Goal: Task Accomplishment & Management: Use online tool/utility

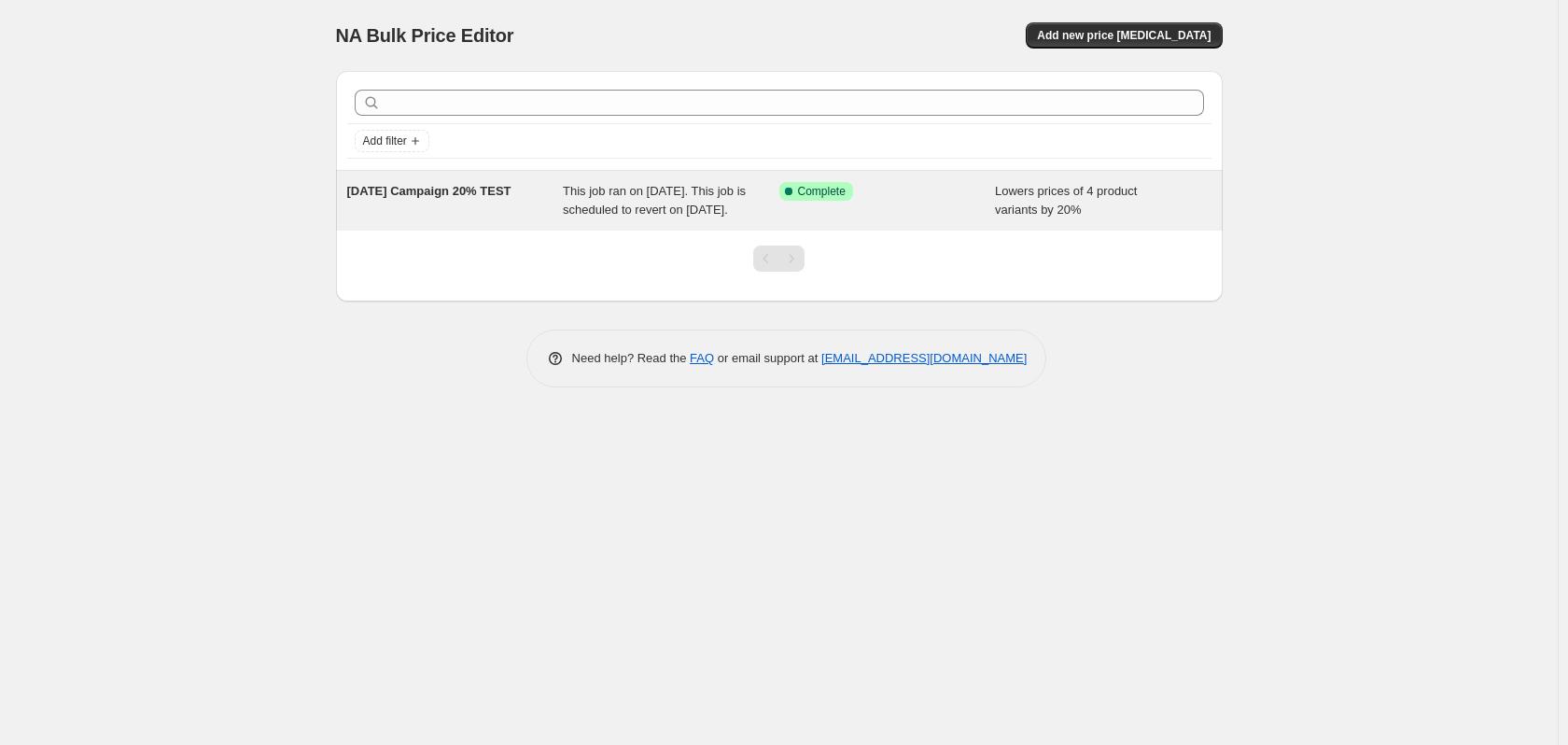
click at [1024, 189] on span "Lowers prices of 4 product variants by 20%" at bounding box center [1066, 200] width 142 height 33
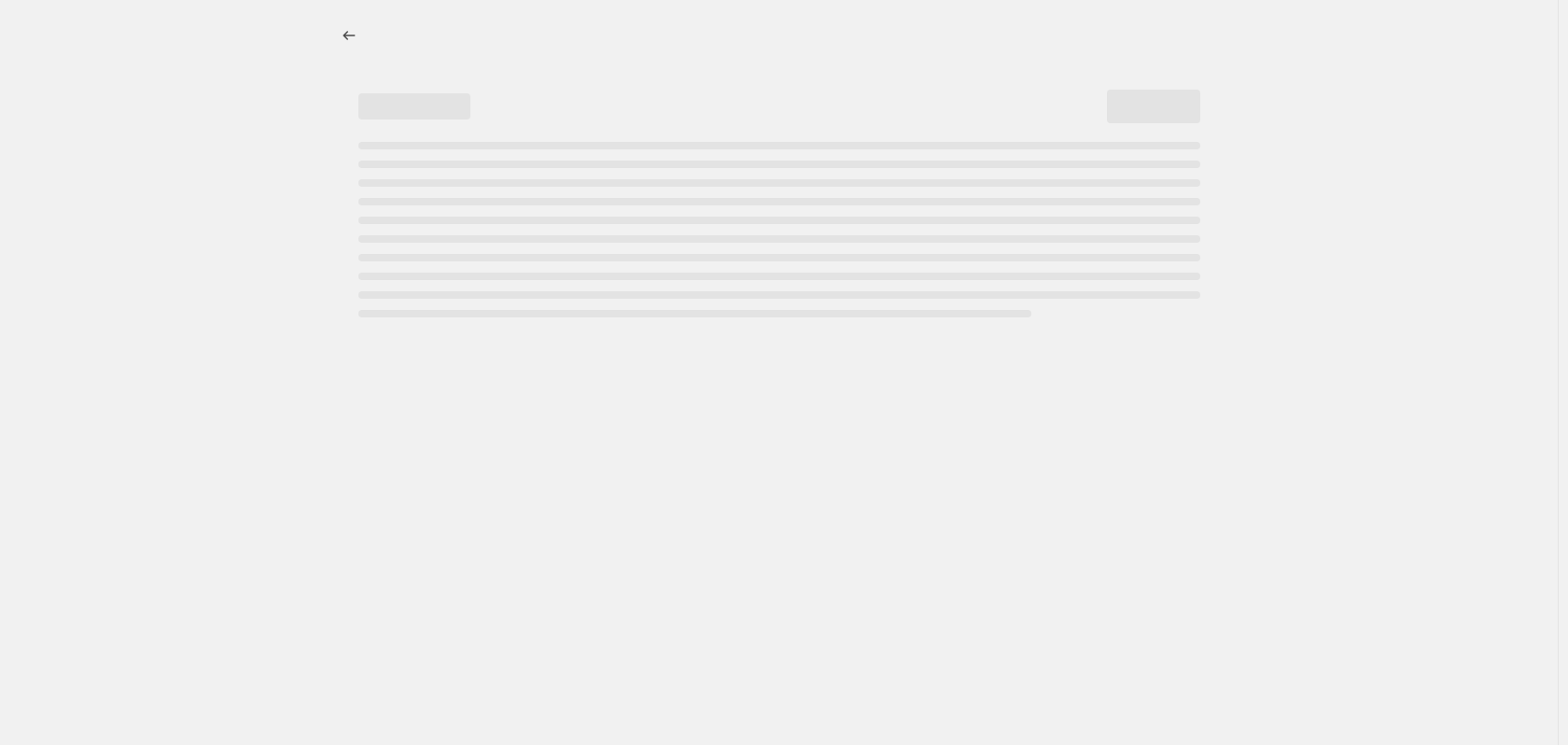
select select "percentage"
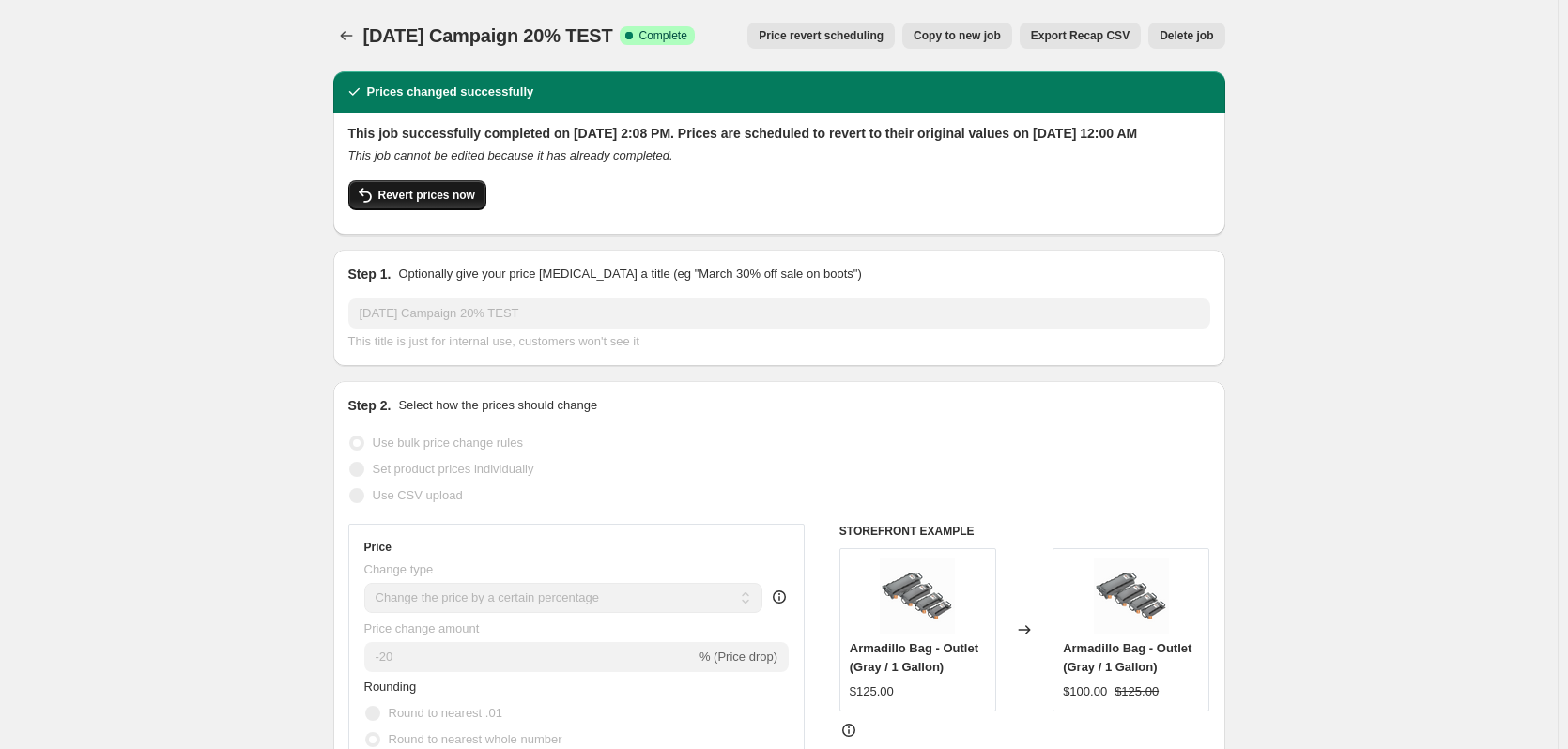
click at [435, 202] on span "Revert prices now" at bounding box center [427, 195] width 97 height 15
checkbox input "false"
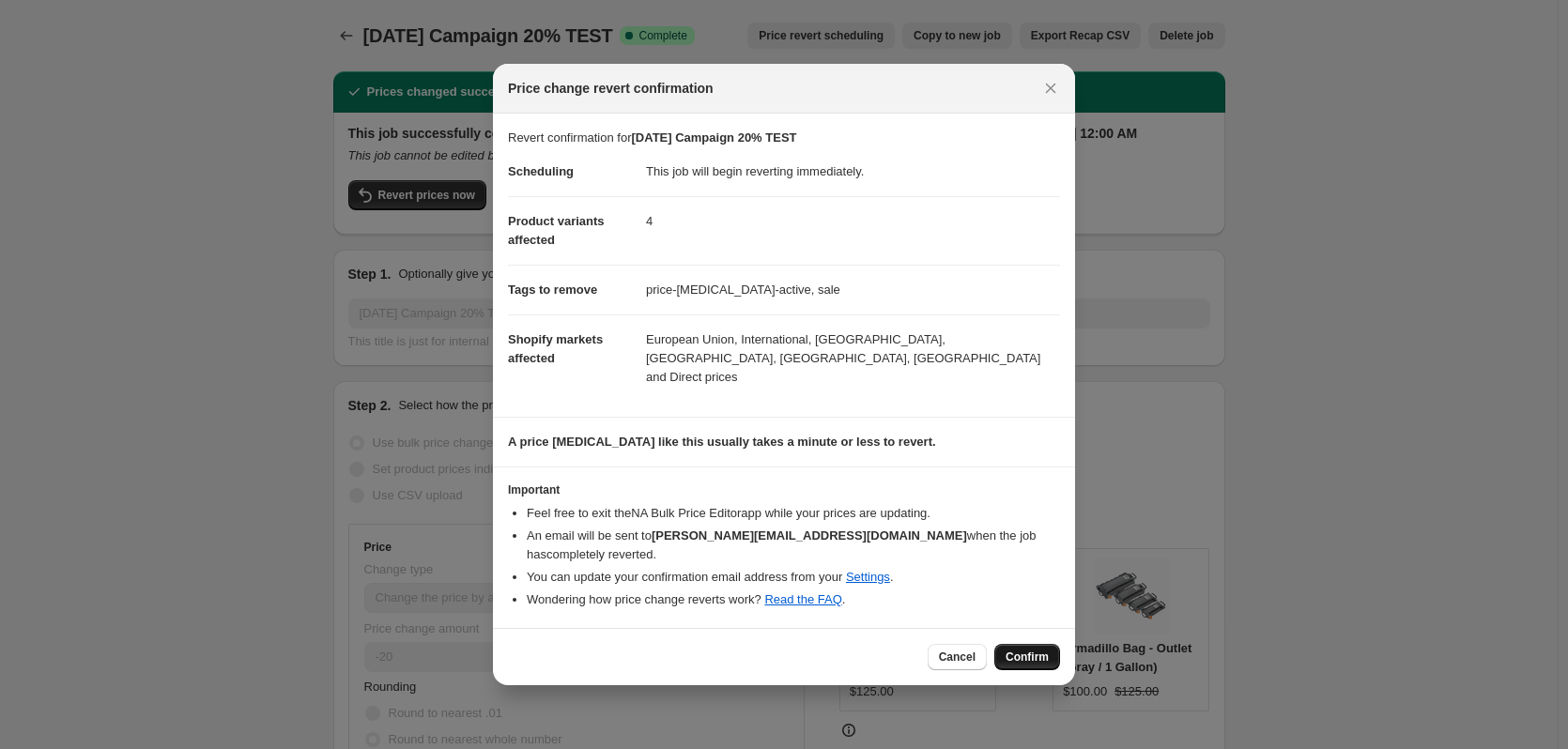
click at [1033, 644] on button "Confirm" at bounding box center [1027, 657] width 65 height 26
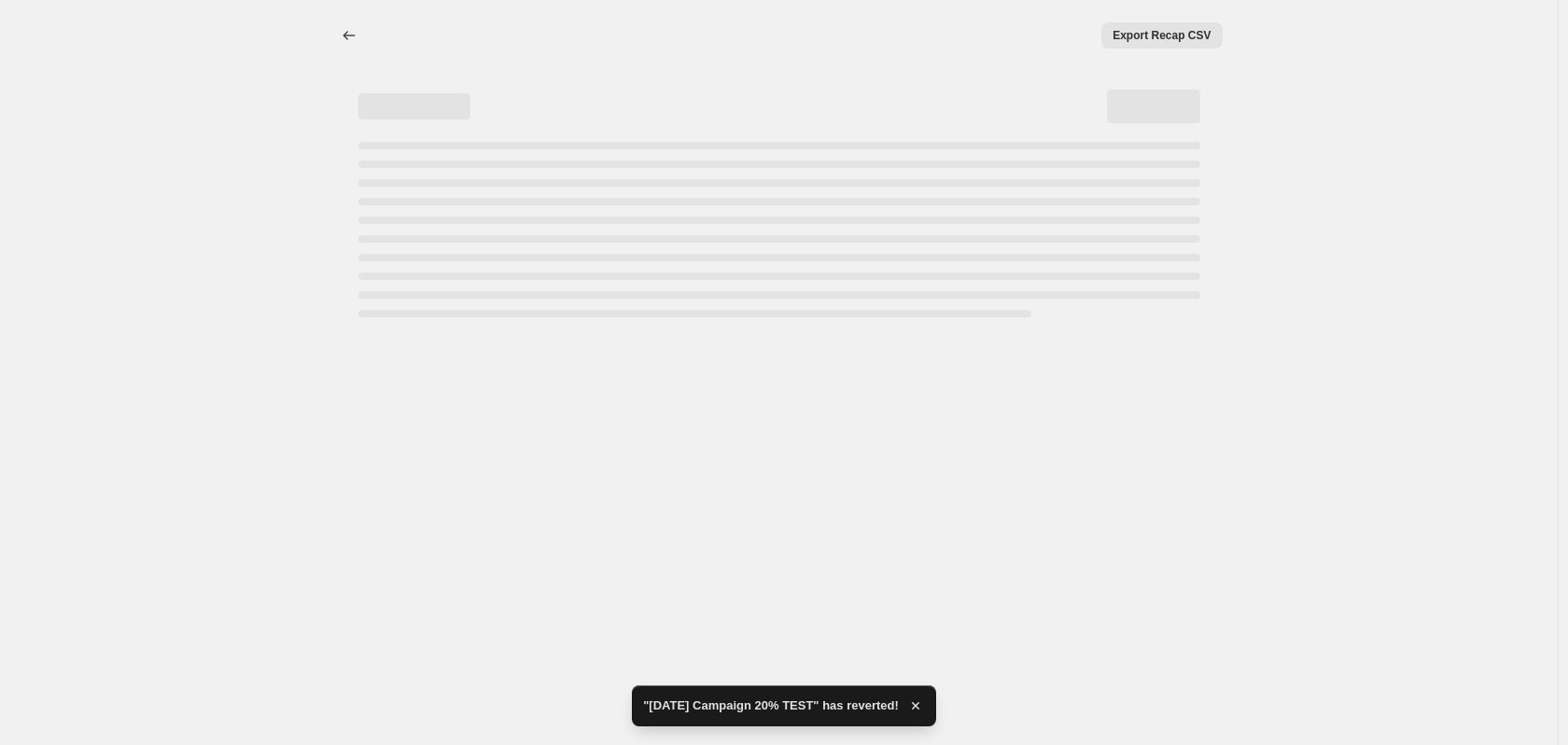
select select "percentage"
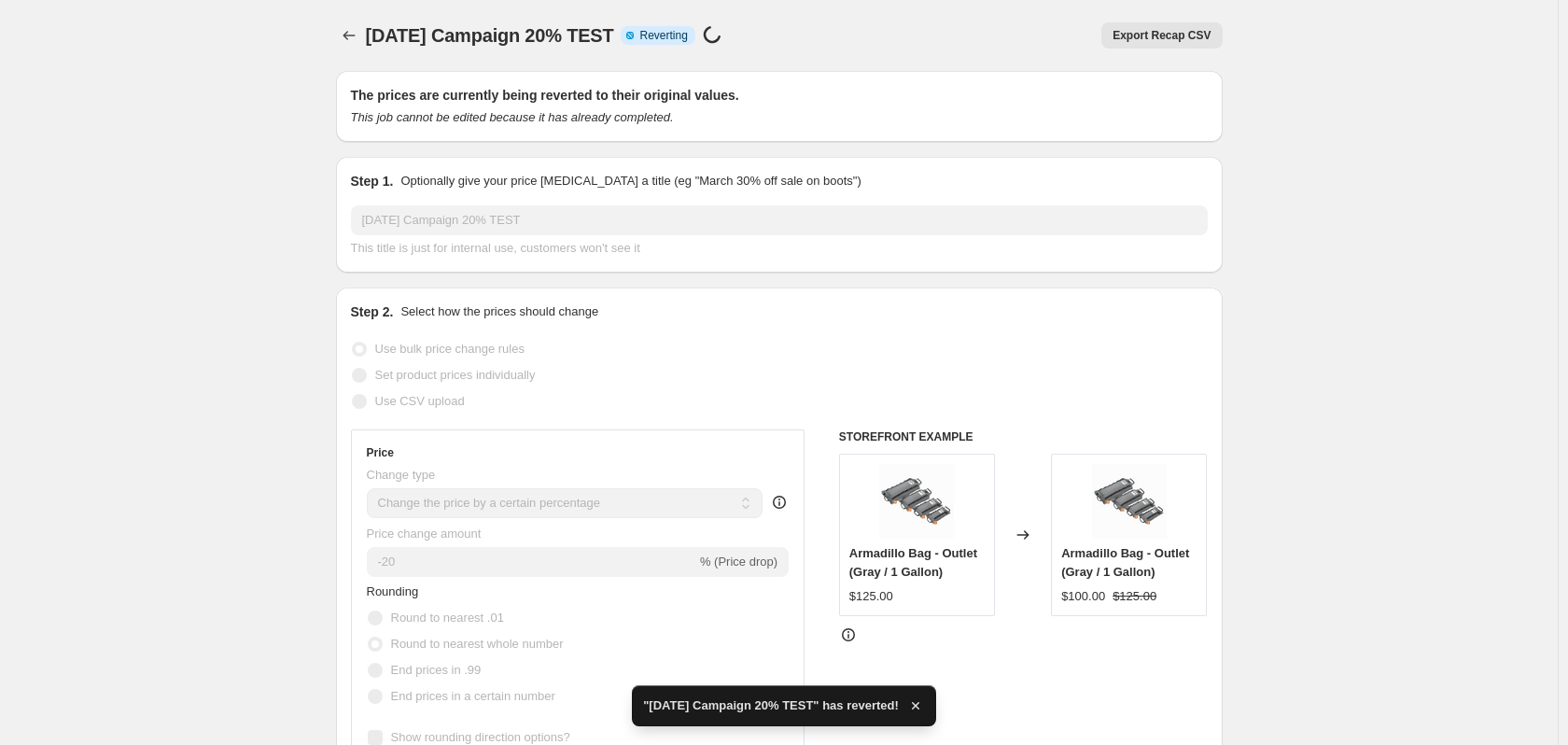
checkbox input "true"
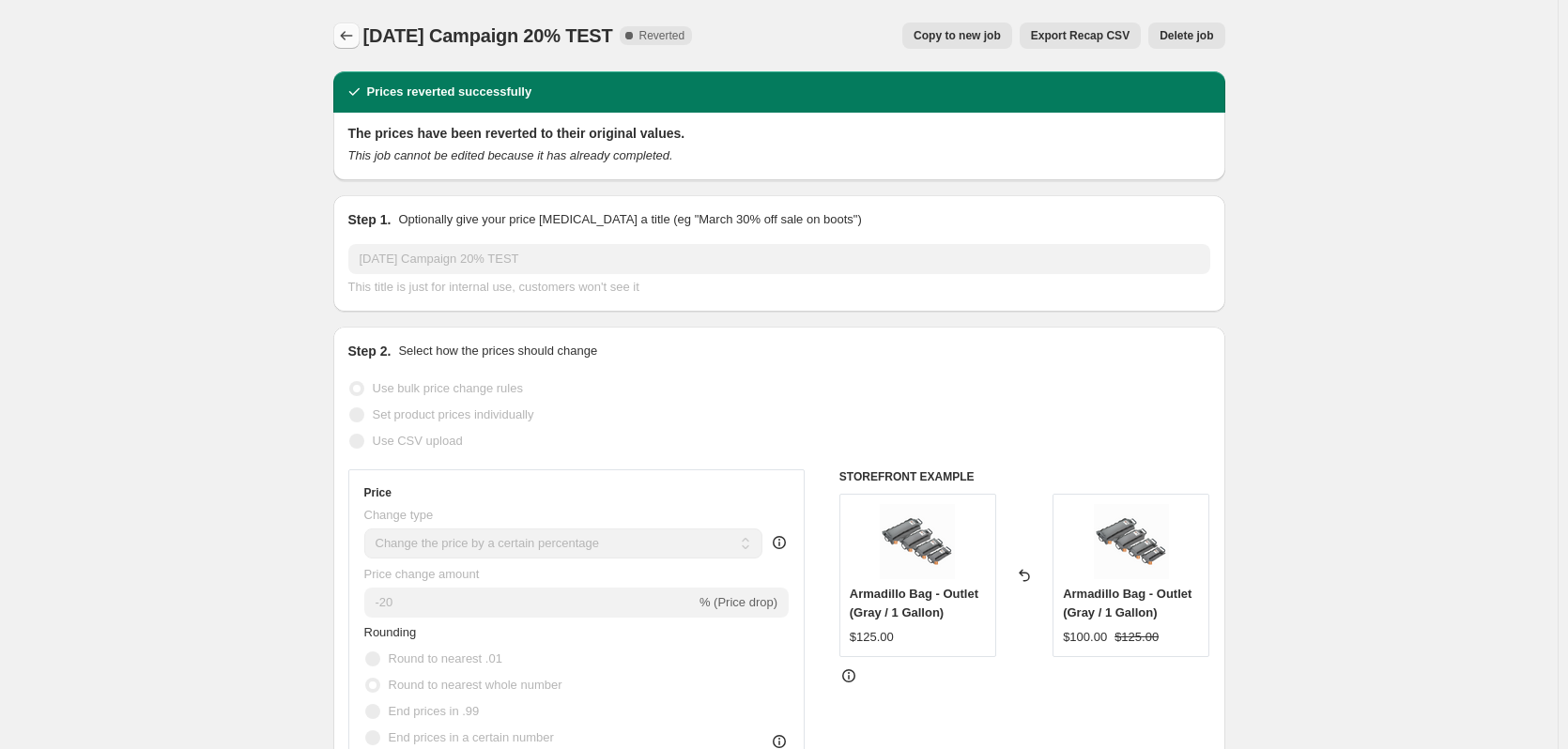
click at [356, 33] on icon "Price change jobs" at bounding box center [346, 36] width 19 height 19
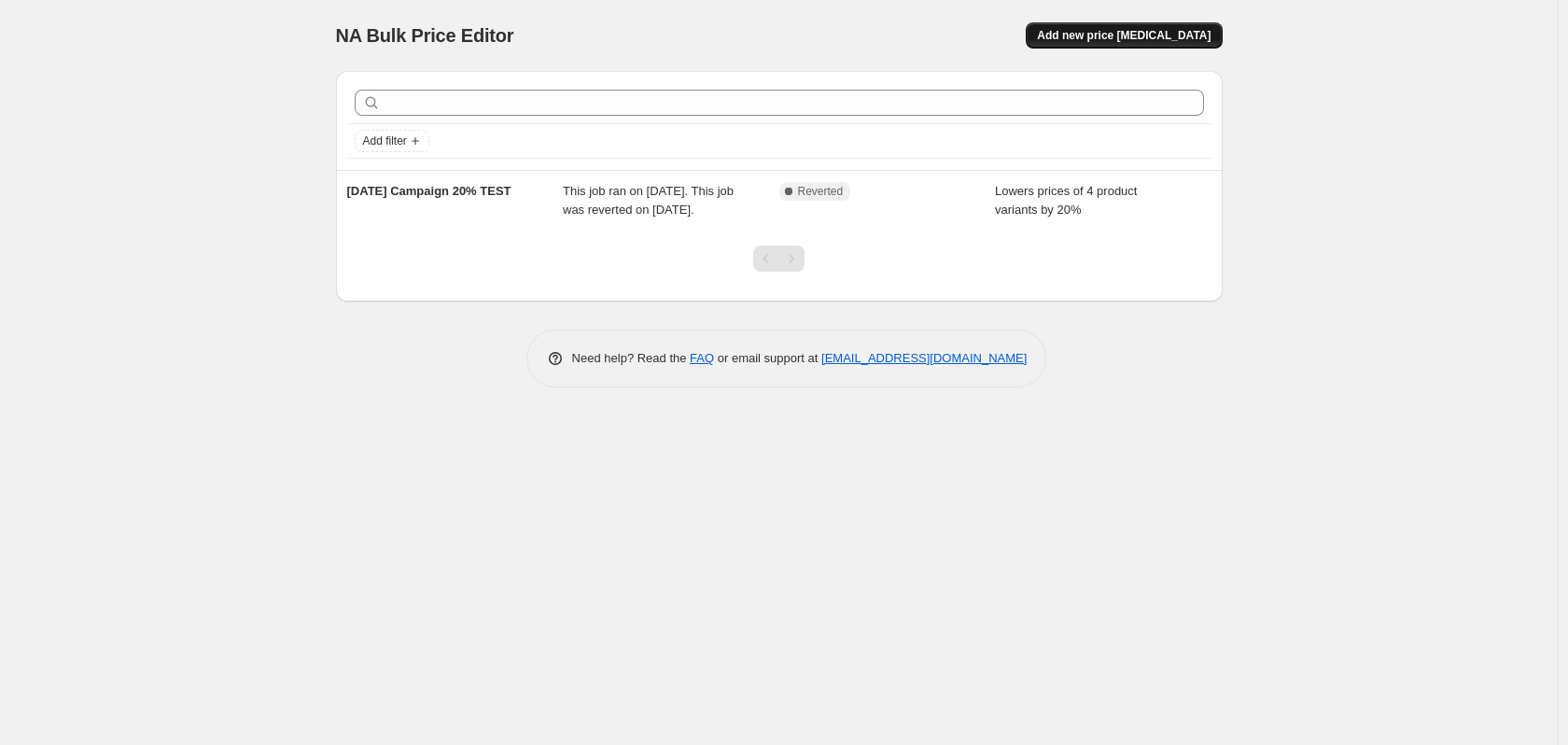
click at [1131, 41] on span "Add new price [MEDICAL_DATA]" at bounding box center [1124, 36] width 174 height 15
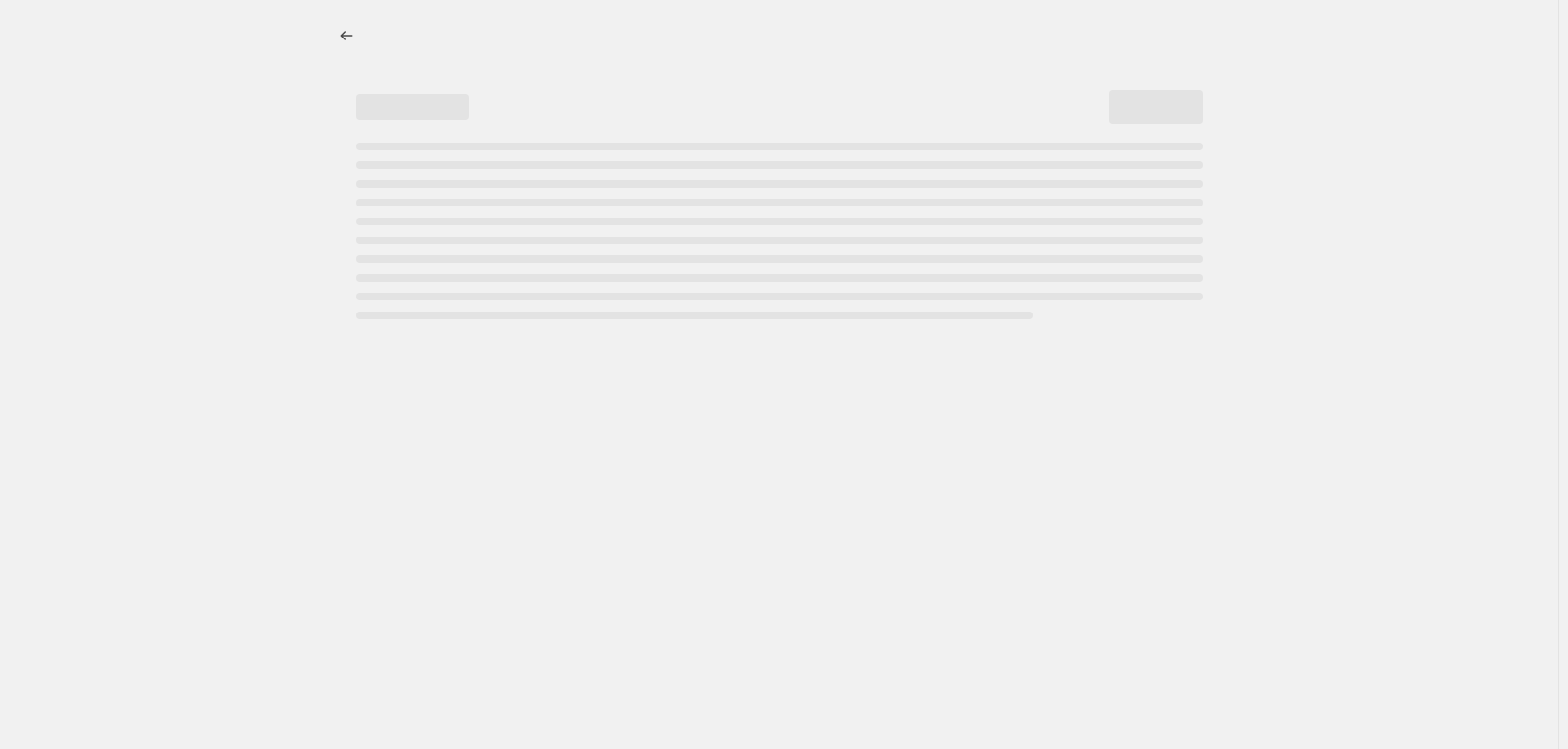
select select "percentage"
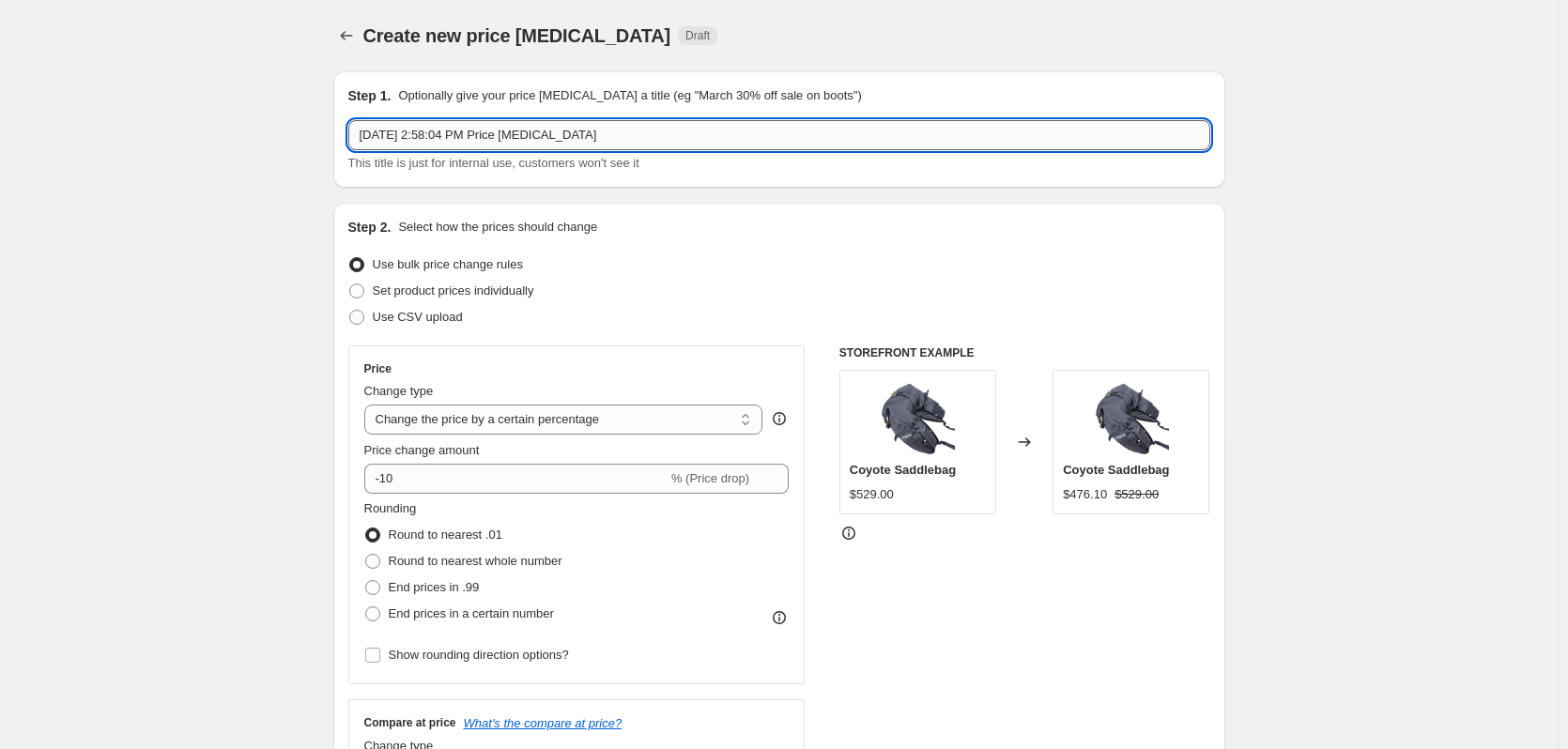
click at [488, 146] on input "[DATE] 2:58:04 PM Price [MEDICAL_DATA]" at bounding box center [779, 135] width 862 height 30
click at [636, 131] on input "[DATE] 2:58:04 PM Price [MEDICAL_DATA]" at bounding box center [779, 135] width 862 height 30
type input "l"
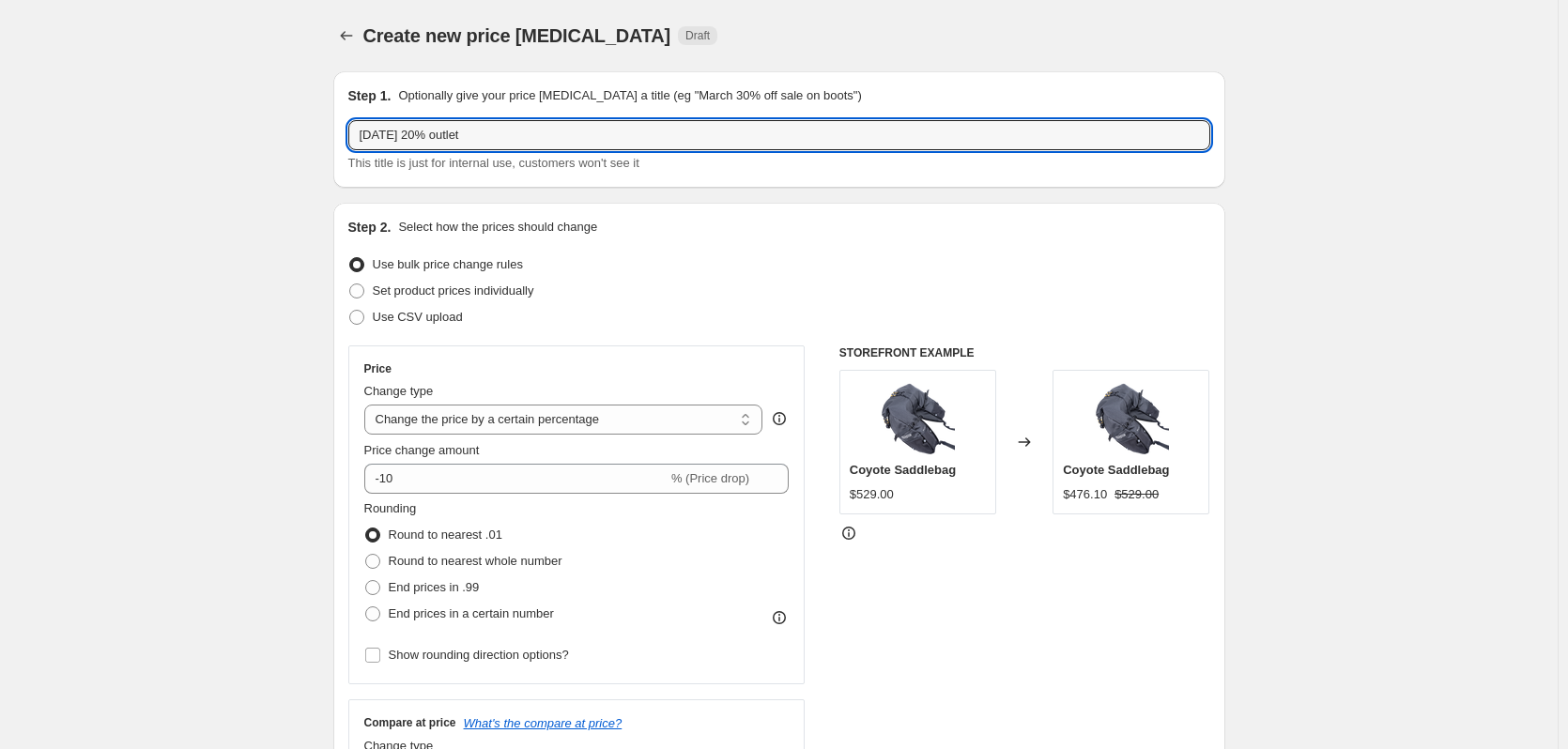
type input "[DATE] 20% outlet"
click at [384, 292] on span "Set product prices individually" at bounding box center [453, 290] width 162 height 14
click at [350, 285] on input "Set product prices individually" at bounding box center [349, 284] width 1 height 1
radio input "true"
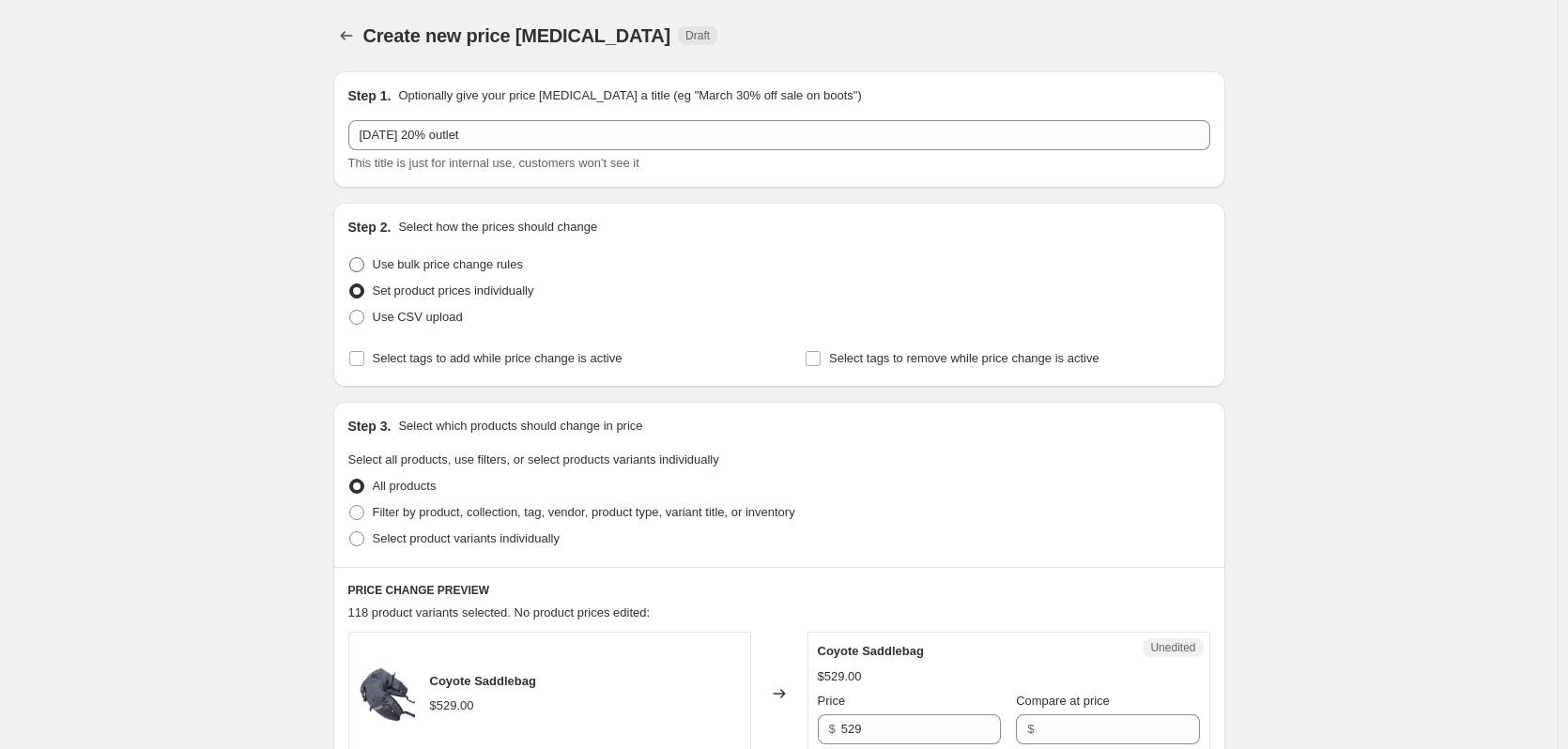
click at [433, 264] on span "Use bulk price change rules" at bounding box center [448, 264] width 150 height 14
click at [350, 258] on input "Use bulk price change rules" at bounding box center [349, 257] width 1 height 1
radio input "true"
select select "percentage"
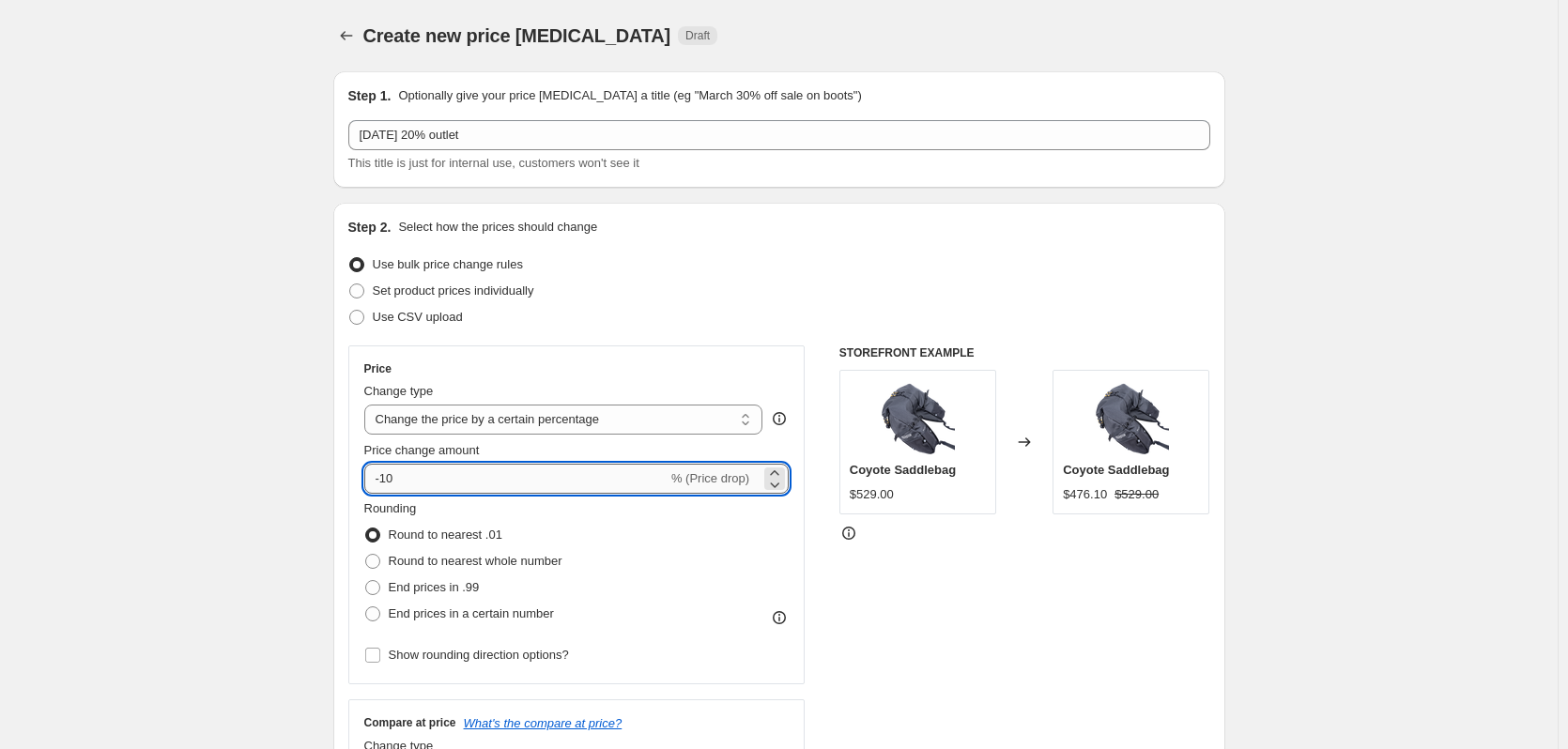
click at [402, 478] on input "-10" at bounding box center [516, 479] width 304 height 30
type input "-1"
type input "-20"
click at [434, 559] on span "Round to nearest whole number" at bounding box center [476, 561] width 174 height 14
click at [366, 555] on input "Round to nearest whole number" at bounding box center [365, 554] width 1 height 1
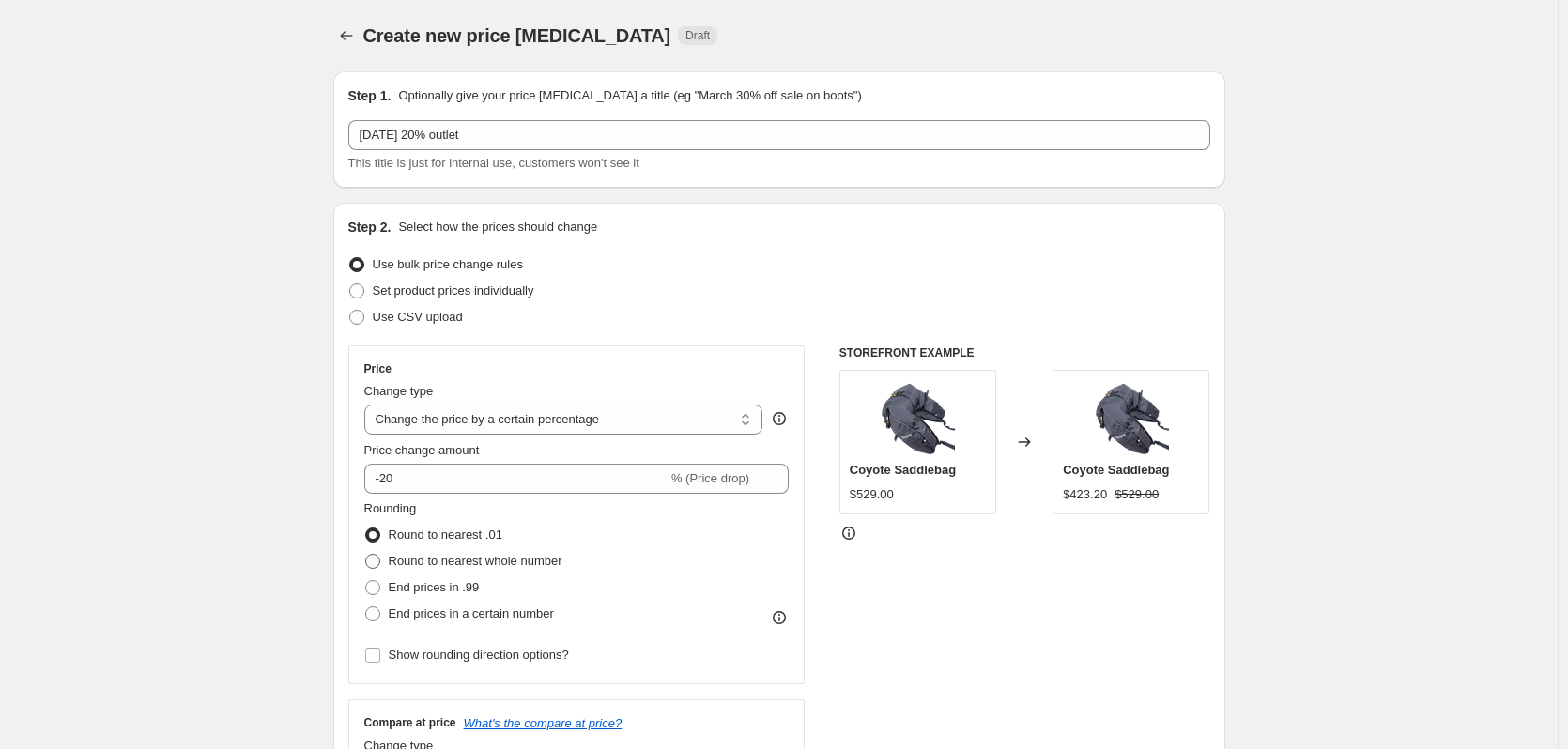
radio input "true"
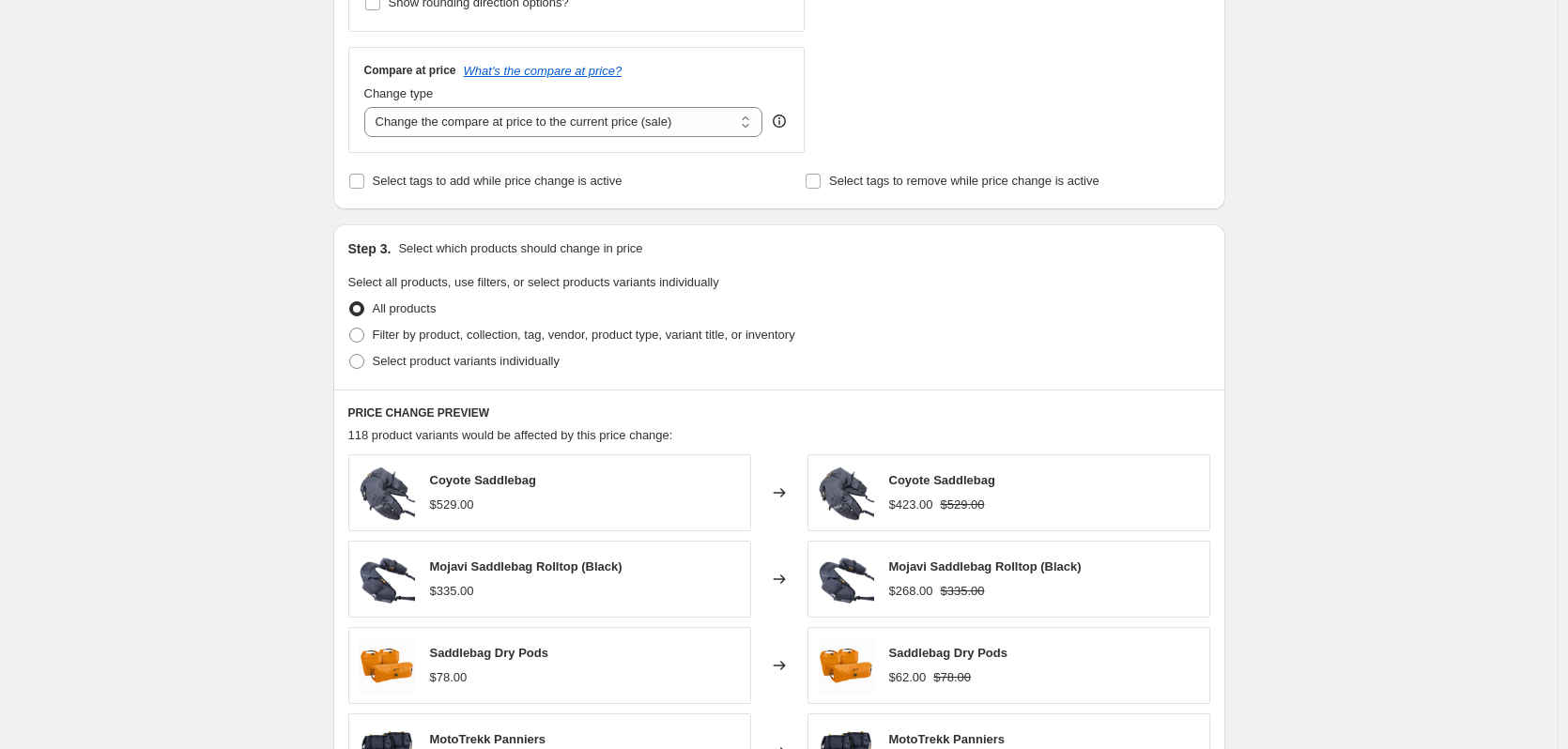
scroll to position [653, 0]
click at [373, 179] on label "Select tags to add while price change is active" at bounding box center [485, 181] width 274 height 26
click at [364, 179] on input "Select tags to add while price change is active" at bounding box center [357, 181] width 15 height 15
checkbox input "true"
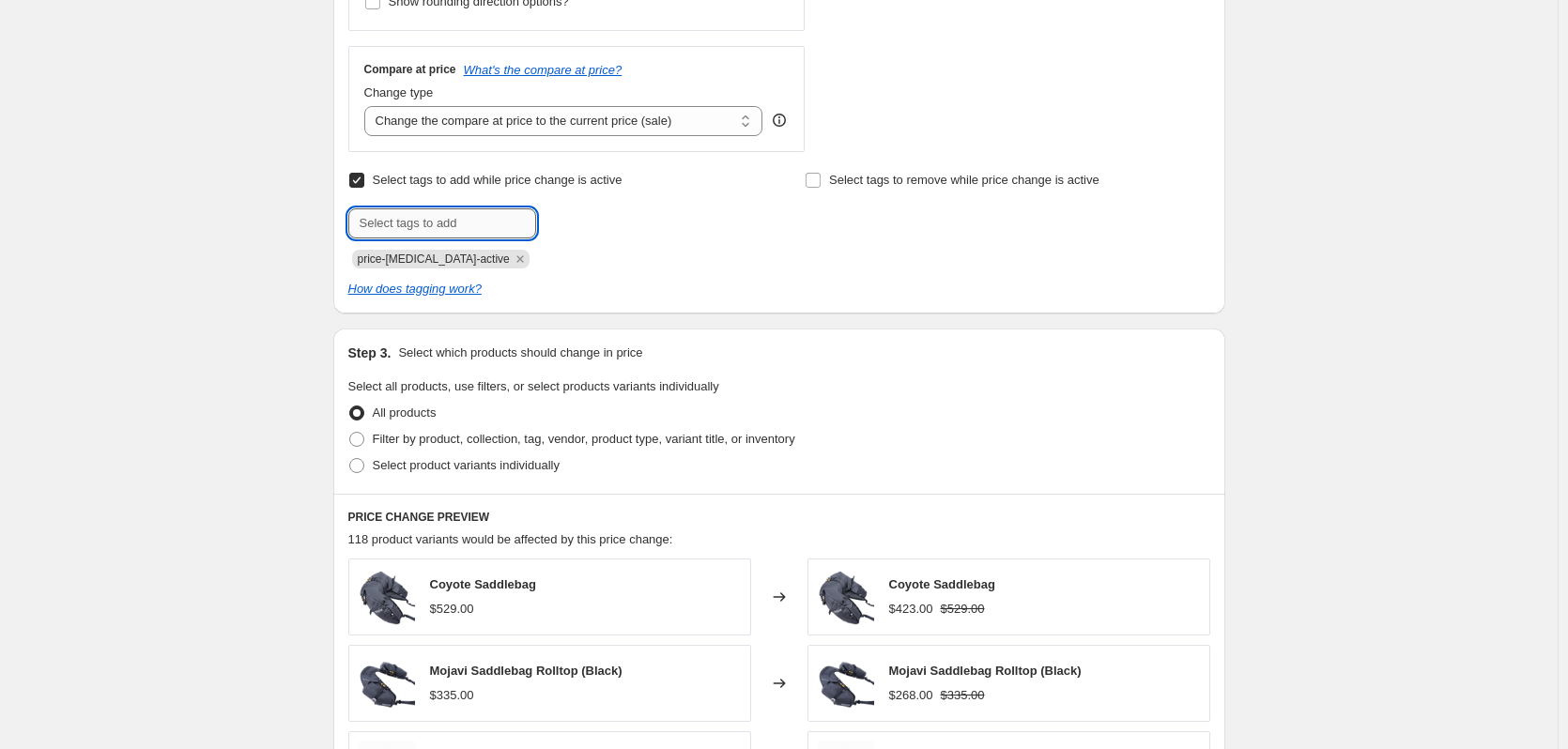
click at [391, 218] on input "text" at bounding box center [442, 223] width 187 height 30
type input "sale"
click at [573, 227] on b "Add" at bounding box center [563, 221] width 22 height 13
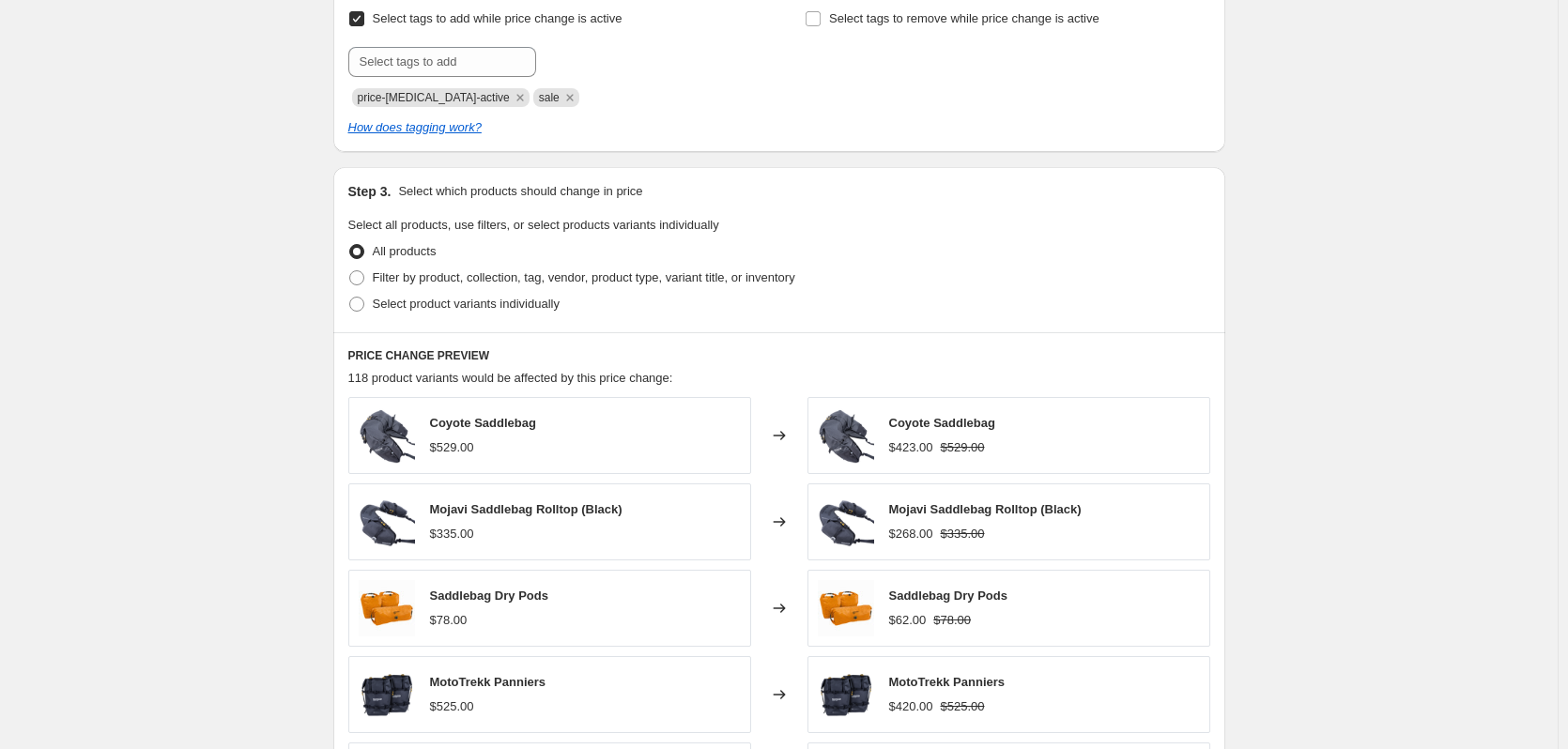
scroll to position [815, 0]
click at [515, 277] on span "Filter by product, collection, tag, vendor, product type, variant title, or inv…" at bounding box center [584, 276] width 423 height 14
click at [350, 270] on input "Filter by product, collection, tag, vendor, product type, variant title, or inv…" at bounding box center [349, 270] width 1 height 1
radio input "true"
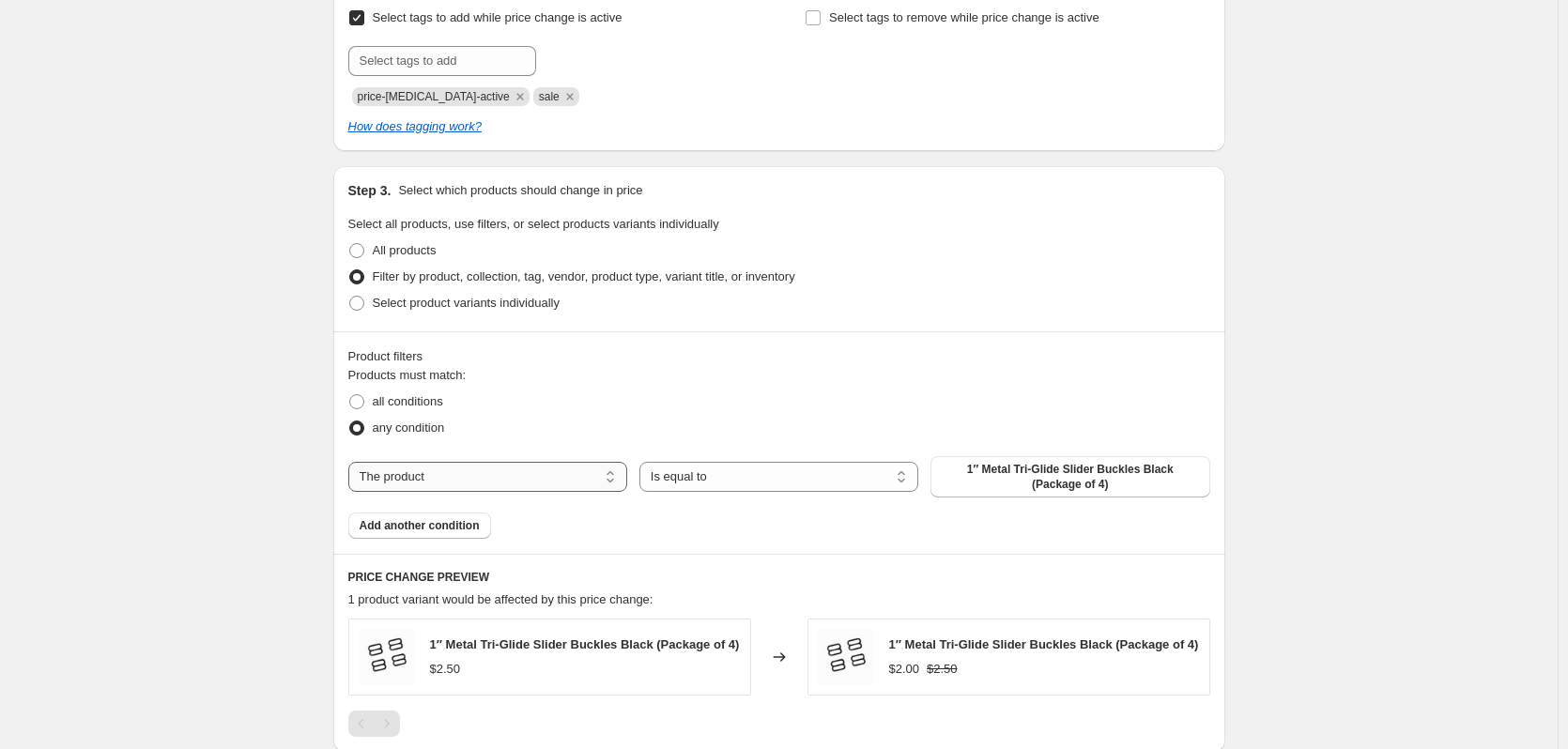
click at [534, 471] on select "The product The product's collection The product's tag The product's vendor The…" at bounding box center [487, 477] width 279 height 30
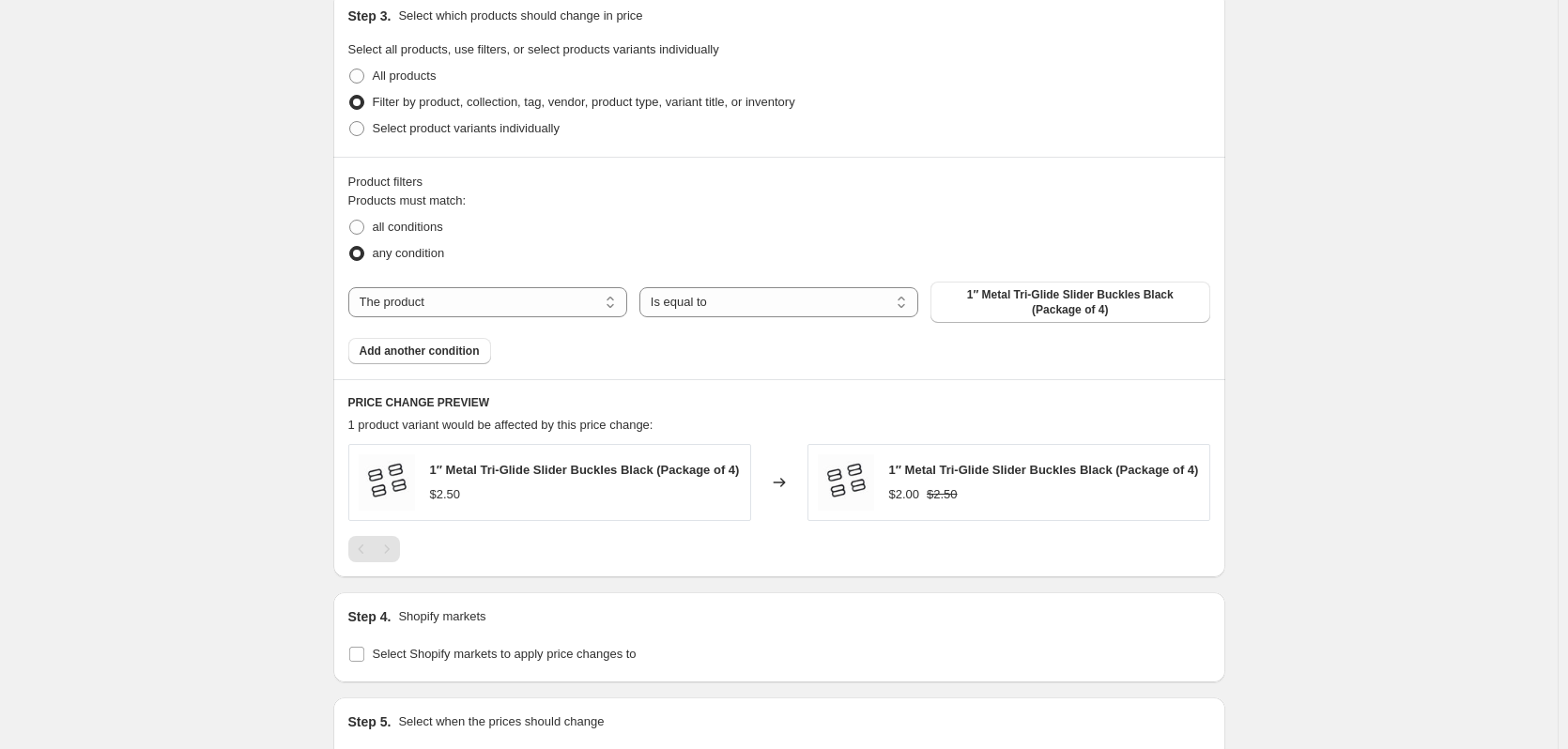
scroll to position [892, 0]
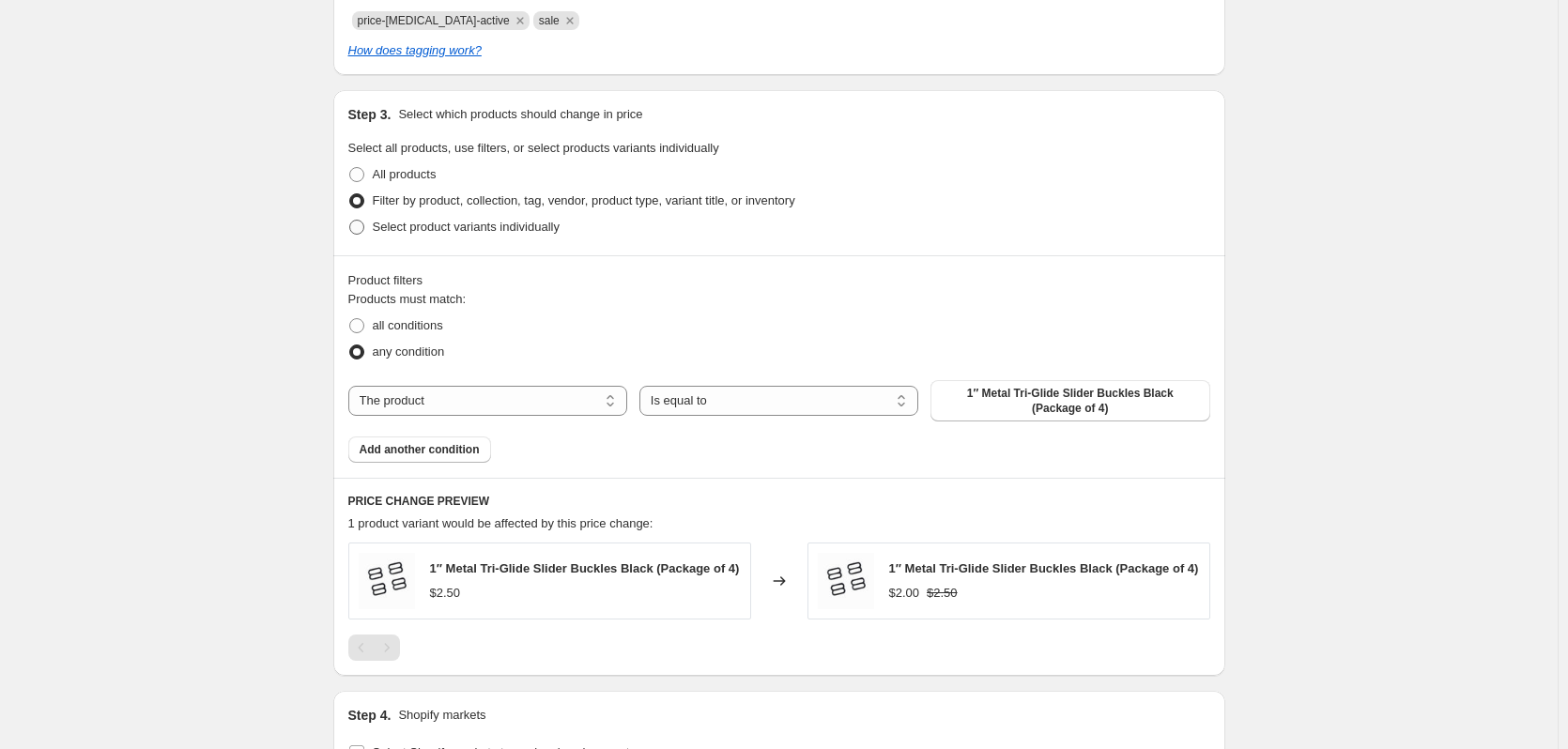
click at [433, 227] on span "Select product variants individually" at bounding box center [466, 226] width 186 height 14
click at [350, 220] on input "Select product variants individually" at bounding box center [349, 219] width 1 height 1
radio input "true"
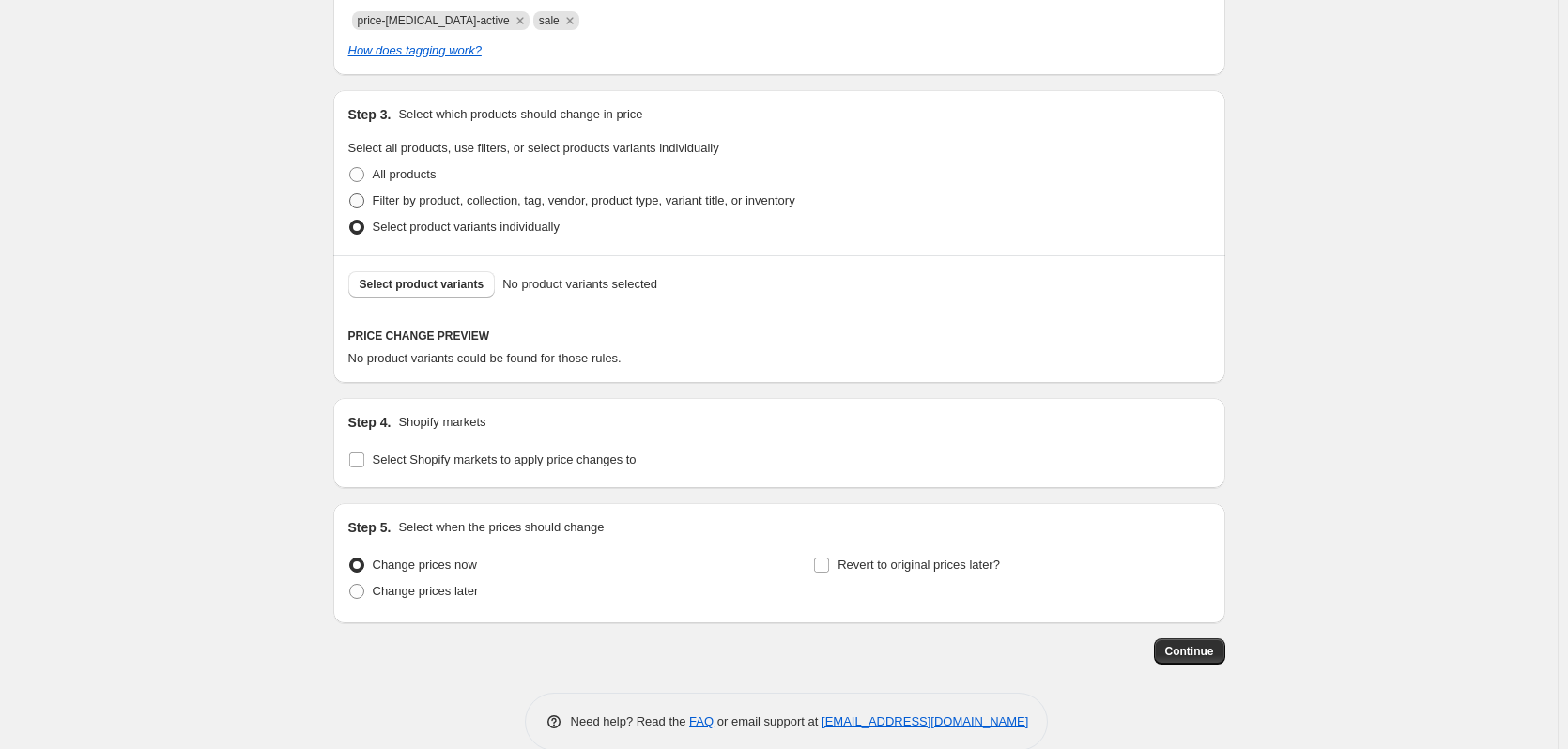
click at [577, 202] on span "Filter by product, collection, tag, vendor, product type, variant title, or inv…" at bounding box center [584, 200] width 423 height 14
click at [350, 194] on input "Filter by product, collection, tag, vendor, product type, variant title, or inv…" at bounding box center [349, 193] width 1 height 1
radio input "true"
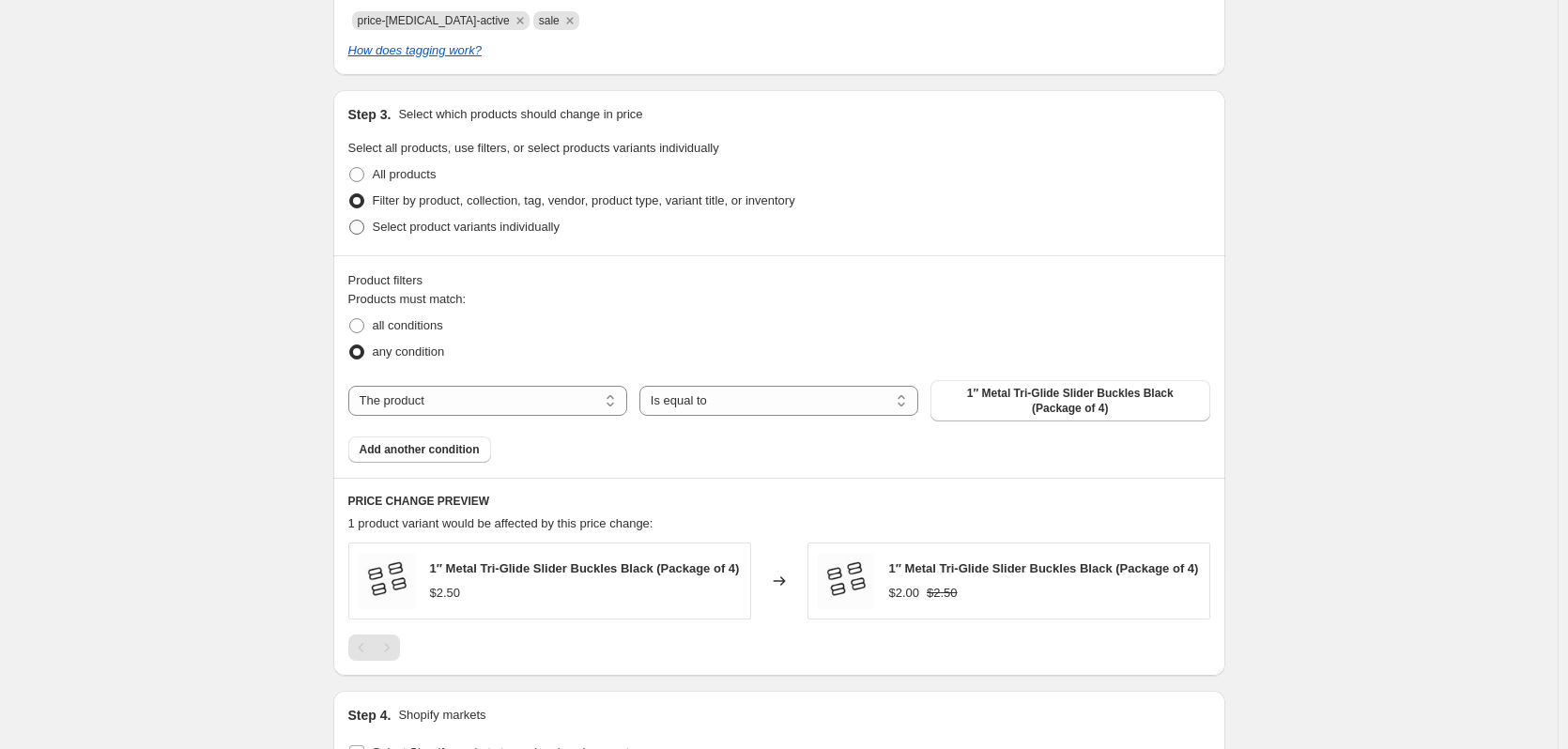
click at [486, 234] on span "Select product variants individually" at bounding box center [466, 226] width 186 height 14
click at [350, 220] on input "Select product variants individually" at bounding box center [349, 219] width 1 height 1
radio input "true"
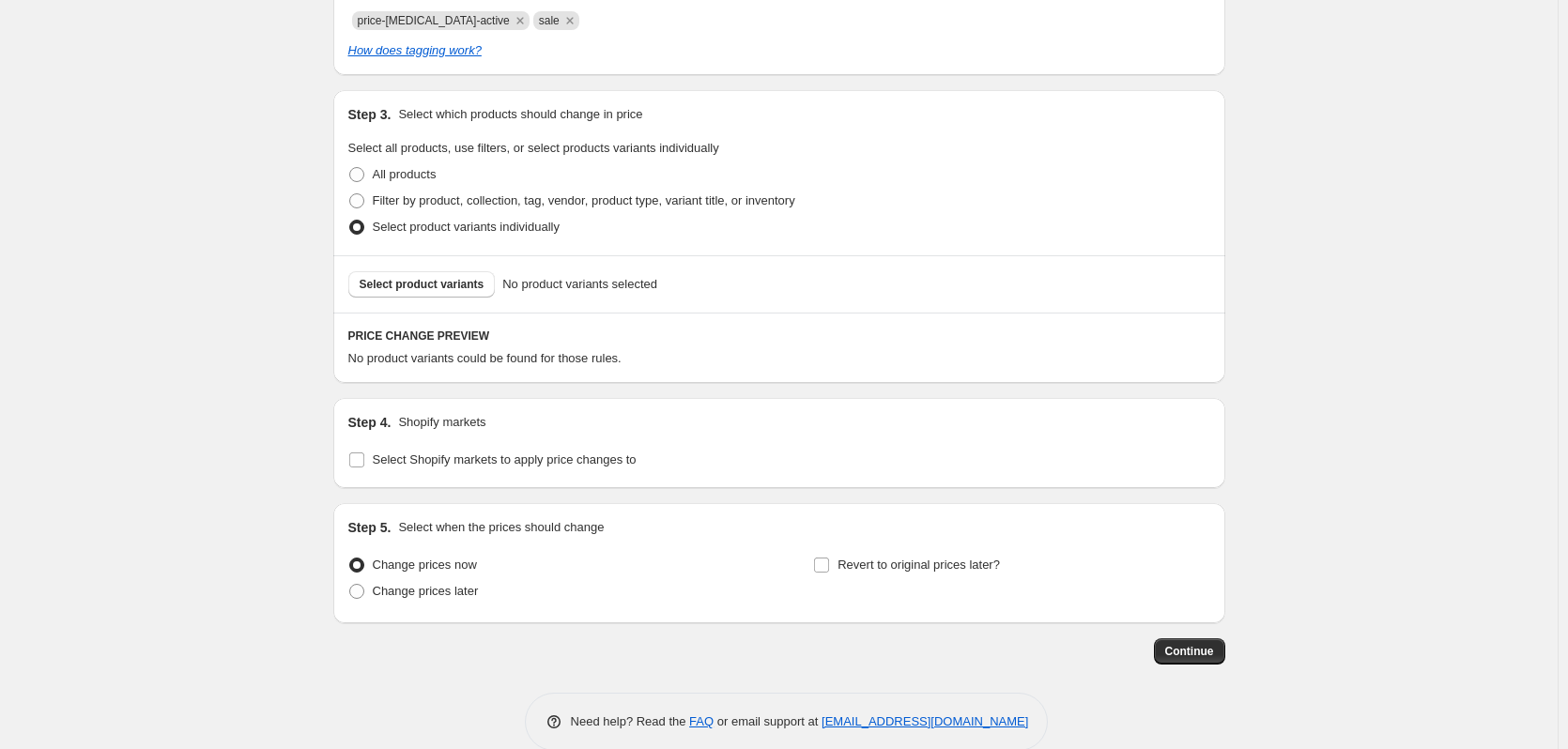
click at [434, 288] on span "Select product variants" at bounding box center [422, 285] width 125 height 15
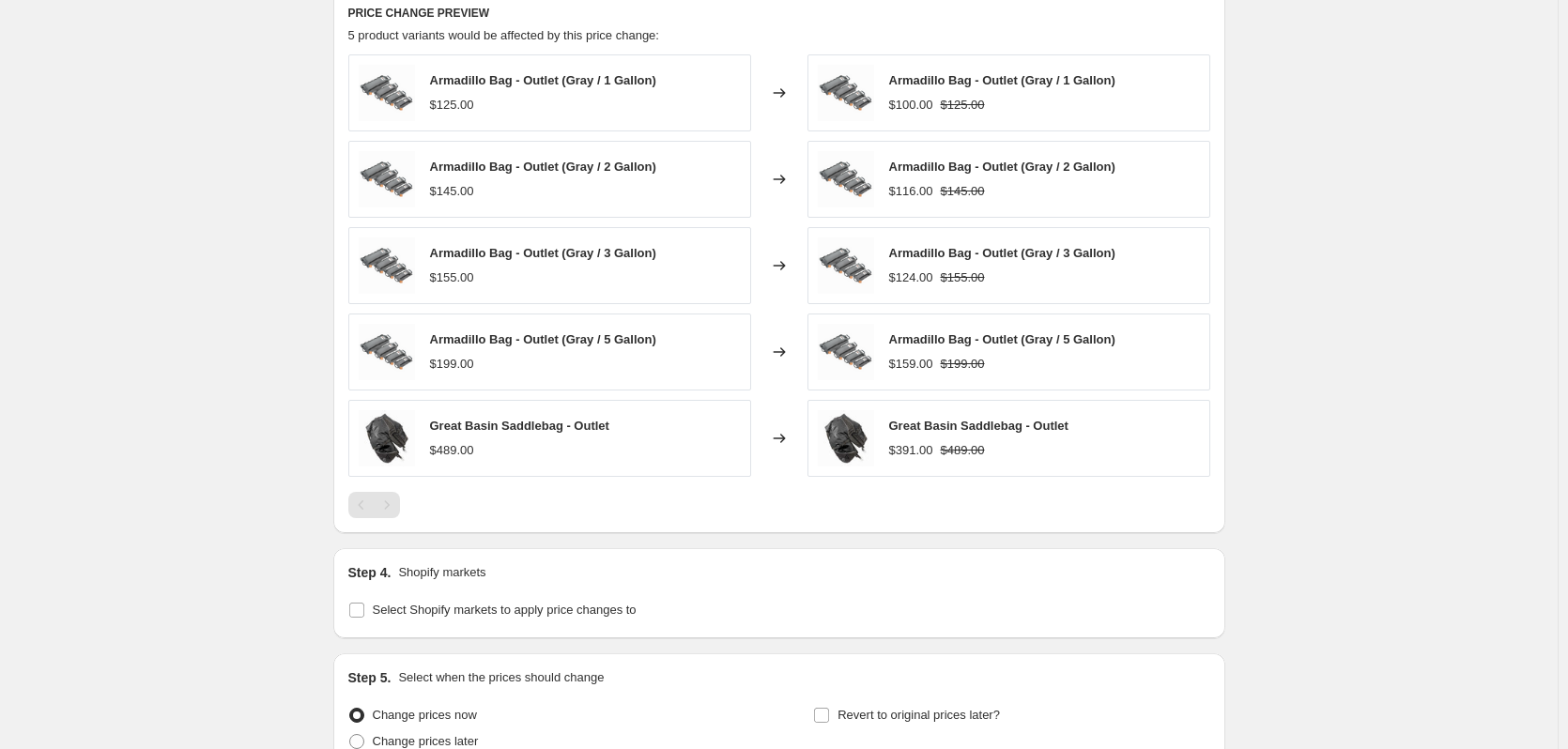
scroll to position [1396, 0]
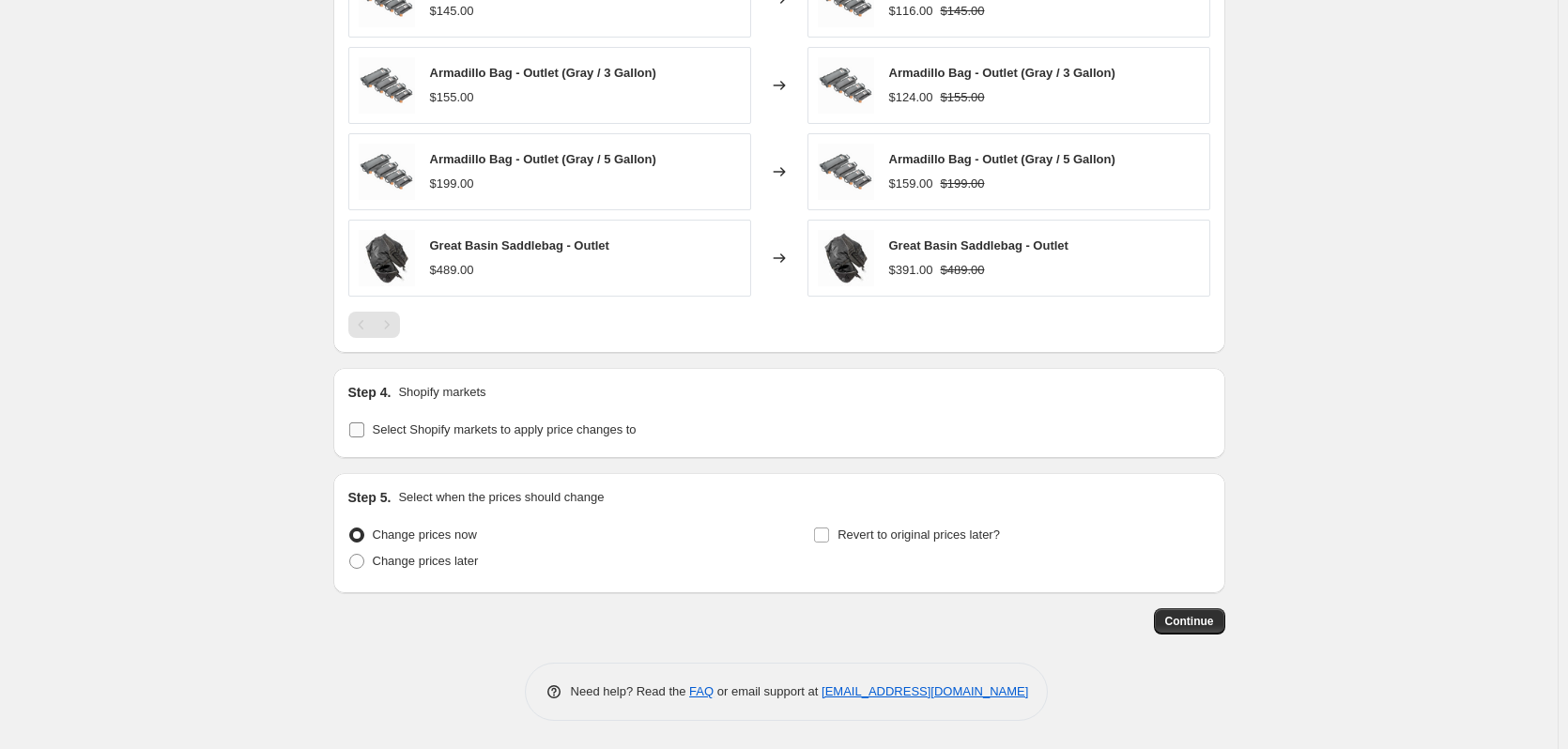
click at [372, 436] on label "Select Shopify markets to apply price changes to" at bounding box center [492, 430] width 289 height 26
click at [364, 436] on input "Select Shopify markets to apply price changes to" at bounding box center [357, 430] width 15 height 15
checkbox input "true"
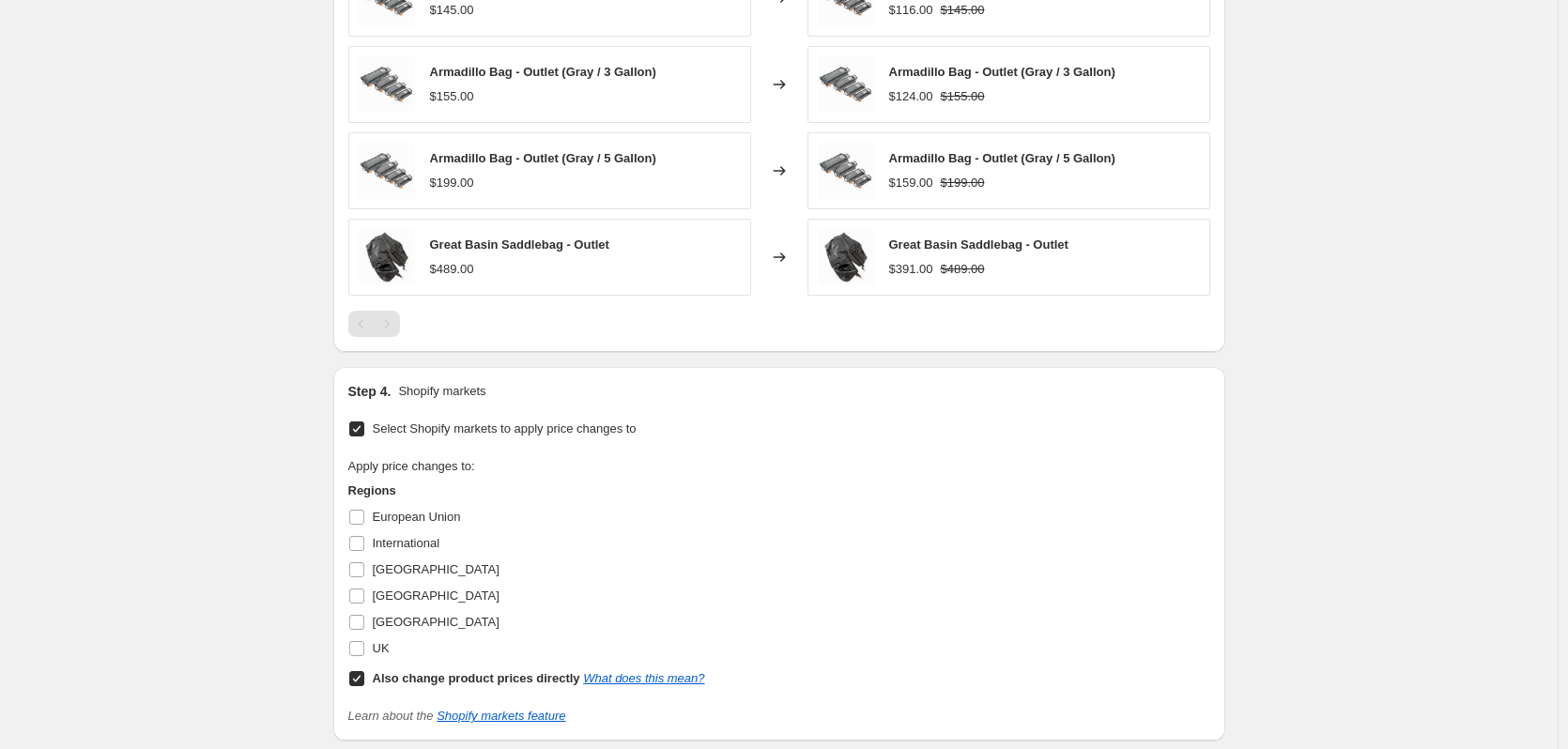
scroll to position [1497, 0]
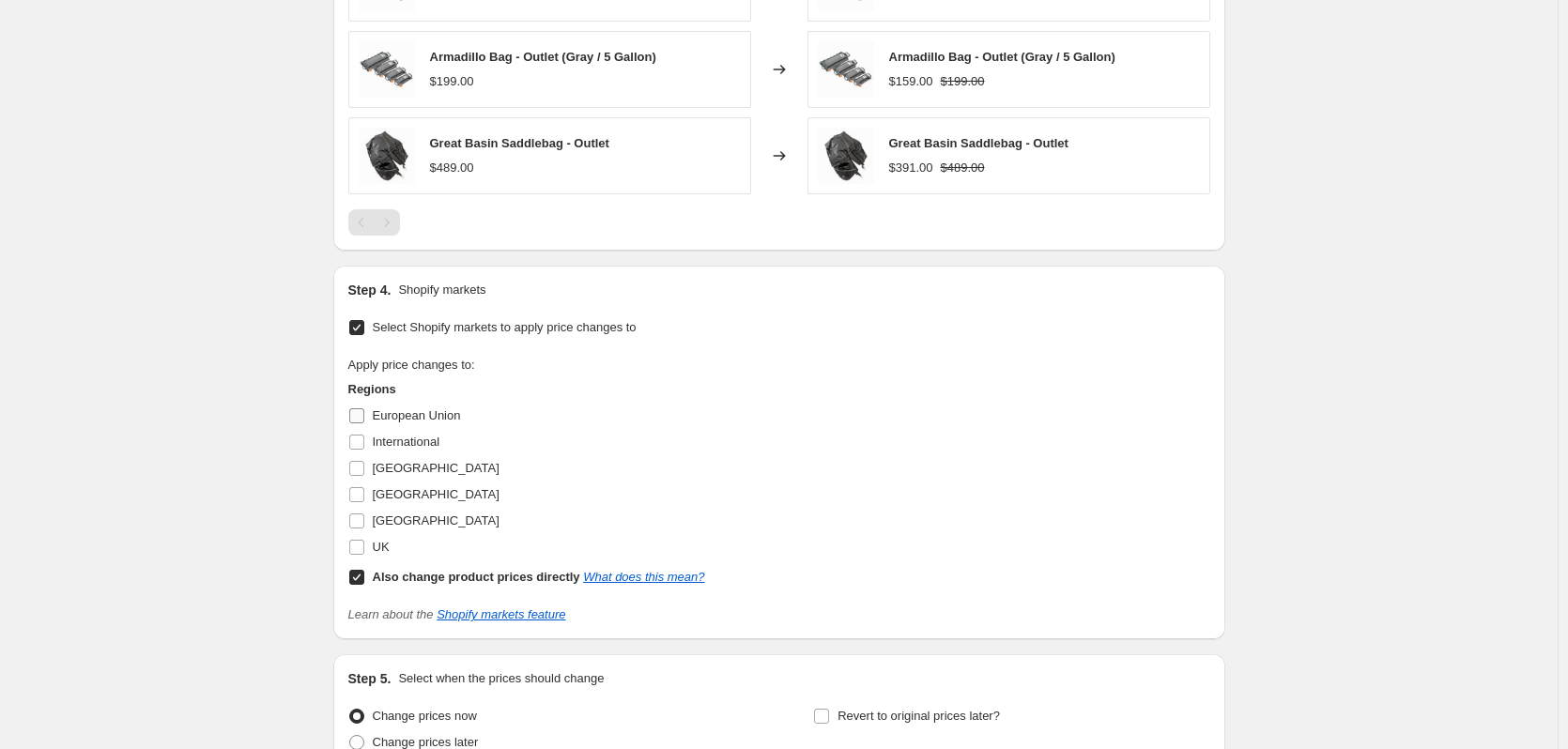
click at [363, 414] on input "European Union" at bounding box center [357, 416] width 15 height 15
checkbox input "true"
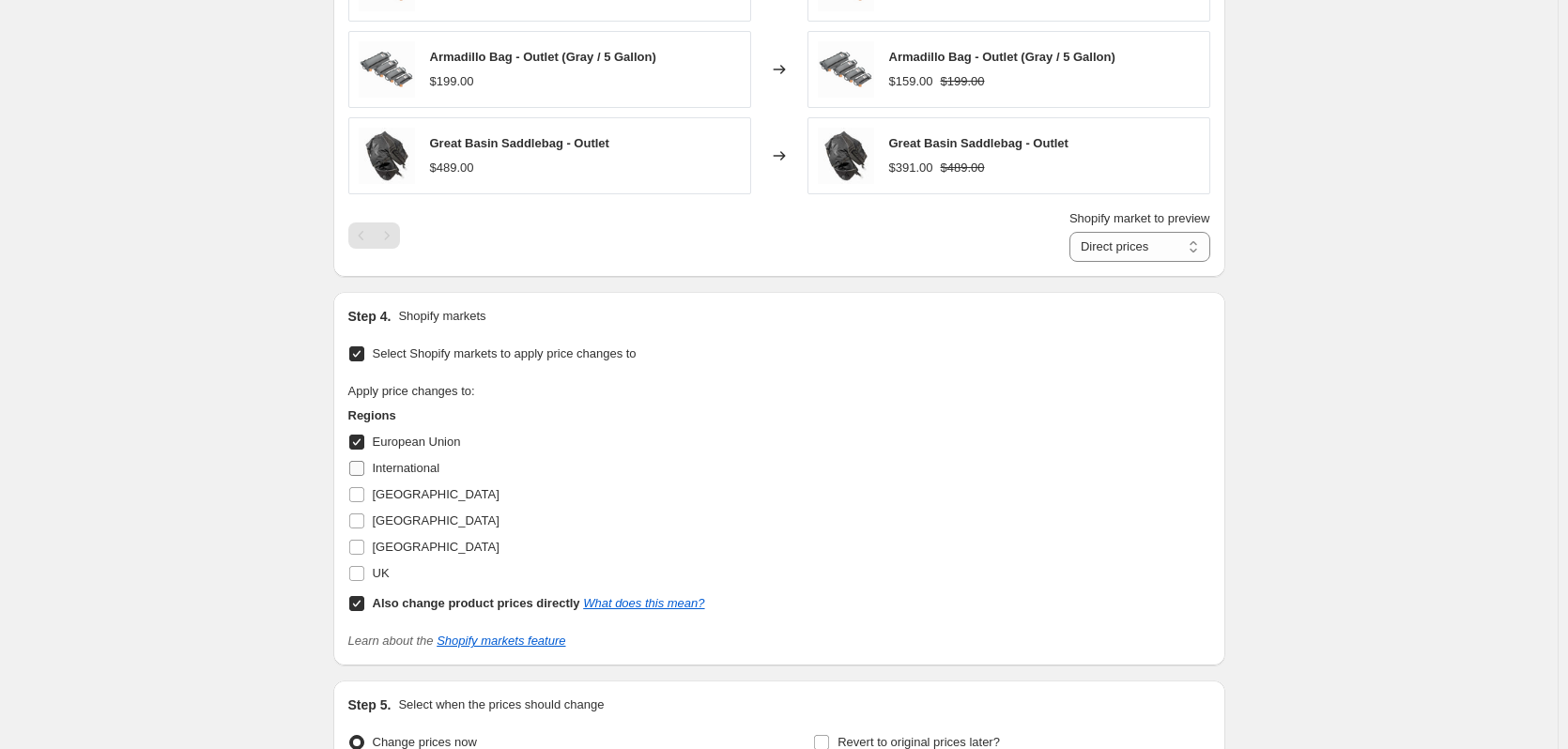
click at [361, 465] on input "International" at bounding box center [357, 468] width 15 height 15
checkbox input "true"
click at [359, 497] on input "[GEOGRAPHIC_DATA]" at bounding box center [357, 495] width 15 height 15
checkbox input "true"
click at [359, 519] on input "[GEOGRAPHIC_DATA]" at bounding box center [357, 521] width 15 height 15
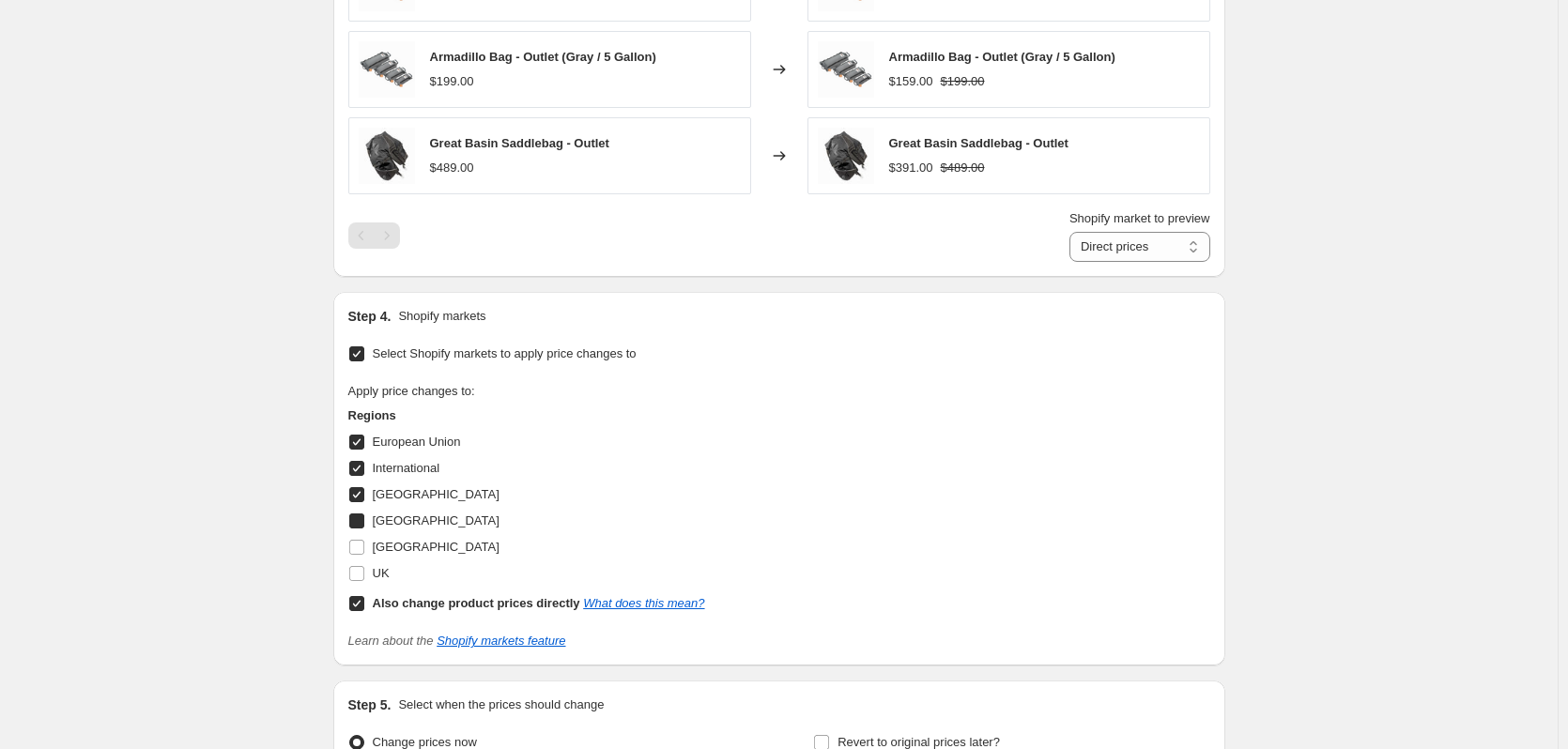
checkbox input "true"
click at [360, 545] on input "[GEOGRAPHIC_DATA]" at bounding box center [357, 548] width 15 height 15
checkbox input "true"
click at [361, 575] on input "UK" at bounding box center [357, 573] width 15 height 15
checkbox input "true"
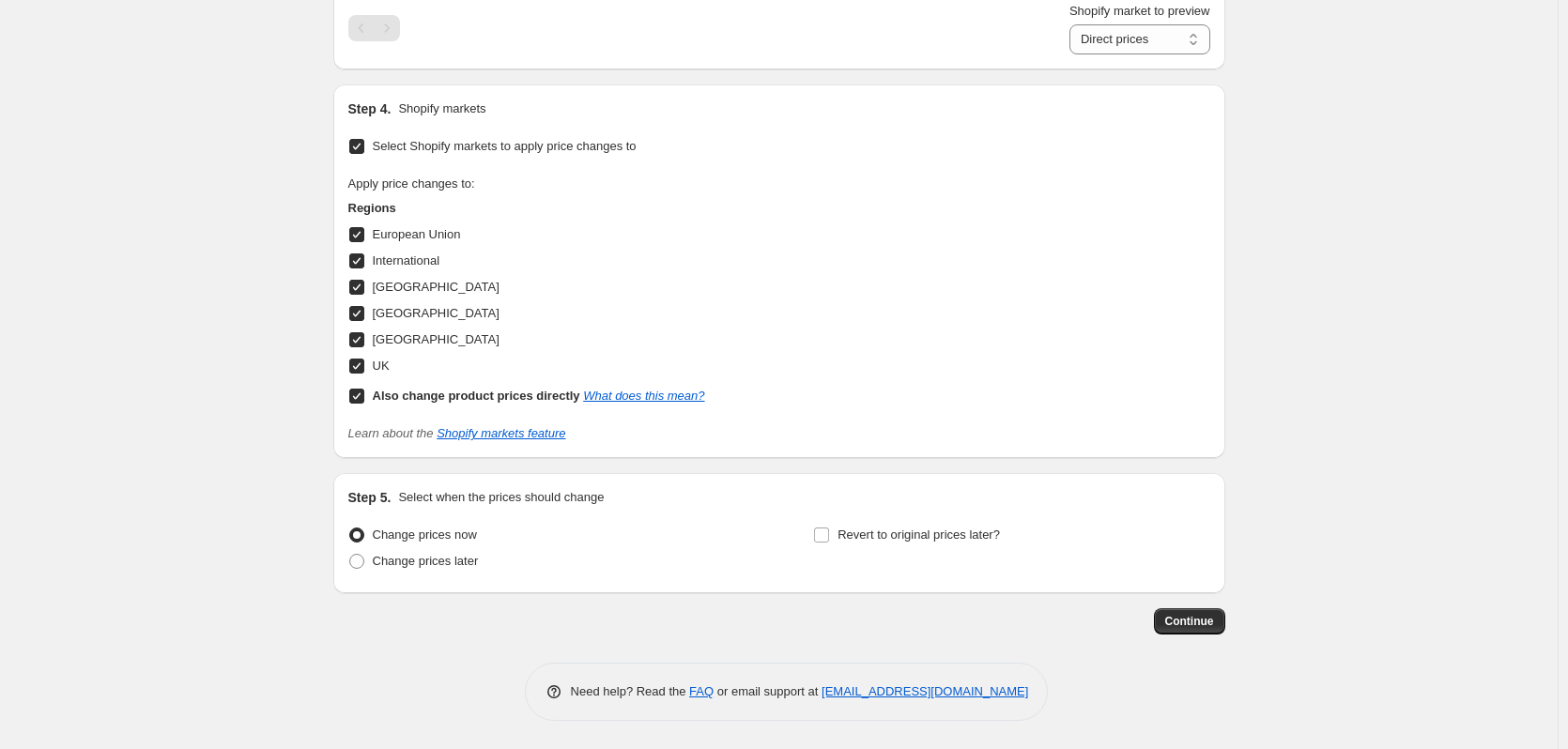
scroll to position [1704, 0]
click at [861, 545] on span "Revert to original prices later?" at bounding box center [919, 535] width 163 height 19
click at [829, 543] on input "Revert to original prices later?" at bounding box center [821, 535] width 15 height 15
checkbox input "true"
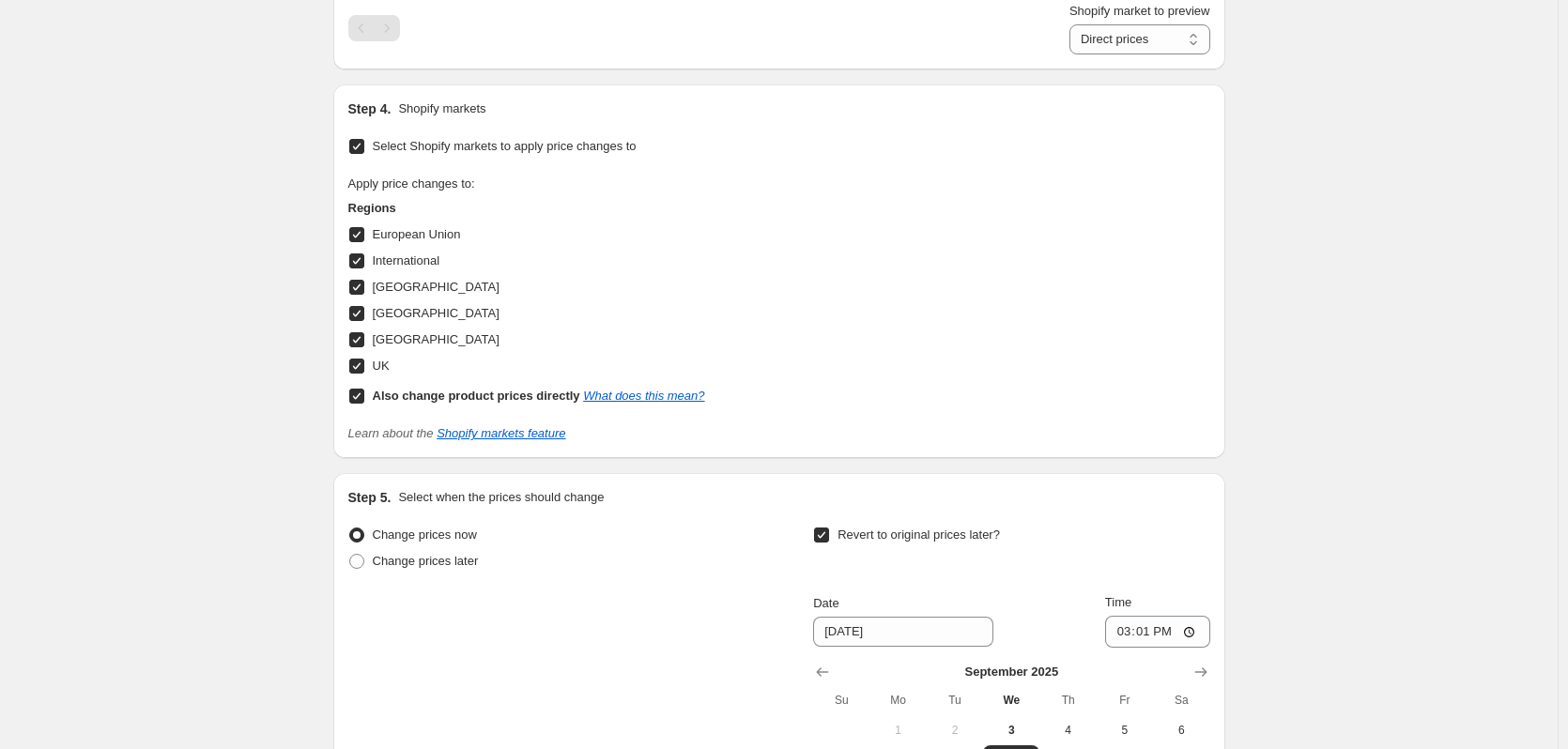
scroll to position [1925, 0]
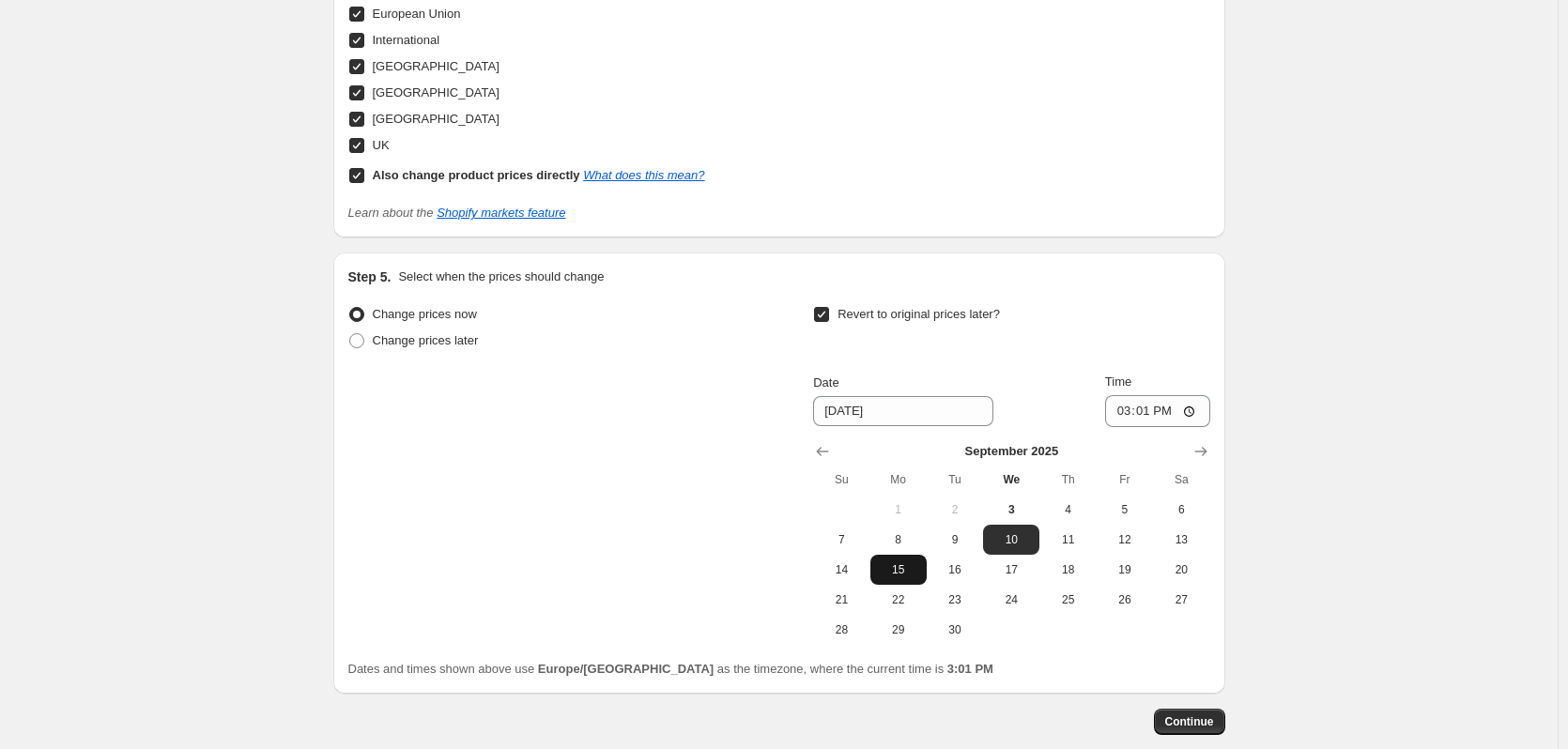
click at [895, 576] on span "15" at bounding box center [899, 569] width 42 height 15
type input "[DATE]"
click at [1163, 409] on input "15:01" at bounding box center [1157, 411] width 105 height 32
click at [1147, 413] on input "Time" at bounding box center [1157, 411] width 105 height 32
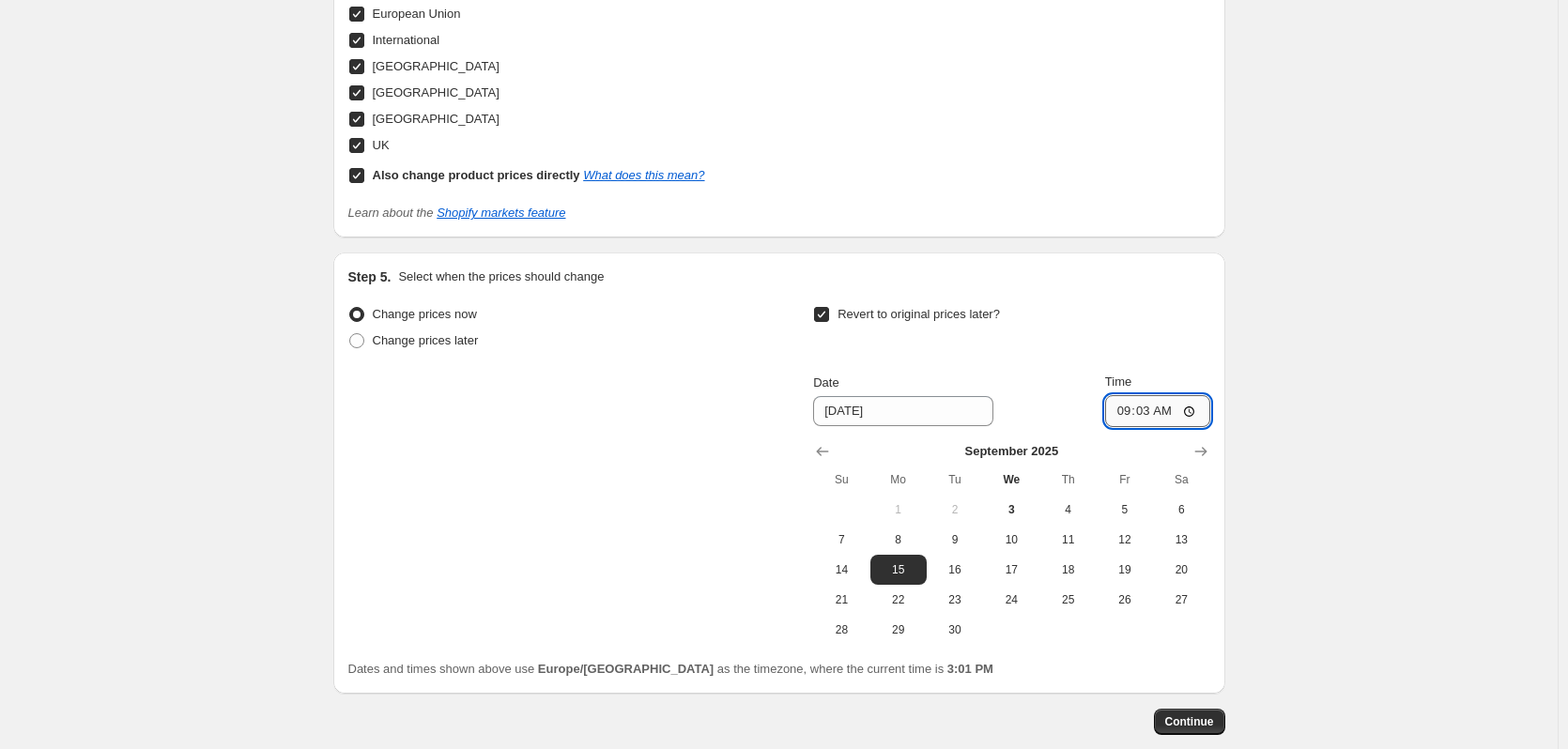
type input "09:30"
click at [1202, 727] on span "Continue" at bounding box center [1190, 722] width 49 height 15
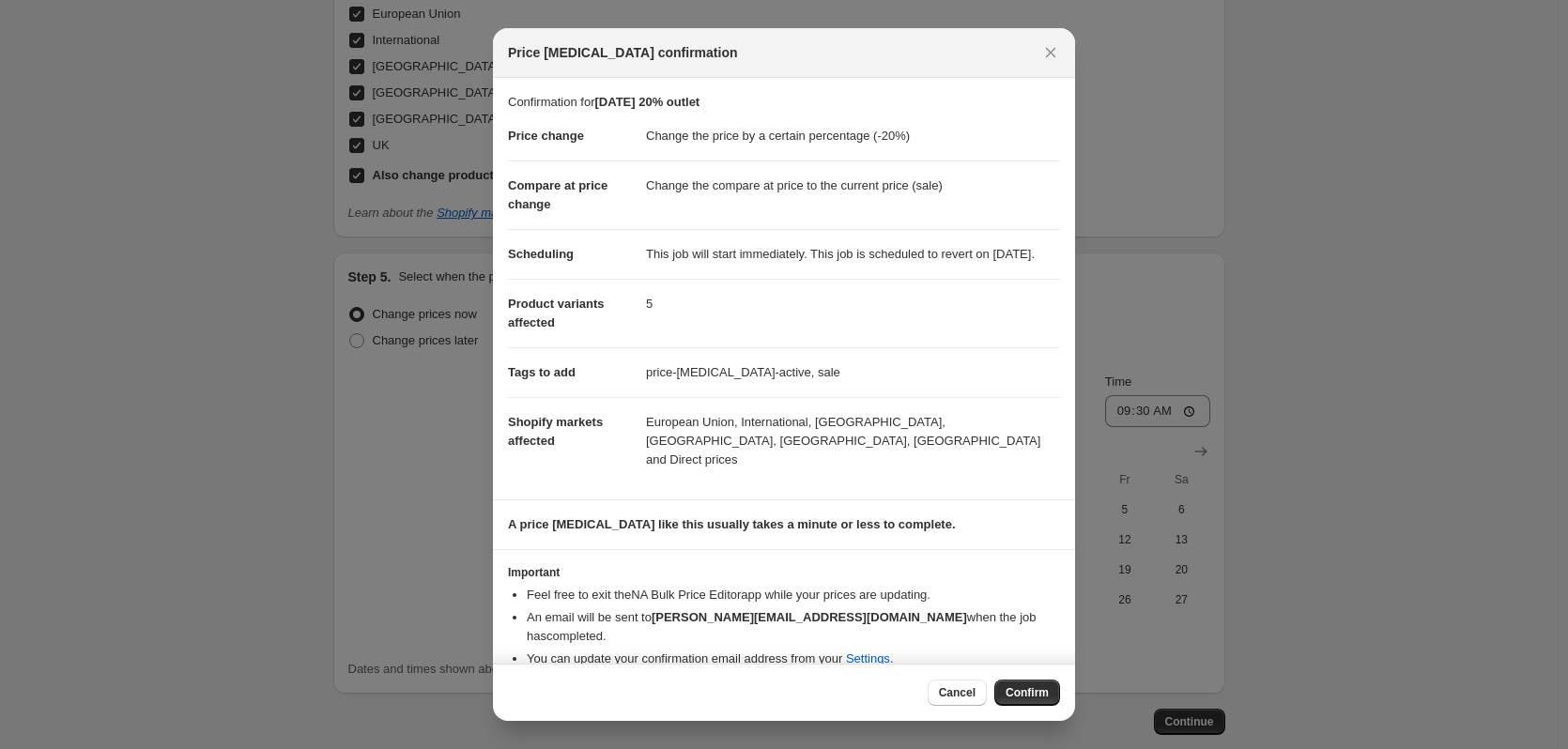
scroll to position [5, 0]
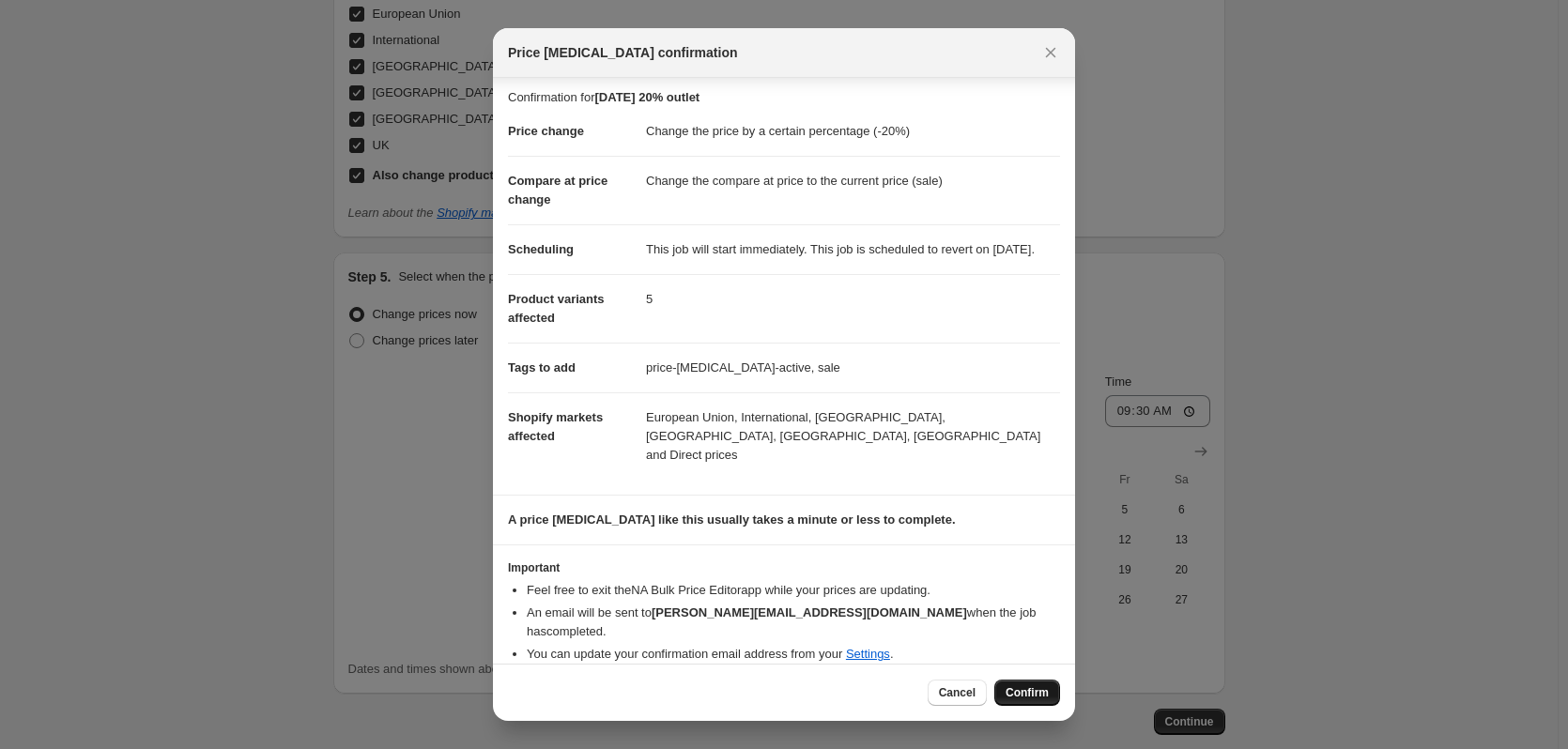
click at [1024, 695] on span "Confirm" at bounding box center [1028, 692] width 44 height 15
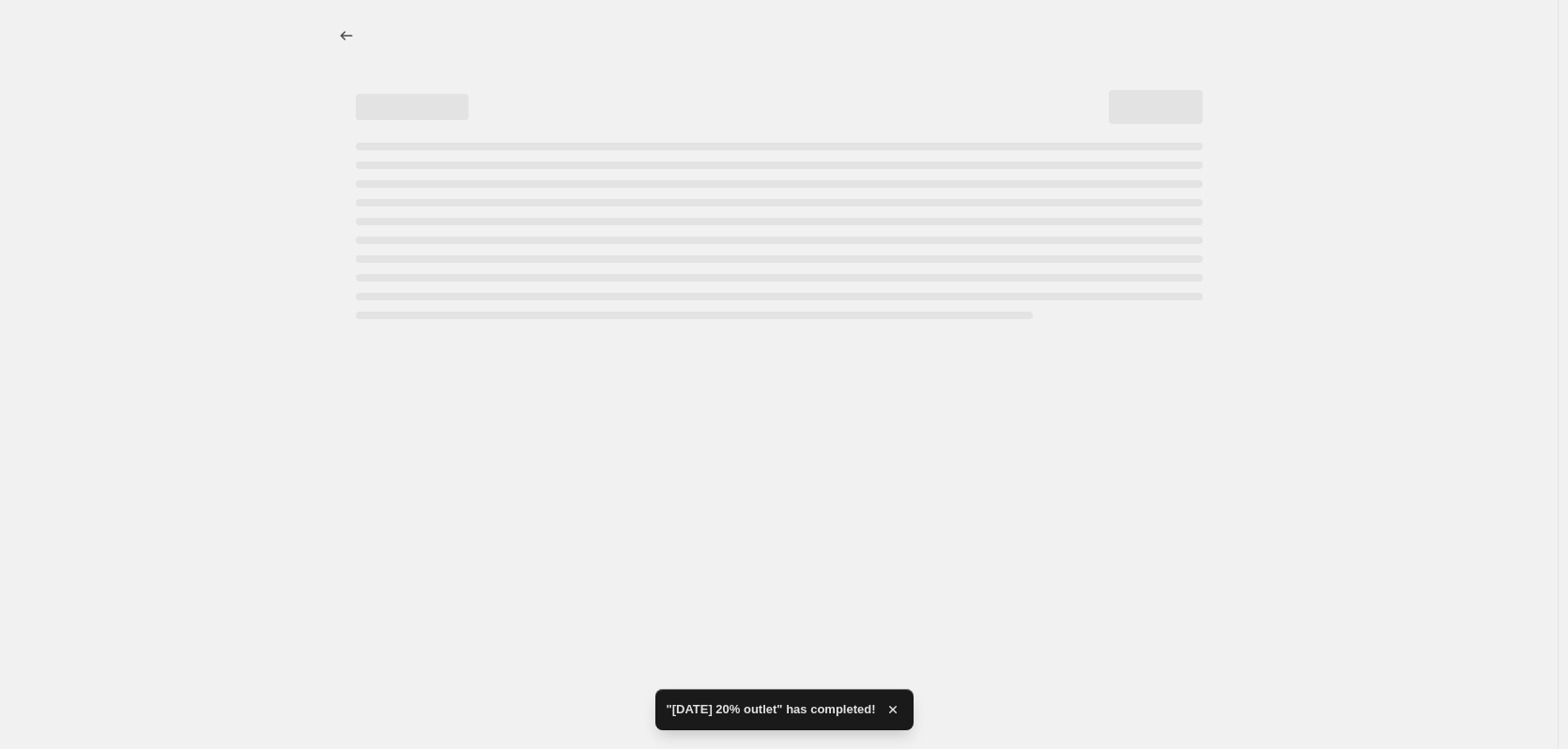
select select "percentage"
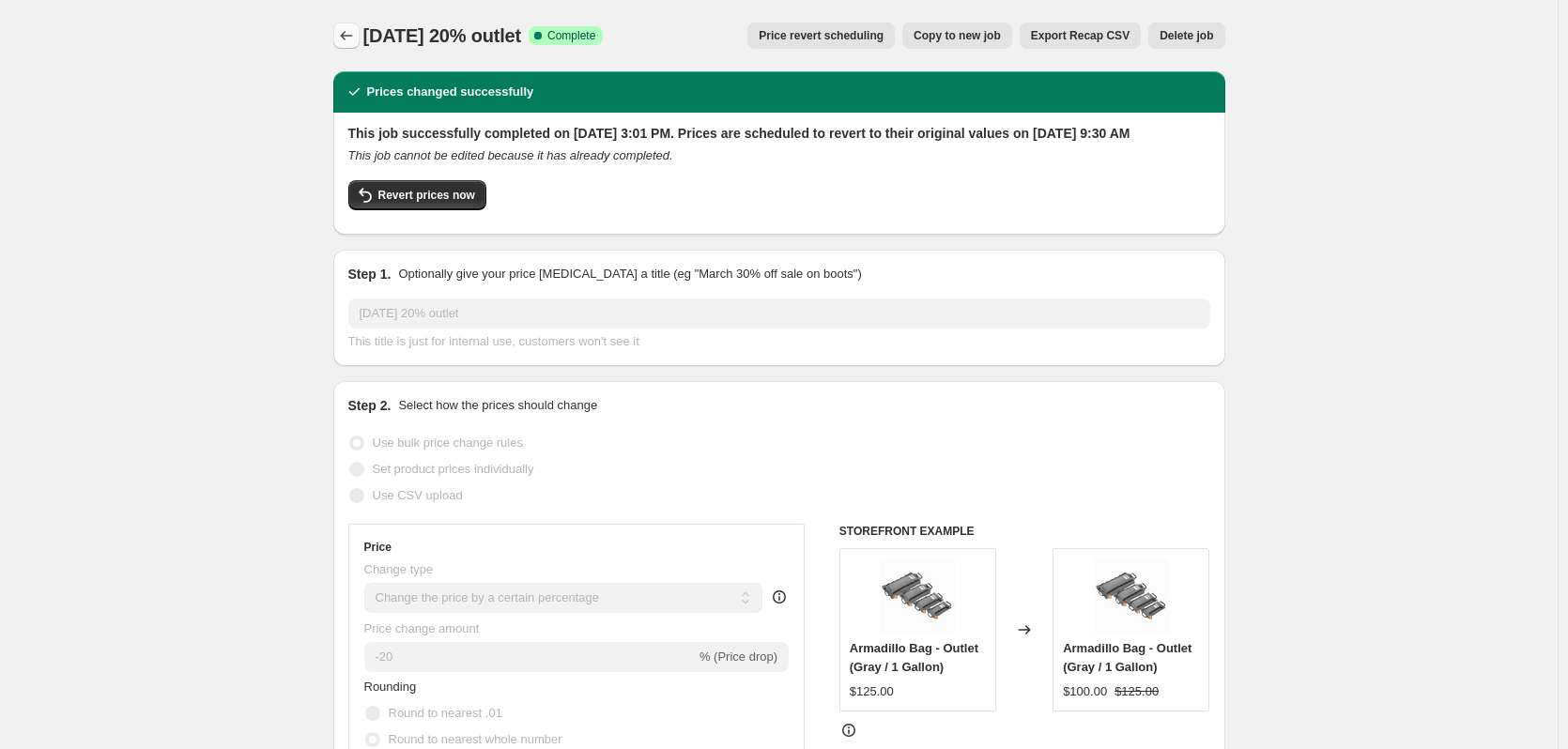
click at [344, 40] on icon "Price change jobs" at bounding box center [346, 36] width 19 height 19
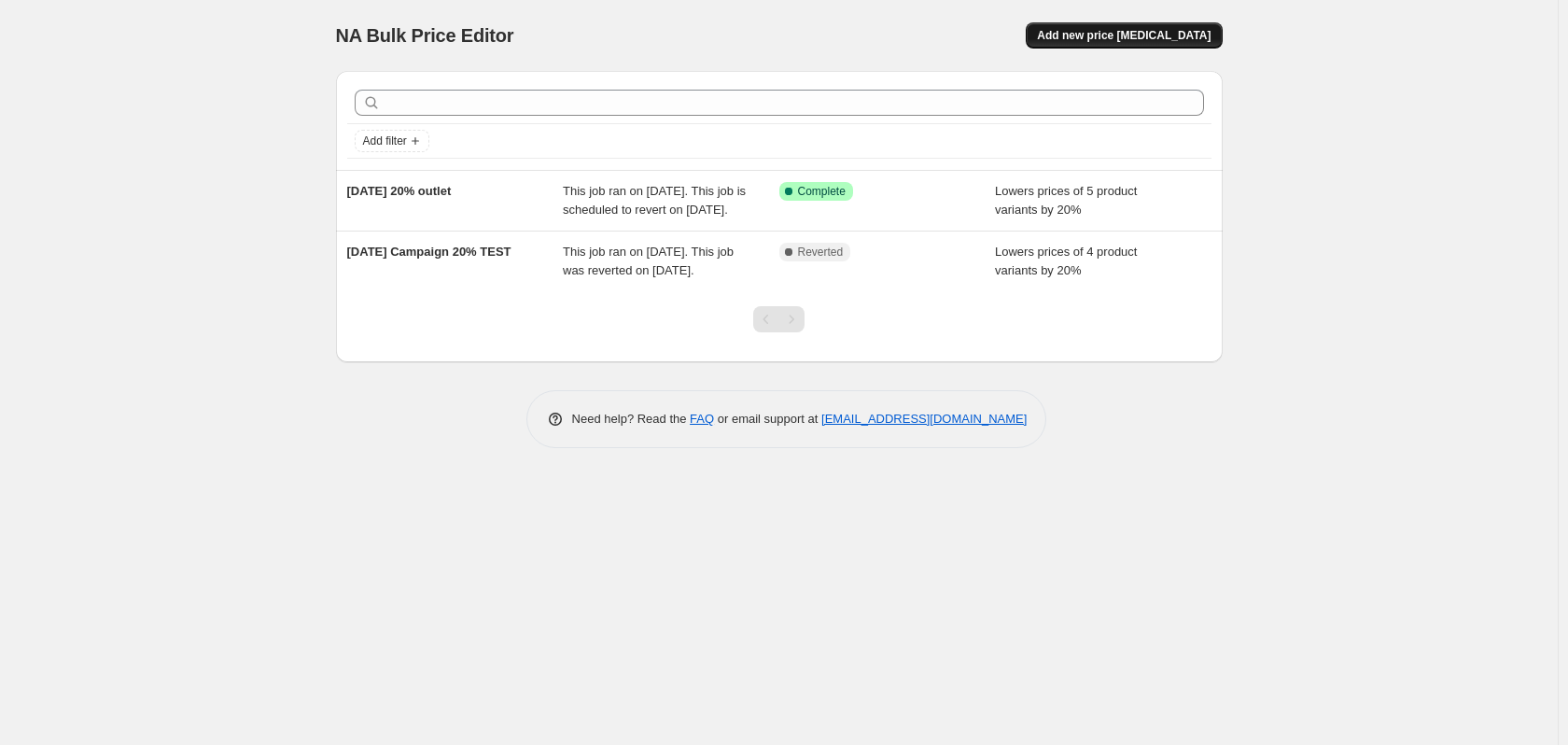
click at [1157, 32] on span "Add new price [MEDICAL_DATA]" at bounding box center [1124, 36] width 174 height 15
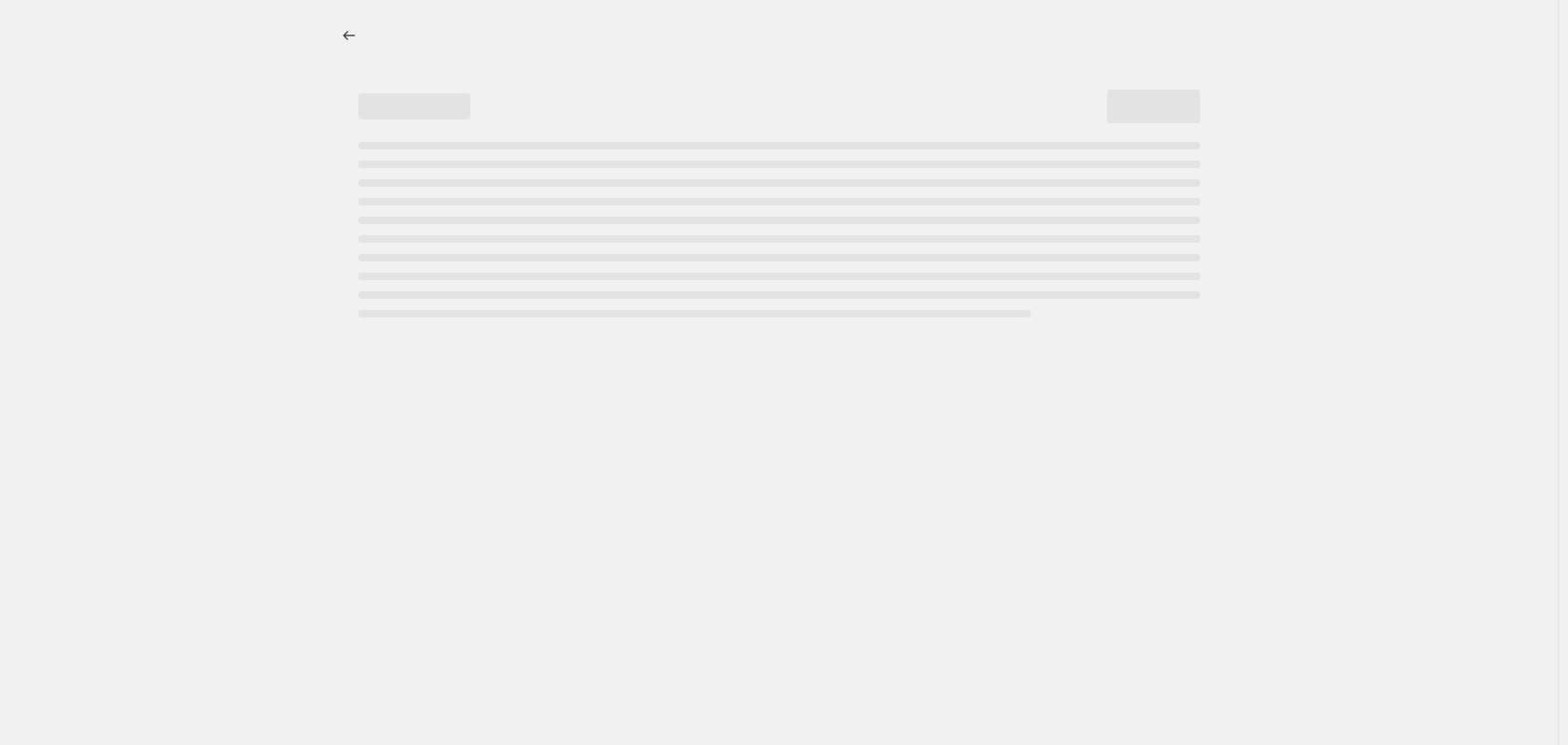
select select "percentage"
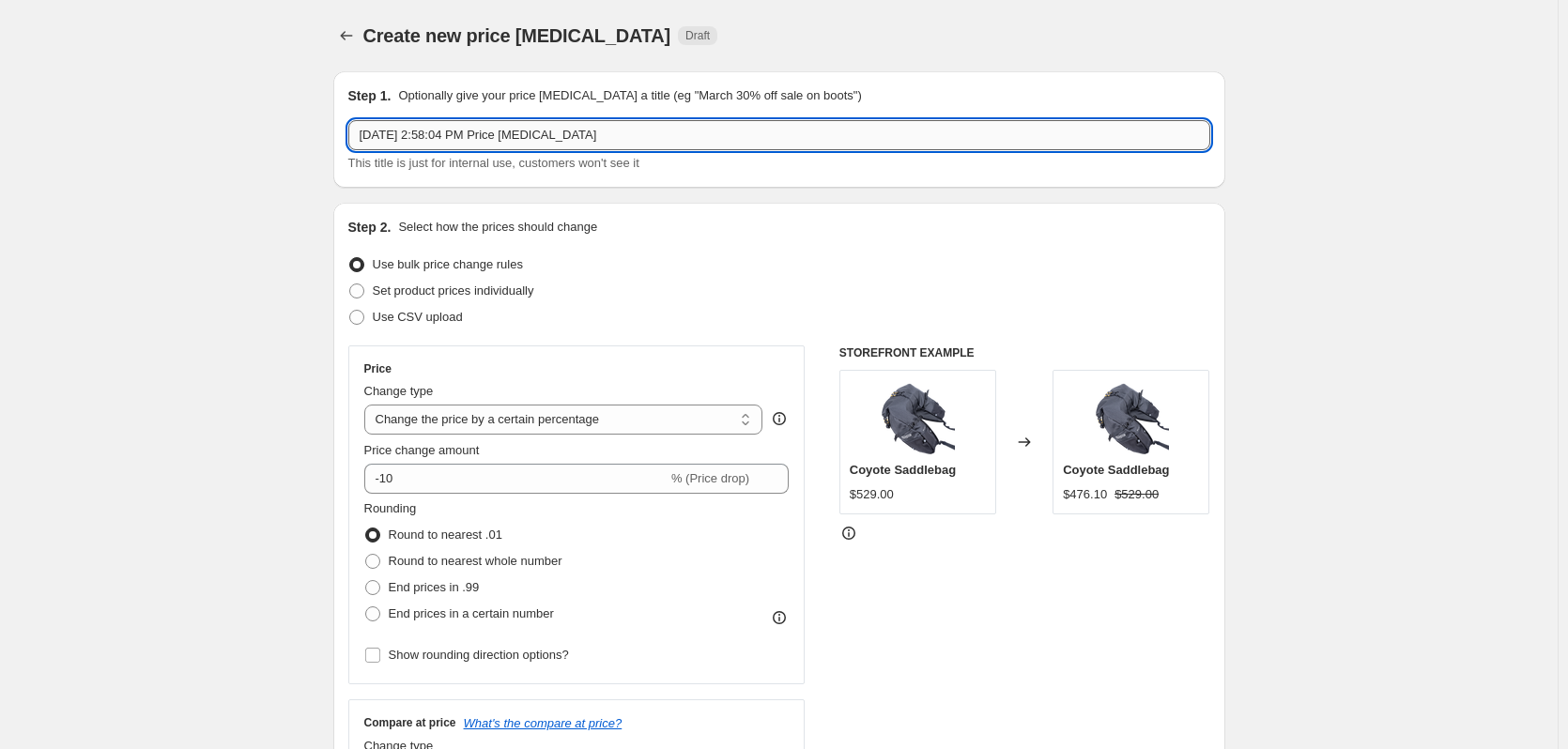
click at [474, 132] on input "[DATE] 2:58:04 PM Price [MEDICAL_DATA]" at bounding box center [779, 135] width 862 height 30
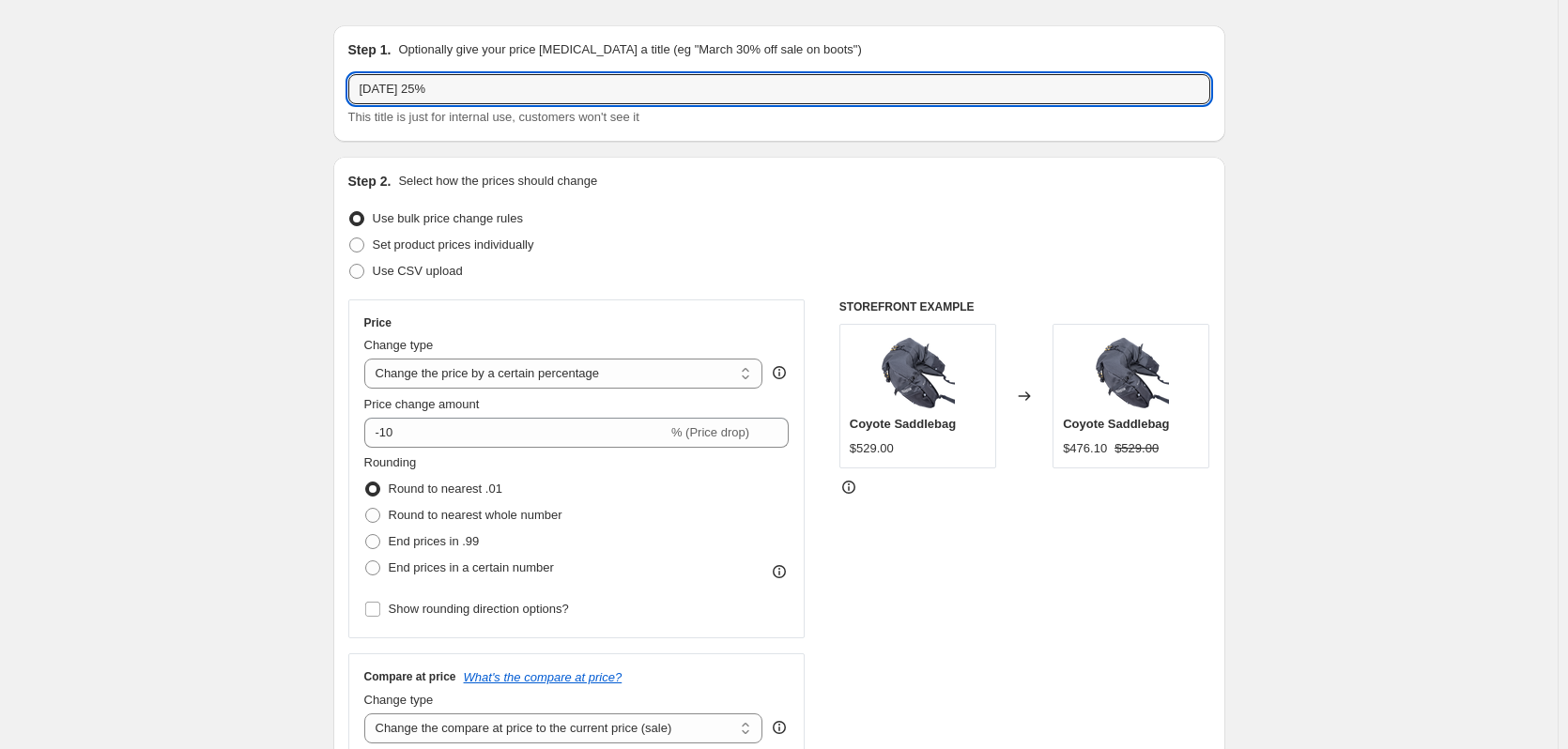
scroll to position [47, 0]
type input "[DATE] 25%"
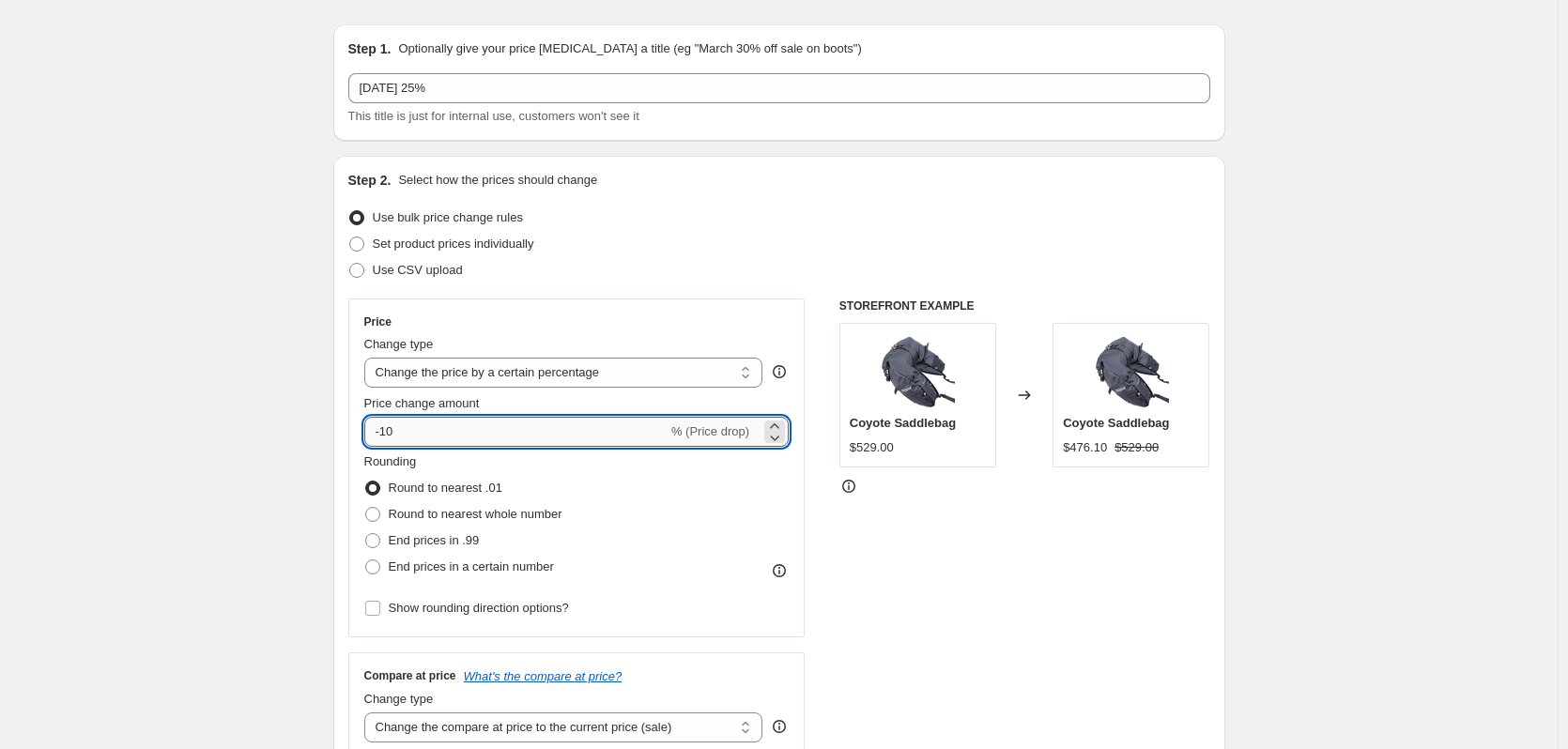
click at [467, 430] on input "-10" at bounding box center [516, 432] width 304 height 30
type input "-1"
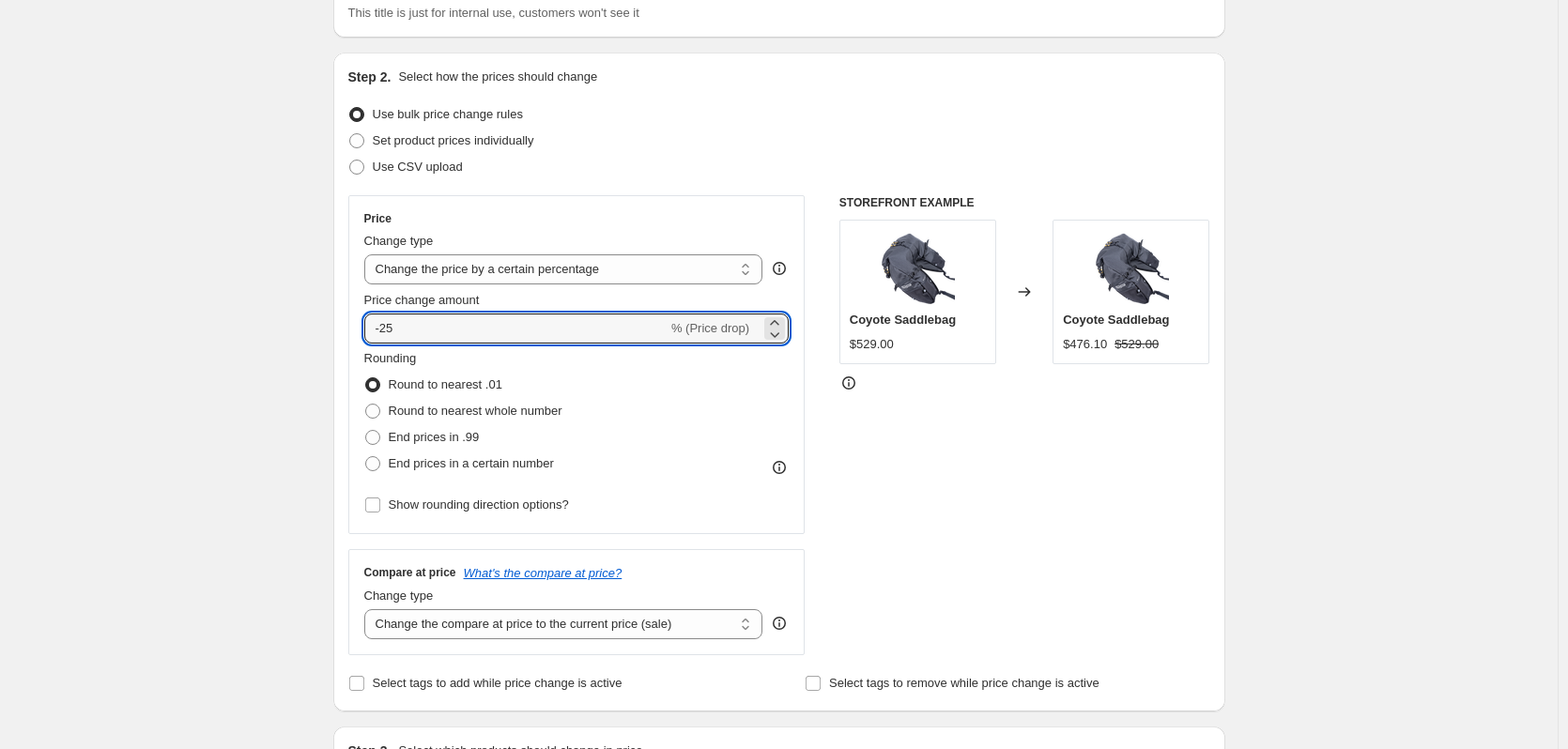
scroll to position [160, 0]
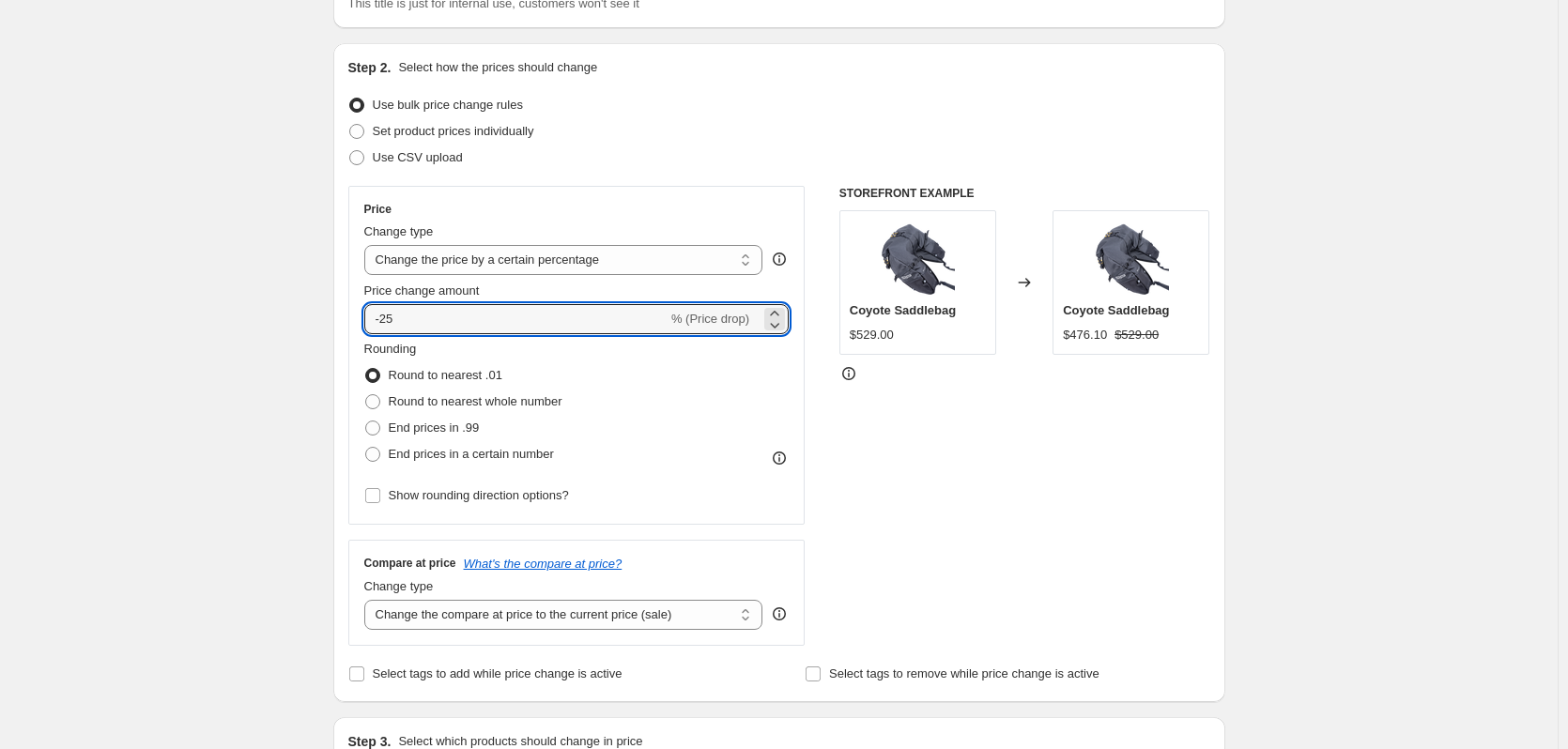
type input "-25"
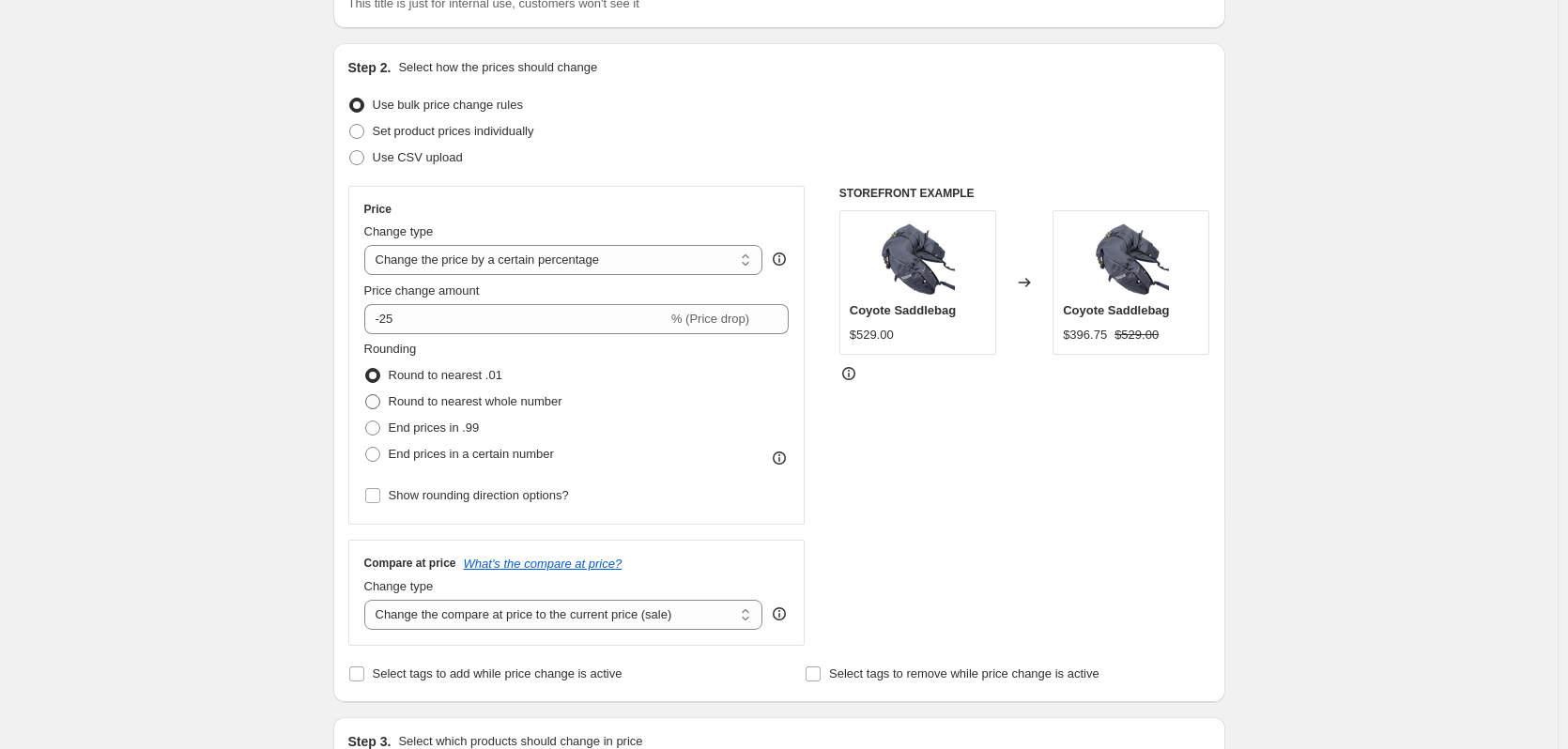
click at [427, 404] on span "Round to nearest whole number" at bounding box center [476, 401] width 174 height 14
click at [366, 395] on input "Round to nearest whole number" at bounding box center [365, 394] width 1 height 1
radio input "true"
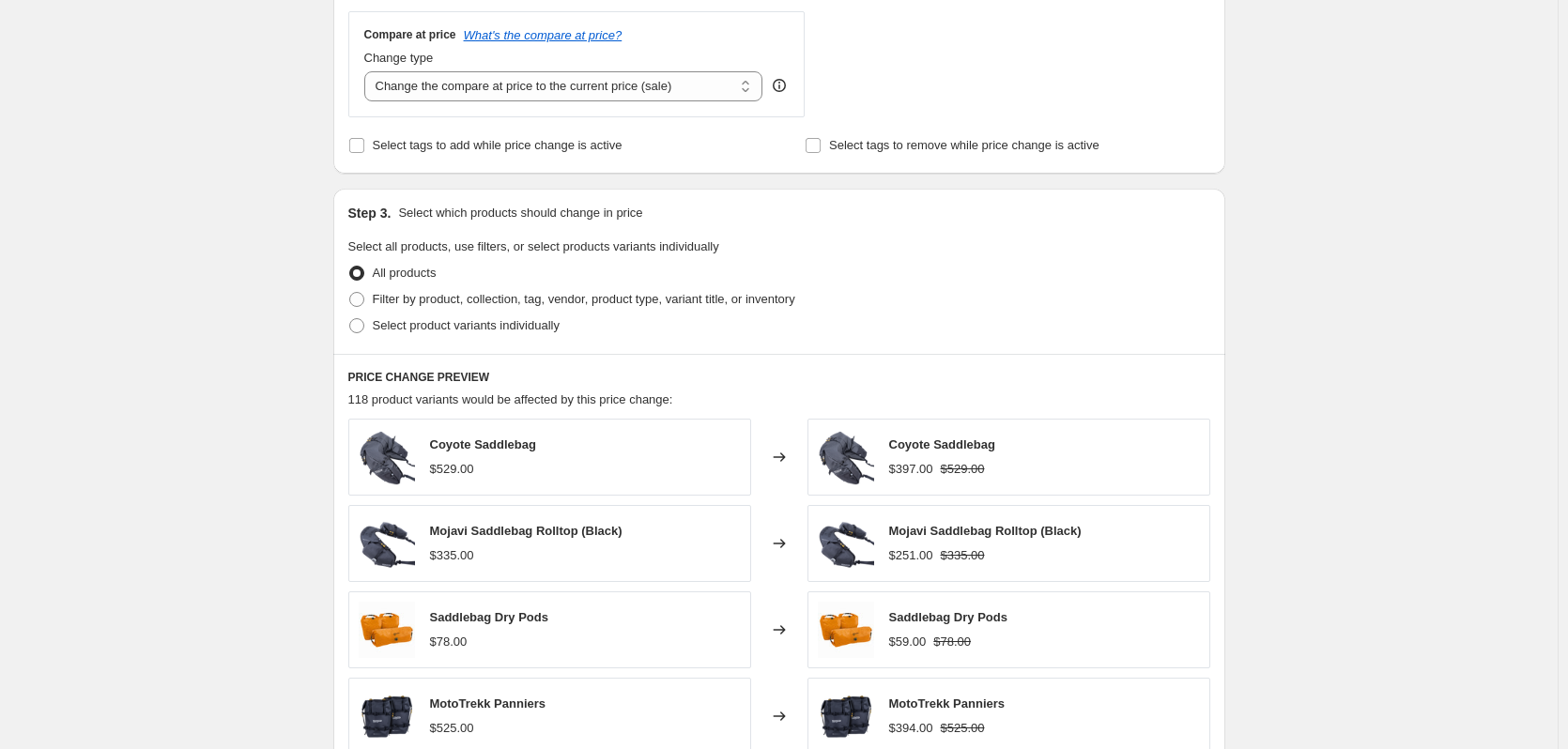
scroll to position [688, 0]
click at [422, 324] on span "Select product variants individually" at bounding box center [466, 323] width 186 height 14
click at [350, 318] on input "Select product variants individually" at bounding box center [349, 317] width 1 height 1
radio input "true"
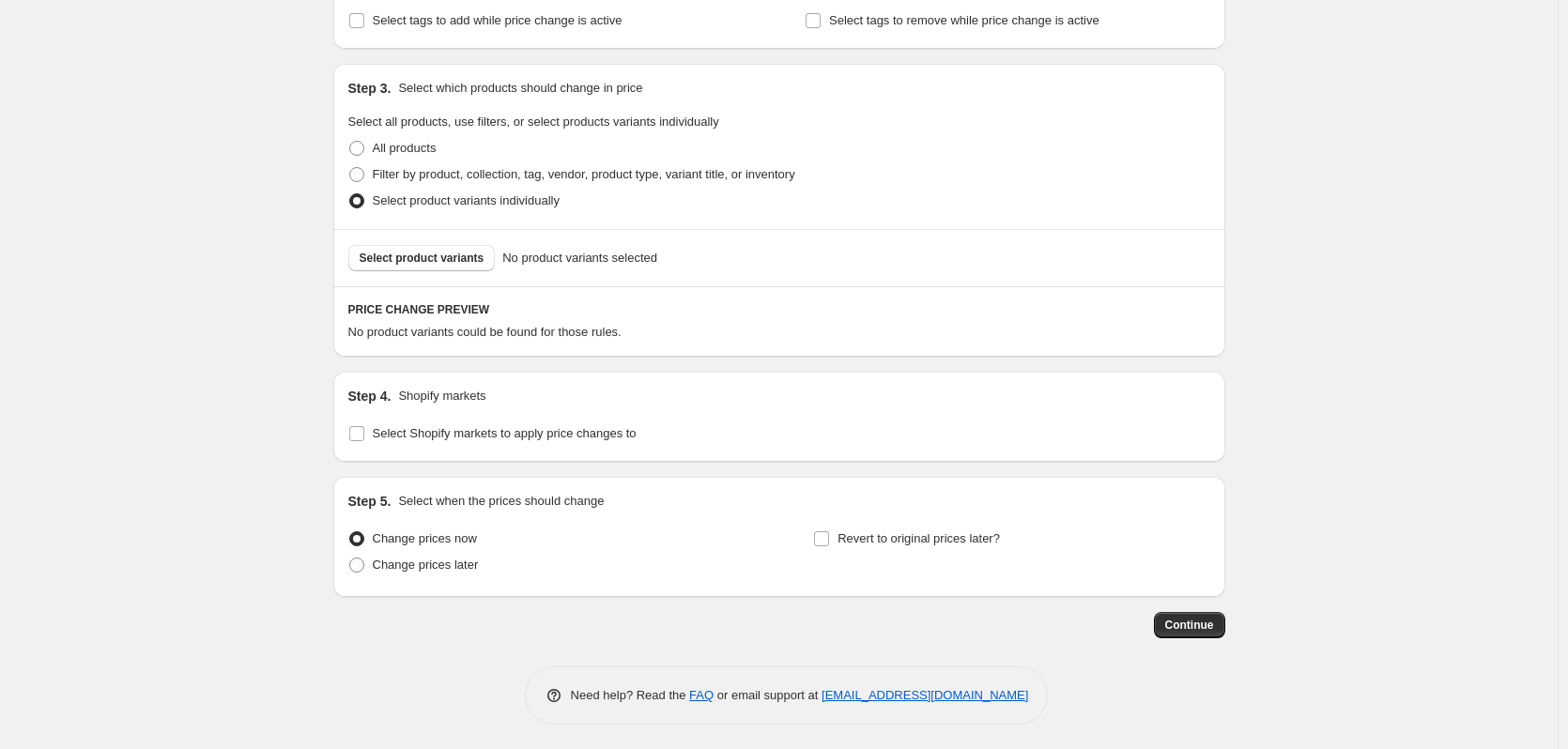
scroll to position [817, 0]
click at [468, 263] on button "Select product variants" at bounding box center [422, 254] width 148 height 26
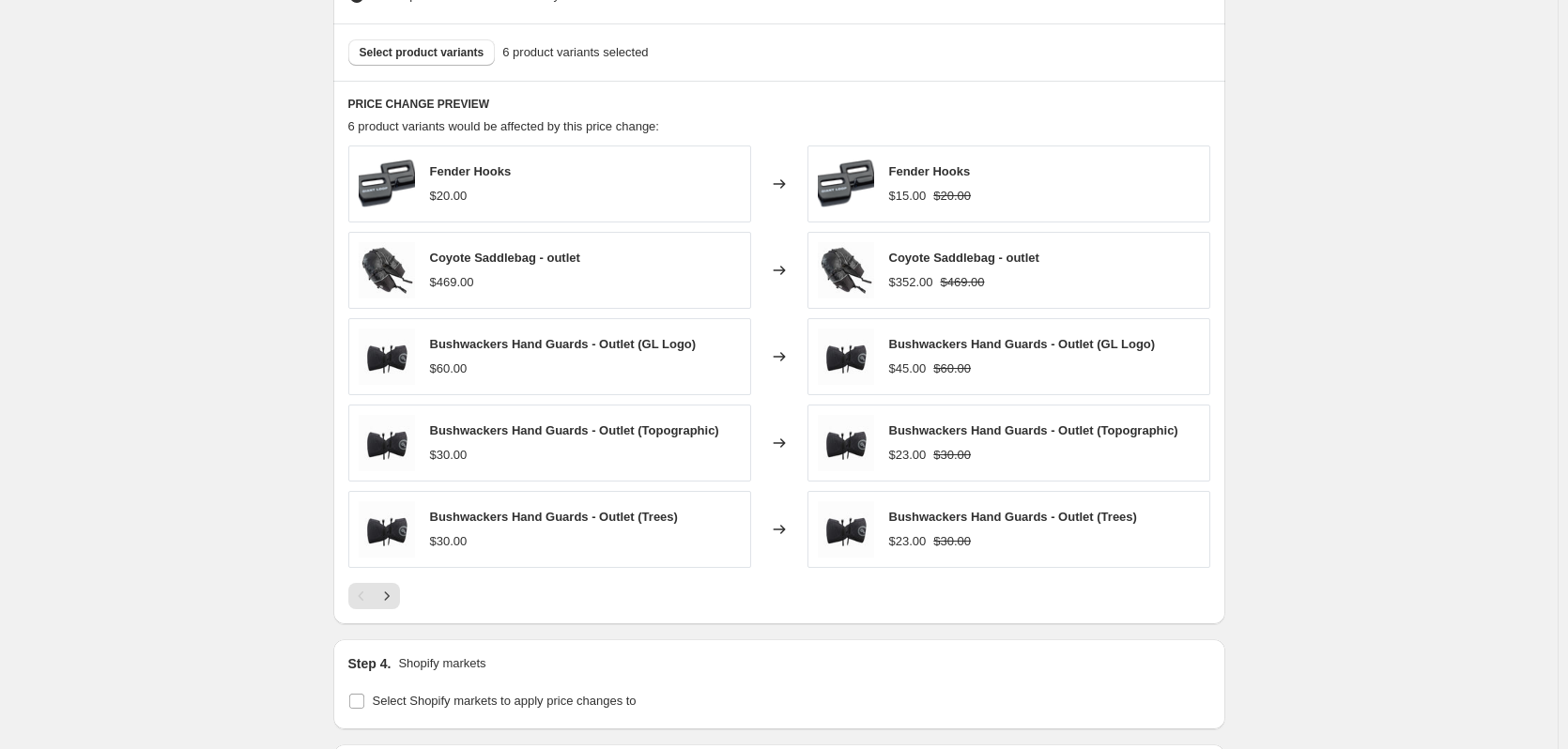
scroll to position [1027, 0]
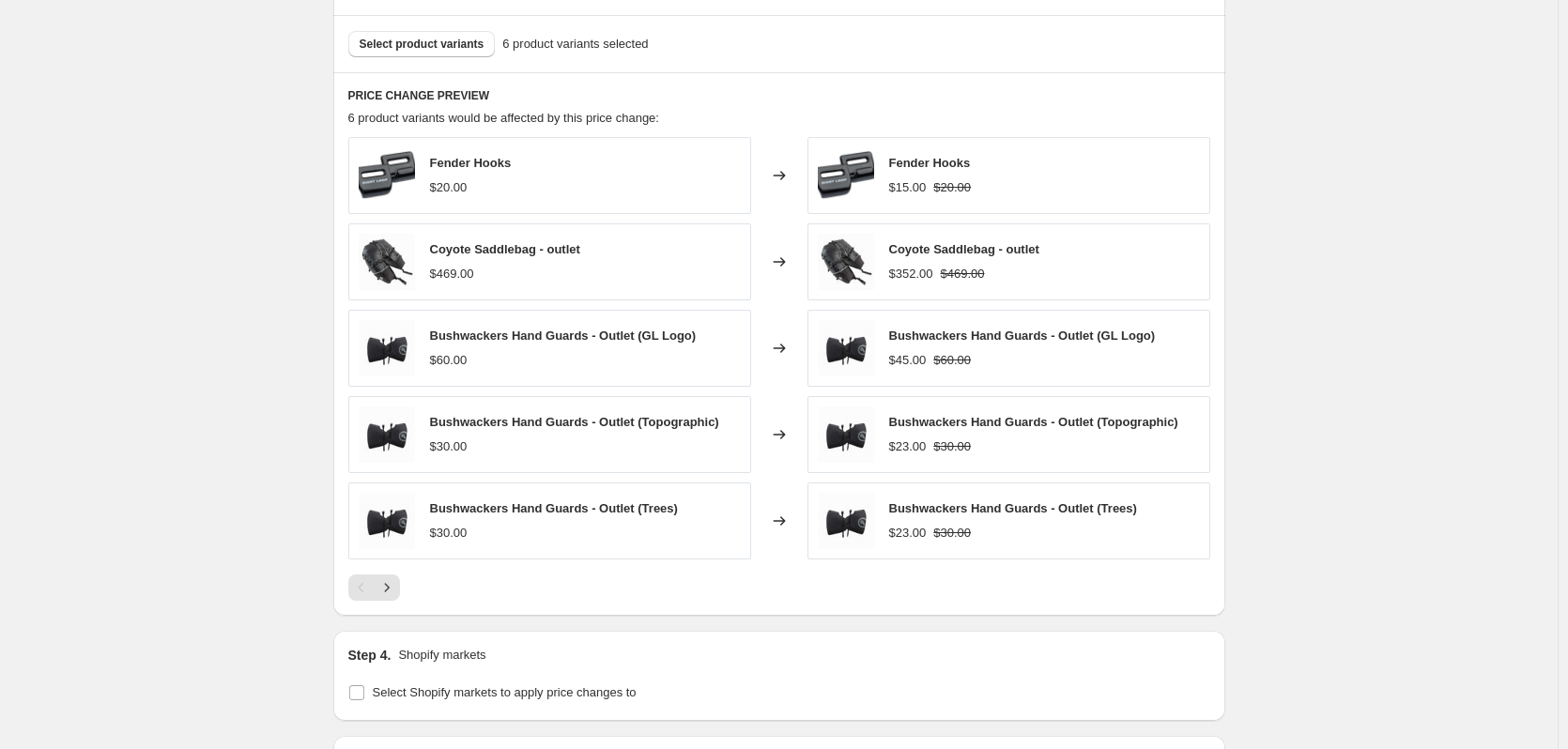
click at [541, 188] on div "Fender Hooks $20.00" at bounding box center [550, 175] width 403 height 77
click at [460, 170] on span "Fender Hooks" at bounding box center [471, 163] width 81 height 14
click at [441, 39] on span "Select product variants" at bounding box center [422, 44] width 125 height 15
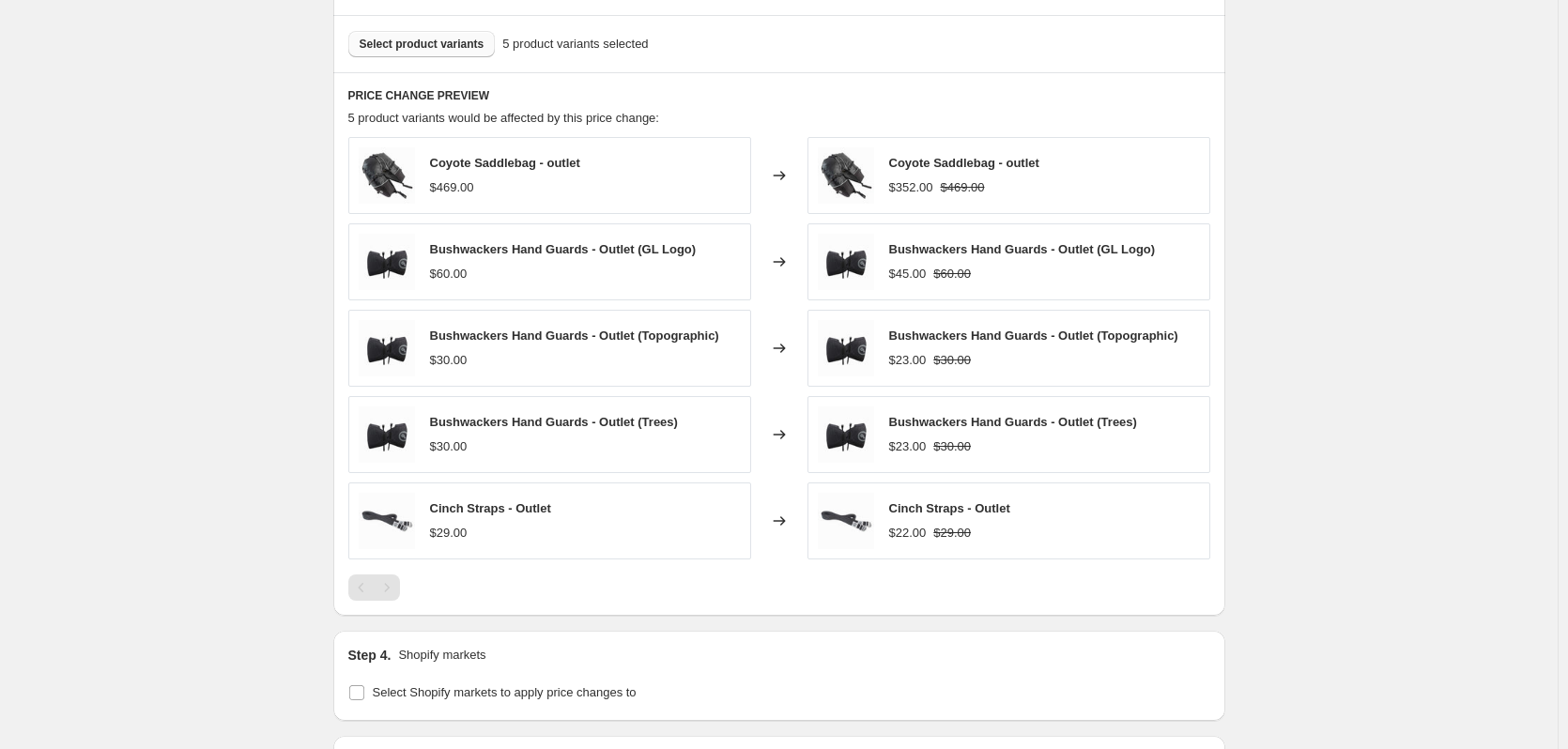
scroll to position [1291, 0]
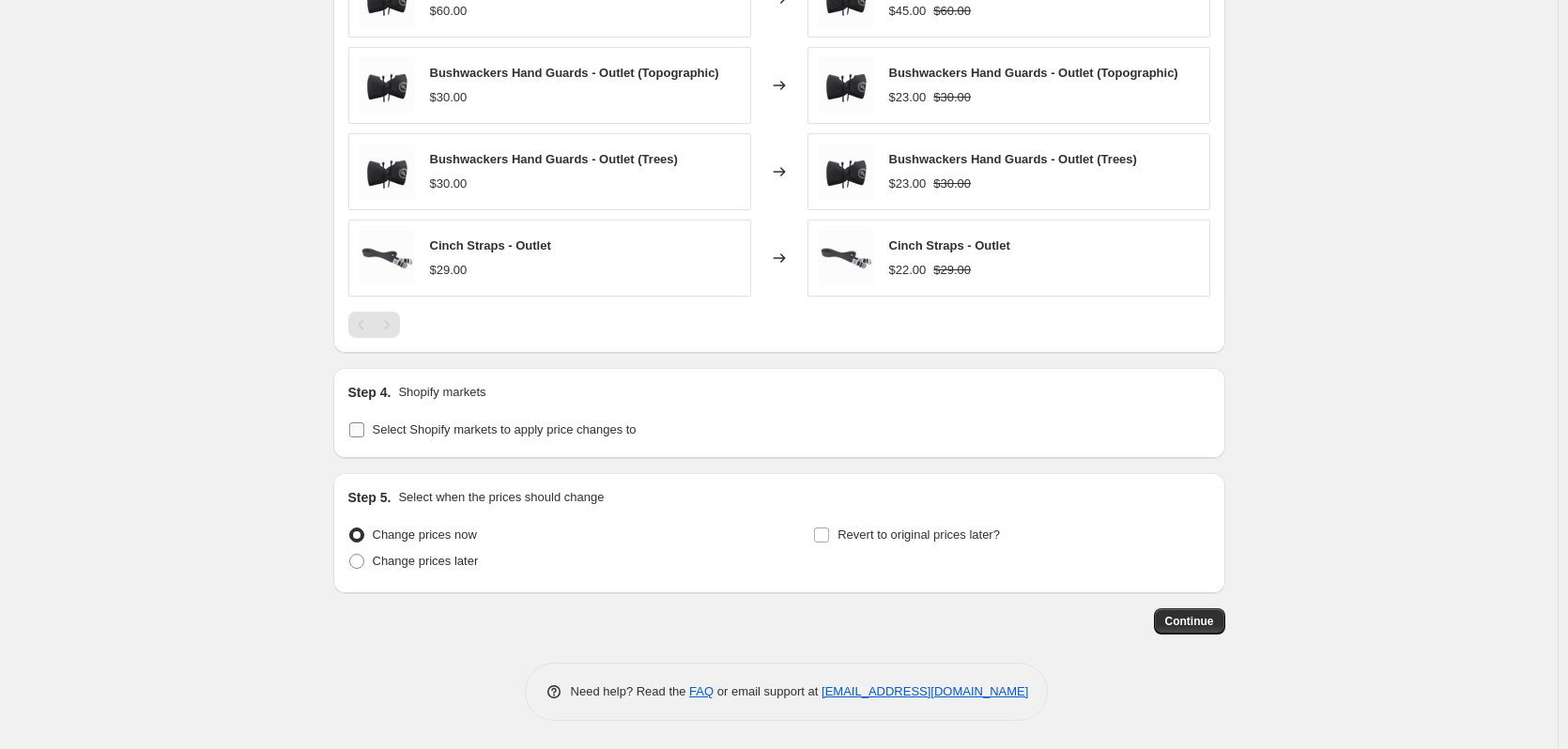
click at [400, 438] on span "Select Shopify markets to apply price changes to" at bounding box center [504, 430] width 264 height 19
click at [364, 437] on input "Select Shopify markets to apply price changes to" at bounding box center [357, 430] width 15 height 15
checkbox input "true"
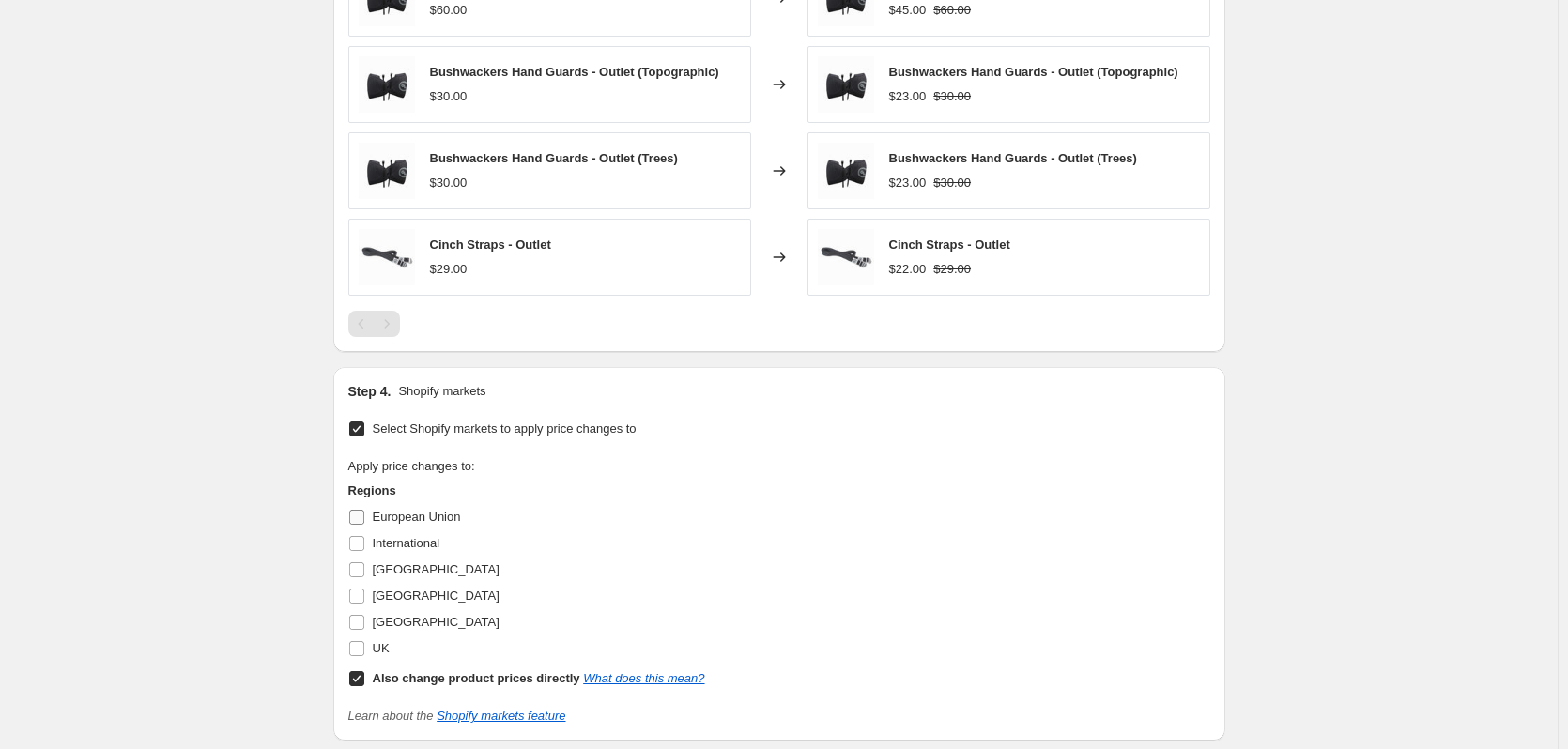
click at [392, 515] on span "European Union" at bounding box center [416, 516] width 88 height 14
click at [364, 515] on input "European Union" at bounding box center [357, 517] width 15 height 15
checkbox input "true"
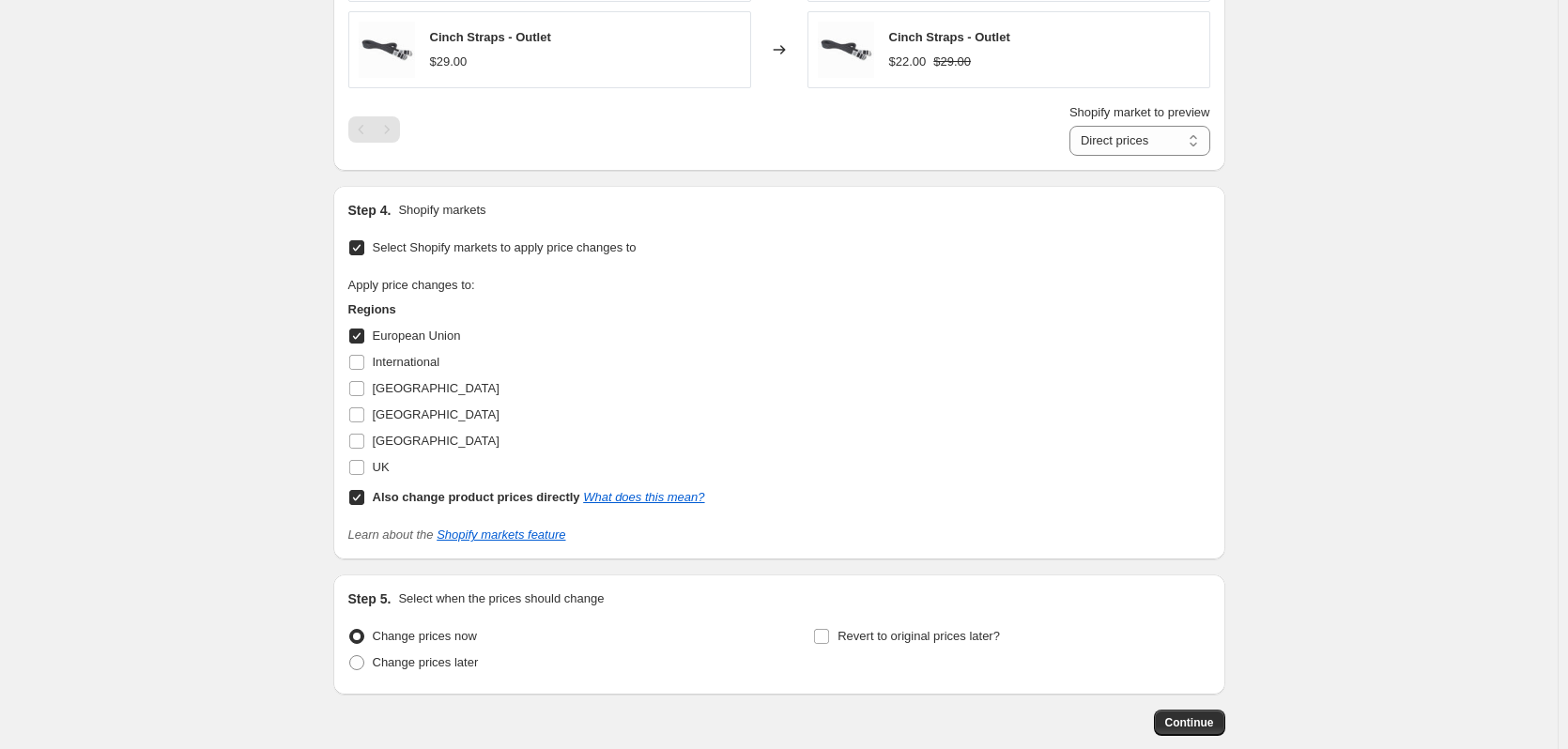
scroll to position [1499, 0]
click at [416, 368] on span "International" at bounding box center [406, 360] width 67 height 14
click at [364, 368] on input "International" at bounding box center [357, 361] width 15 height 15
checkbox input "true"
click at [406, 387] on span "[GEOGRAPHIC_DATA]" at bounding box center [436, 387] width 127 height 14
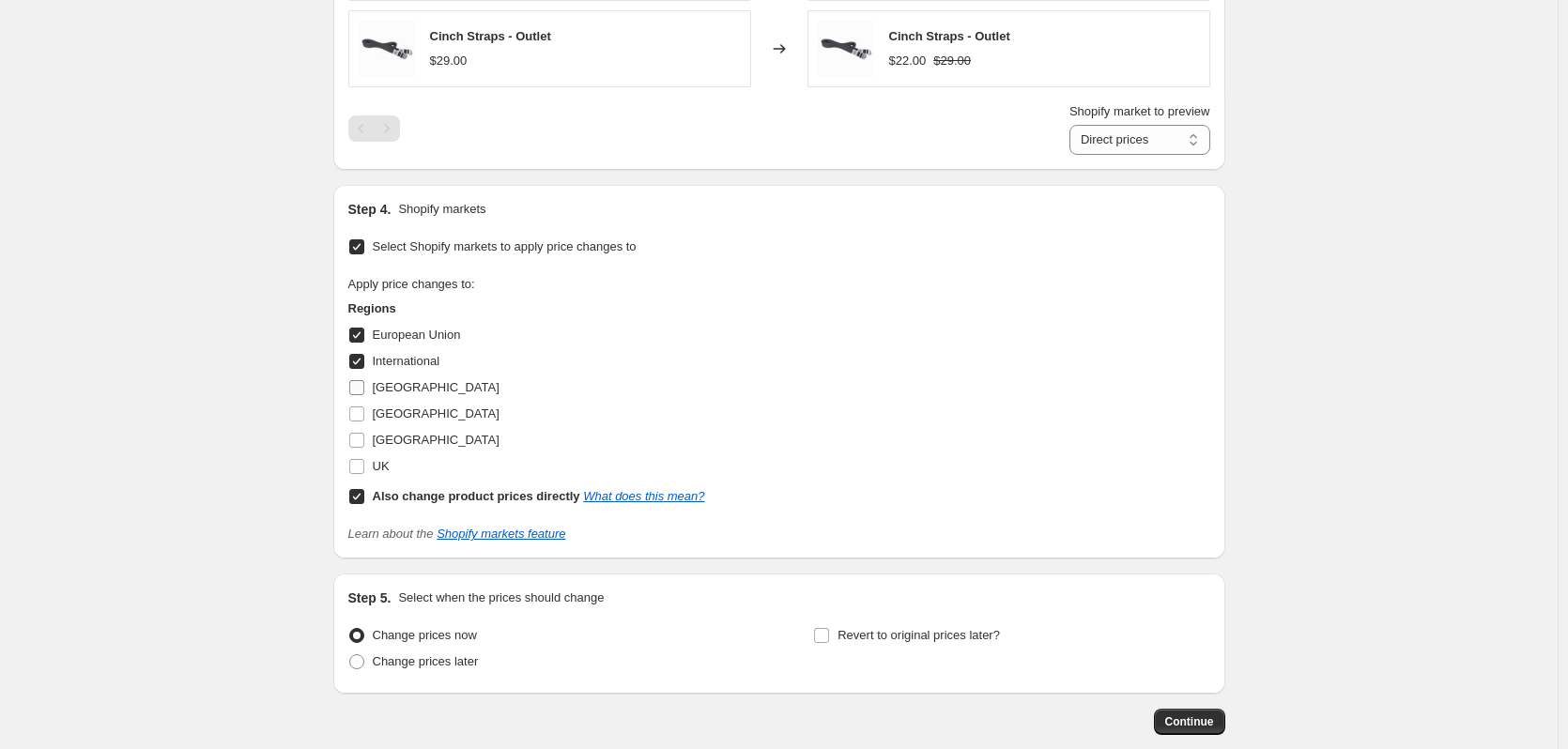
click at [364, 387] on input "[GEOGRAPHIC_DATA]" at bounding box center [357, 388] width 15 height 15
checkbox input "true"
click at [392, 411] on span "[GEOGRAPHIC_DATA]" at bounding box center [436, 413] width 127 height 14
click at [364, 411] on input "[GEOGRAPHIC_DATA]" at bounding box center [357, 414] width 15 height 15
checkbox input "true"
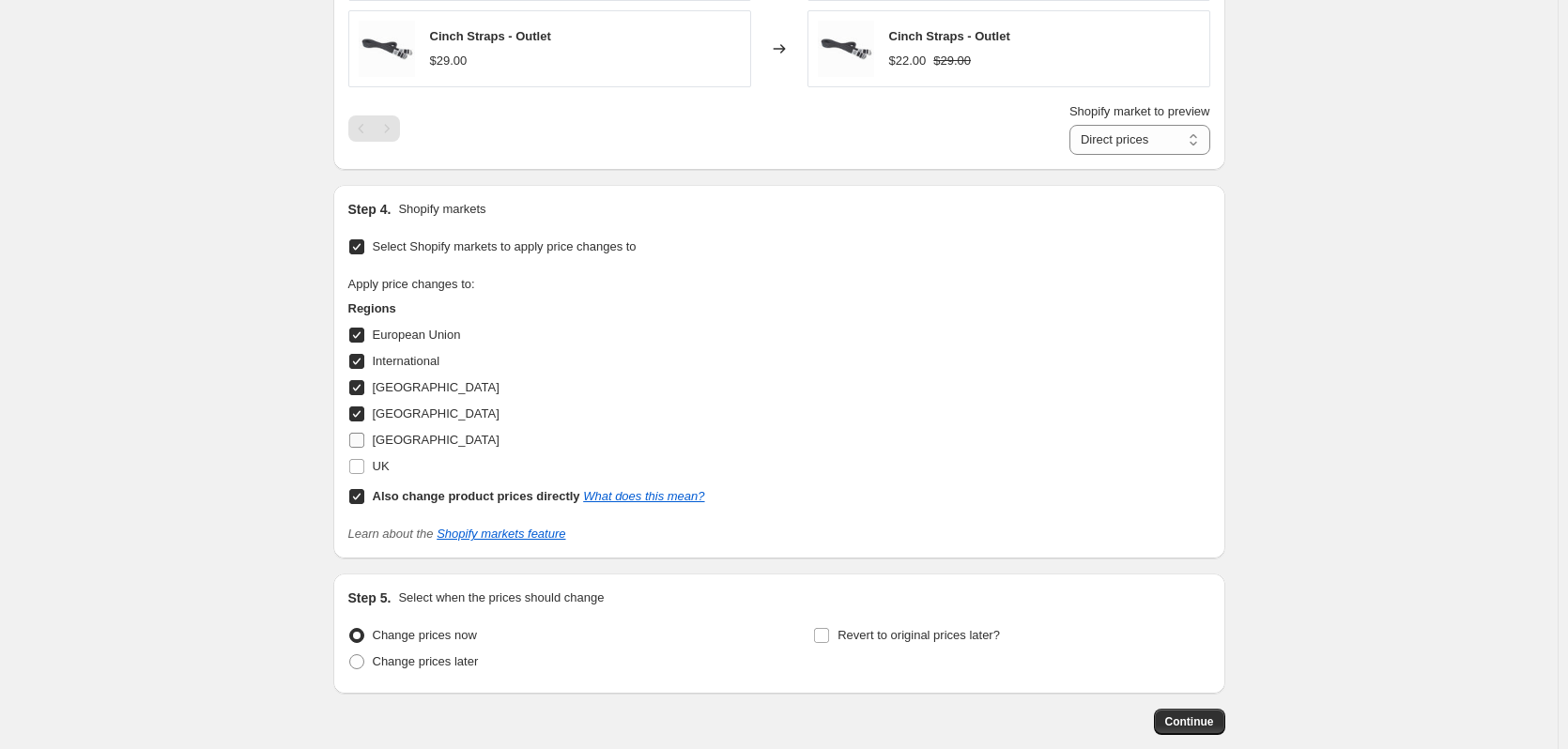
click at [388, 440] on span "[GEOGRAPHIC_DATA]" at bounding box center [436, 440] width 127 height 14
click at [364, 440] on input "[GEOGRAPHIC_DATA]" at bounding box center [357, 441] width 15 height 15
checkbox input "true"
click at [379, 465] on span "UK" at bounding box center [381, 465] width 17 height 14
click at [364, 465] on input "UK" at bounding box center [357, 466] width 15 height 15
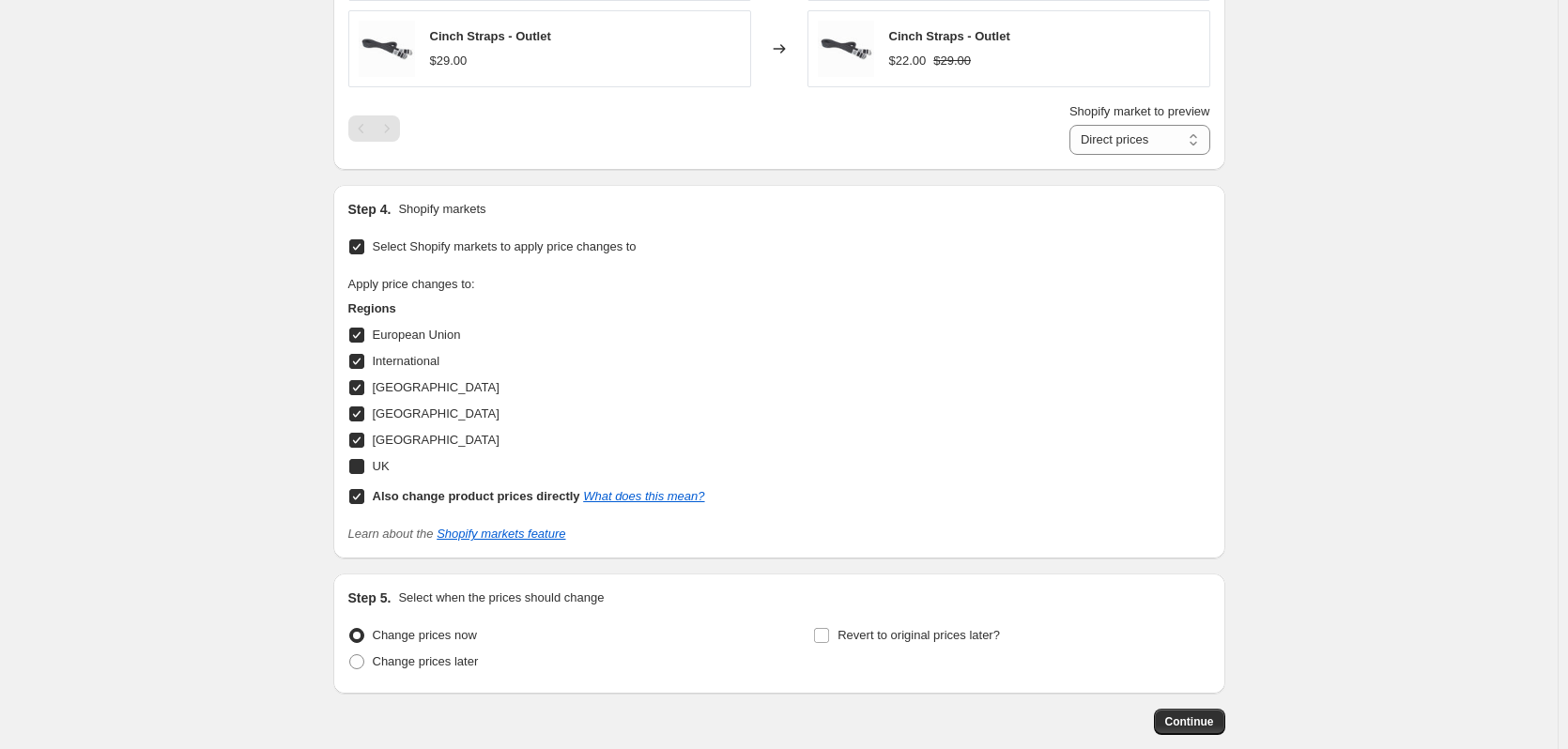
checkbox input "true"
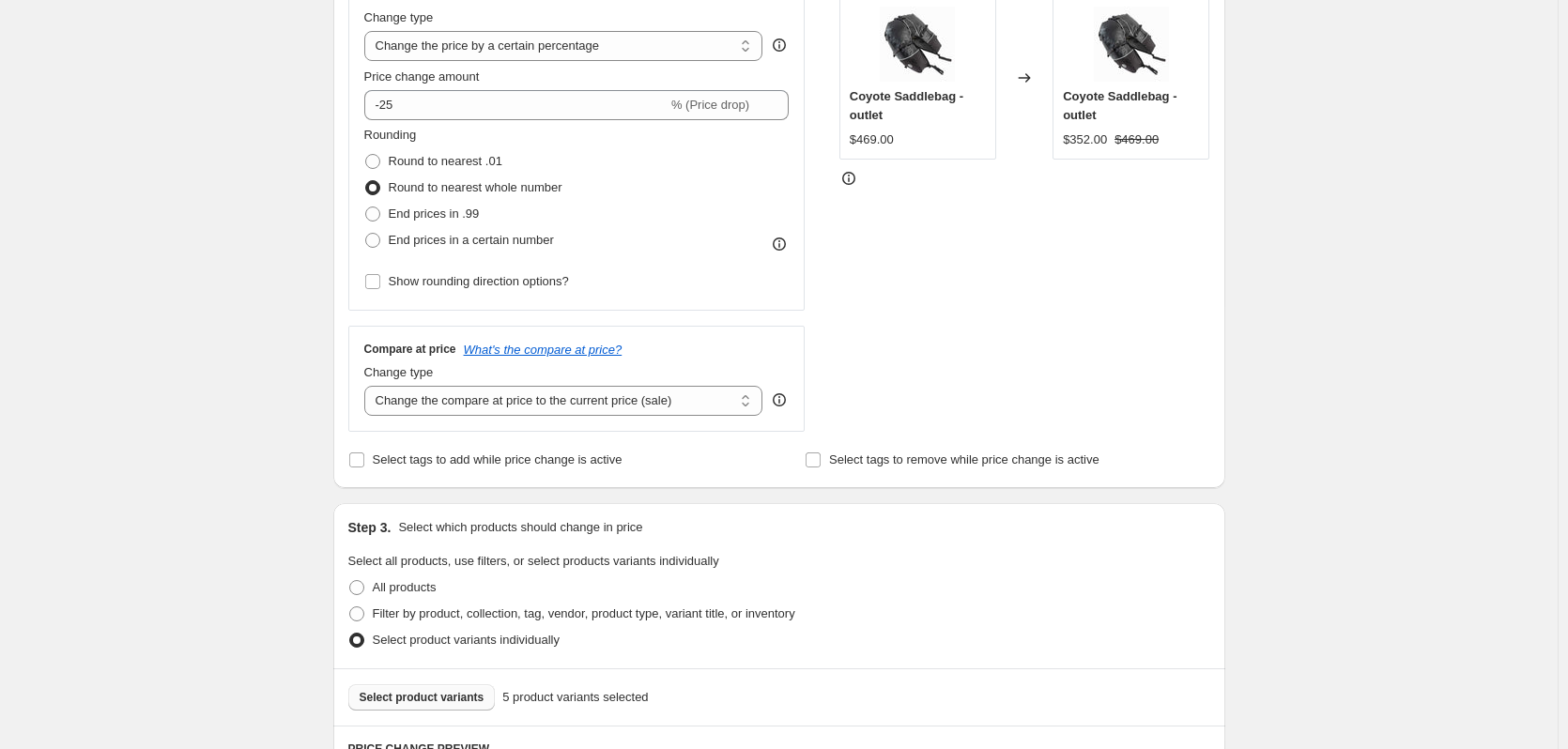
scroll to position [1600, 0]
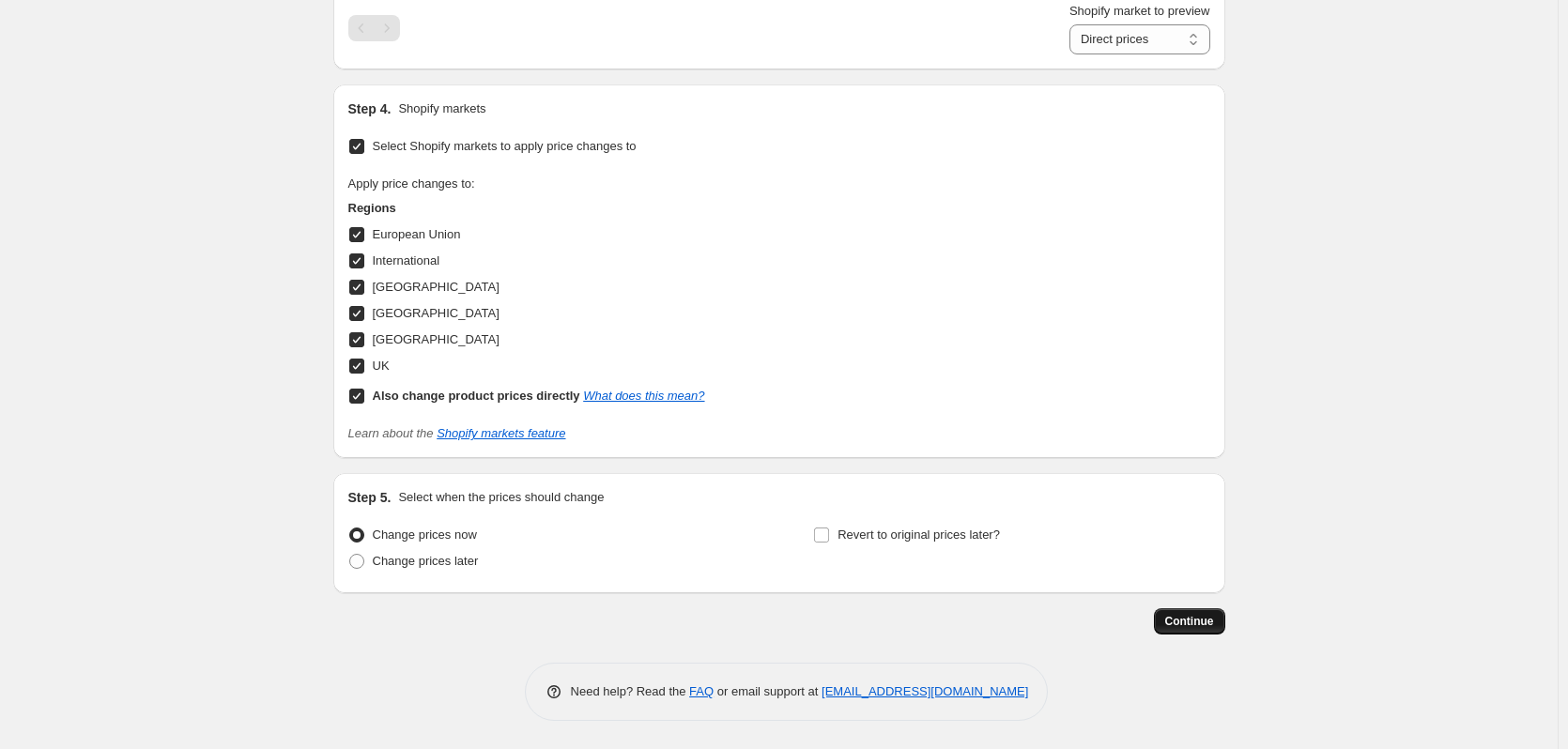
click at [1192, 622] on span "Continue" at bounding box center [1190, 621] width 49 height 15
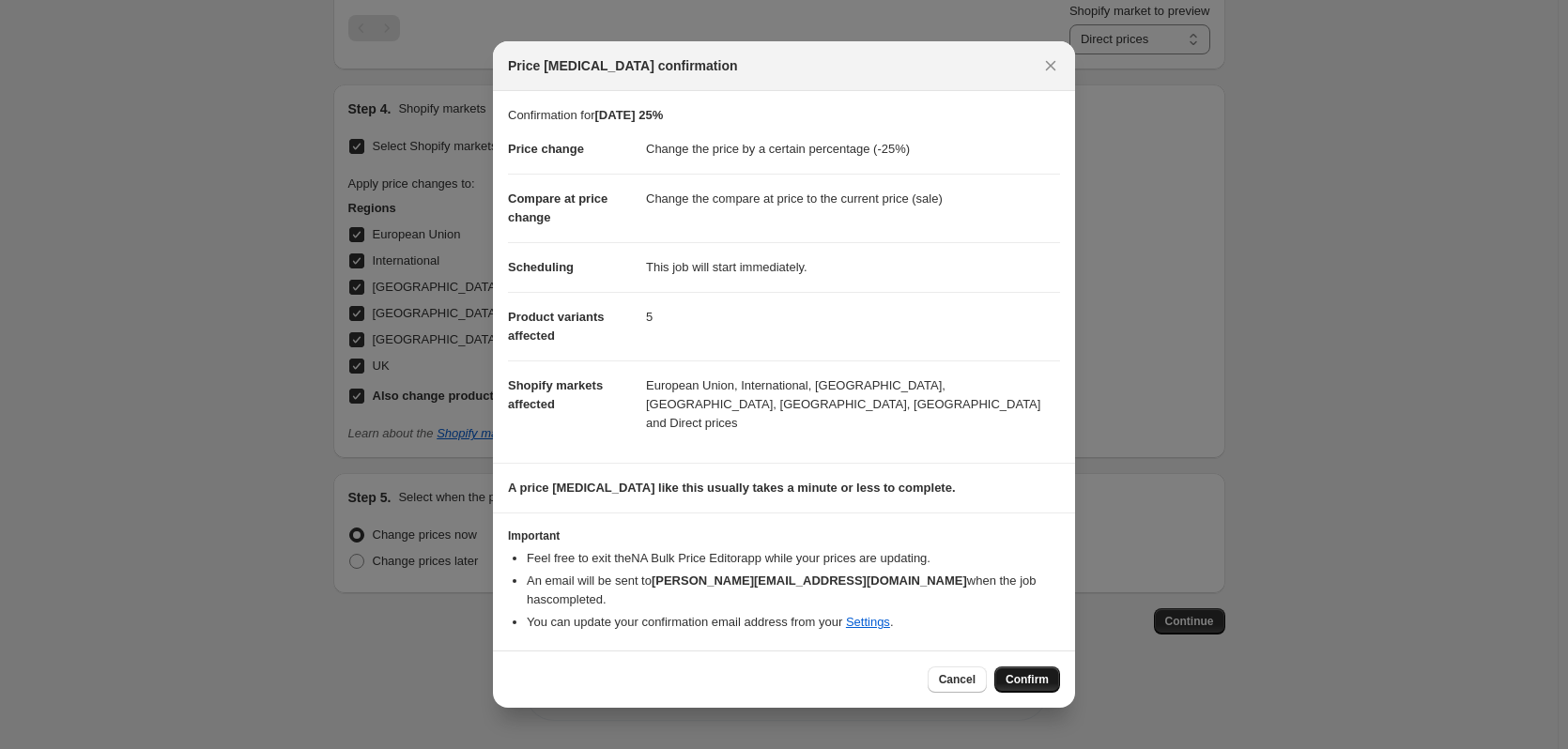
click at [1047, 672] on span "Confirm" at bounding box center [1028, 680] width 44 height 15
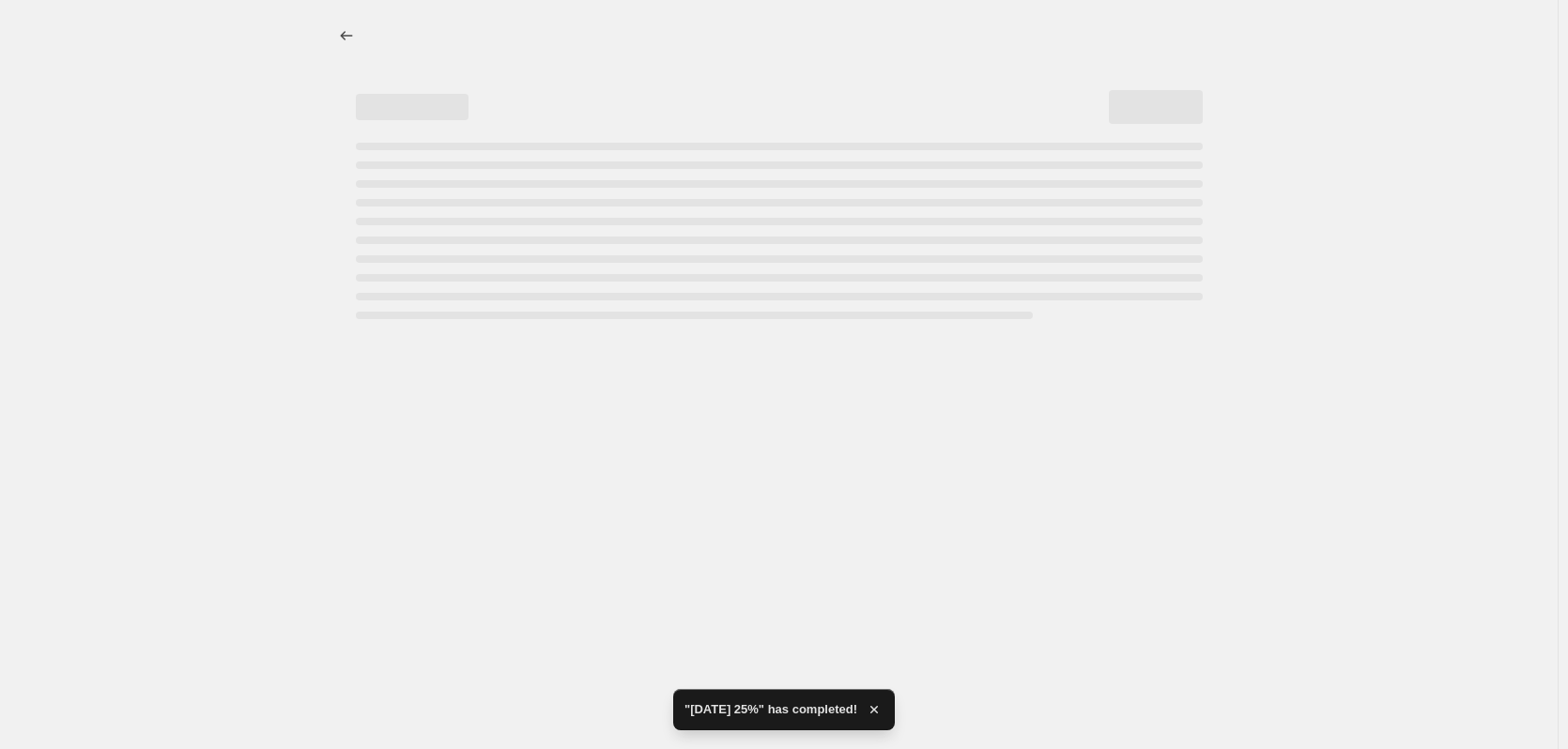
select select "percentage"
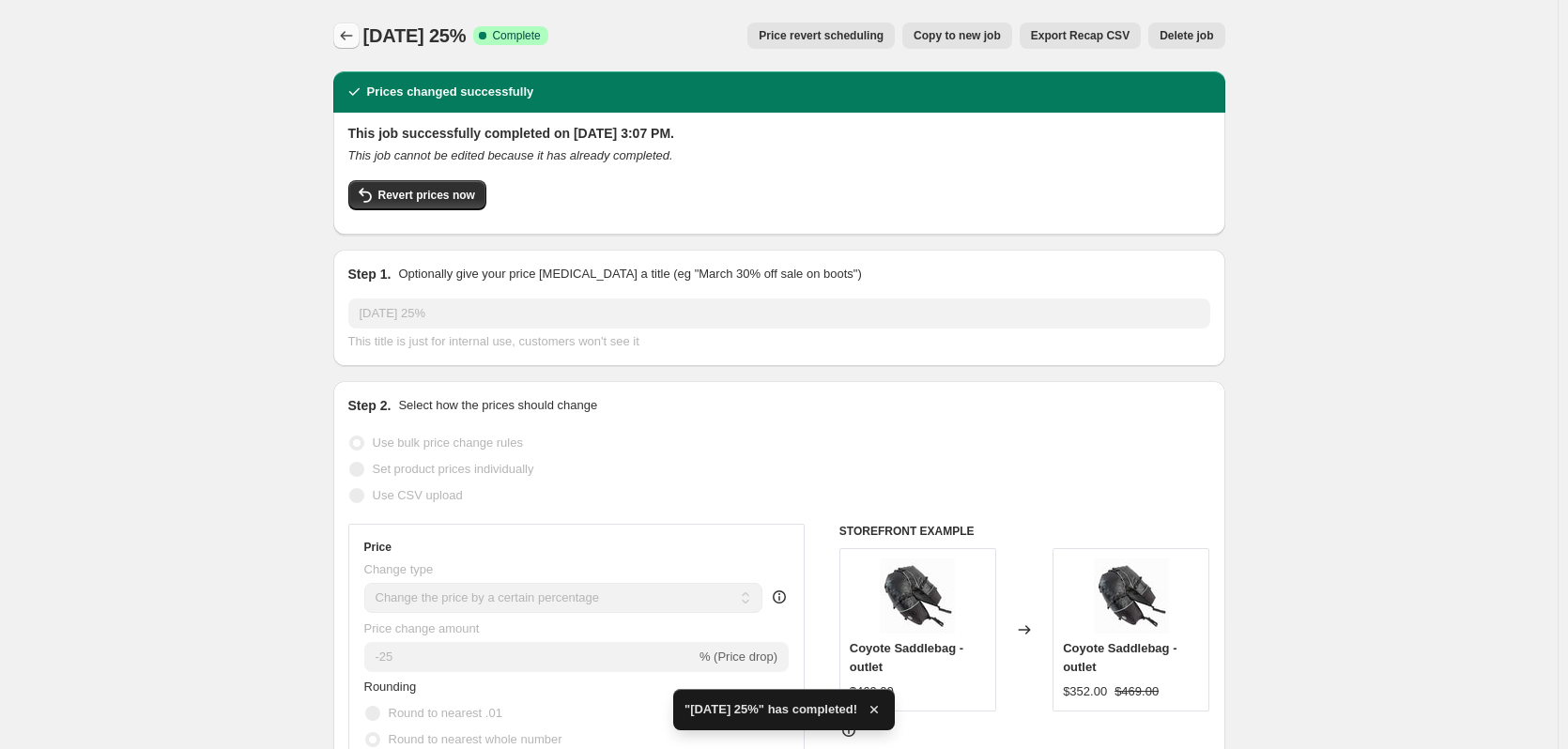
click at [356, 39] on icon "Price change jobs" at bounding box center [346, 36] width 19 height 19
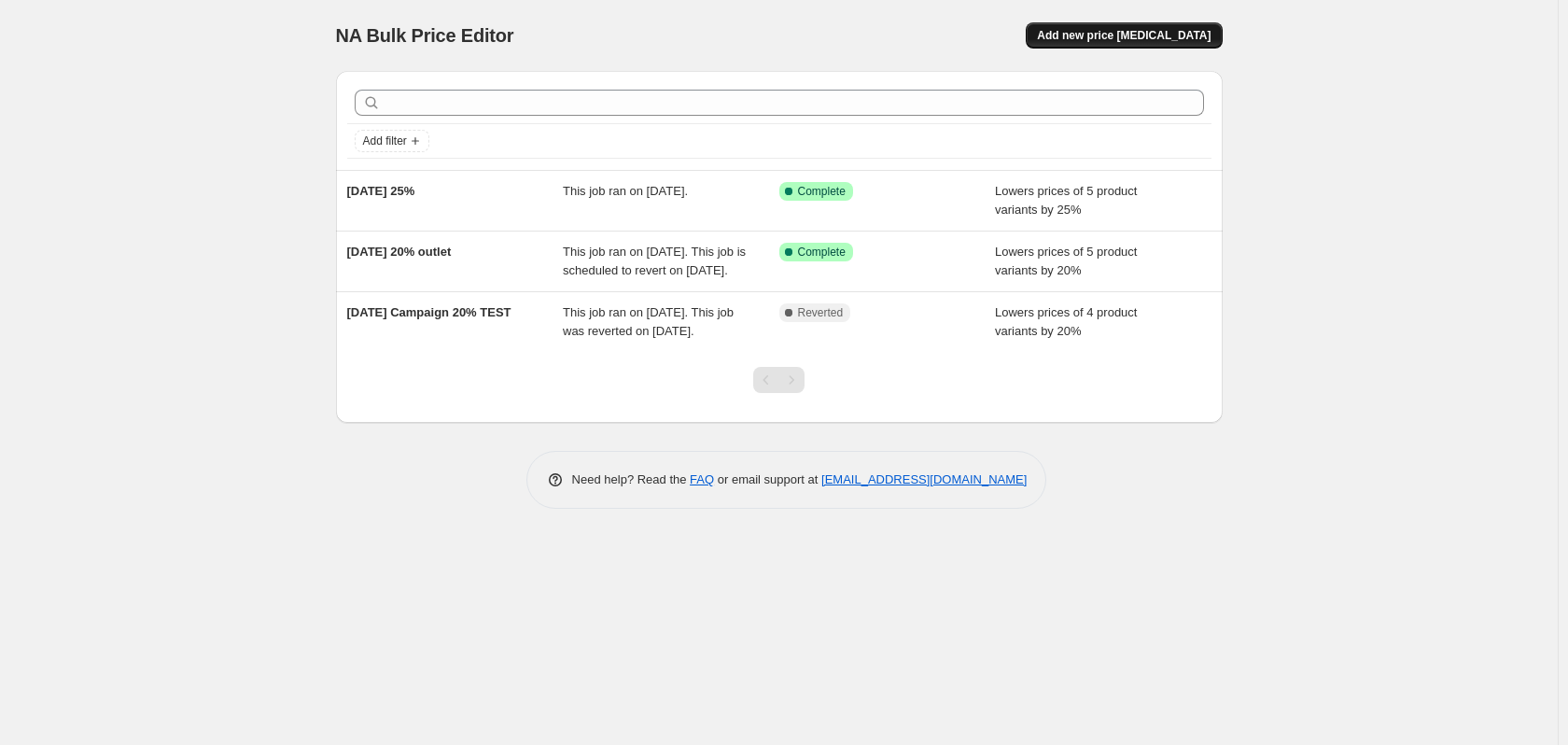
click at [1141, 35] on span "Add new price [MEDICAL_DATA]" at bounding box center [1124, 36] width 174 height 15
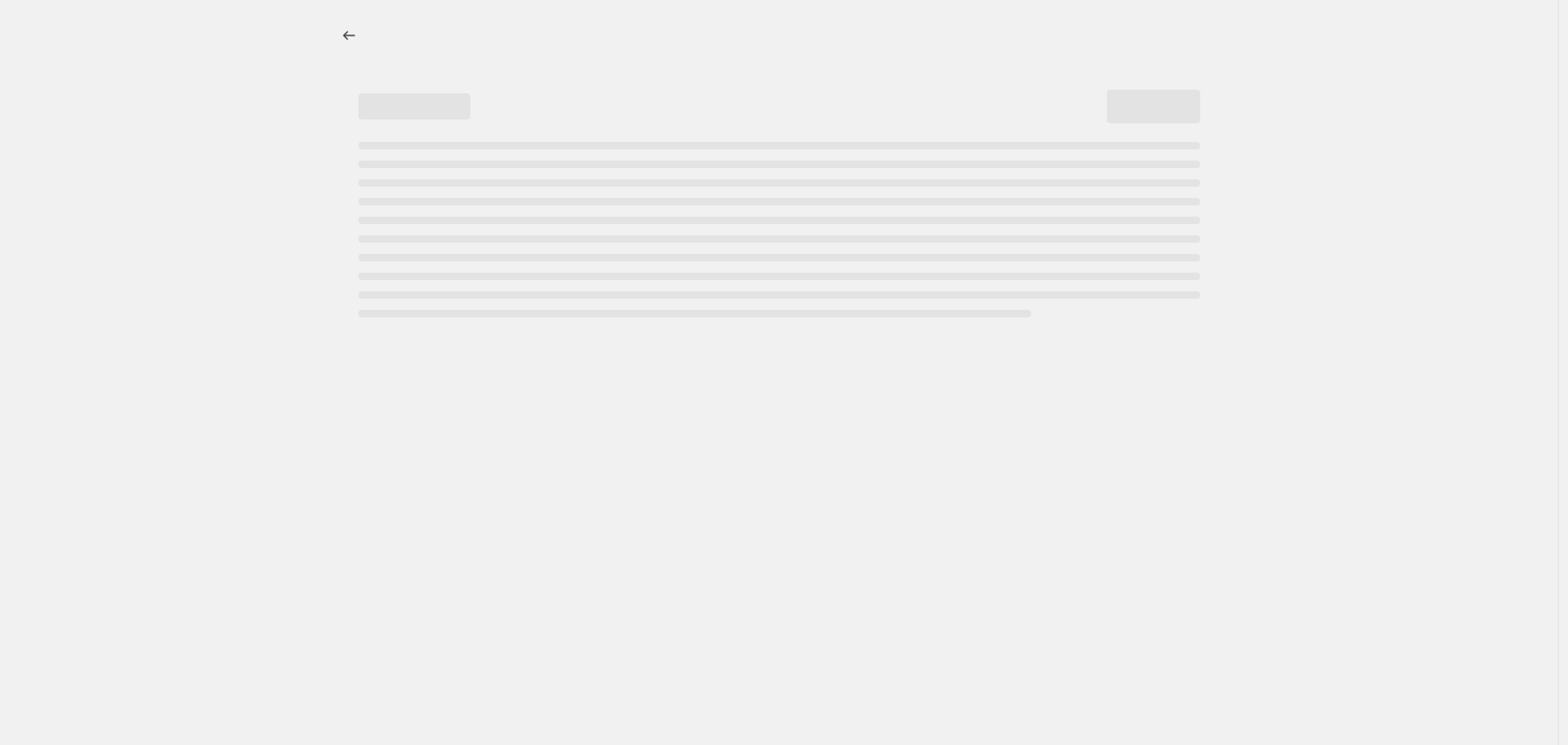
select select "percentage"
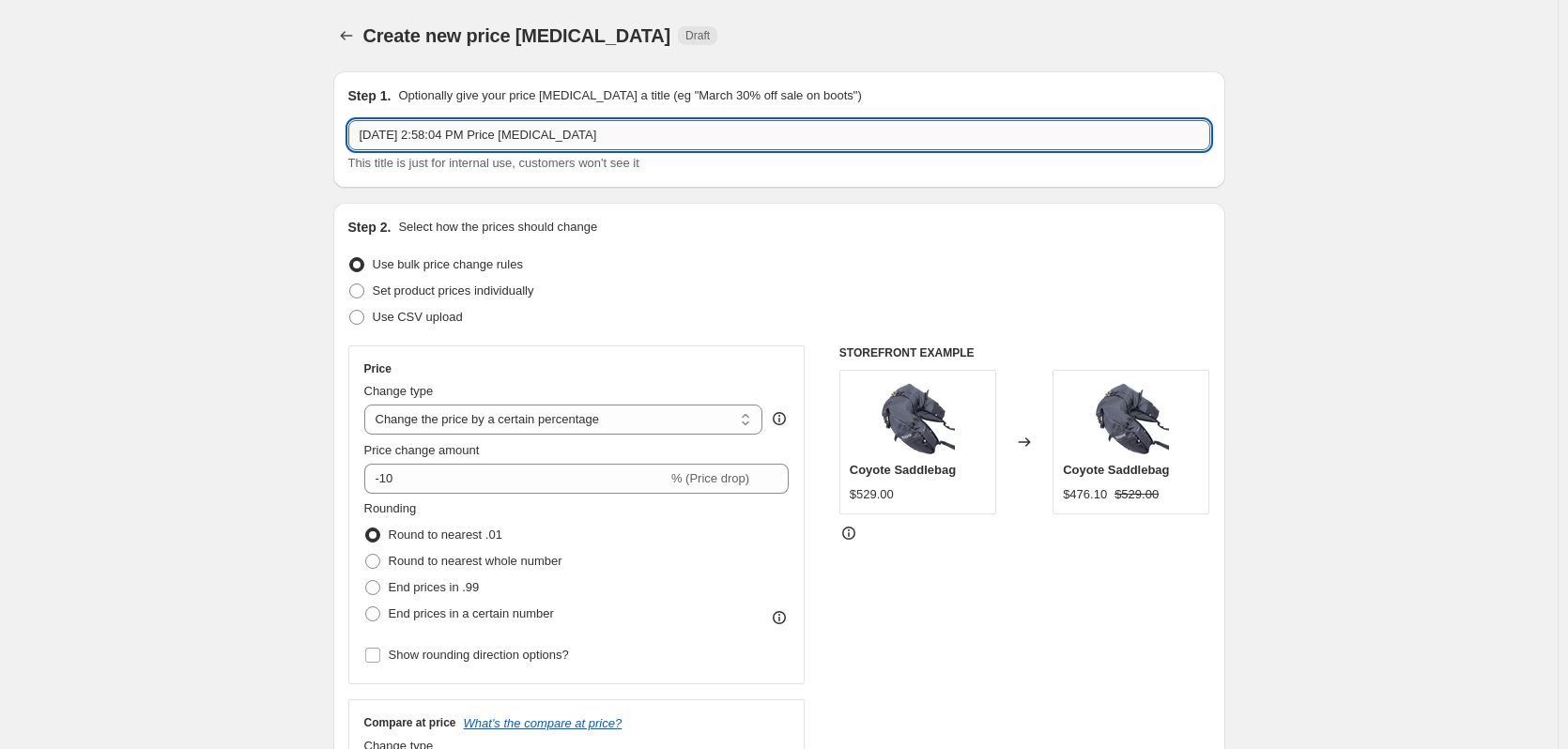
click at [559, 137] on input "[DATE] 2:58:04 PM Price [MEDICAL_DATA]" at bounding box center [779, 135] width 862 height 30
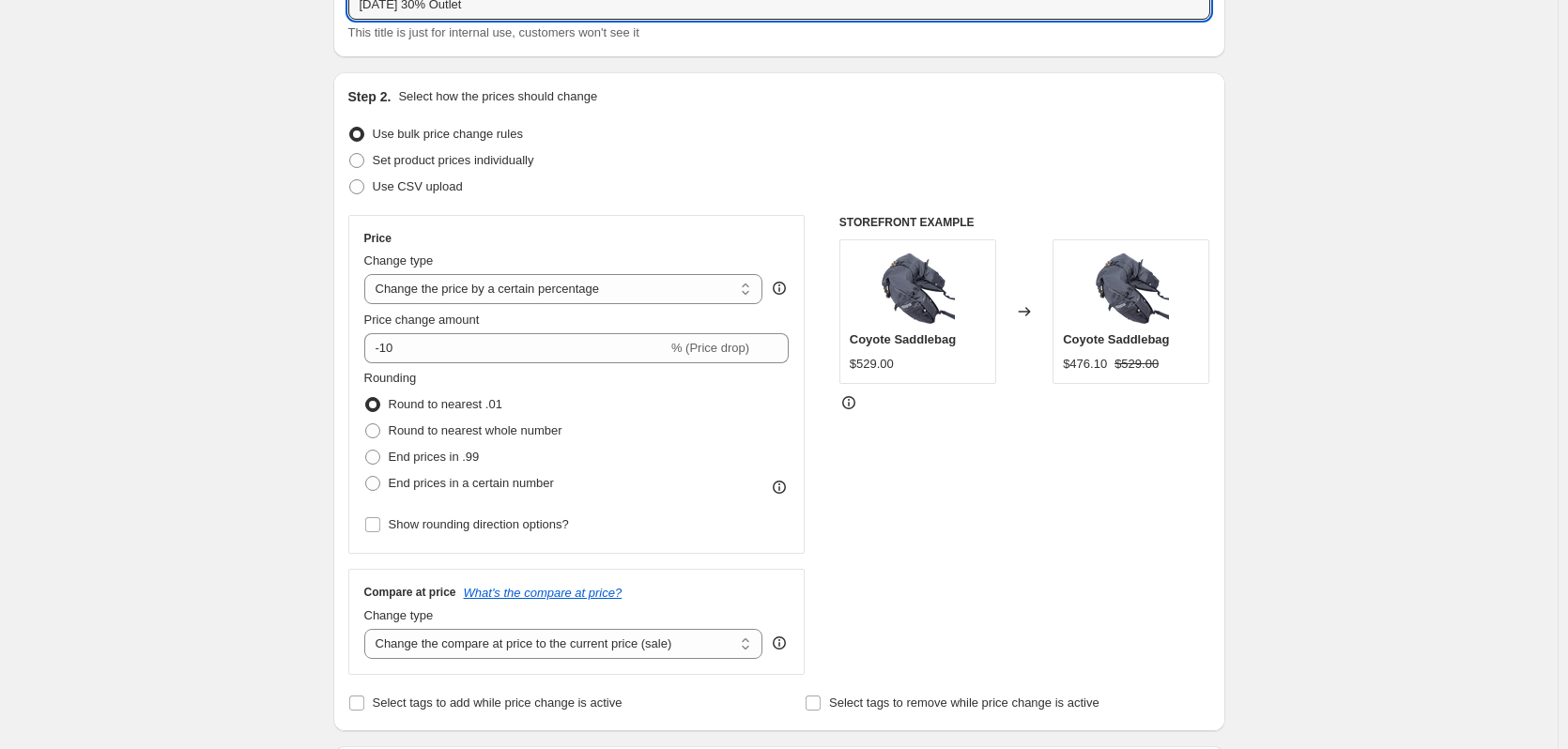
scroll to position [132, 0]
type input "[DATE] 30% Outlet"
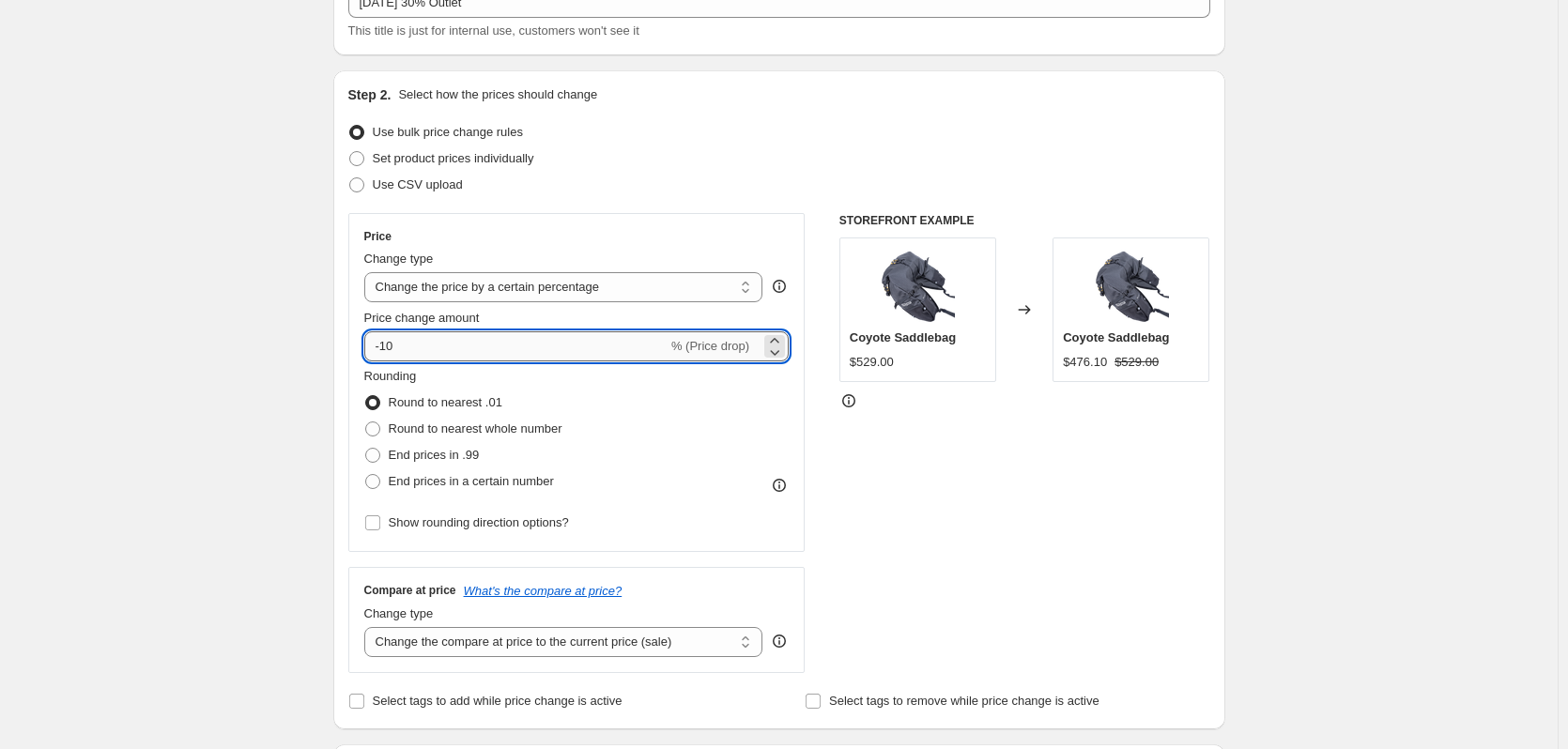
click at [503, 344] on input "-10" at bounding box center [516, 346] width 304 height 30
type input "-1"
type input "-30"
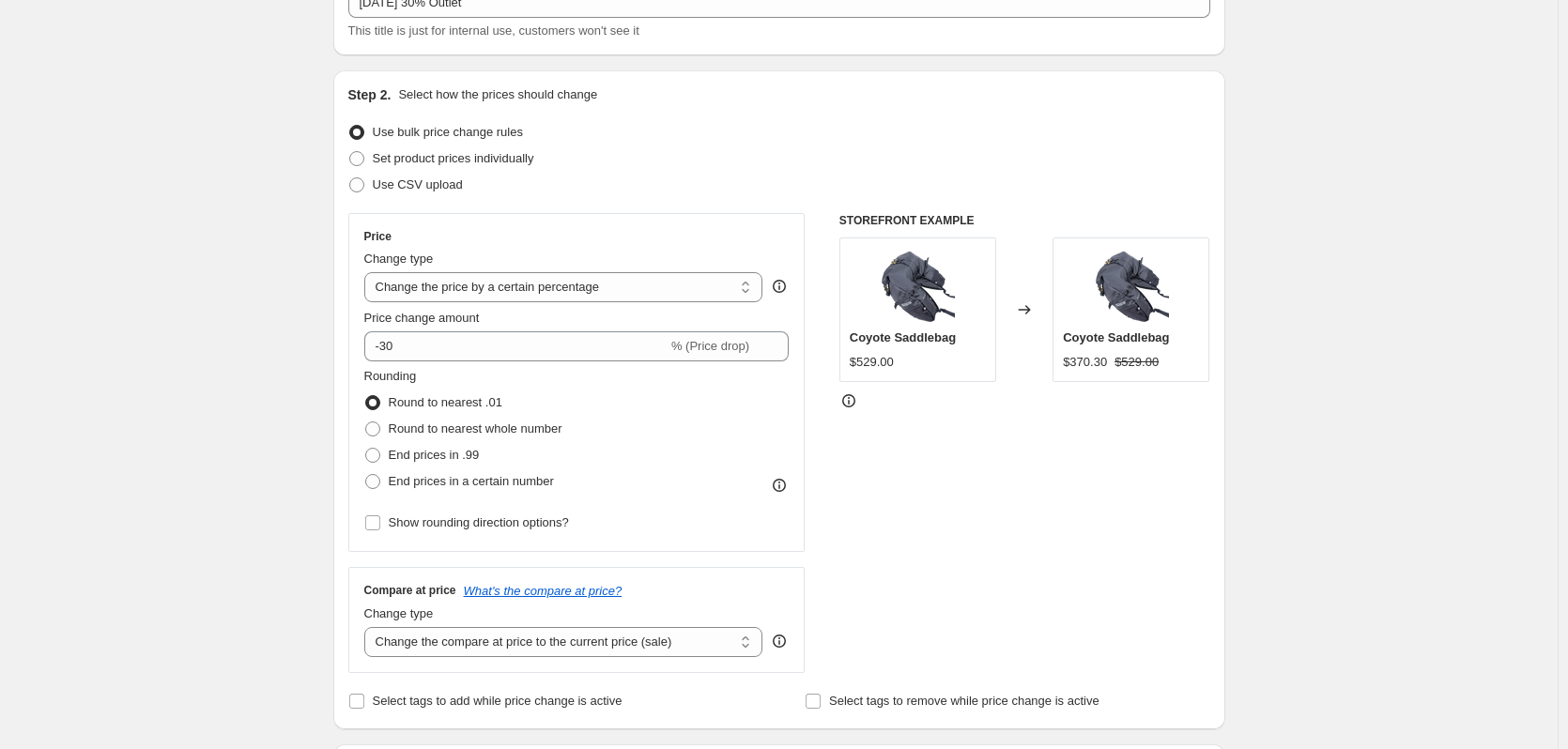
scroll to position [148, 0]
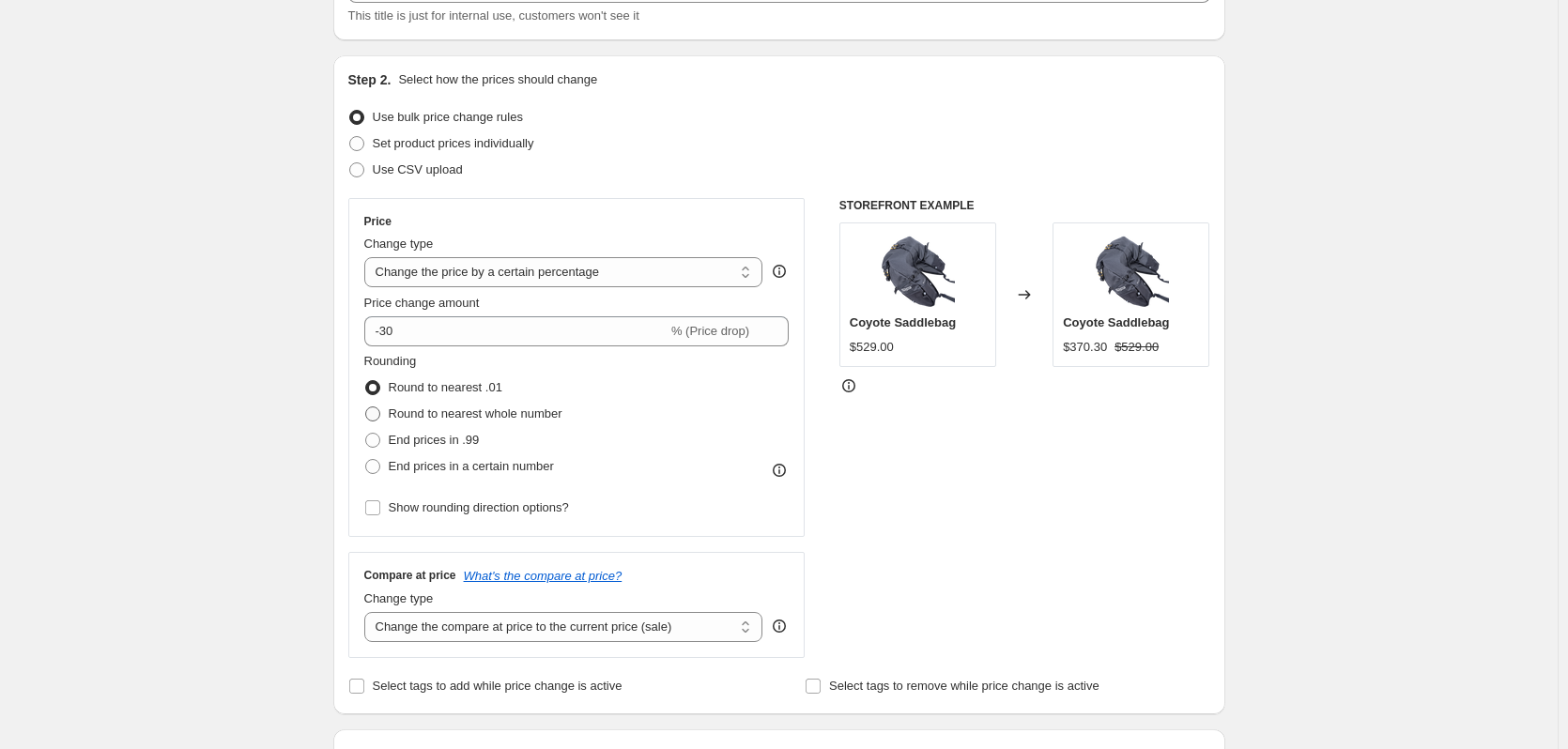
click at [458, 417] on span "Round to nearest whole number" at bounding box center [476, 413] width 174 height 14
click at [366, 408] on input "Round to nearest whole number" at bounding box center [365, 407] width 1 height 1
radio input "true"
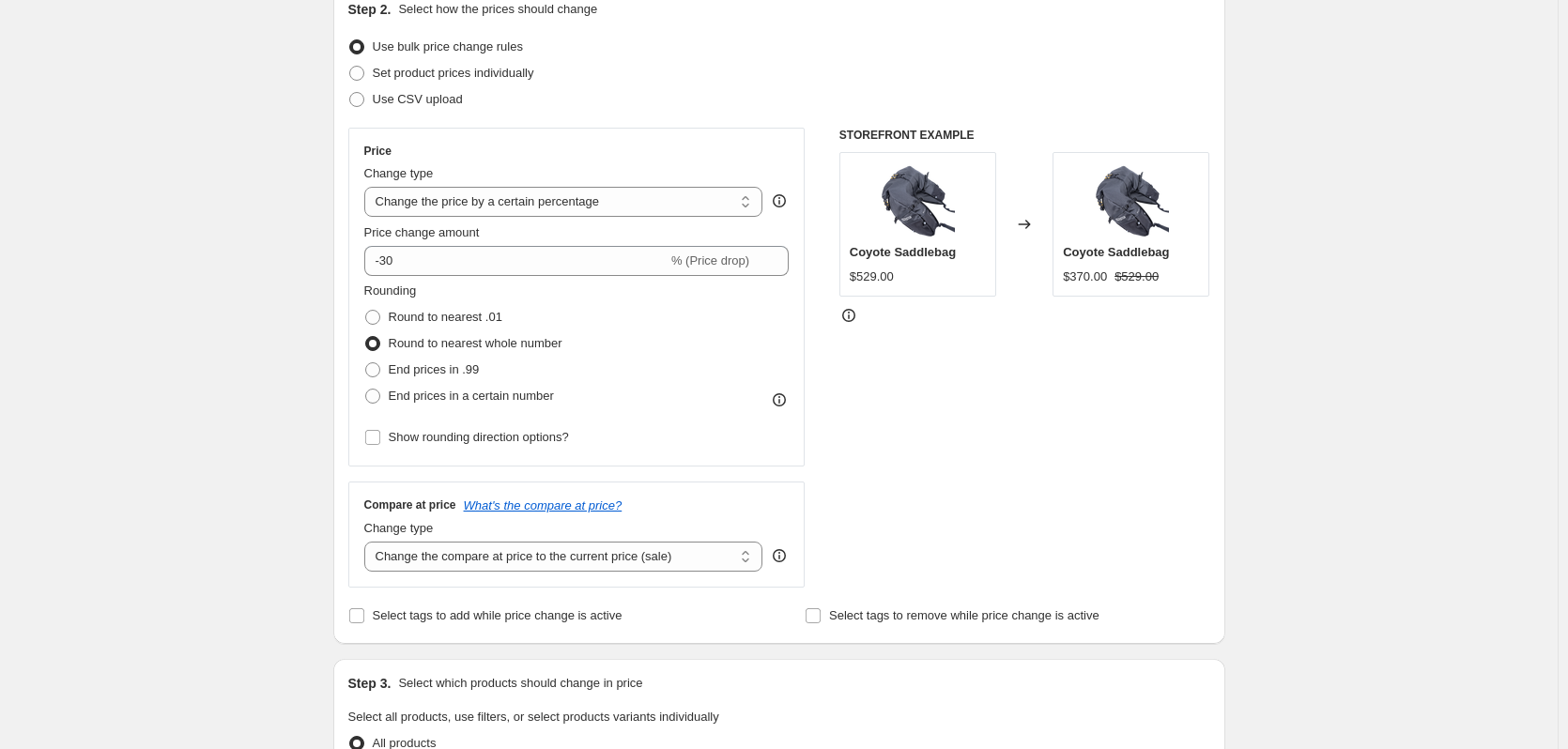
scroll to position [469, 0]
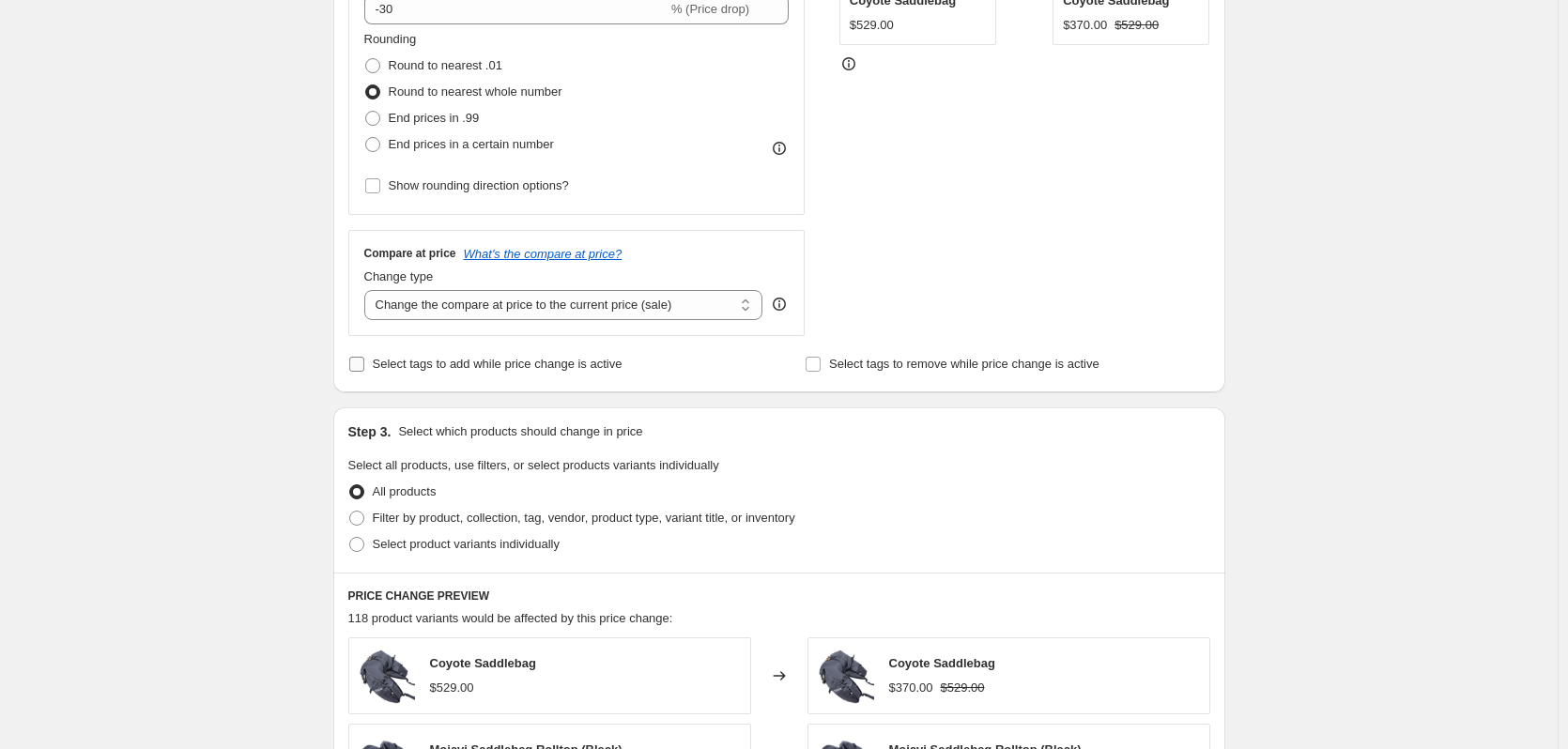
click at [352, 369] on span at bounding box center [357, 364] width 17 height 17
click at [352, 369] on input "Select tags to add while price change is active" at bounding box center [357, 364] width 15 height 15
checkbox input "true"
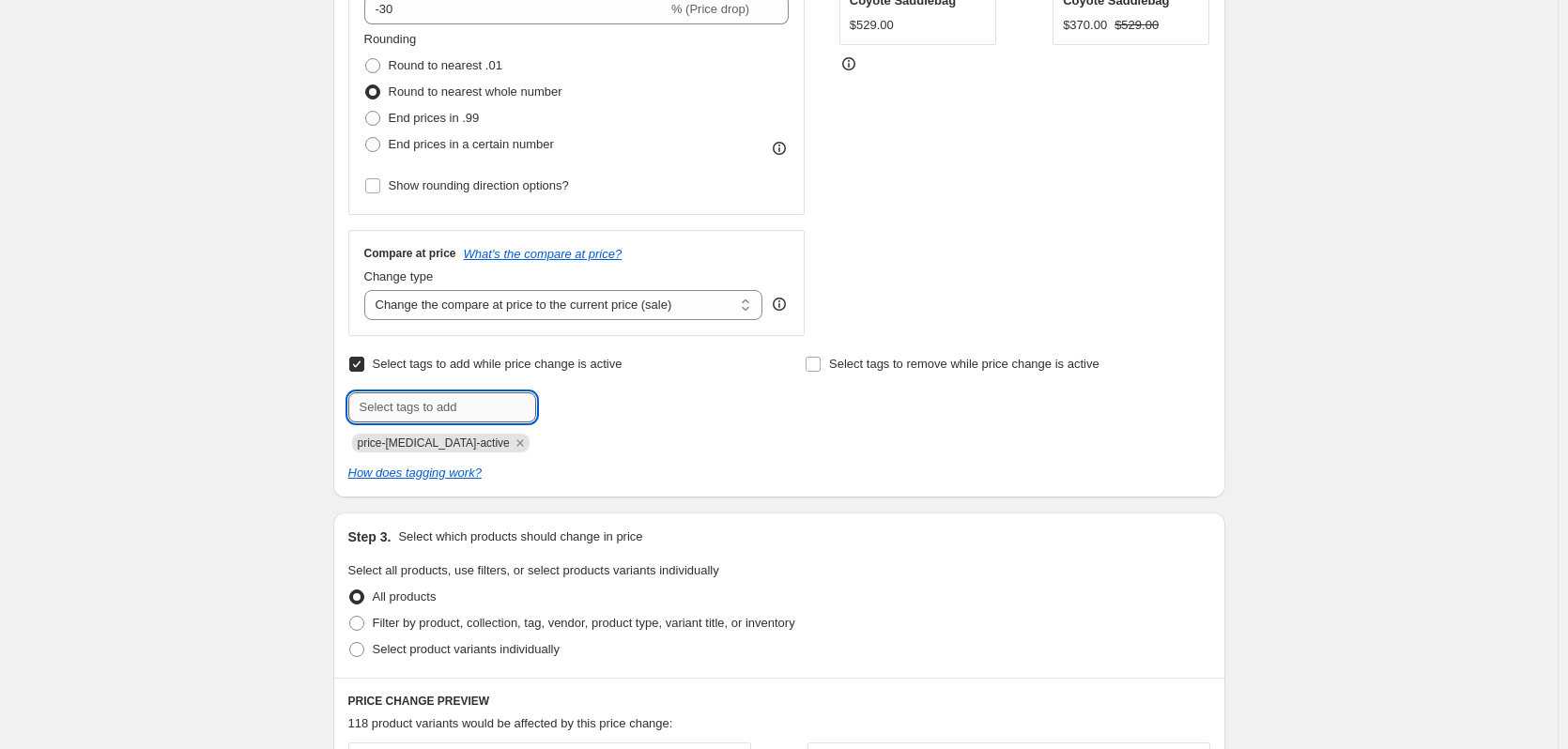
click at [411, 400] on input "text" at bounding box center [442, 408] width 187 height 30
type input "sale"
click at [592, 408] on span "sale" at bounding box center [587, 406] width 22 height 13
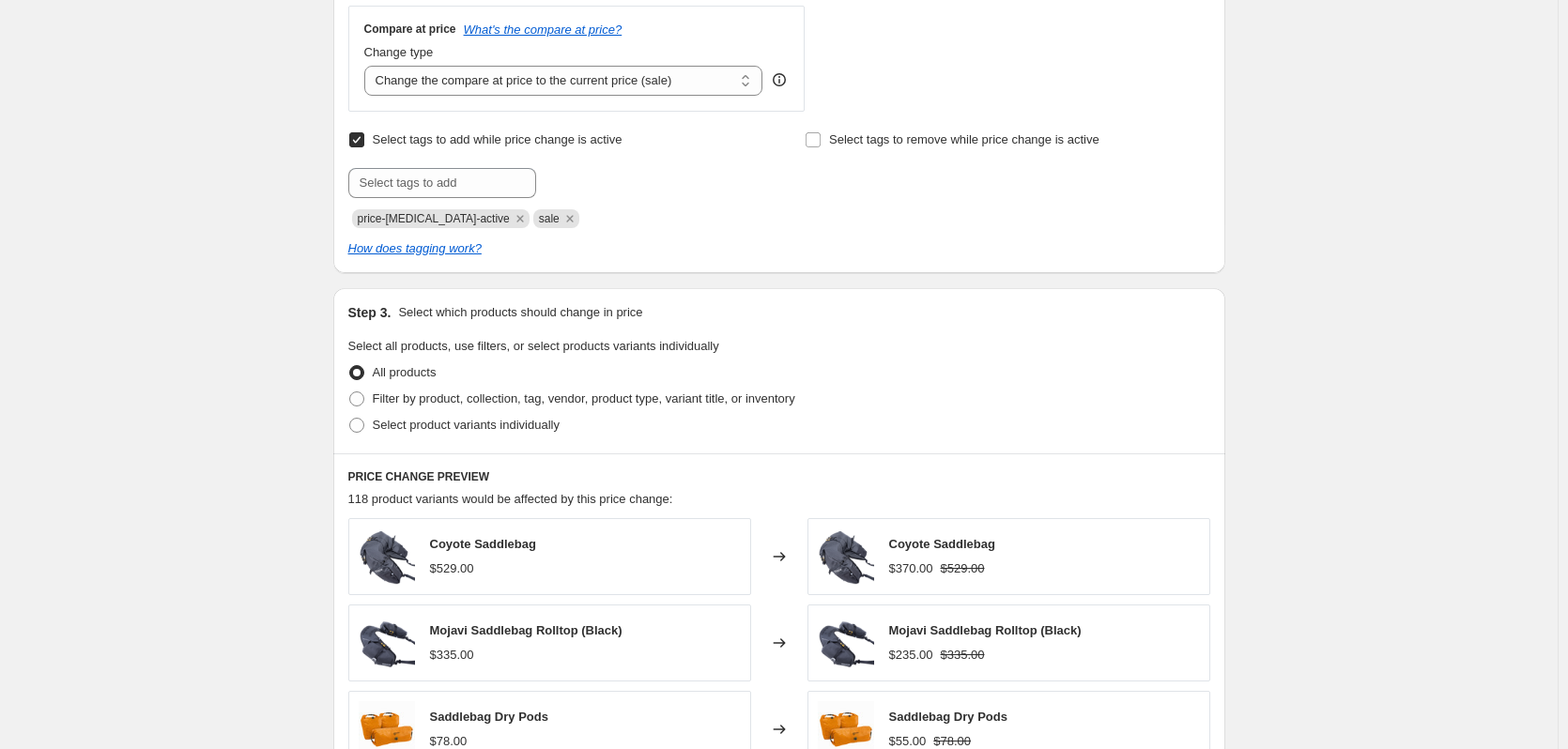
scroll to position [696, 0]
click at [392, 427] on span "Select product variants individually" at bounding box center [466, 422] width 186 height 14
click at [350, 416] on input "Select product variants individually" at bounding box center [349, 415] width 1 height 1
radio input "true"
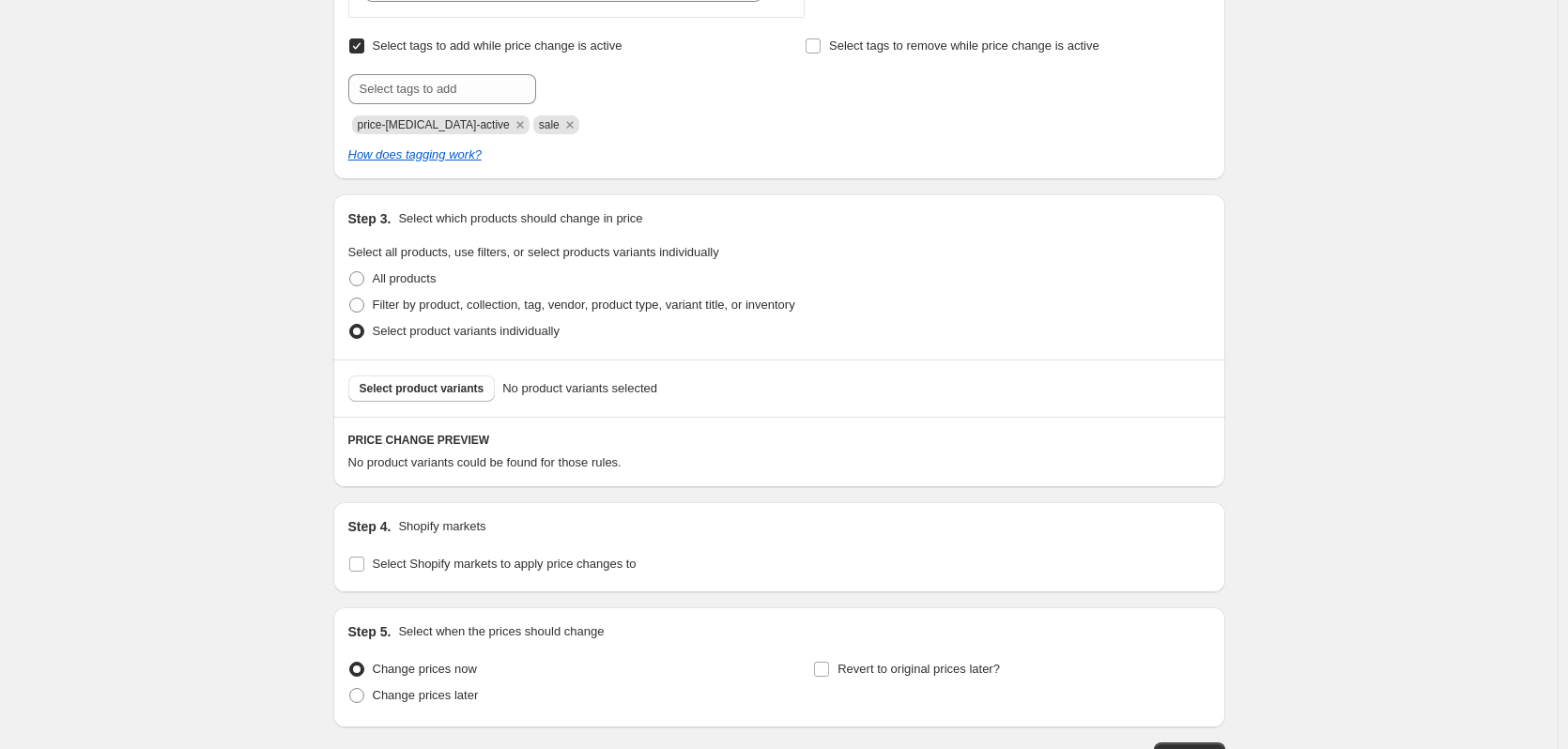
scroll to position [807, 0]
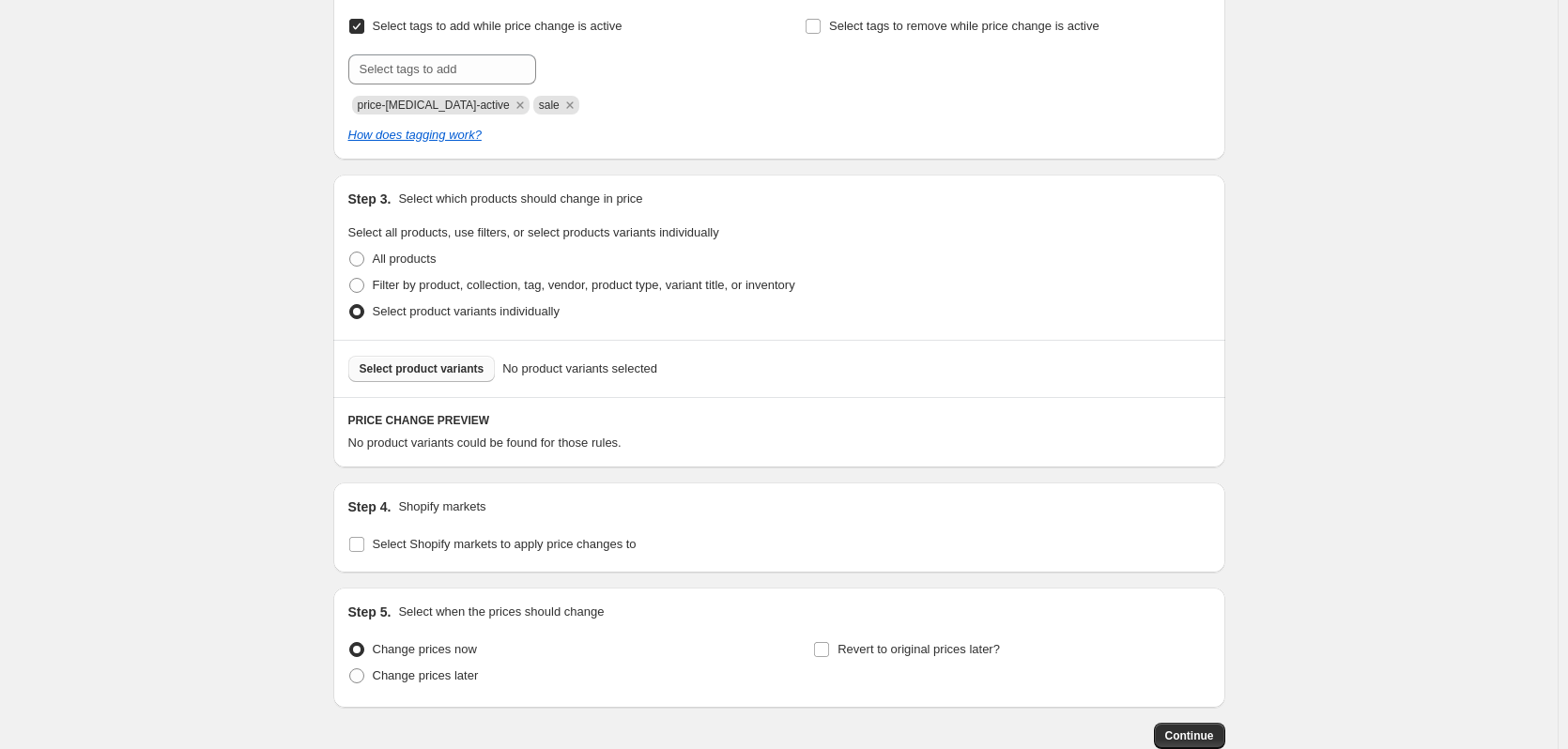
click at [449, 372] on span "Select product variants" at bounding box center [422, 369] width 125 height 15
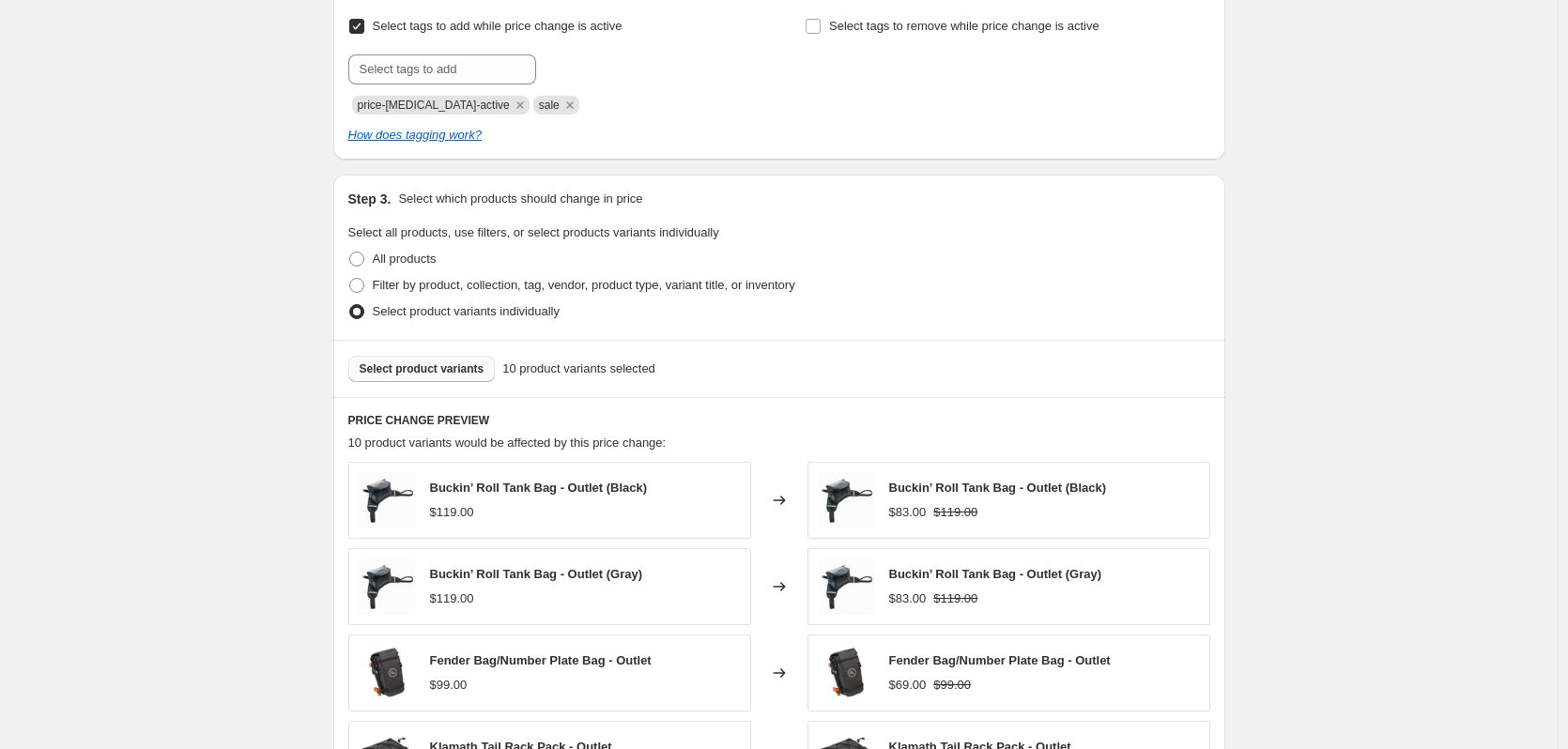
scroll to position [1396, 0]
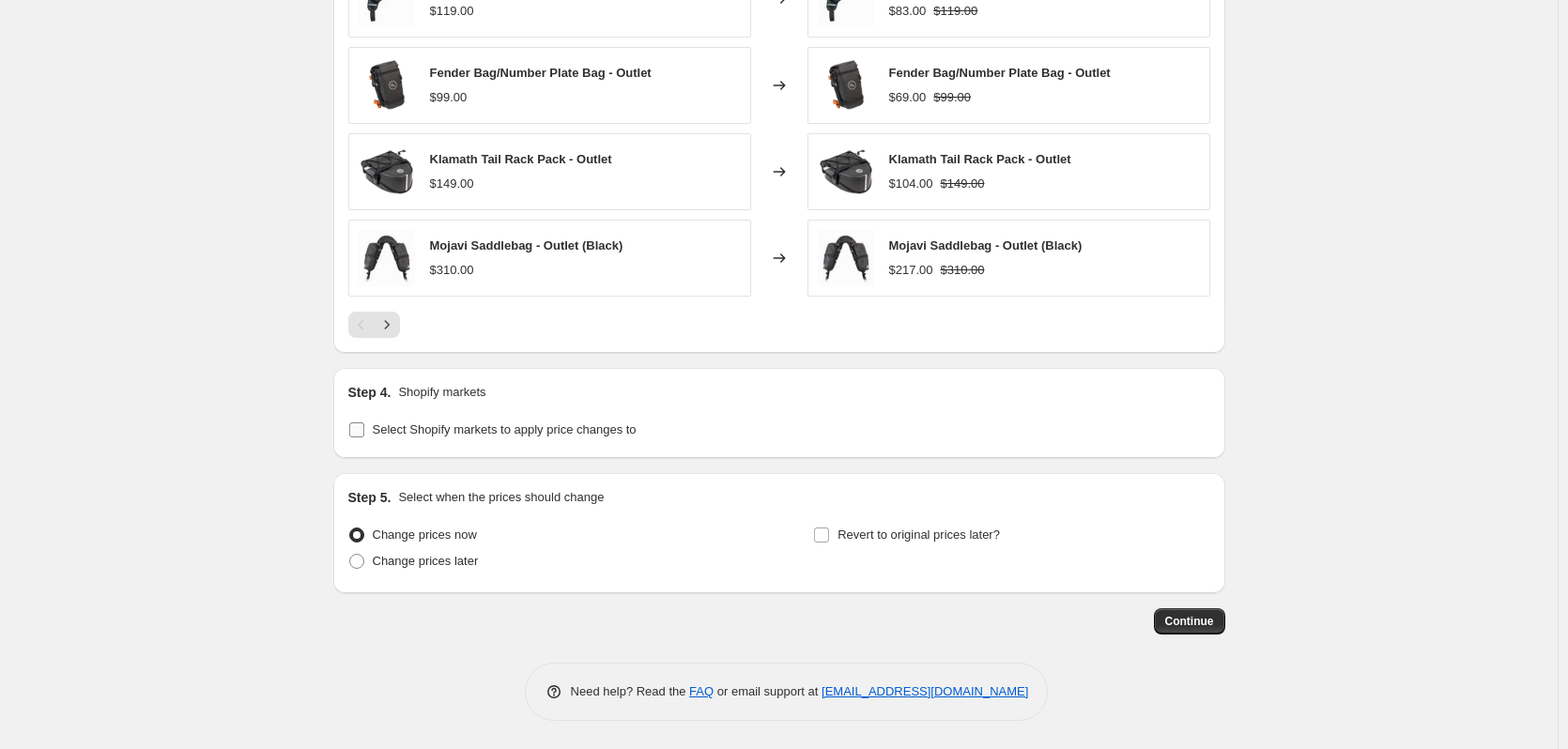
click at [560, 432] on span "Select Shopify markets to apply price changes to" at bounding box center [504, 429] width 264 height 14
click at [364, 432] on input "Select Shopify markets to apply price changes to" at bounding box center [357, 430] width 15 height 15
checkbox input "true"
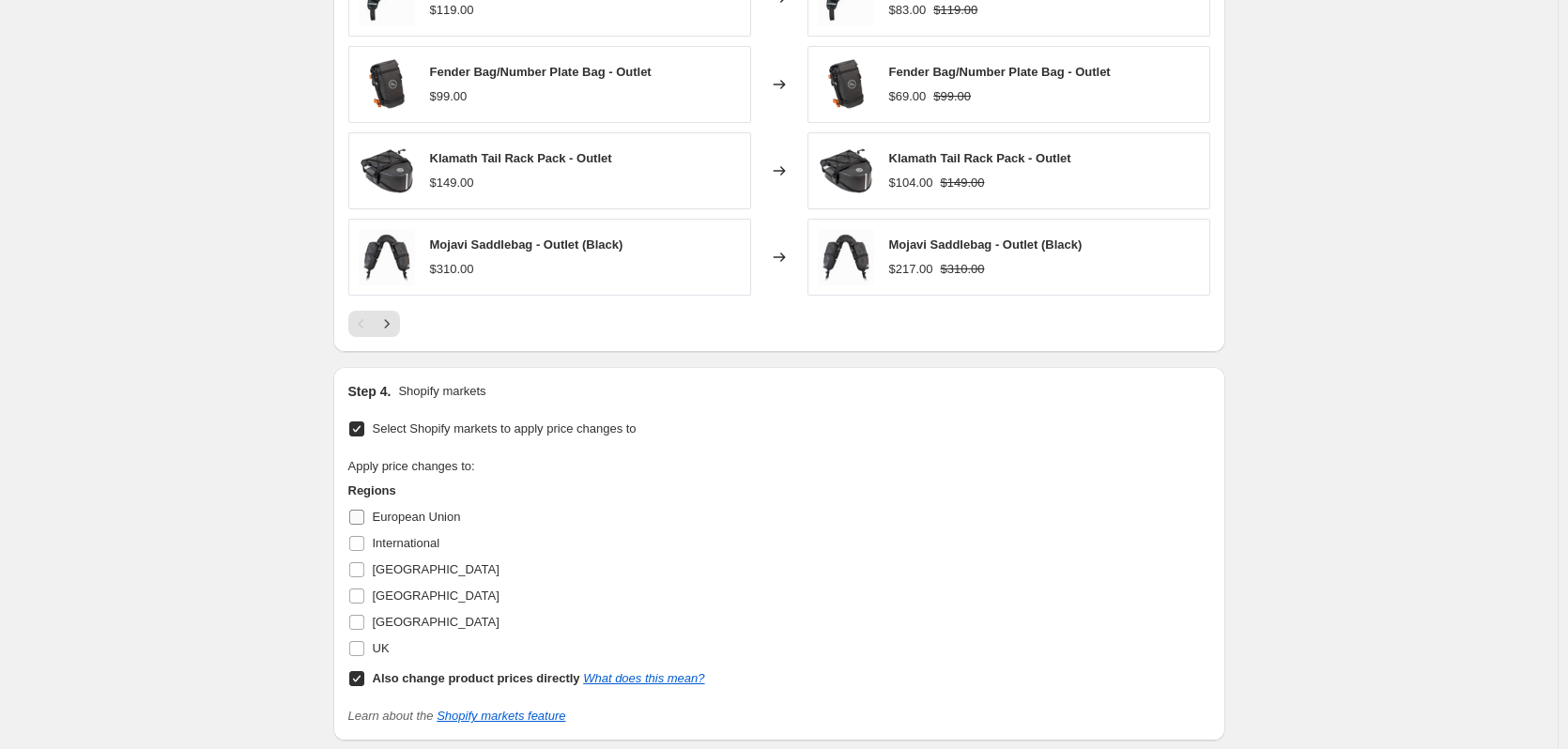
click at [407, 513] on span "European Union" at bounding box center [416, 516] width 88 height 14
click at [364, 513] on input "European Union" at bounding box center [357, 517] width 15 height 15
checkbox input "true"
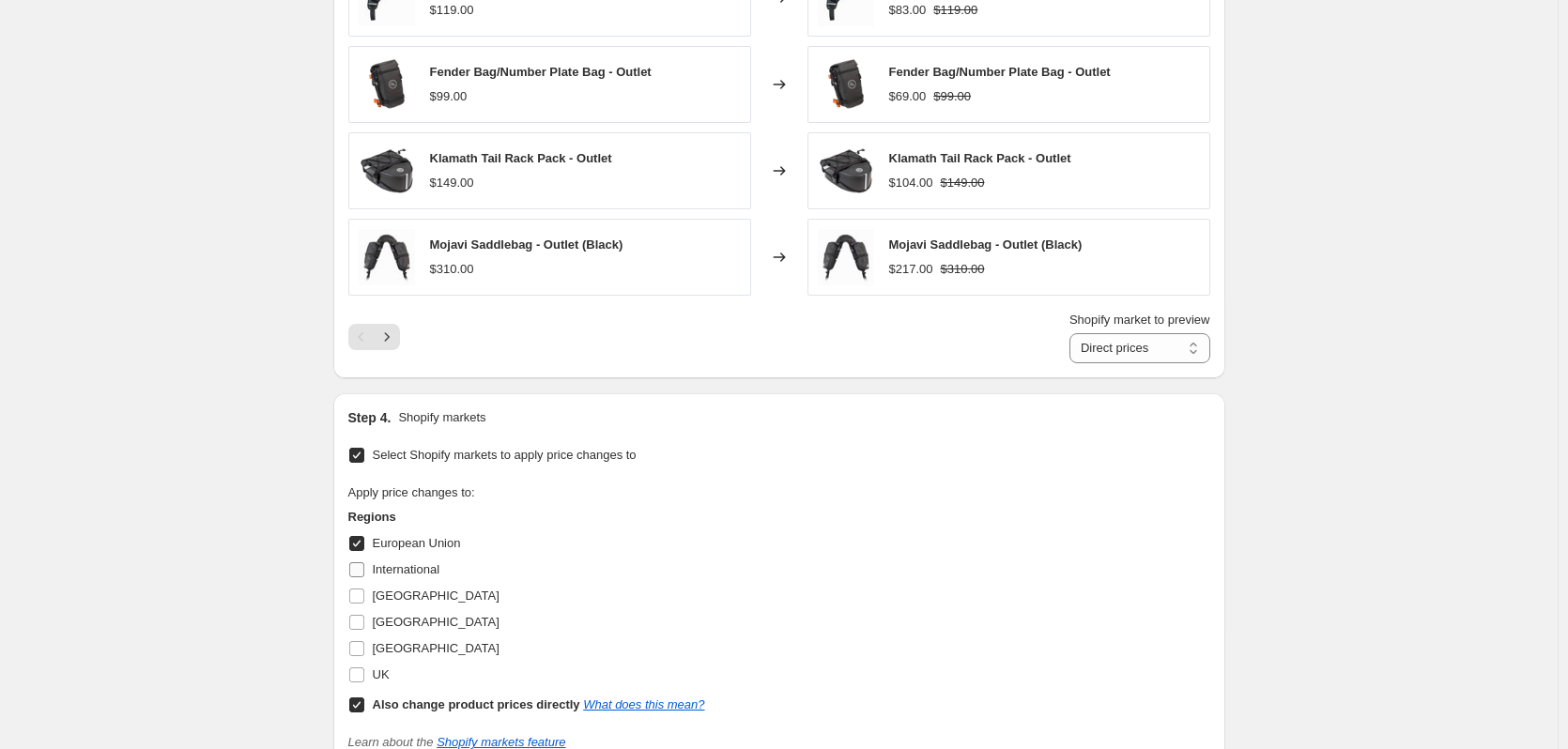
click at [396, 571] on span "International" at bounding box center [406, 568] width 67 height 14
click at [364, 571] on input "International" at bounding box center [357, 569] width 15 height 15
checkbox input "true"
click at [398, 598] on span "[GEOGRAPHIC_DATA]" at bounding box center [436, 595] width 127 height 14
click at [364, 598] on input "[GEOGRAPHIC_DATA]" at bounding box center [357, 596] width 15 height 15
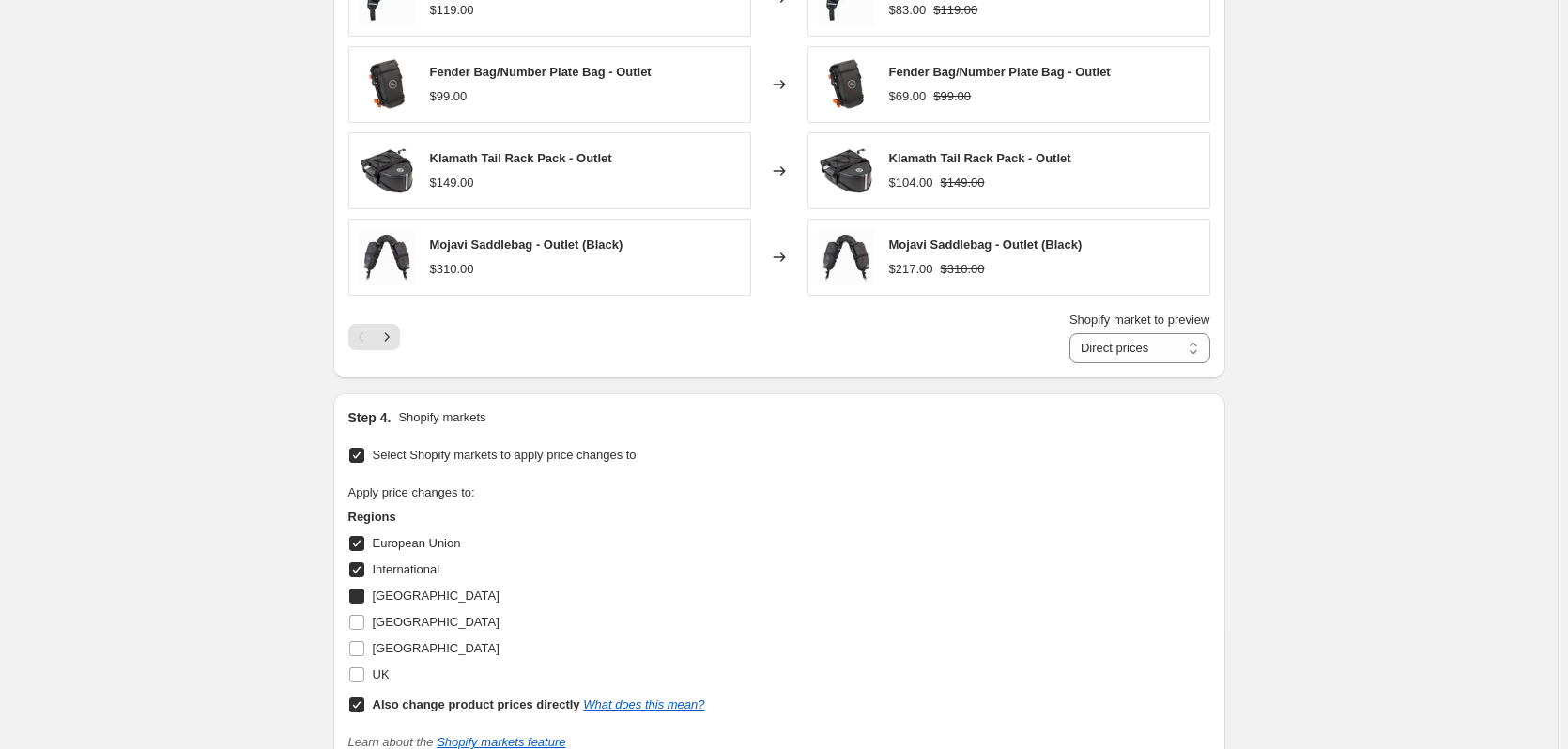
checkbox input "true"
click at [388, 626] on span "[GEOGRAPHIC_DATA]" at bounding box center [436, 621] width 127 height 14
click at [364, 626] on input "[GEOGRAPHIC_DATA]" at bounding box center [357, 622] width 15 height 15
checkbox input "true"
click at [388, 643] on span "[GEOGRAPHIC_DATA]" at bounding box center [436, 648] width 127 height 14
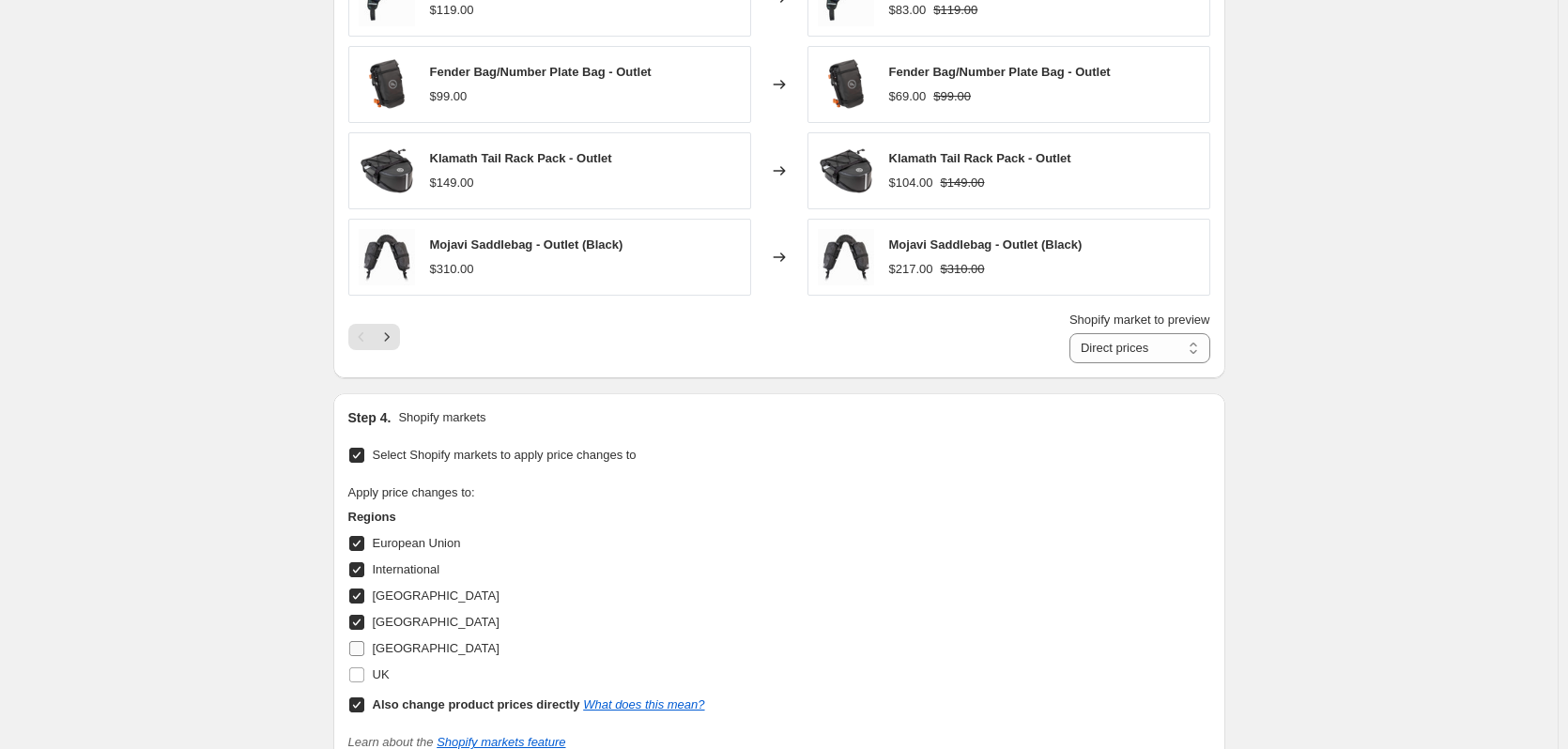
click at [364, 643] on input "[GEOGRAPHIC_DATA]" at bounding box center [357, 649] width 15 height 15
checkbox input "true"
click at [376, 682] on label "UK" at bounding box center [369, 675] width 42 height 26
click at [364, 682] on input "UK" at bounding box center [357, 675] width 15 height 15
checkbox input "true"
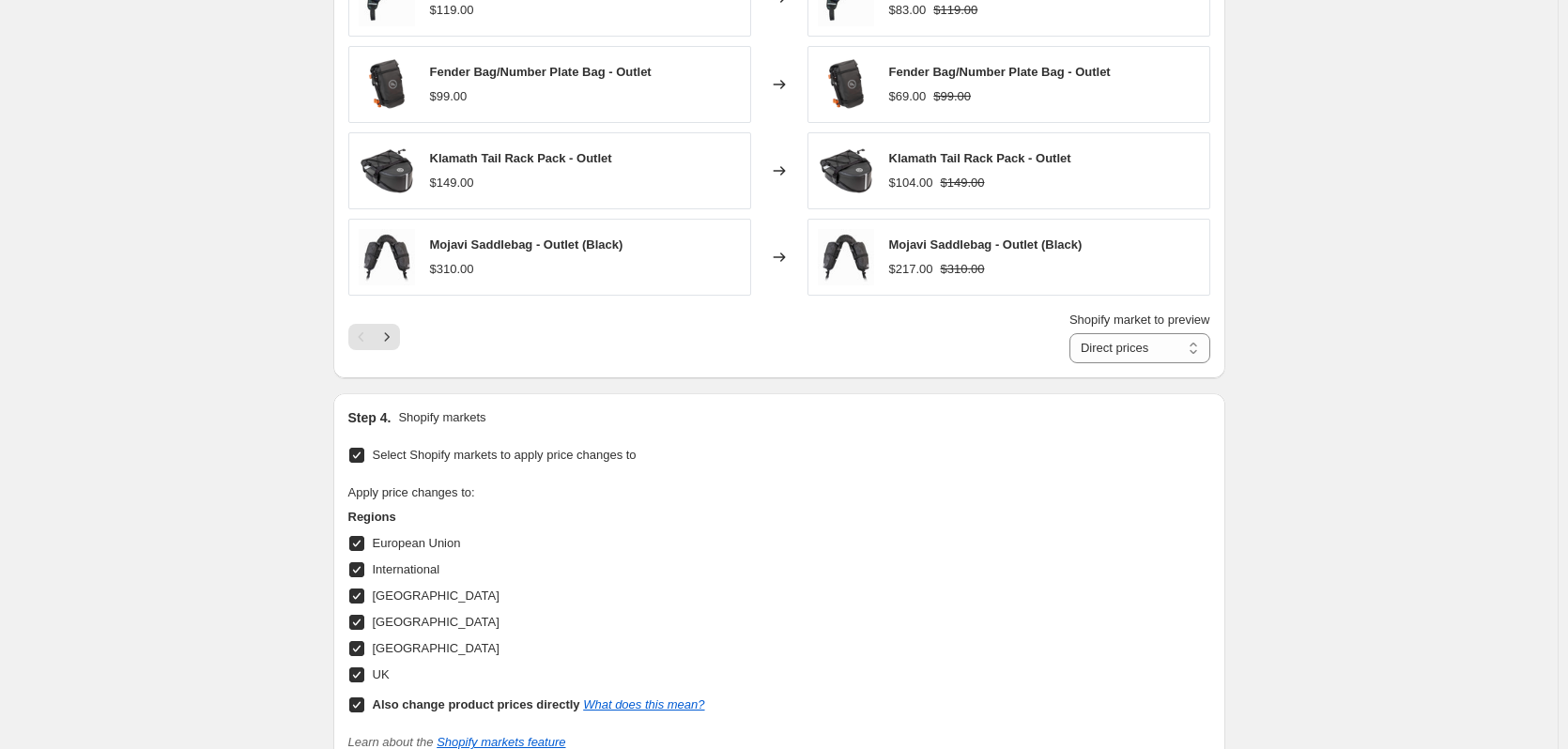
scroll to position [1705, 0]
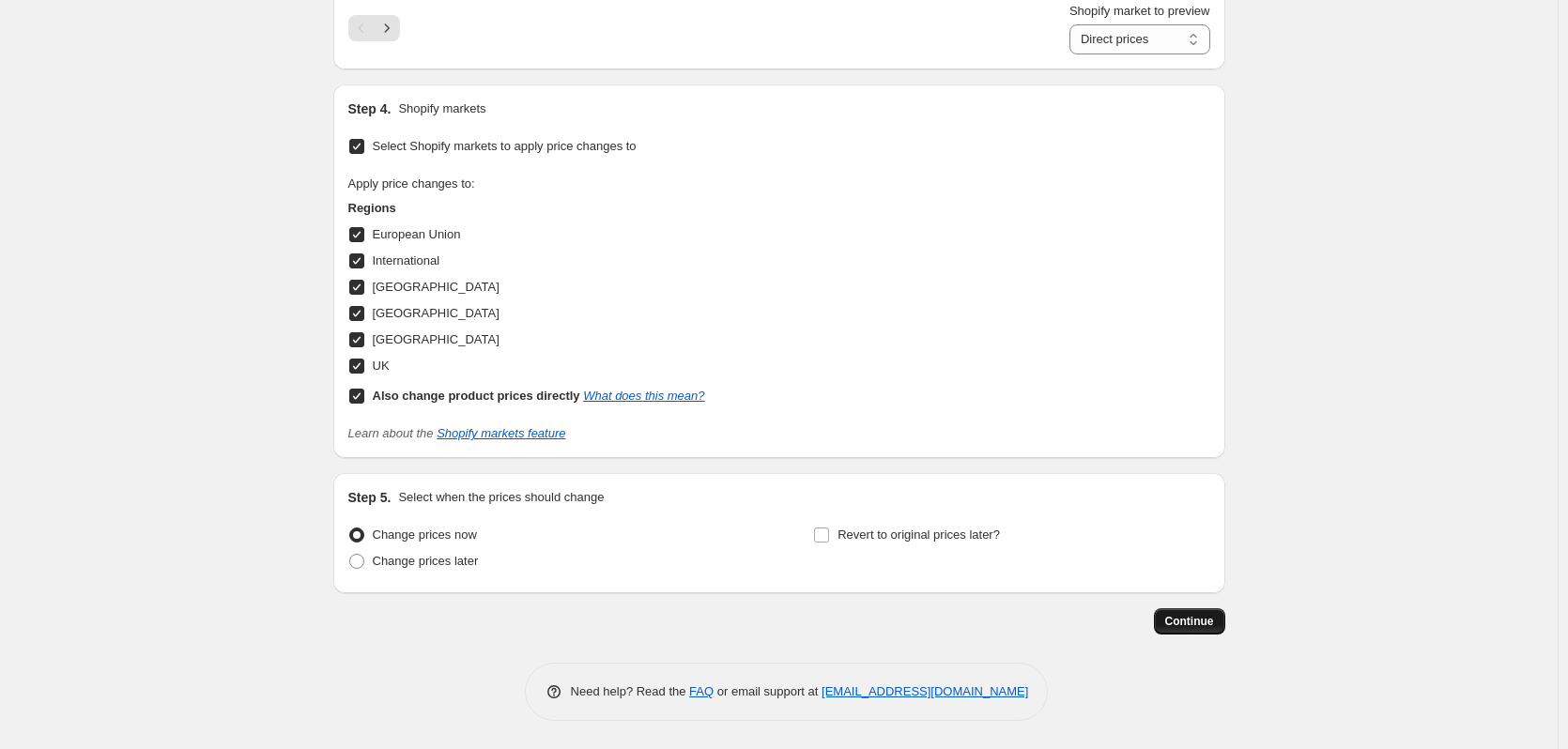
click at [1198, 631] on button "Continue" at bounding box center [1189, 621] width 71 height 26
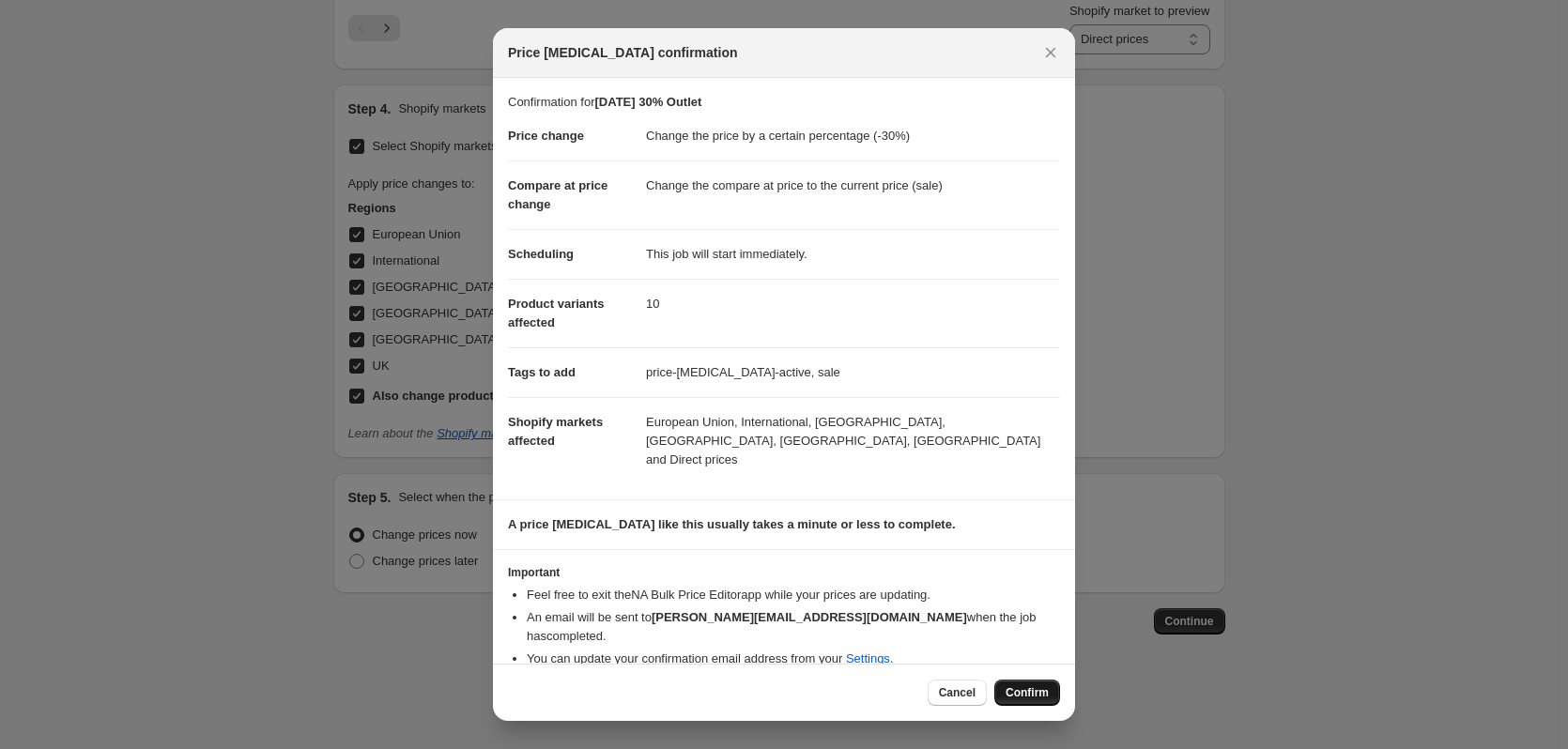
click at [1033, 694] on button "Confirm" at bounding box center [1027, 693] width 65 height 26
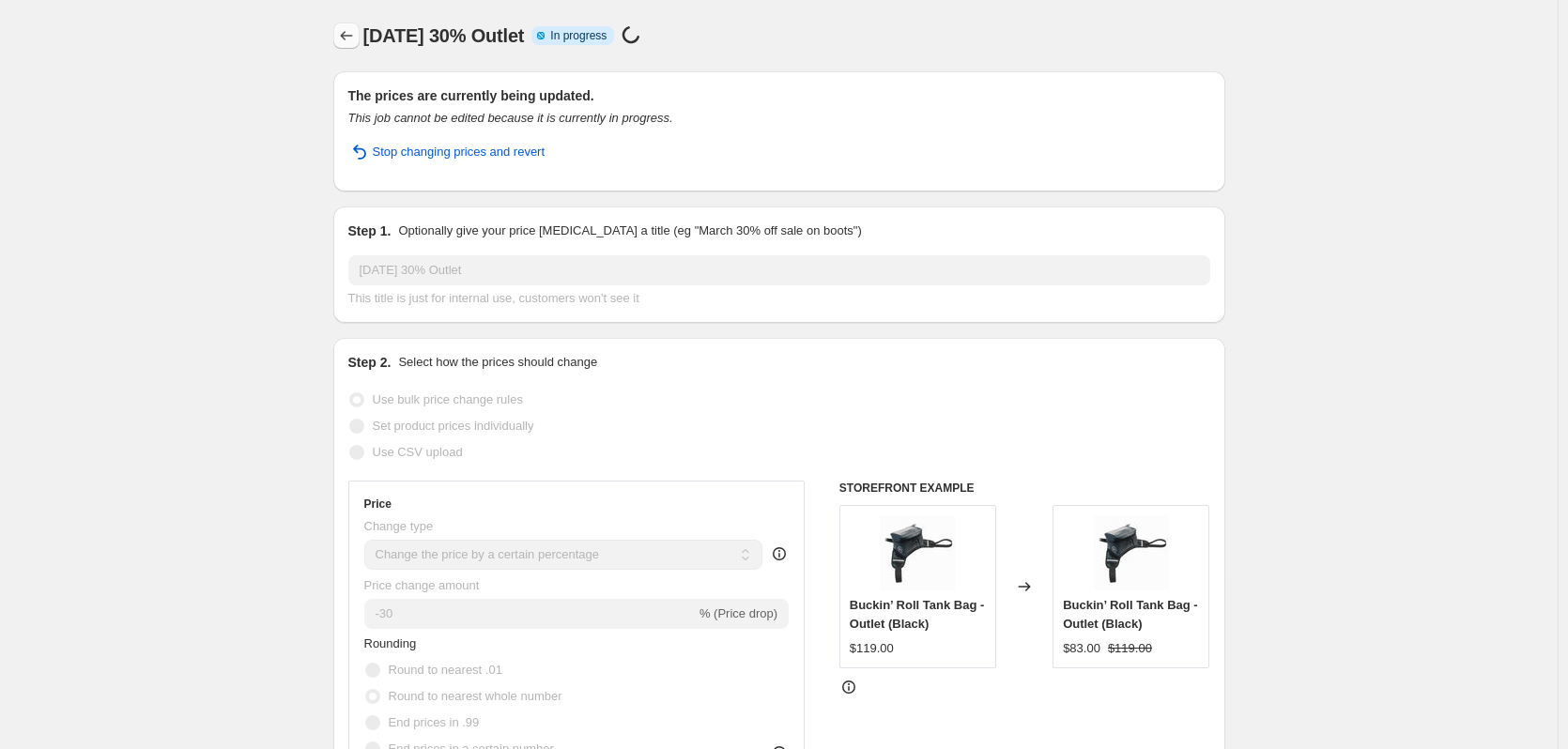
click at [355, 38] on icon "Price change jobs" at bounding box center [346, 36] width 19 height 19
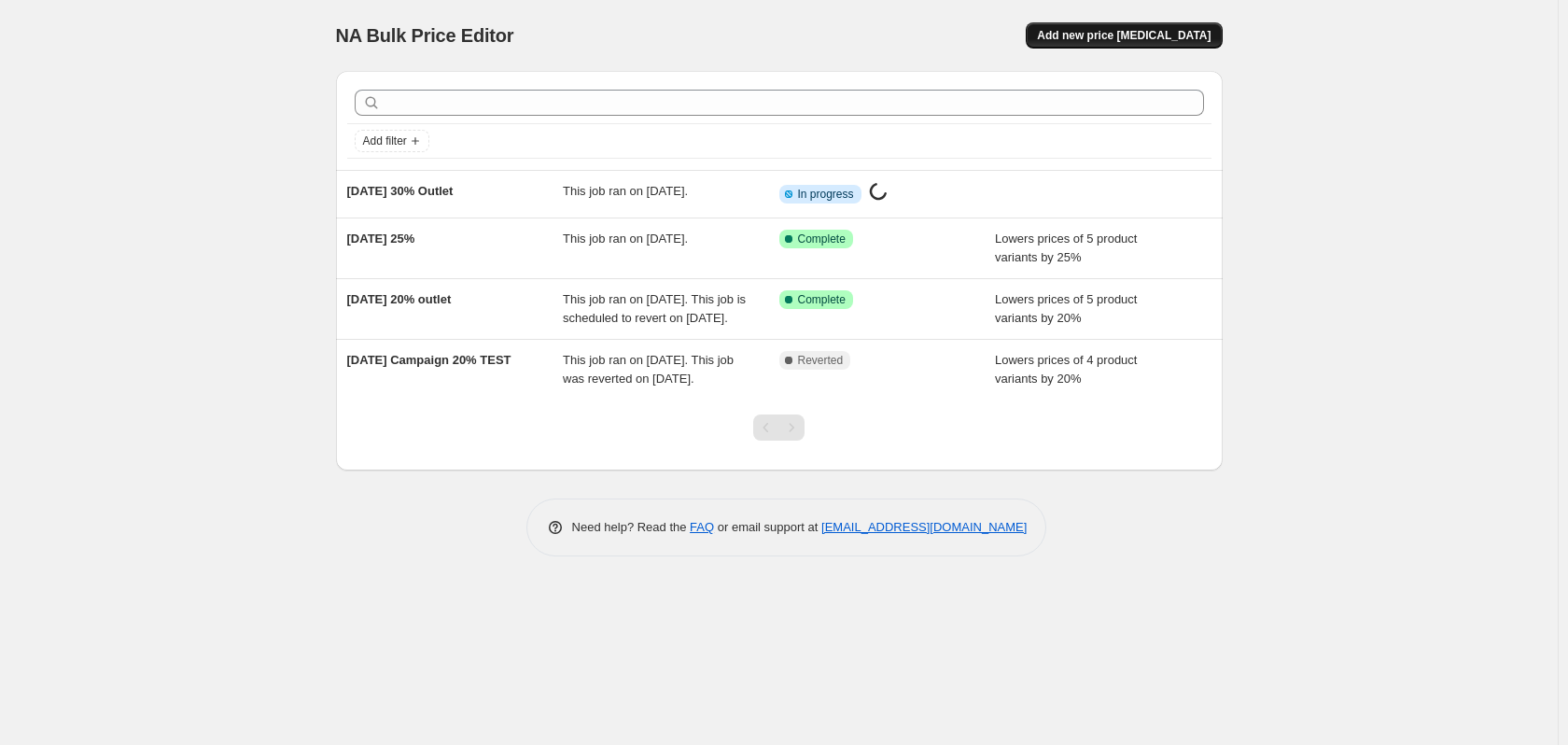
click at [1163, 34] on span "Add new price [MEDICAL_DATA]" at bounding box center [1124, 36] width 174 height 15
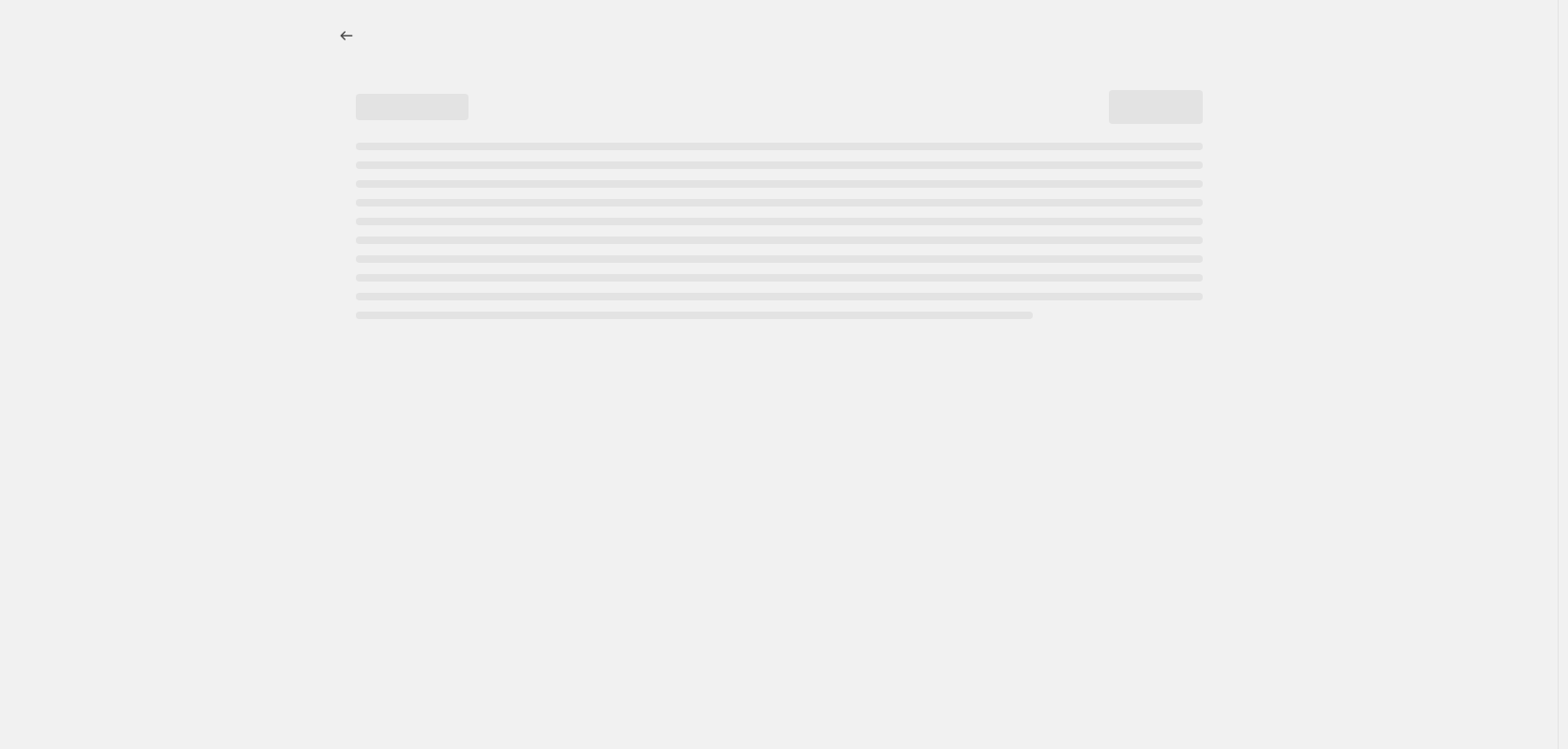
select select "percentage"
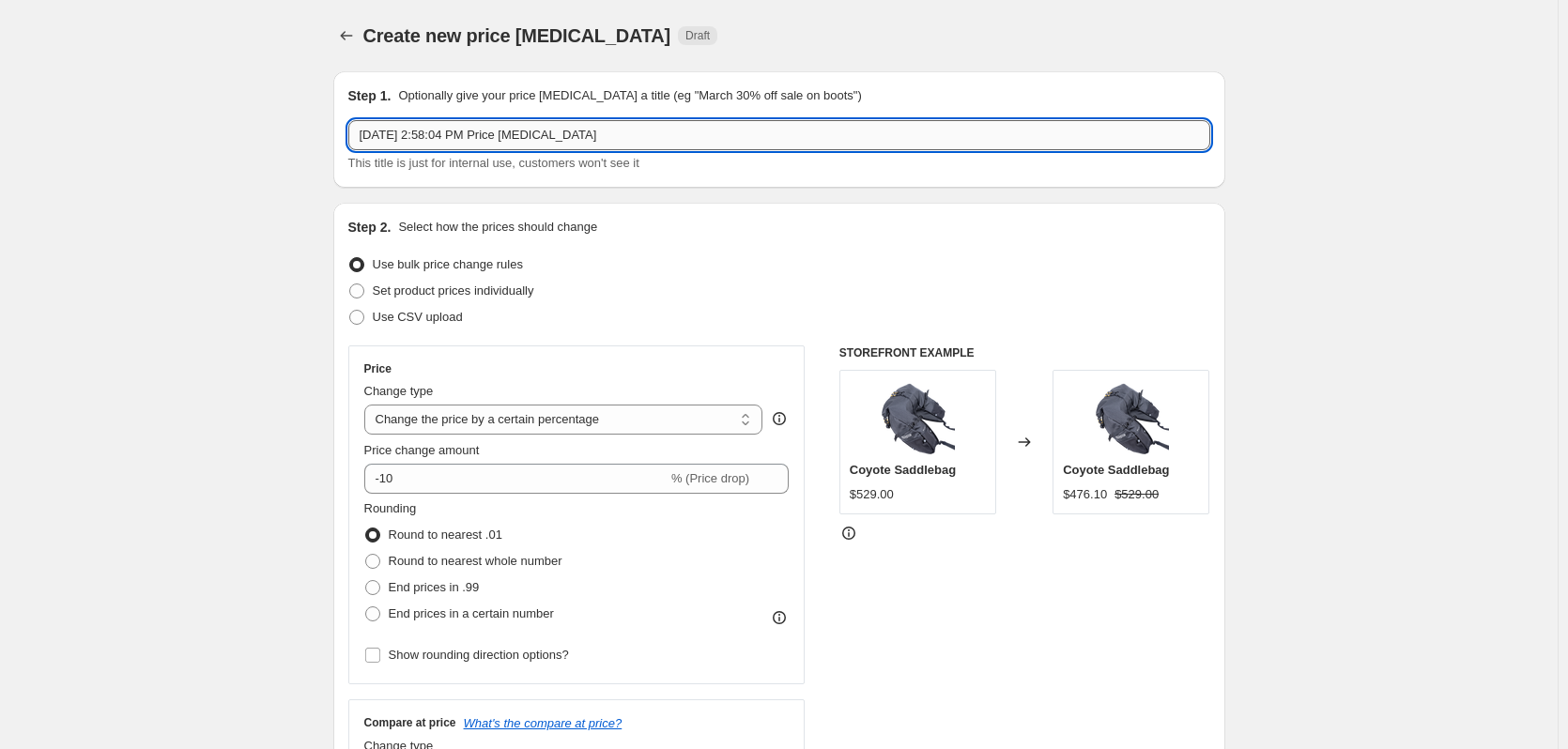
click at [426, 149] on input "[DATE] 2:58:04 PM Price [MEDICAL_DATA]" at bounding box center [779, 135] width 862 height 30
type input "2025 Labo"
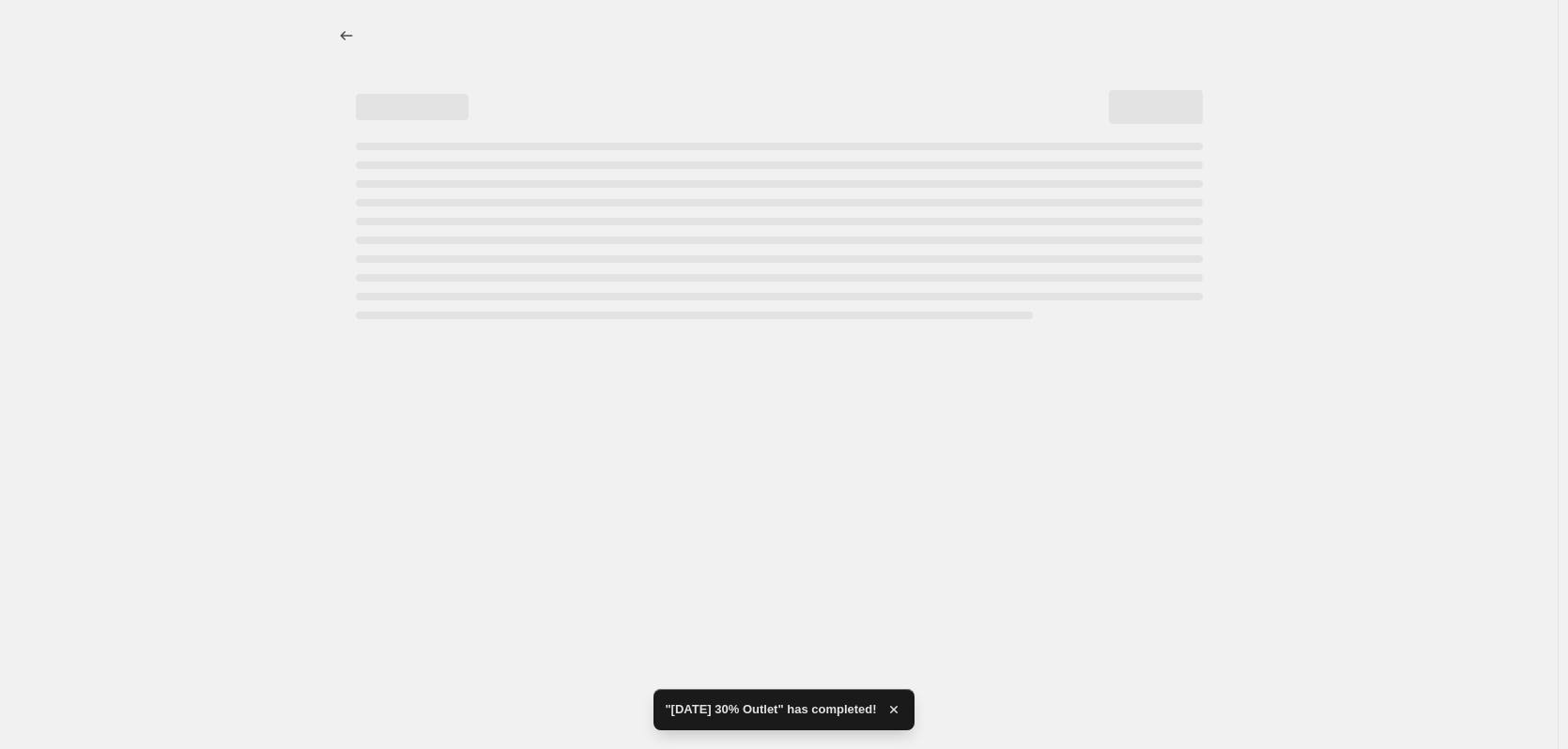
select select "percentage"
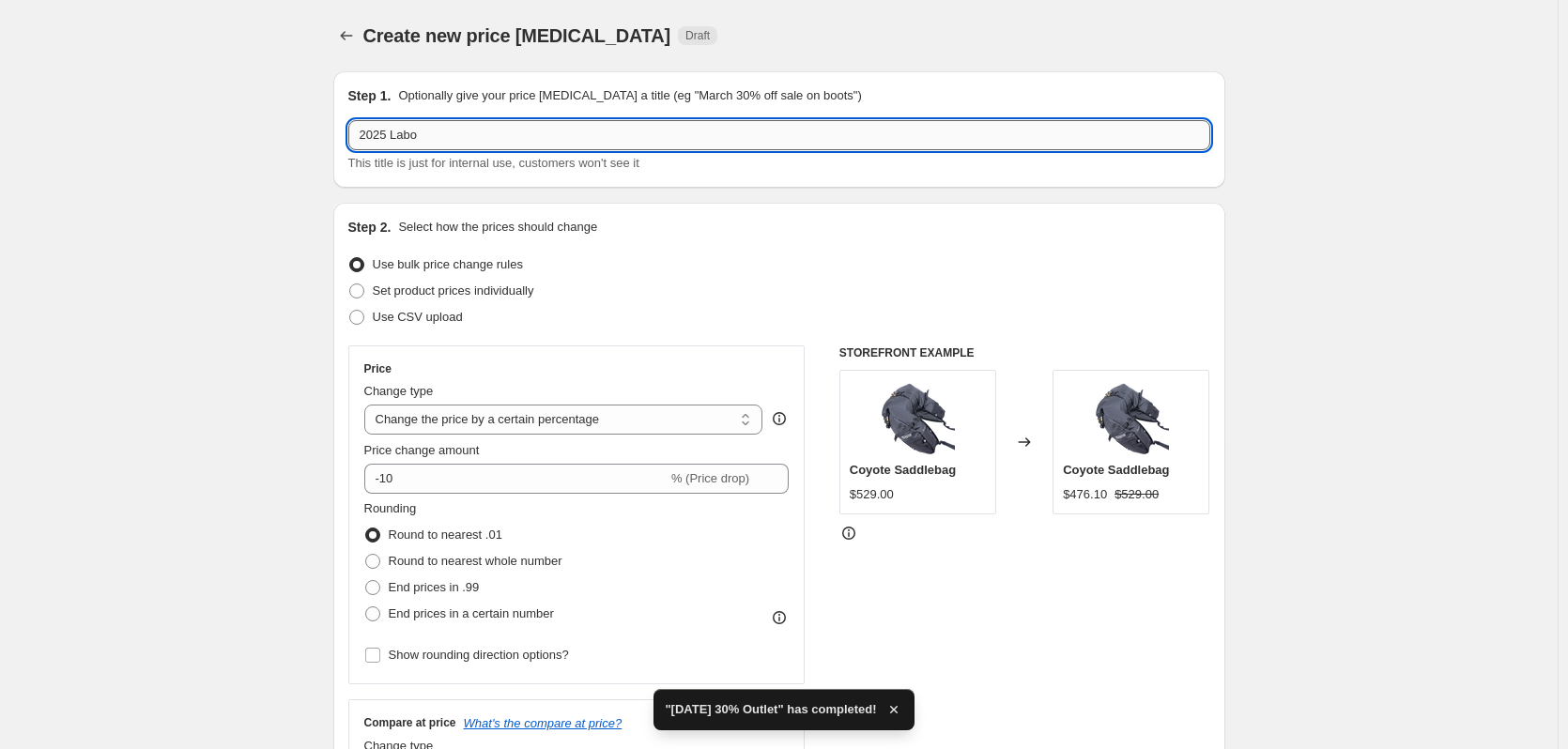
click at [449, 141] on input "2025 Labo" at bounding box center [779, 135] width 862 height 30
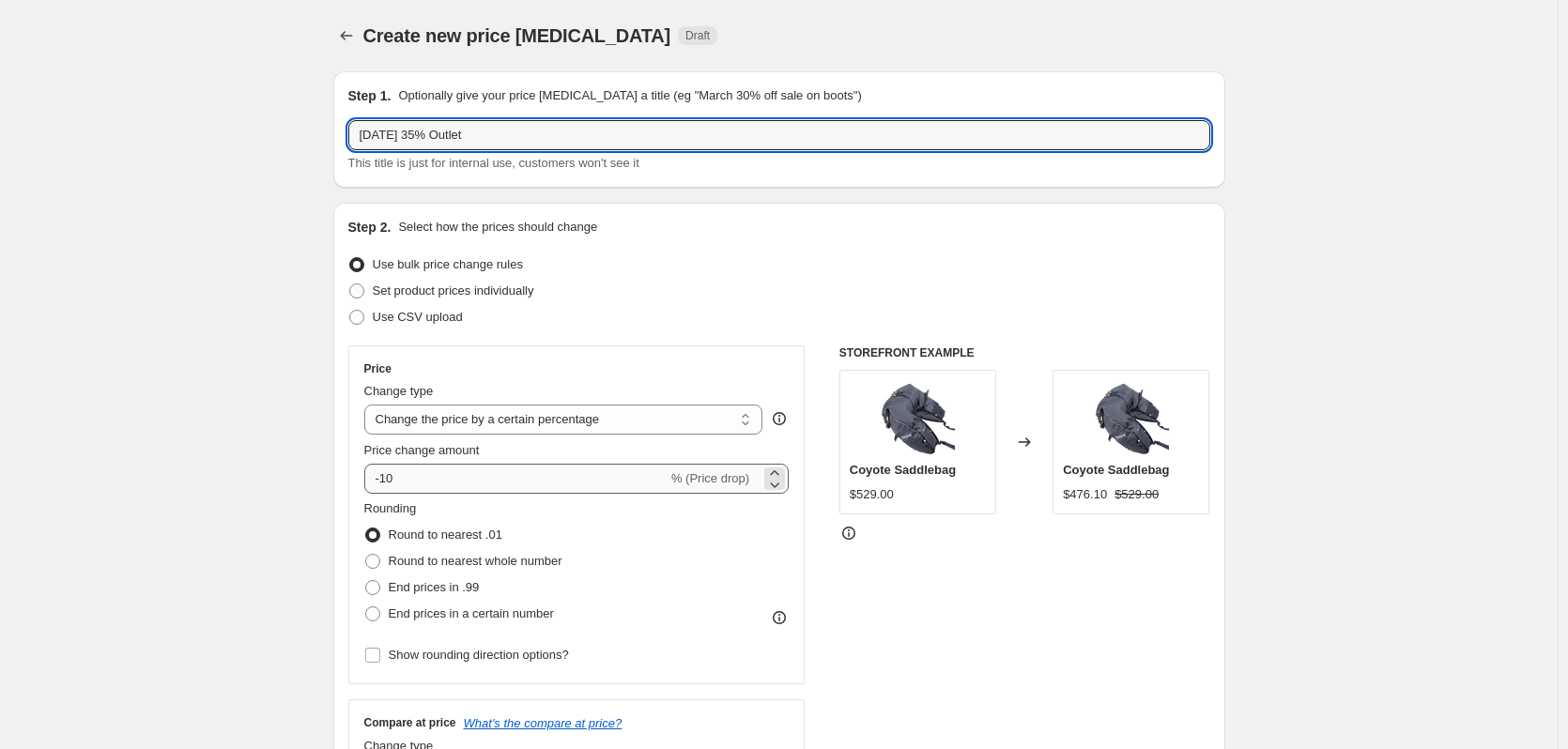
type input "[DATE] 35% Outlet"
click at [428, 479] on input "-10" at bounding box center [516, 479] width 304 height 30
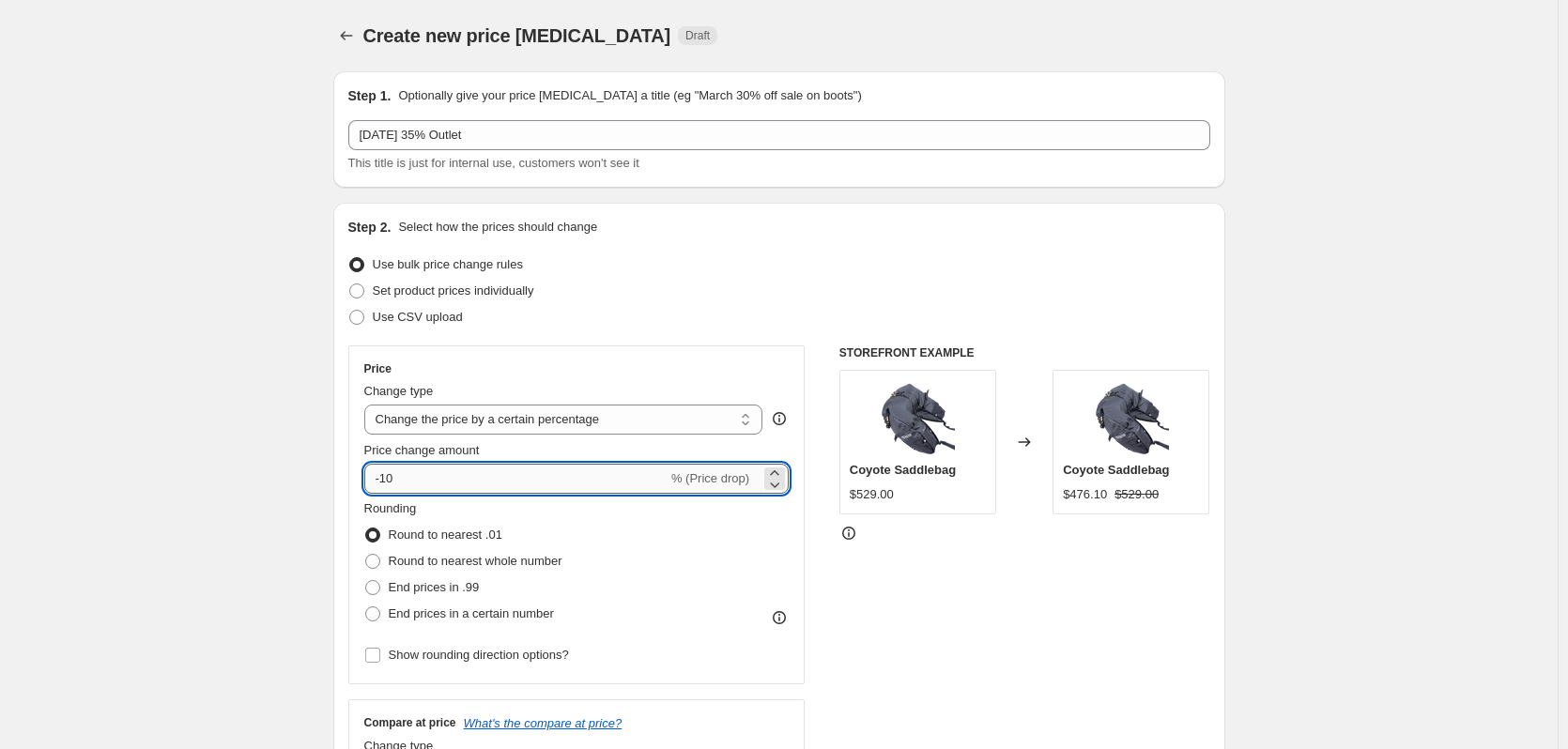
type input "-1"
type input "-49"
click at [439, 591] on span "End prices in .99" at bounding box center [434, 586] width 91 height 14
click at [366, 581] on input "End prices in .99" at bounding box center [365, 580] width 1 height 1
radio input "true"
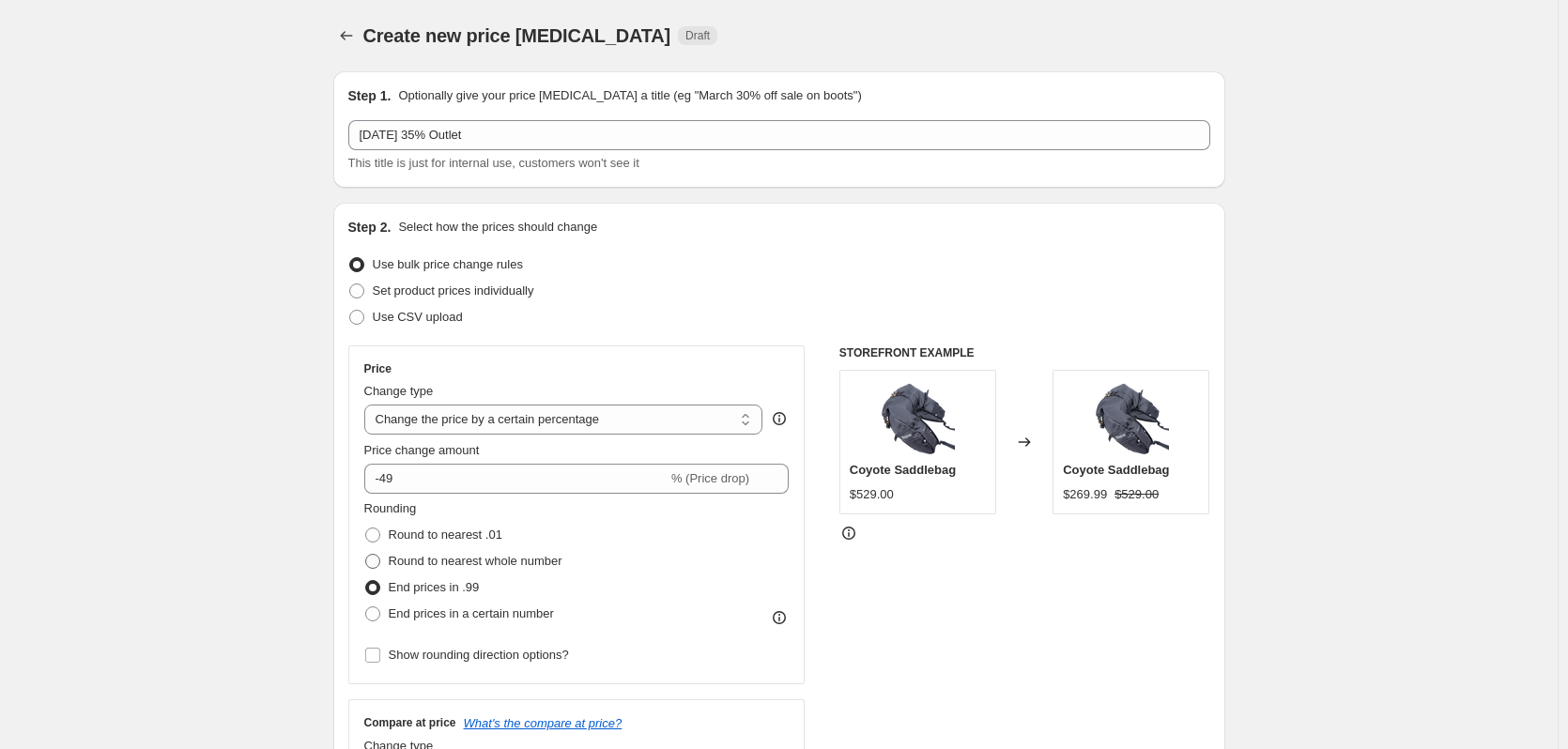
click at [460, 567] on span "Round to nearest whole number" at bounding box center [476, 561] width 174 height 14
click at [366, 555] on input "Round to nearest whole number" at bounding box center [365, 554] width 1 height 1
radio input "true"
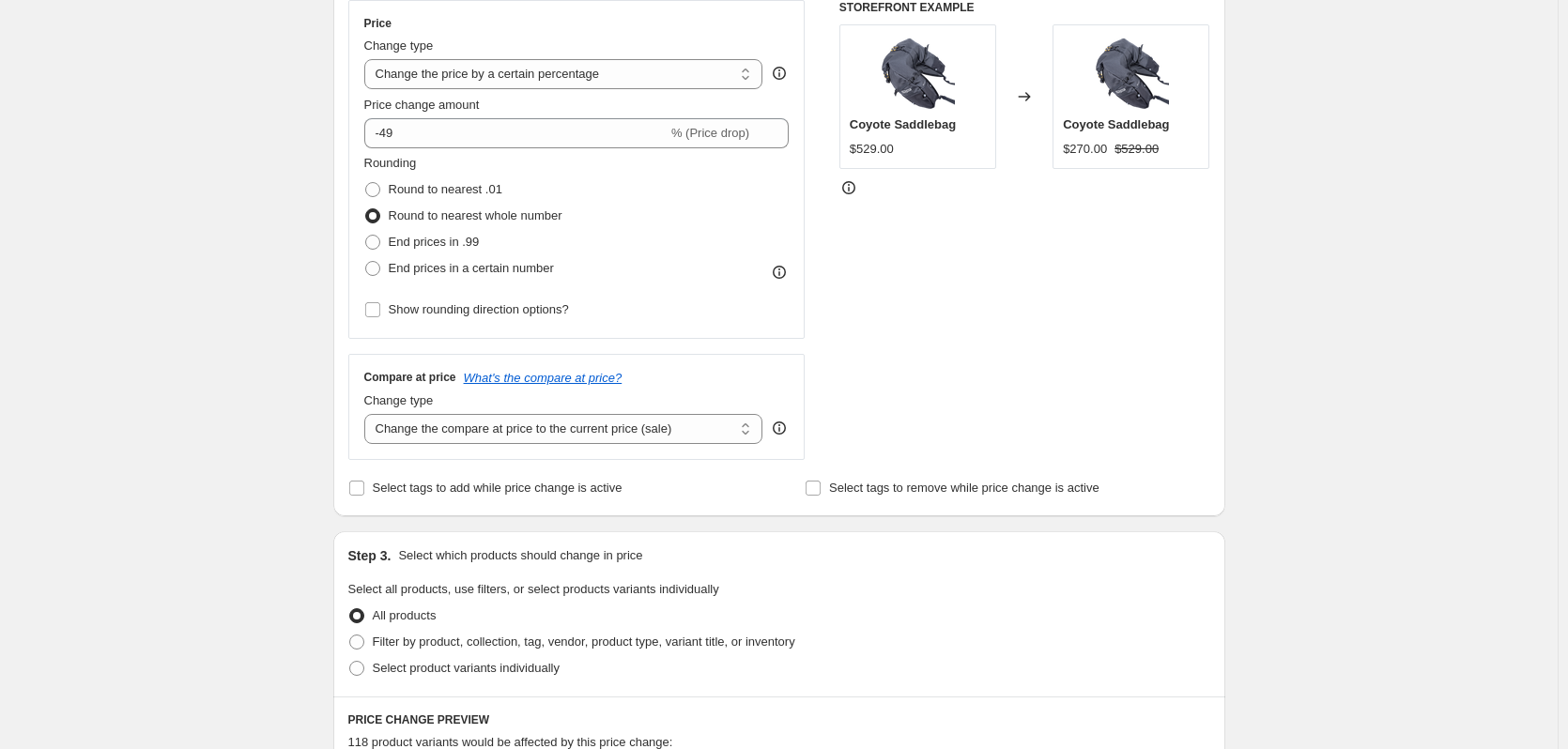
scroll to position [346, 0]
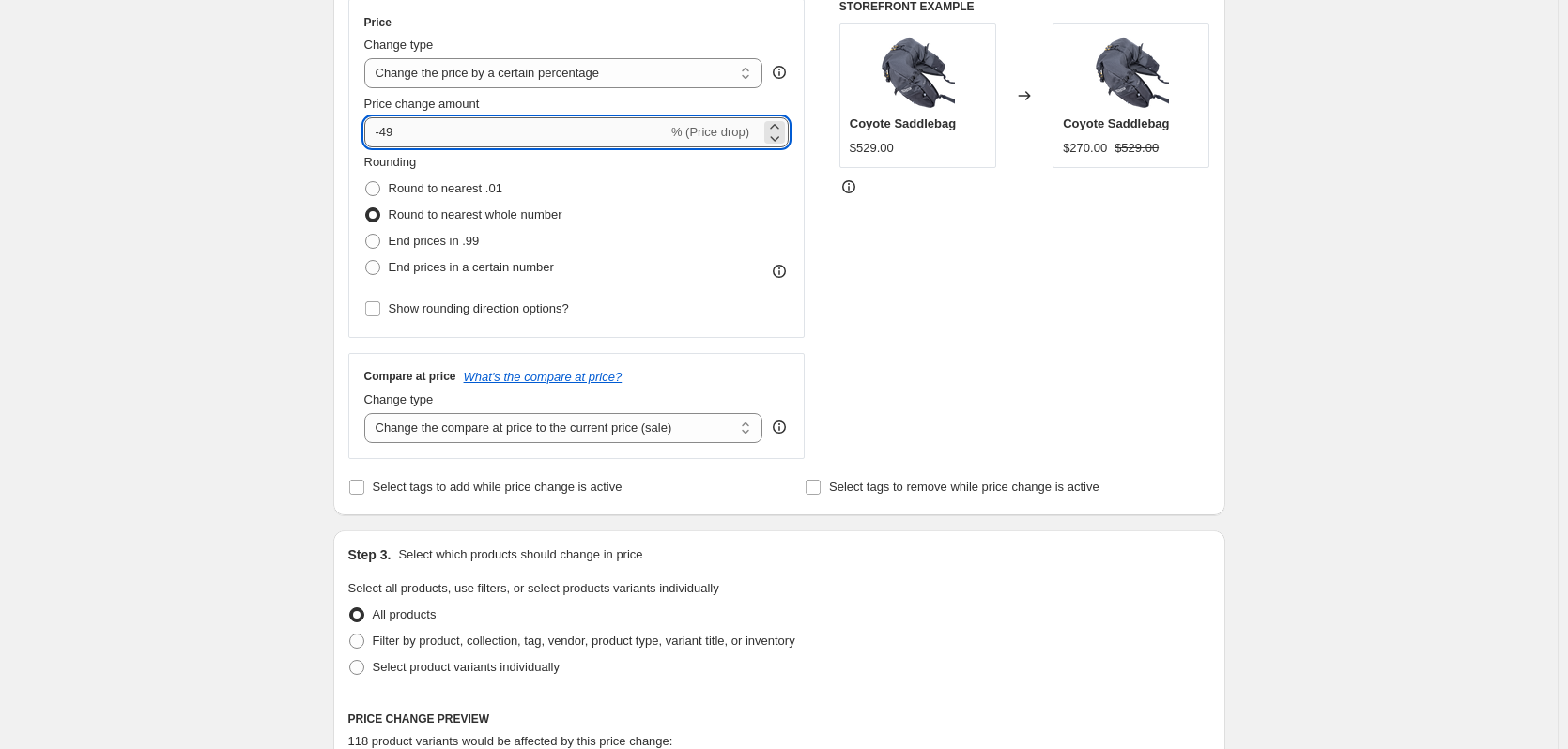
click at [493, 137] on input "-49" at bounding box center [516, 132] width 304 height 30
type input "-4"
type input "-35"
click at [167, 258] on div "Create new price [MEDICAL_DATA]. This page is ready Create new price [MEDICAL_D…" at bounding box center [779, 644] width 1558 height 1981
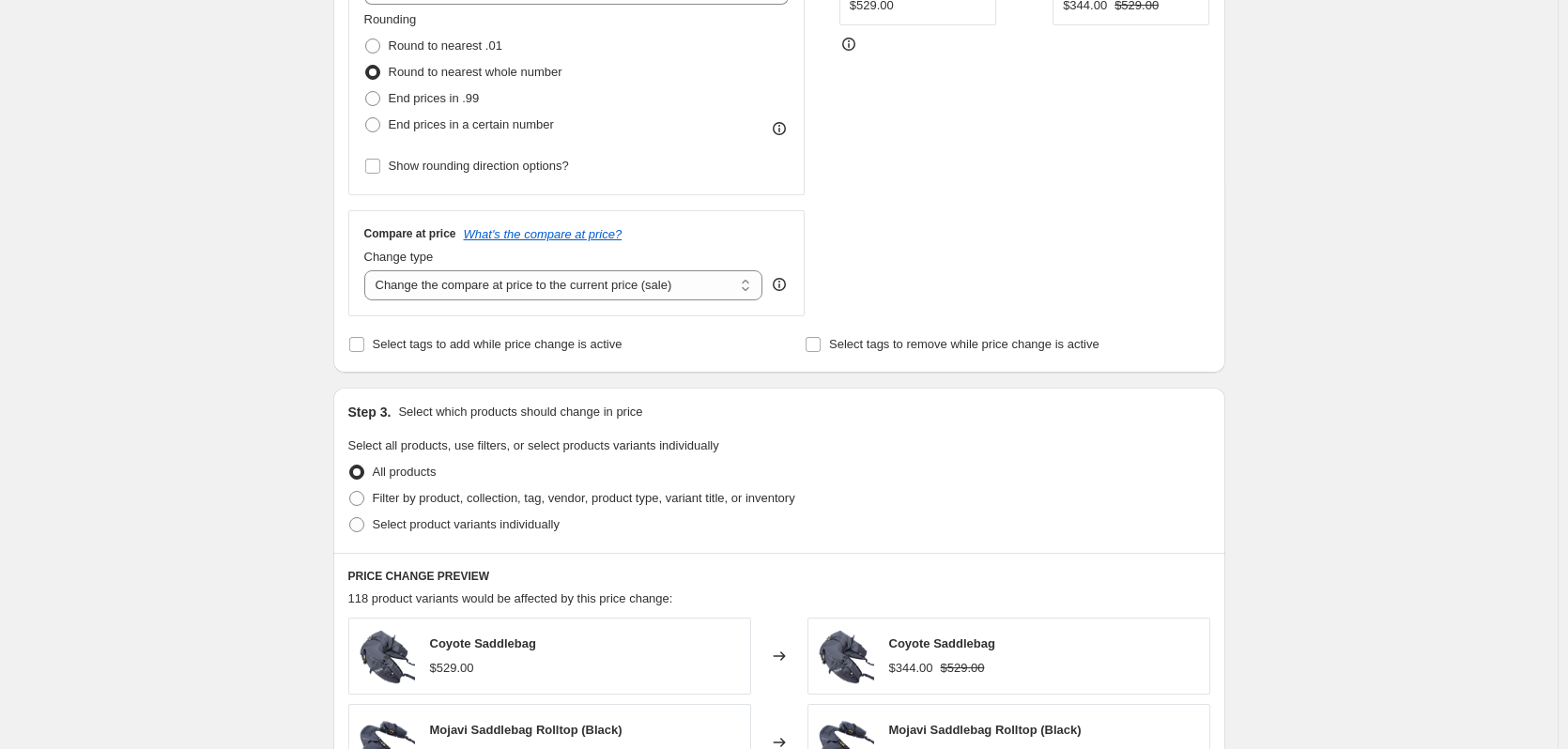
scroll to position [619, 0]
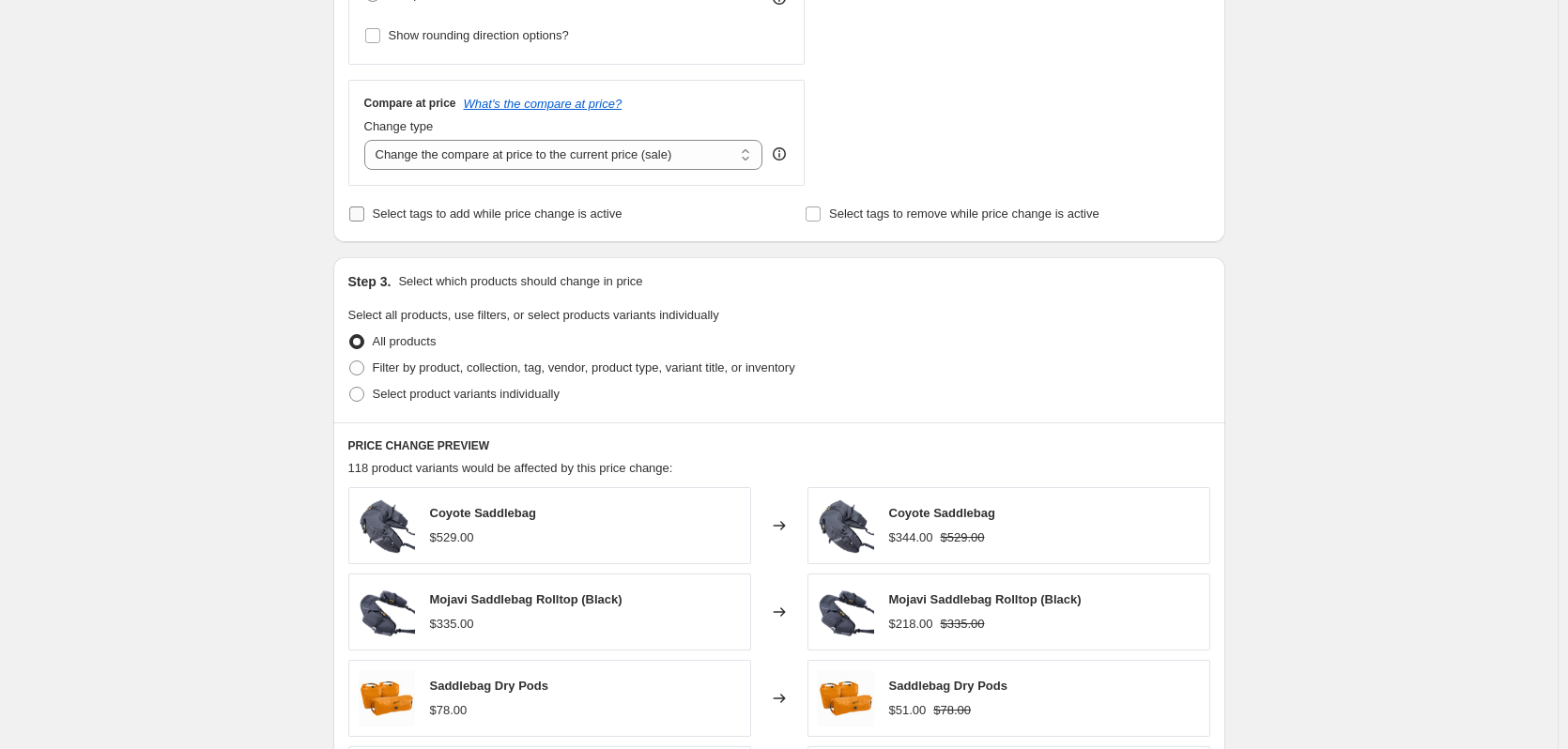
click at [377, 225] on label "Select tags to add while price change is active" at bounding box center [485, 214] width 274 height 26
click at [364, 221] on input "Select tags to add while price change is active" at bounding box center [357, 214] width 15 height 15
checkbox input "true"
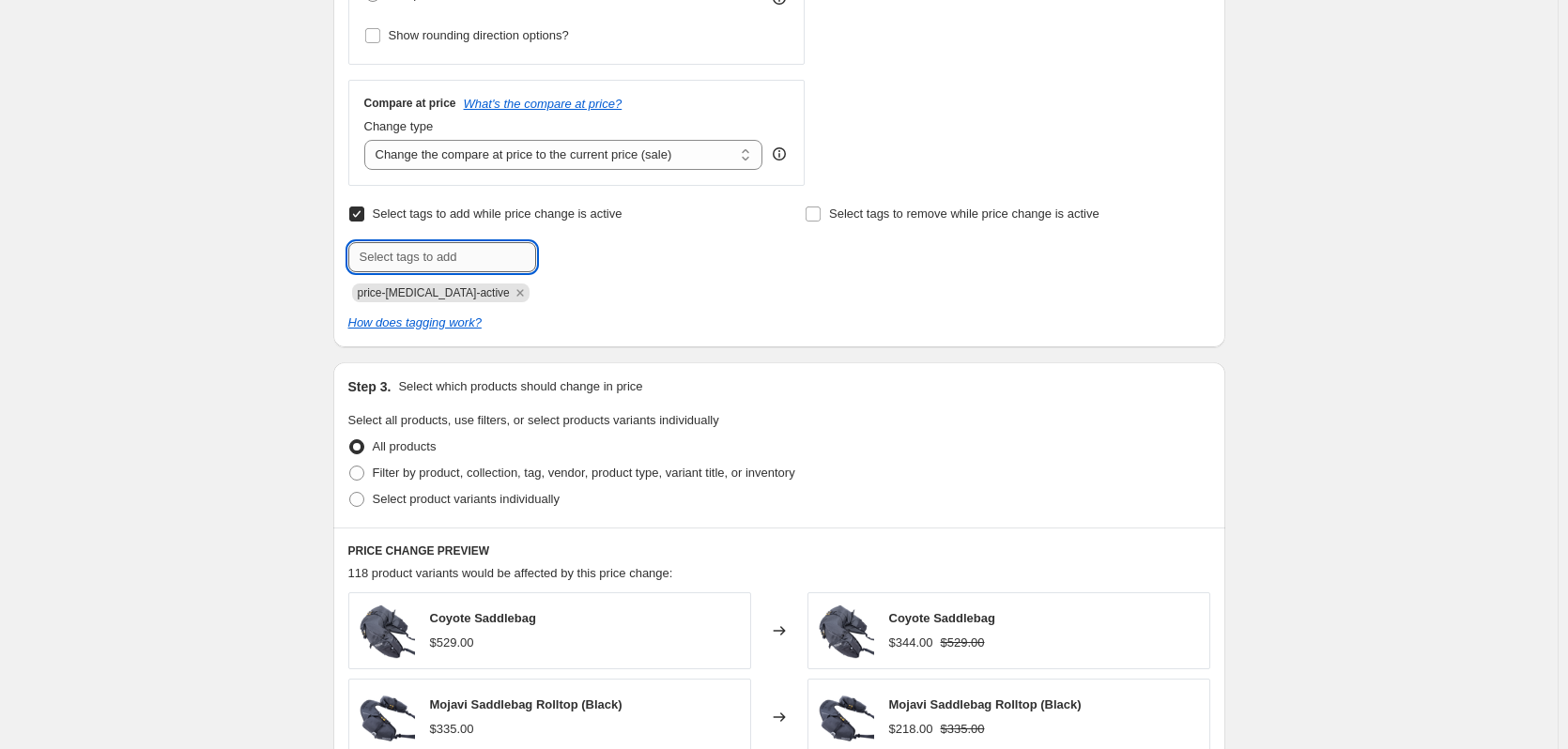
click at [417, 258] on input "text" at bounding box center [442, 257] width 187 height 30
type input "sale"
click at [563, 257] on b "Add" at bounding box center [563, 255] width 22 height 13
click at [248, 346] on div "Create new price [MEDICAL_DATA]. This page is ready Create new price [MEDICAL_D…" at bounding box center [779, 424] width 1558 height 2086
click at [375, 502] on label "Select product variants individually" at bounding box center [453, 499] width 211 height 26
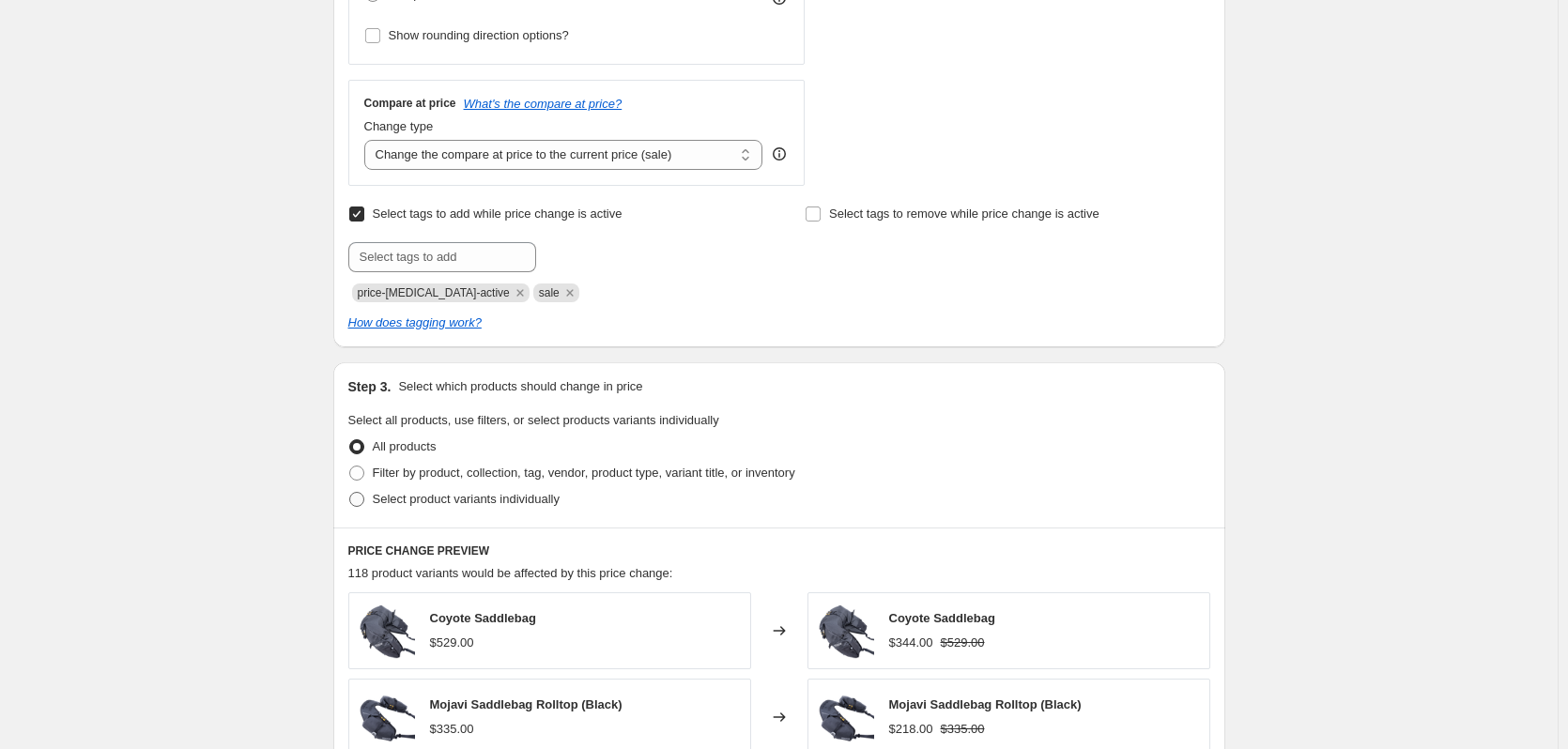
click at [350, 493] on input "Select product variants individually" at bounding box center [349, 492] width 1 height 1
radio input "true"
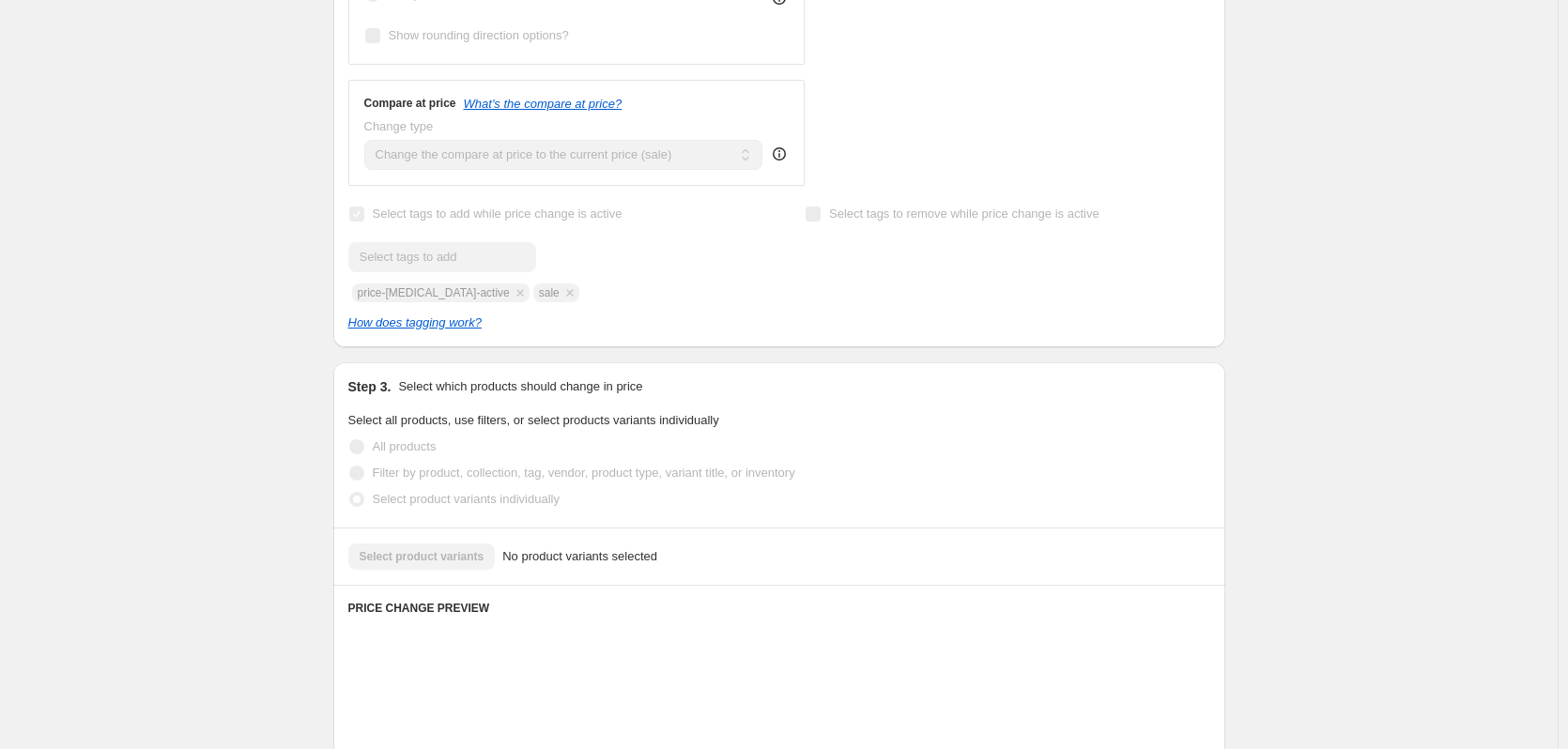
scroll to position [923, 0]
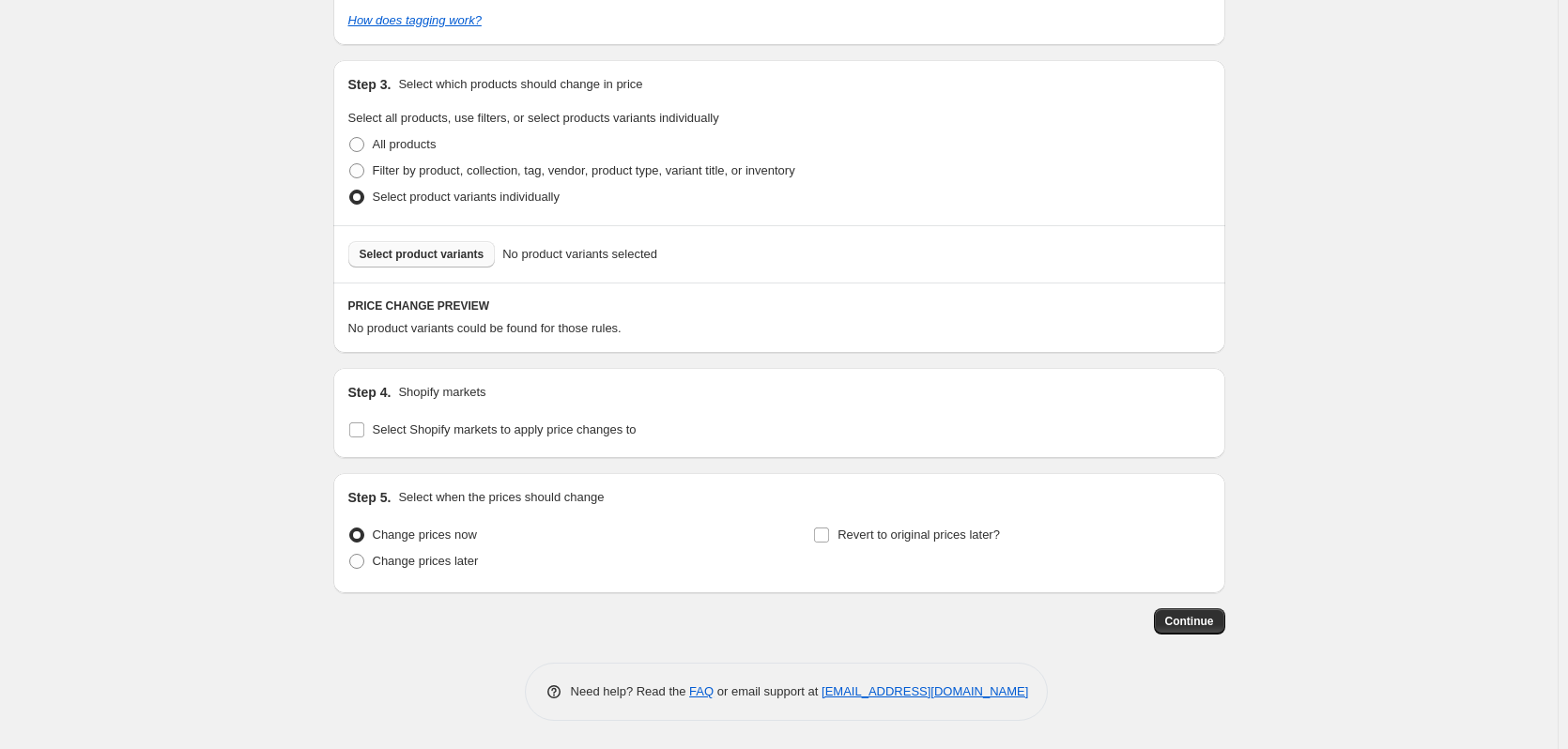
click at [438, 245] on button "Select product variants" at bounding box center [422, 254] width 148 height 26
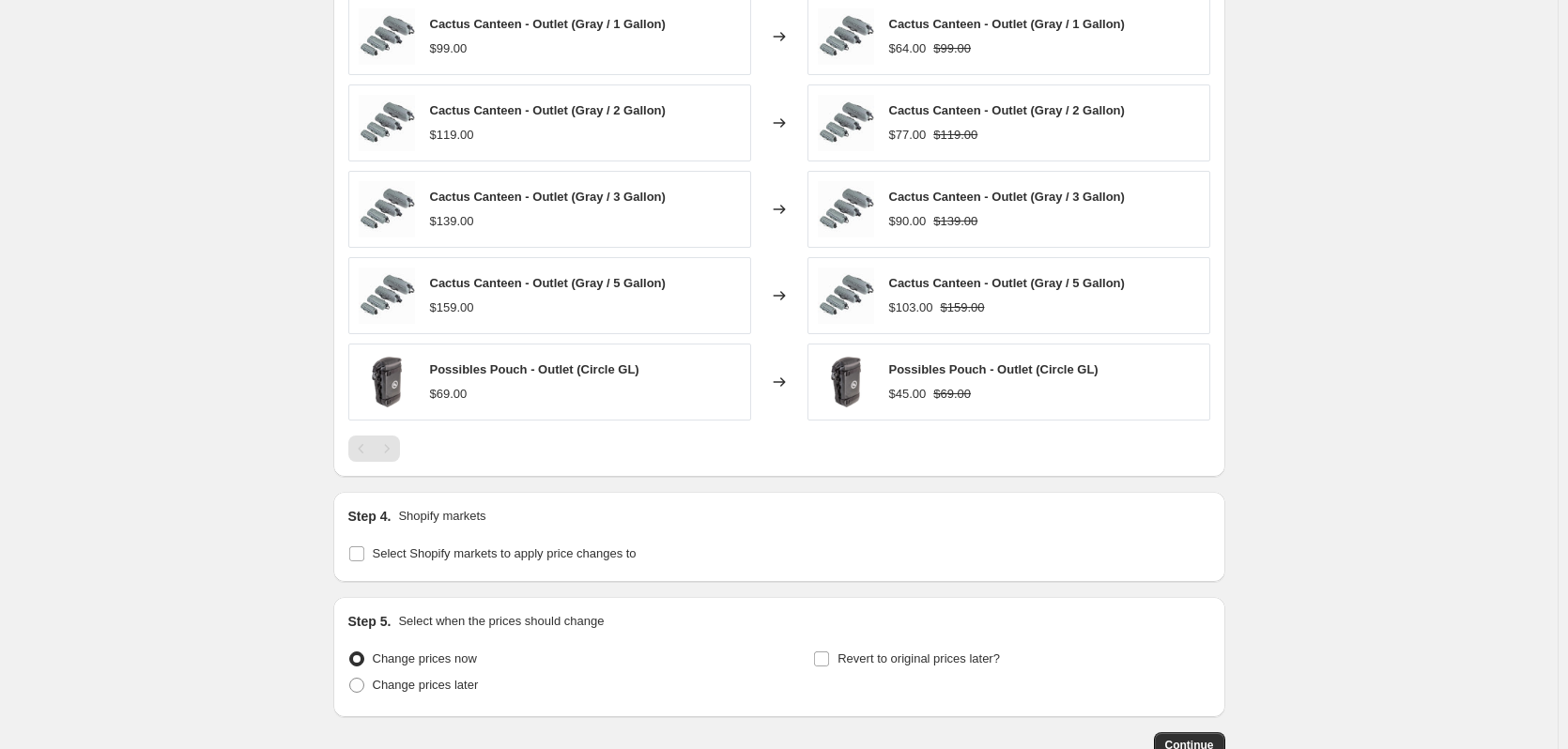
scroll to position [1270, 0]
click at [382, 550] on span "Select Shopify markets to apply price changes to" at bounding box center [504, 554] width 264 height 14
click at [364, 550] on input "Select Shopify markets to apply price changes to" at bounding box center [357, 555] width 15 height 15
checkbox input "true"
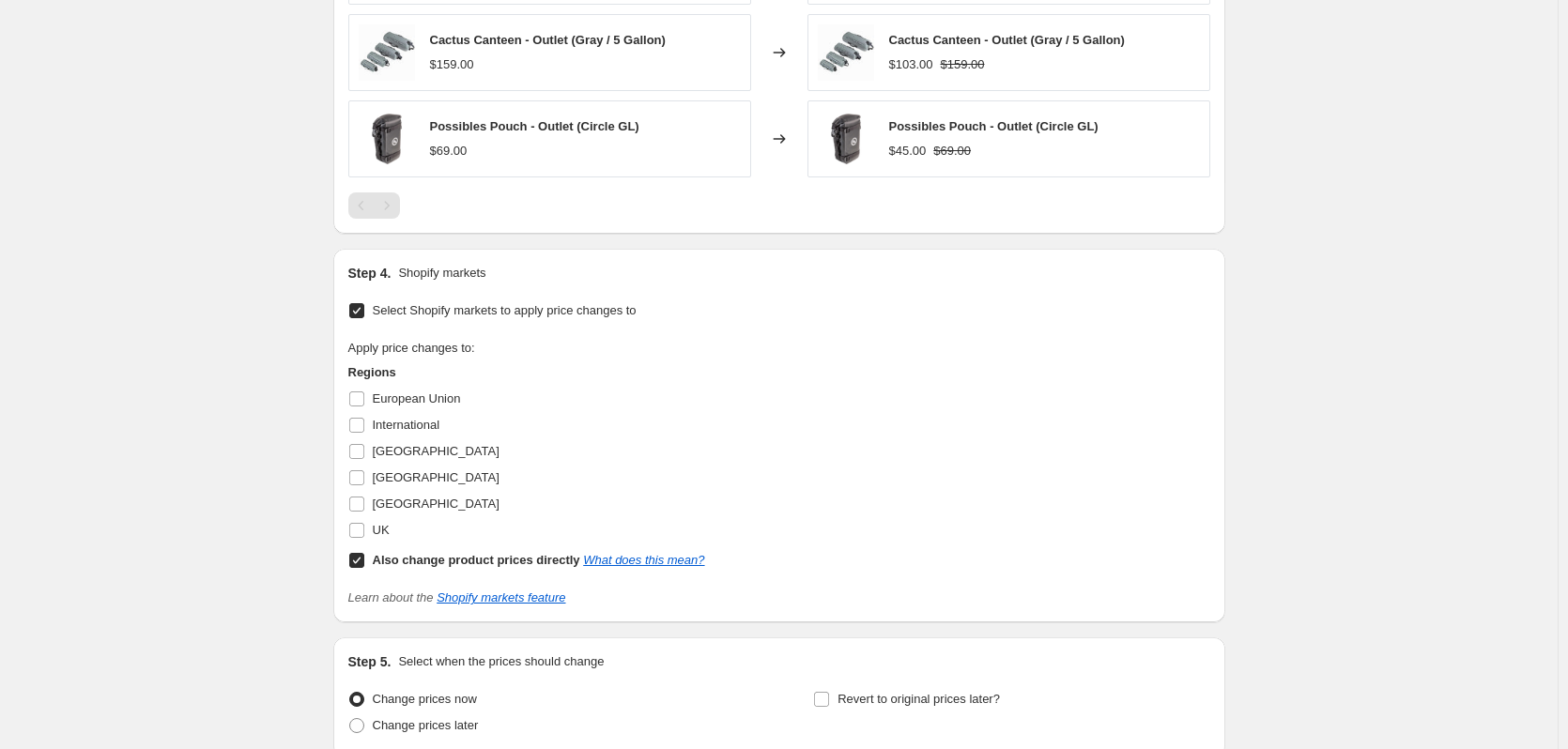
scroll to position [1515, 0]
click at [386, 527] on span "UK" at bounding box center [381, 529] width 17 height 14
click at [364, 527] on input "UK" at bounding box center [357, 530] width 15 height 15
checkbox input "true"
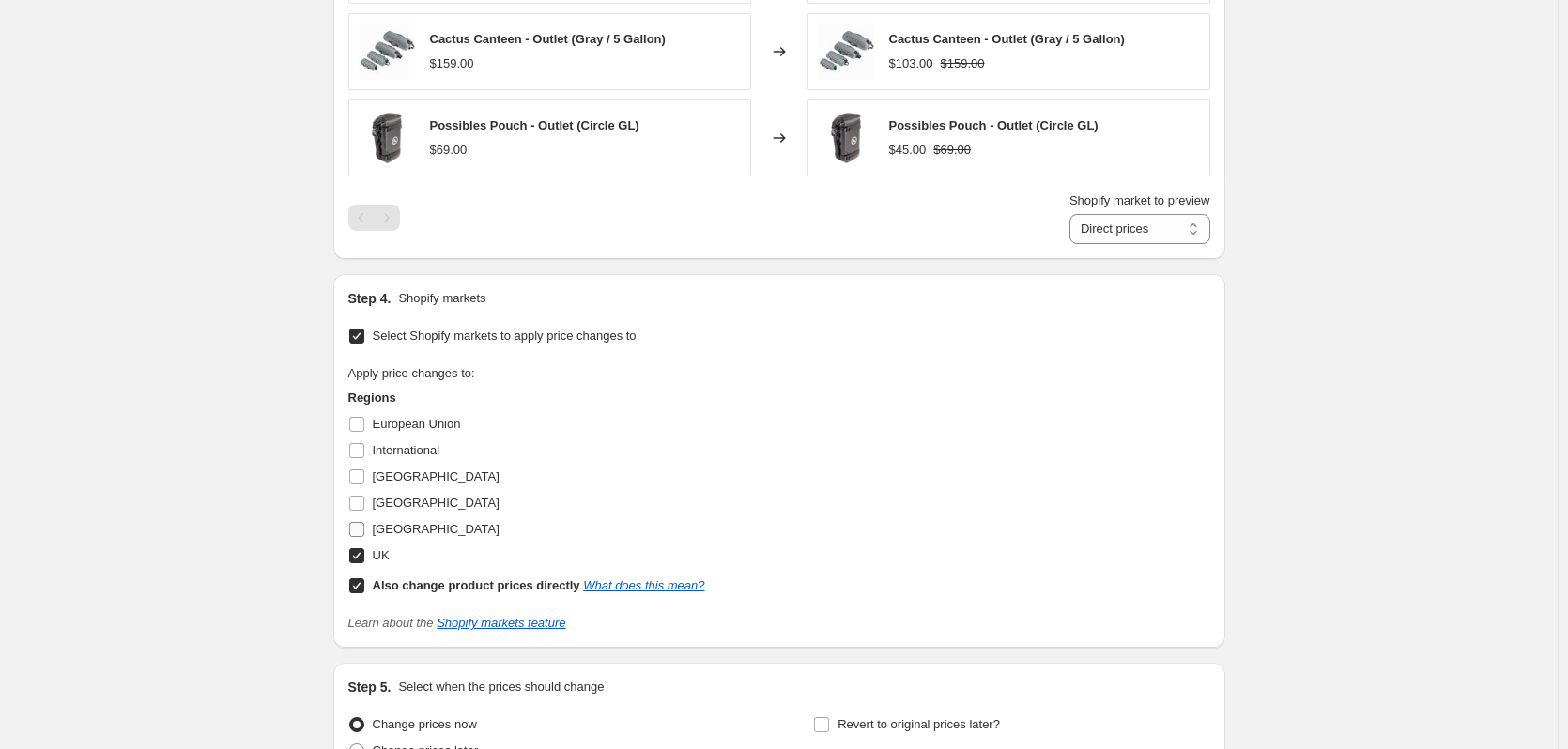
click at [390, 536] on span "[GEOGRAPHIC_DATA]" at bounding box center [436, 529] width 127 height 14
click at [364, 537] on input "[GEOGRAPHIC_DATA]" at bounding box center [357, 530] width 15 height 15
checkbox input "true"
click at [399, 504] on span "[GEOGRAPHIC_DATA]" at bounding box center [436, 502] width 127 height 14
click at [364, 504] on input "[GEOGRAPHIC_DATA]" at bounding box center [357, 503] width 15 height 15
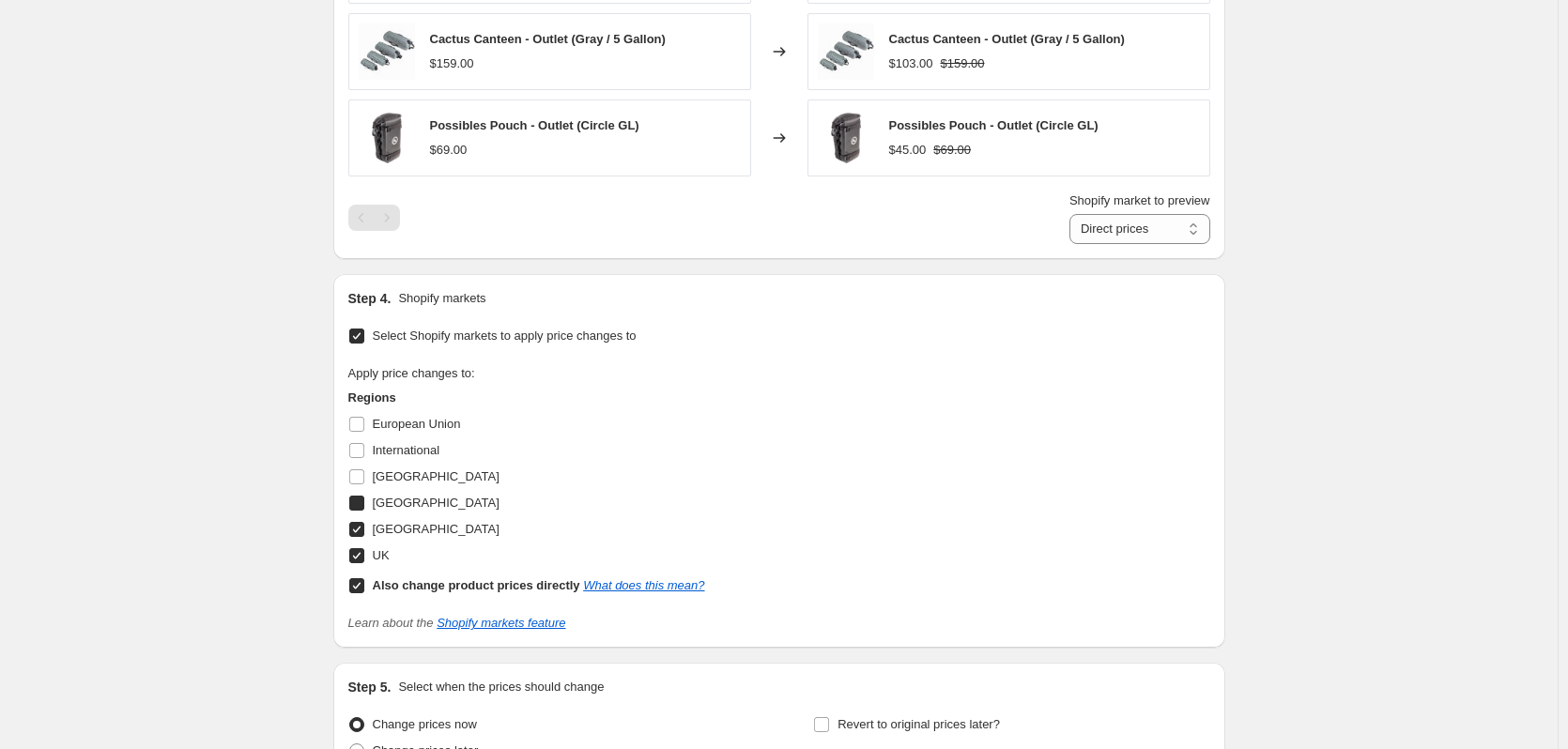
checkbox input "true"
click at [414, 481] on span "[GEOGRAPHIC_DATA]" at bounding box center [436, 476] width 127 height 14
click at [364, 481] on input "[GEOGRAPHIC_DATA]" at bounding box center [357, 477] width 15 height 15
checkbox input "true"
click at [414, 456] on span "International" at bounding box center [406, 449] width 67 height 14
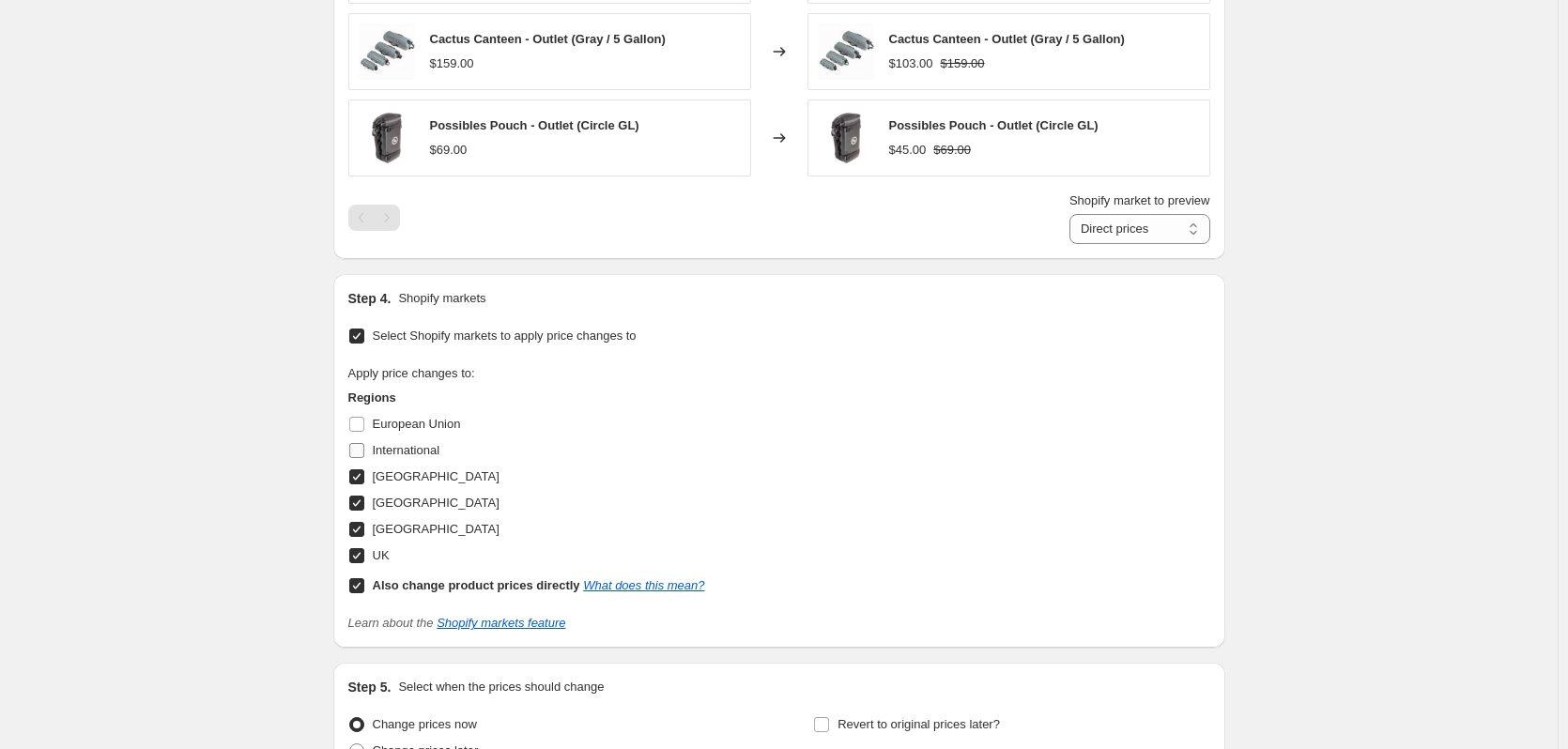
click at [364, 456] on input "International" at bounding box center [357, 450] width 15 height 15
checkbox input "true"
click at [420, 427] on span "European Union" at bounding box center [416, 424] width 88 height 14
click at [364, 427] on input "European Union" at bounding box center [357, 425] width 15 height 15
checkbox input "true"
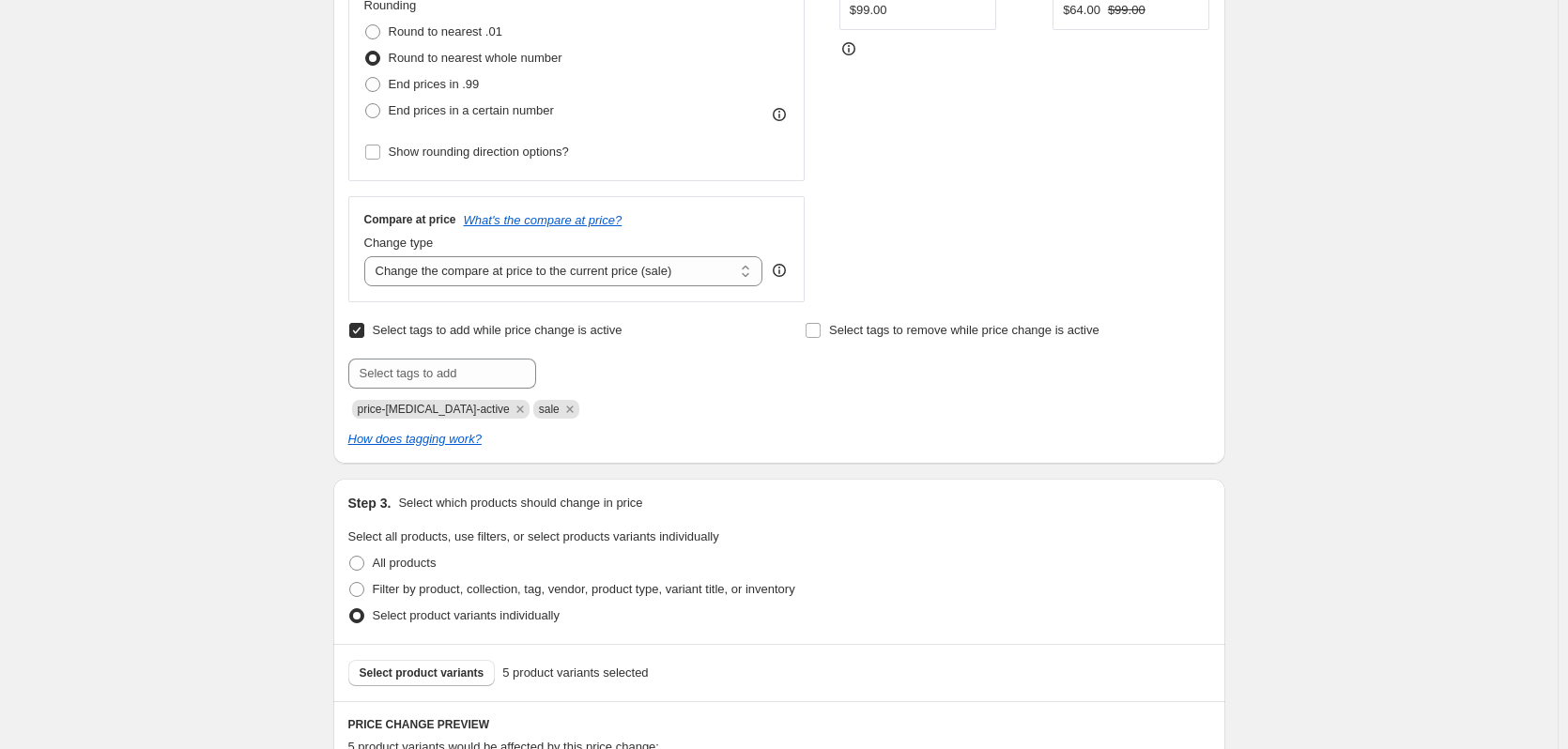
scroll to position [1705, 0]
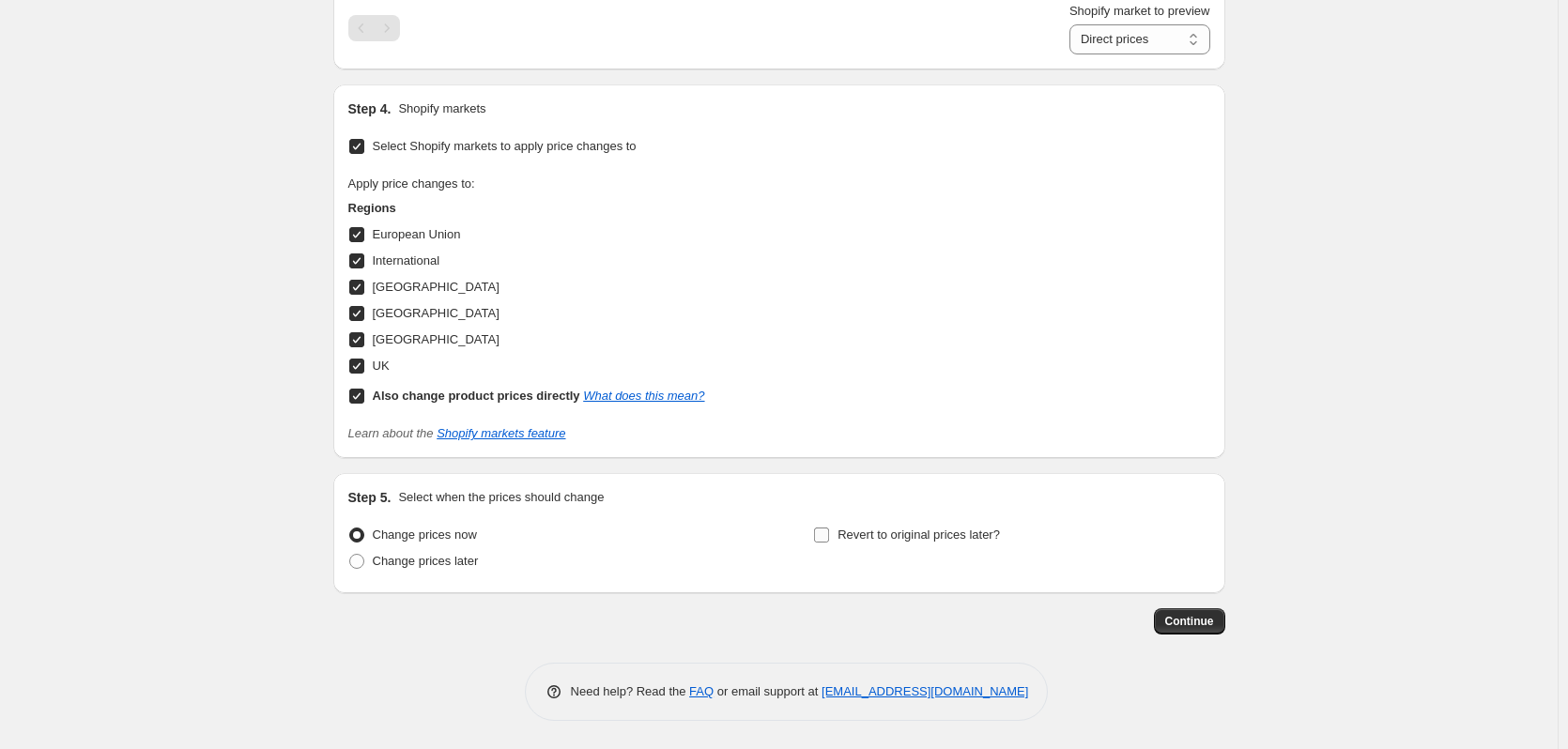
click at [948, 545] on span "Revert to original prices later?" at bounding box center [919, 535] width 163 height 19
click at [829, 543] on input "Revert to original prices later?" at bounding box center [821, 535] width 15 height 15
checkbox input "true"
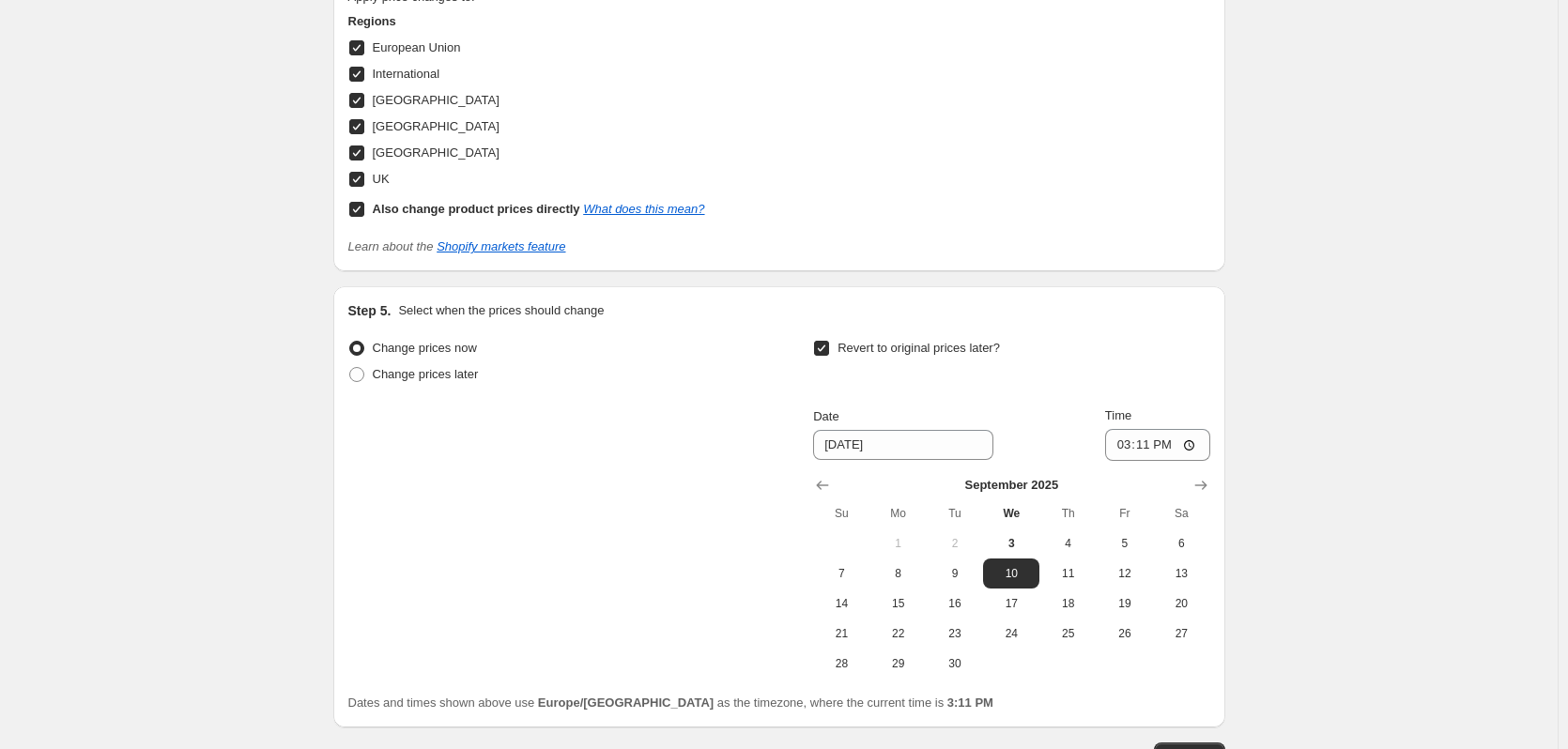
scroll to position [1893, 0]
click at [890, 607] on span "15" at bounding box center [899, 601] width 42 height 15
type input "[DATE]"
click at [1172, 447] on input "15:11" at bounding box center [1157, 444] width 105 height 32
type input "09:30"
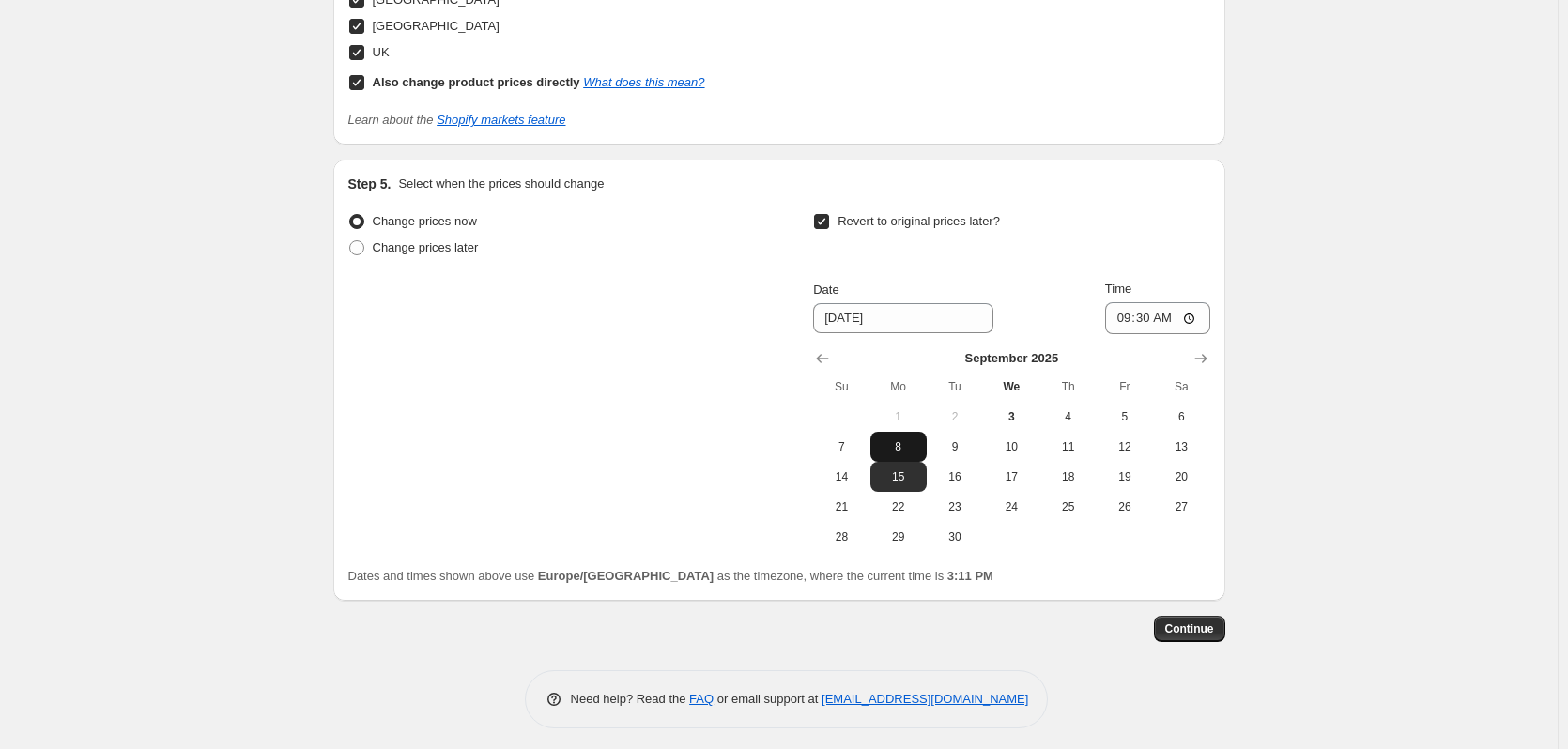
click at [904, 447] on span "8" at bounding box center [899, 446] width 42 height 15
type input "[DATE]"
click at [1203, 629] on span "Continue" at bounding box center [1190, 629] width 49 height 15
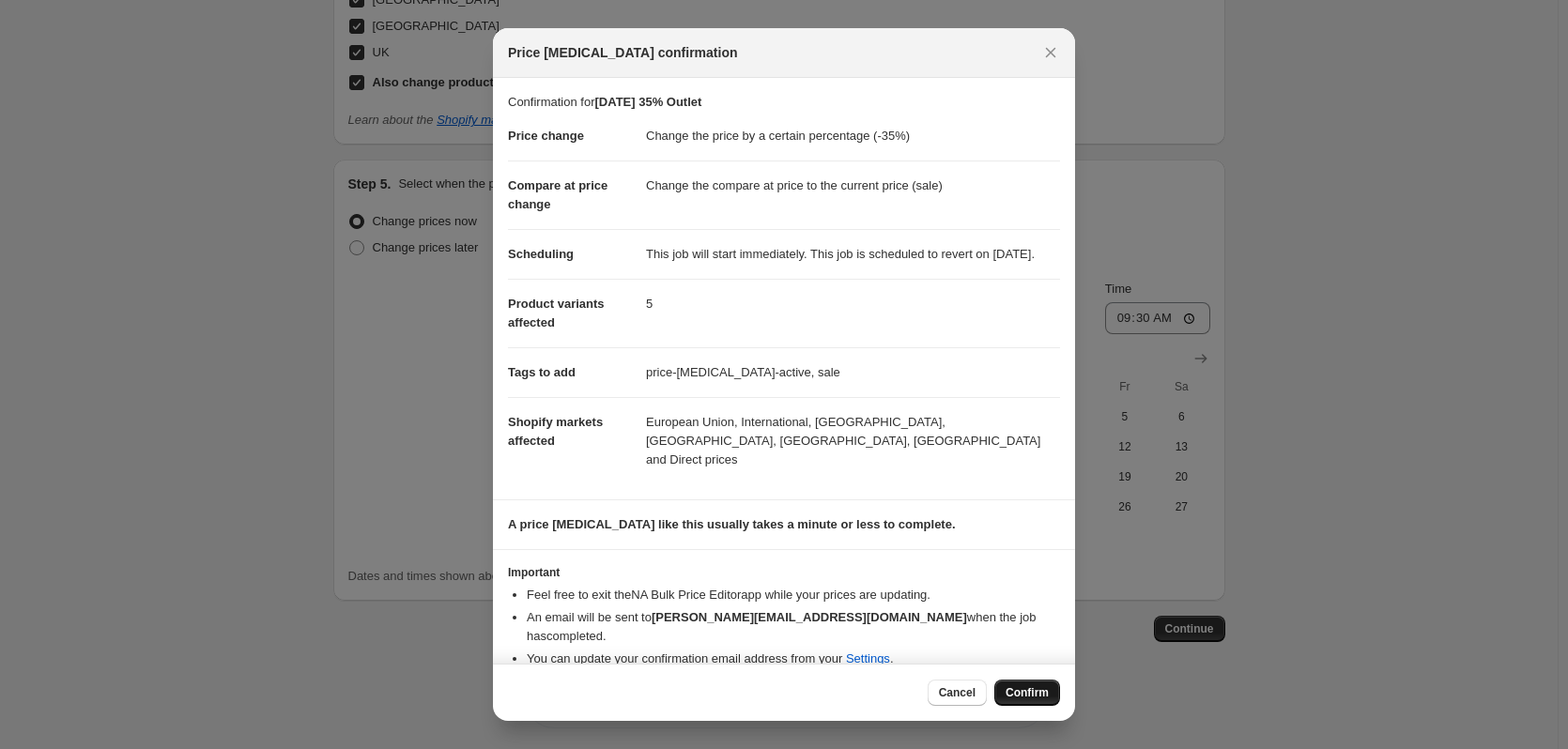
click at [1042, 694] on span "Confirm" at bounding box center [1028, 692] width 44 height 15
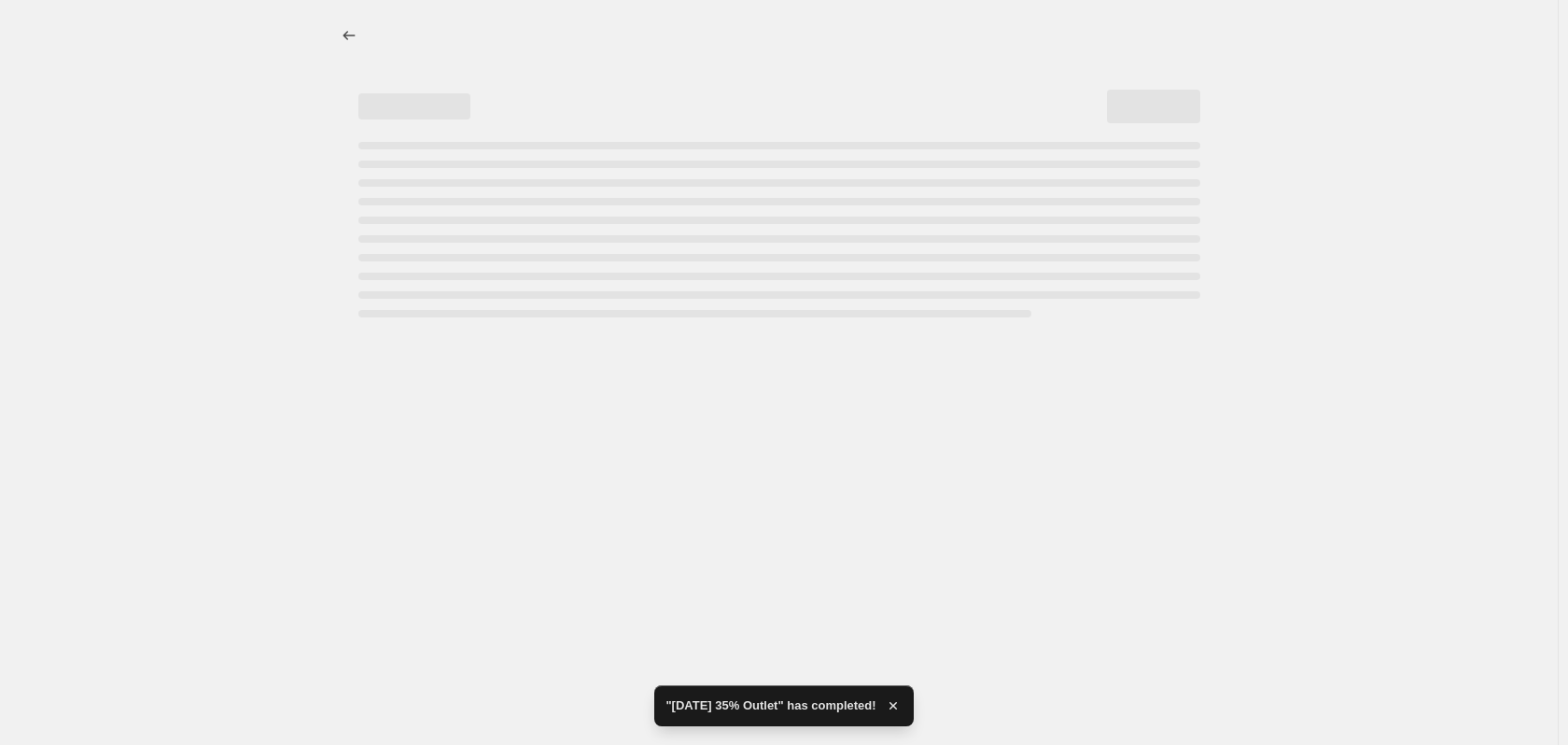
select select "percentage"
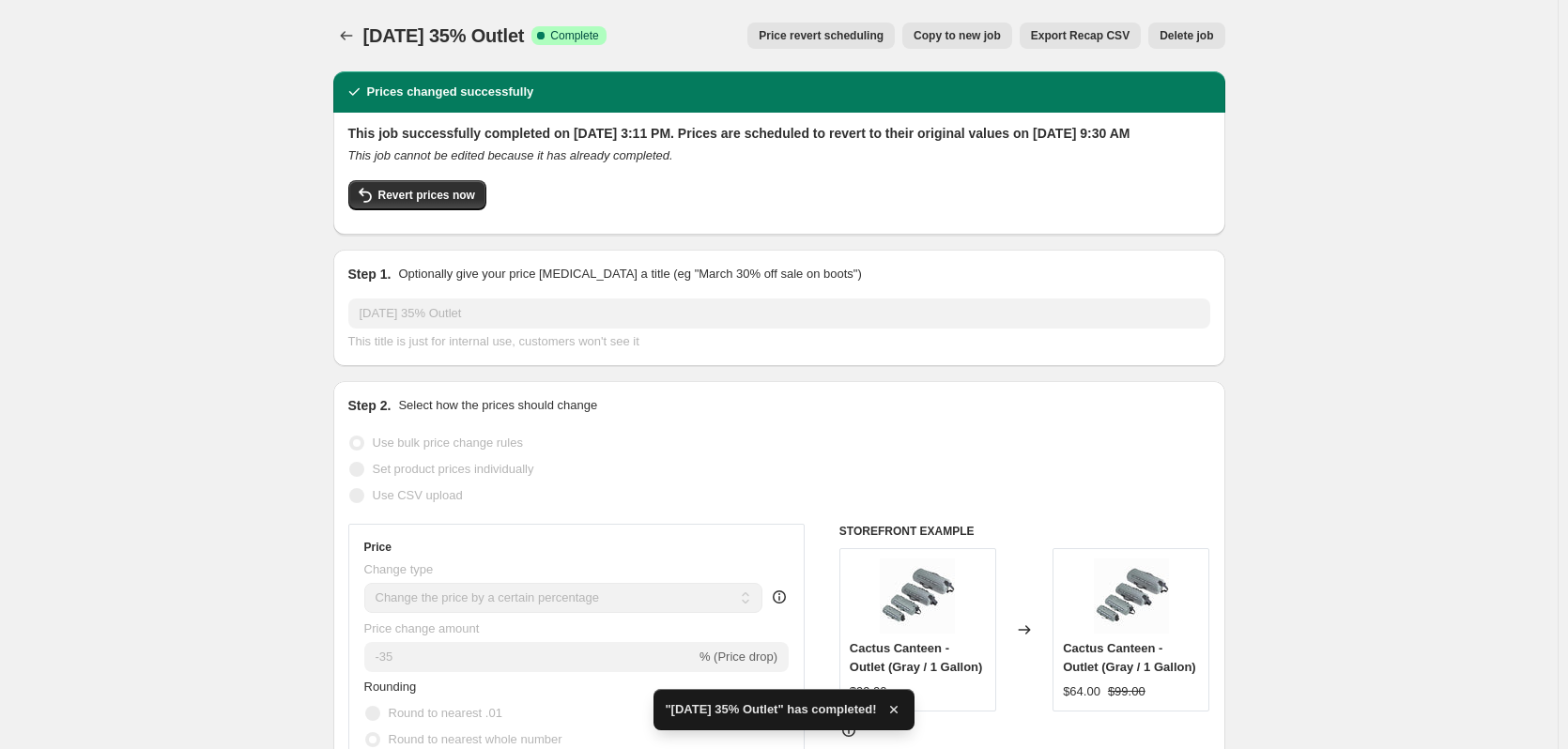
click at [363, 39] on div at bounding box center [348, 36] width 30 height 26
click at [352, 33] on icon "Price change jobs" at bounding box center [346, 36] width 19 height 19
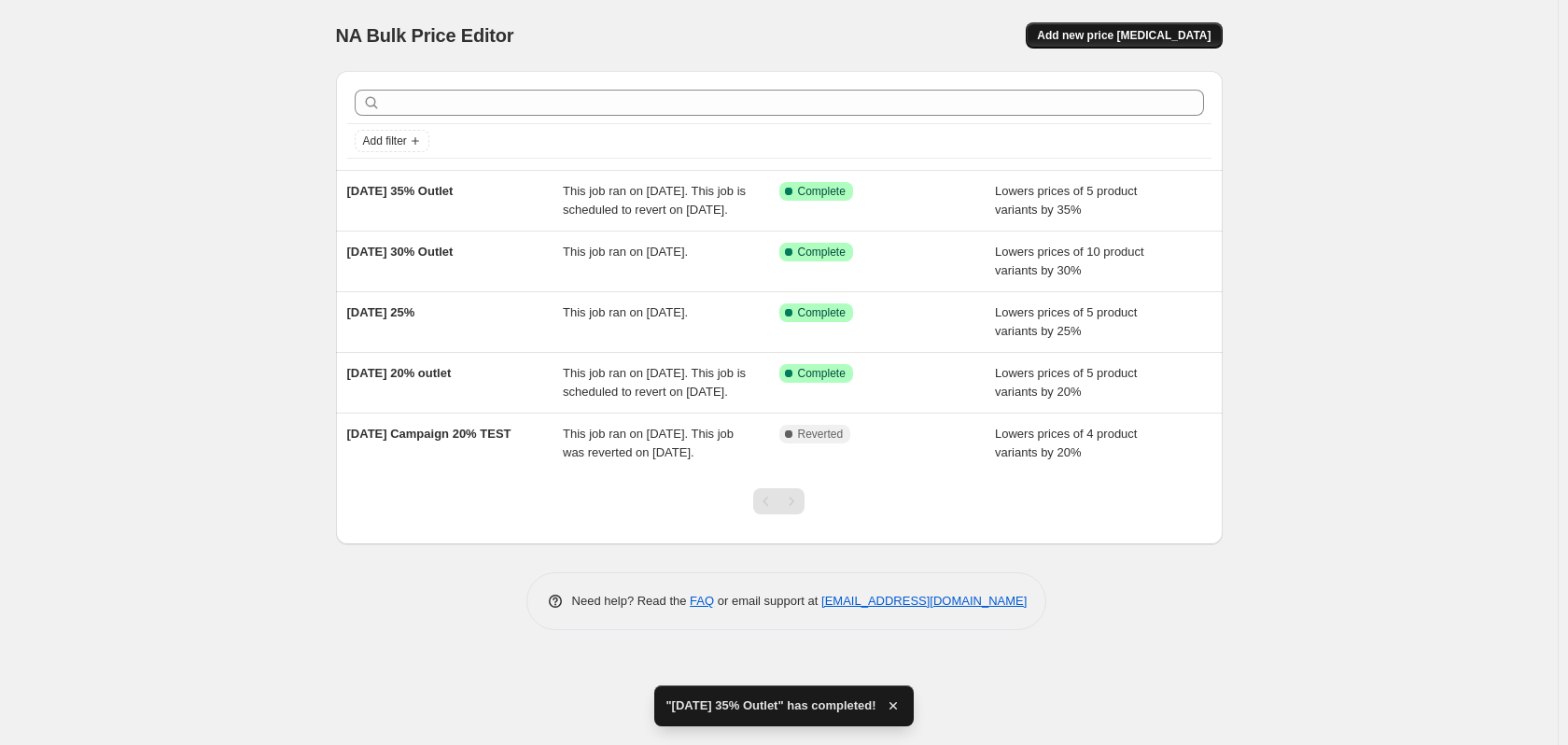
click at [1117, 23] on button "Add new price [MEDICAL_DATA]" at bounding box center [1124, 36] width 196 height 26
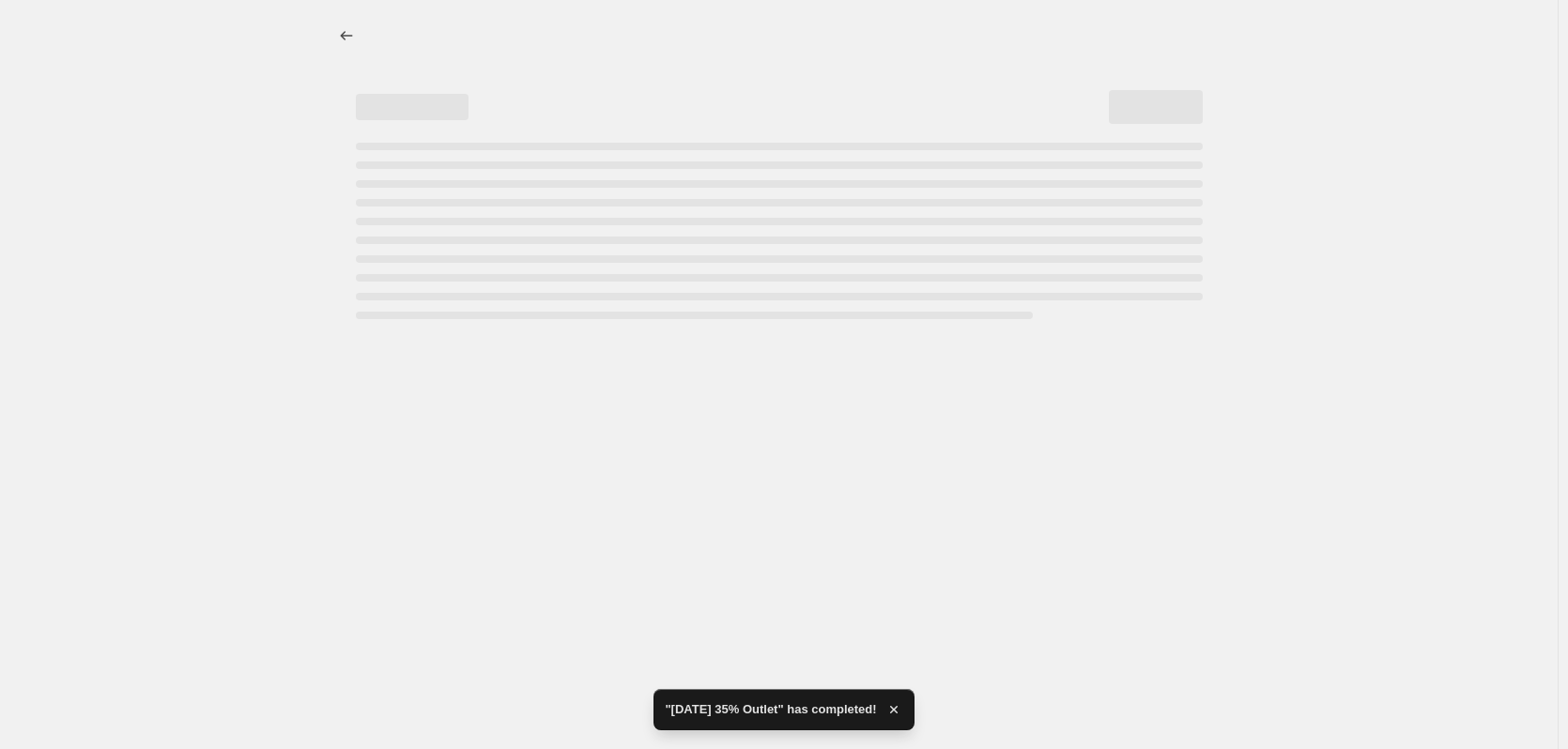
select select "percentage"
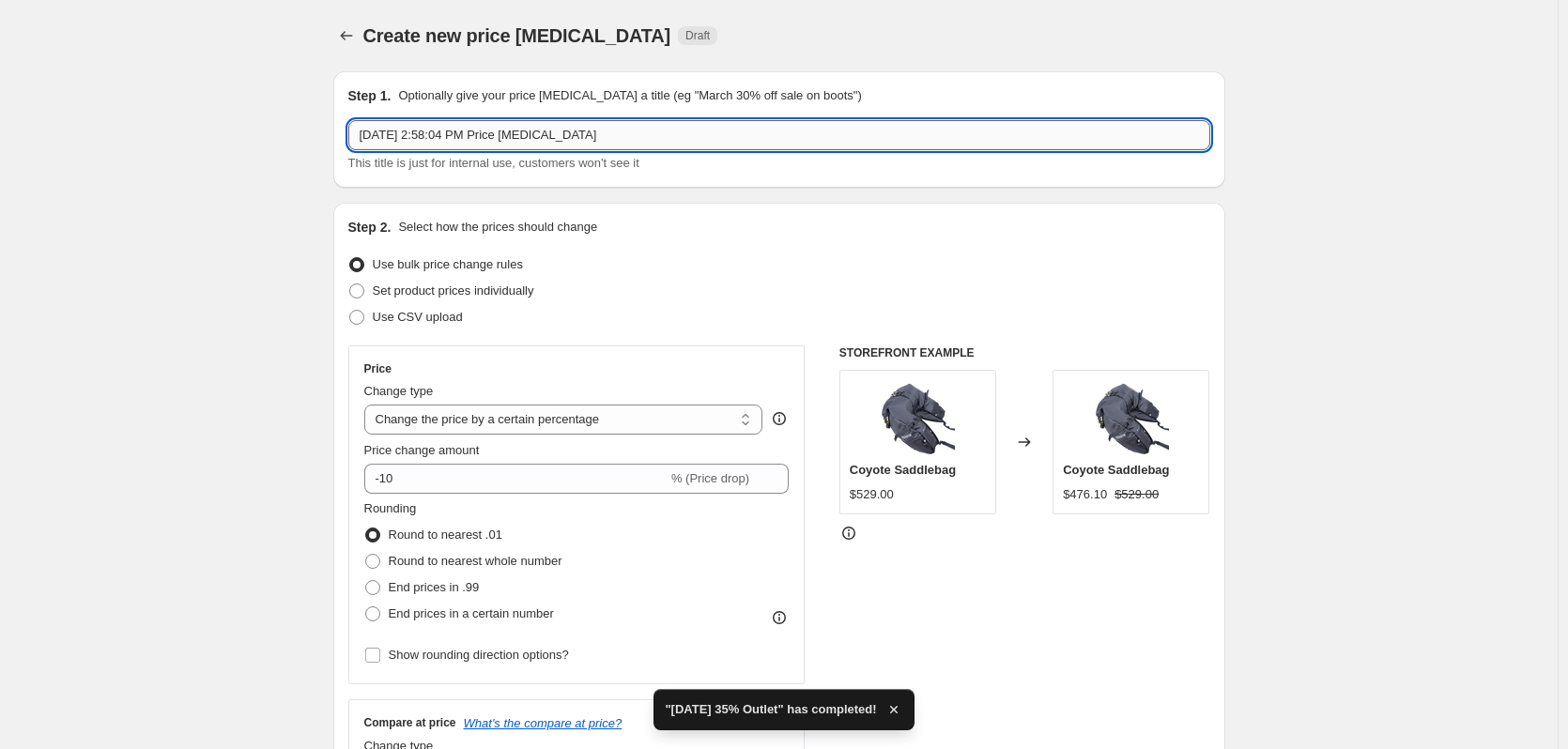
click at [474, 133] on input "[DATE] 2:58:04 PM Price [MEDICAL_DATA]" at bounding box center [779, 135] width 862 height 30
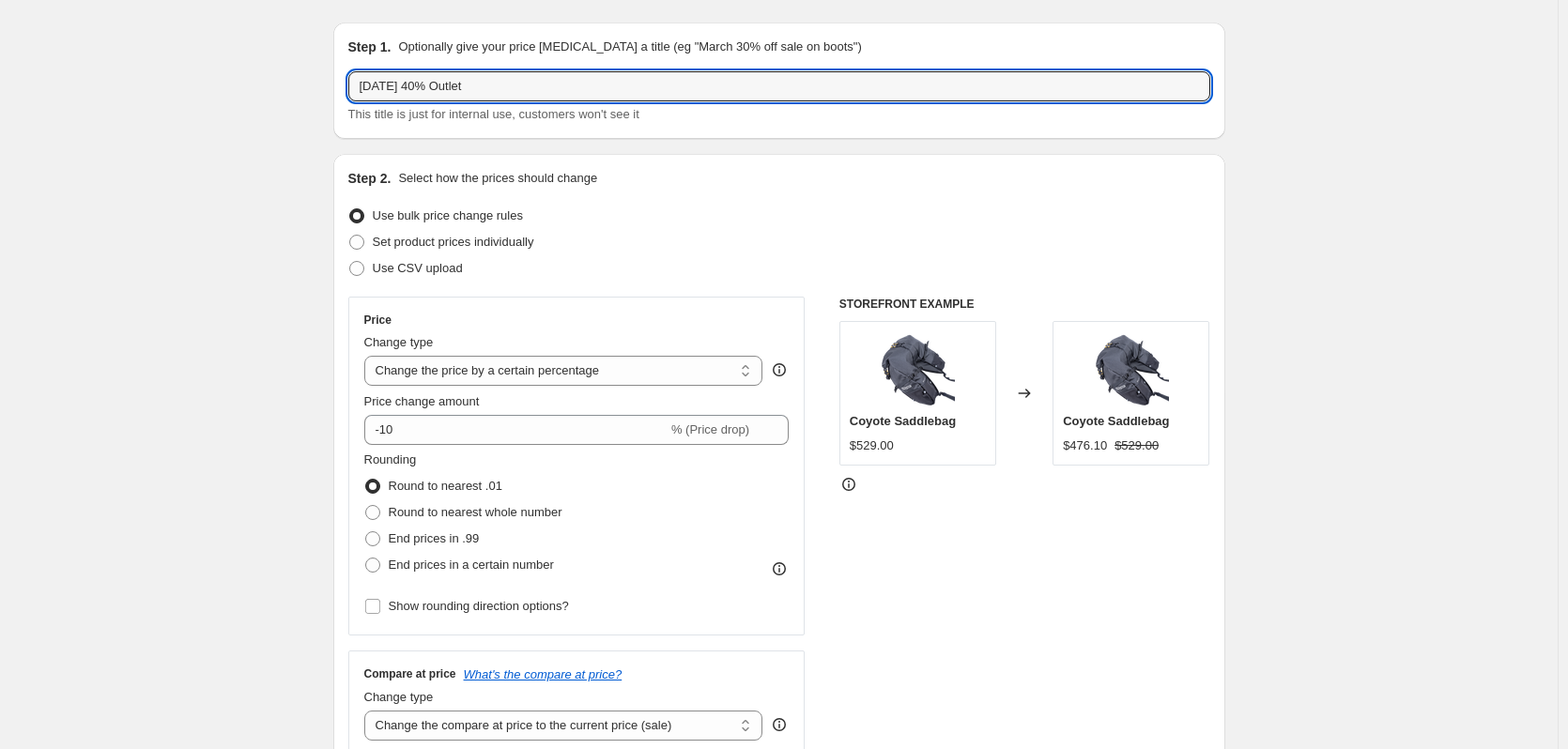
scroll to position [55, 0]
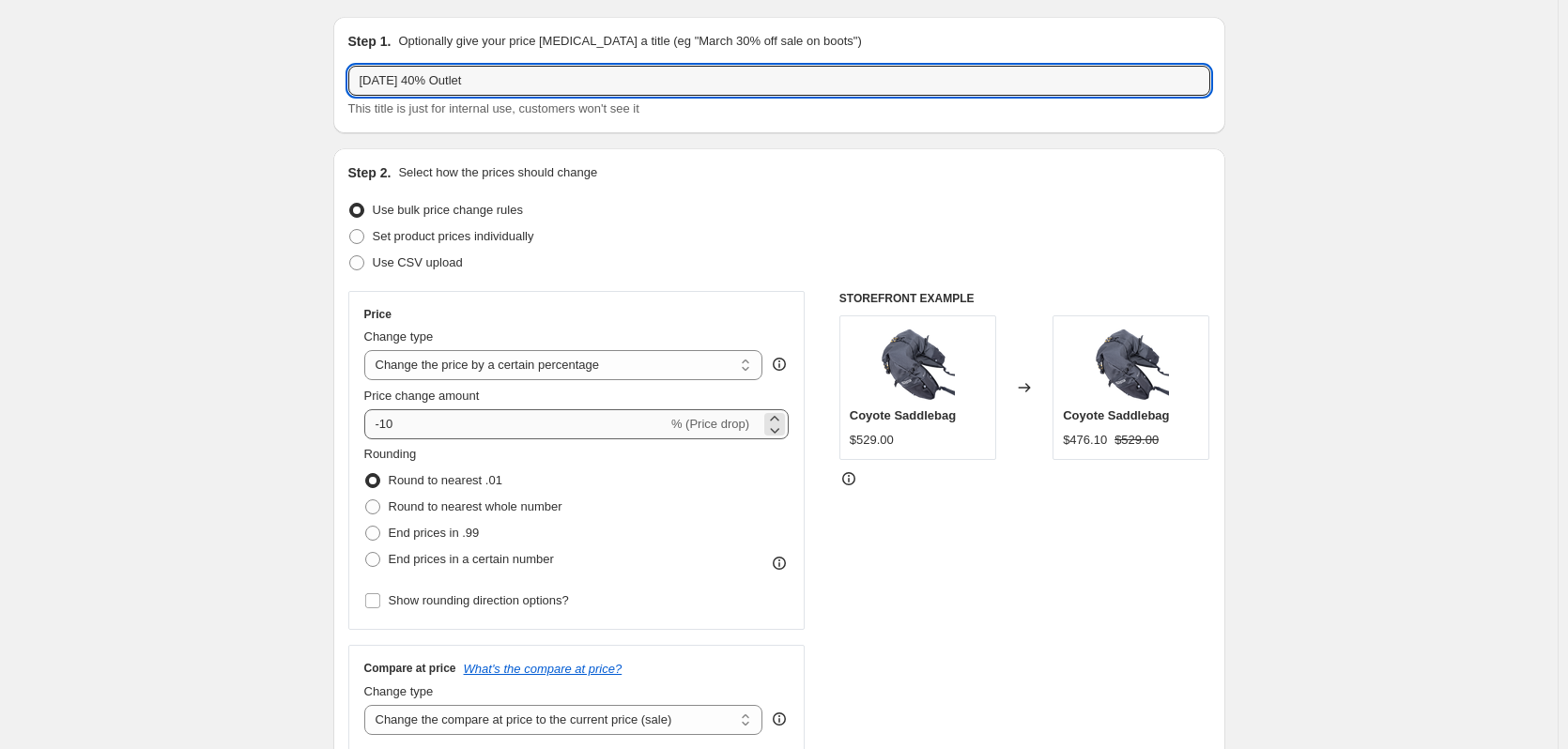
type input "[DATE] 40% Outlet"
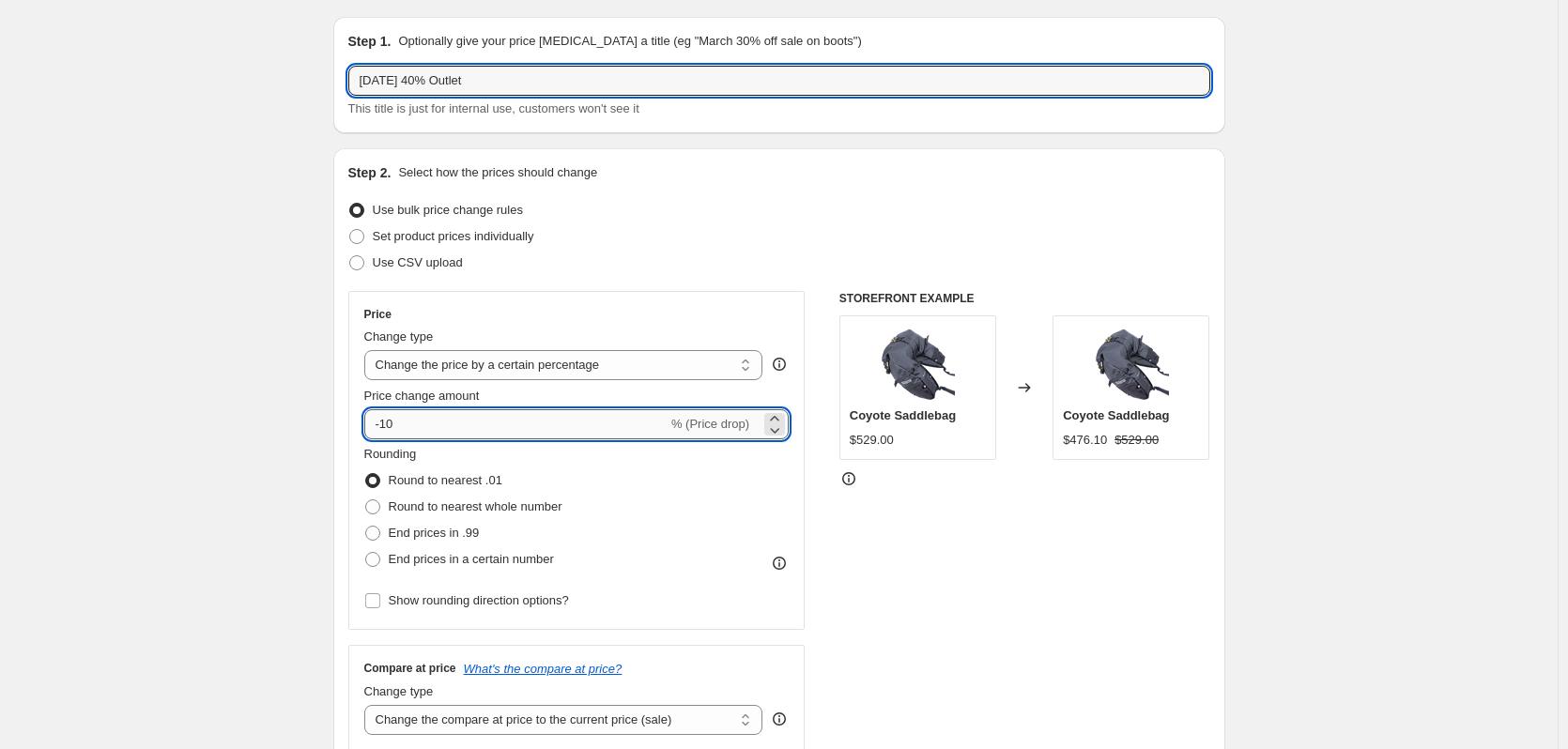
click at [473, 435] on input "-10" at bounding box center [516, 425] width 304 height 30
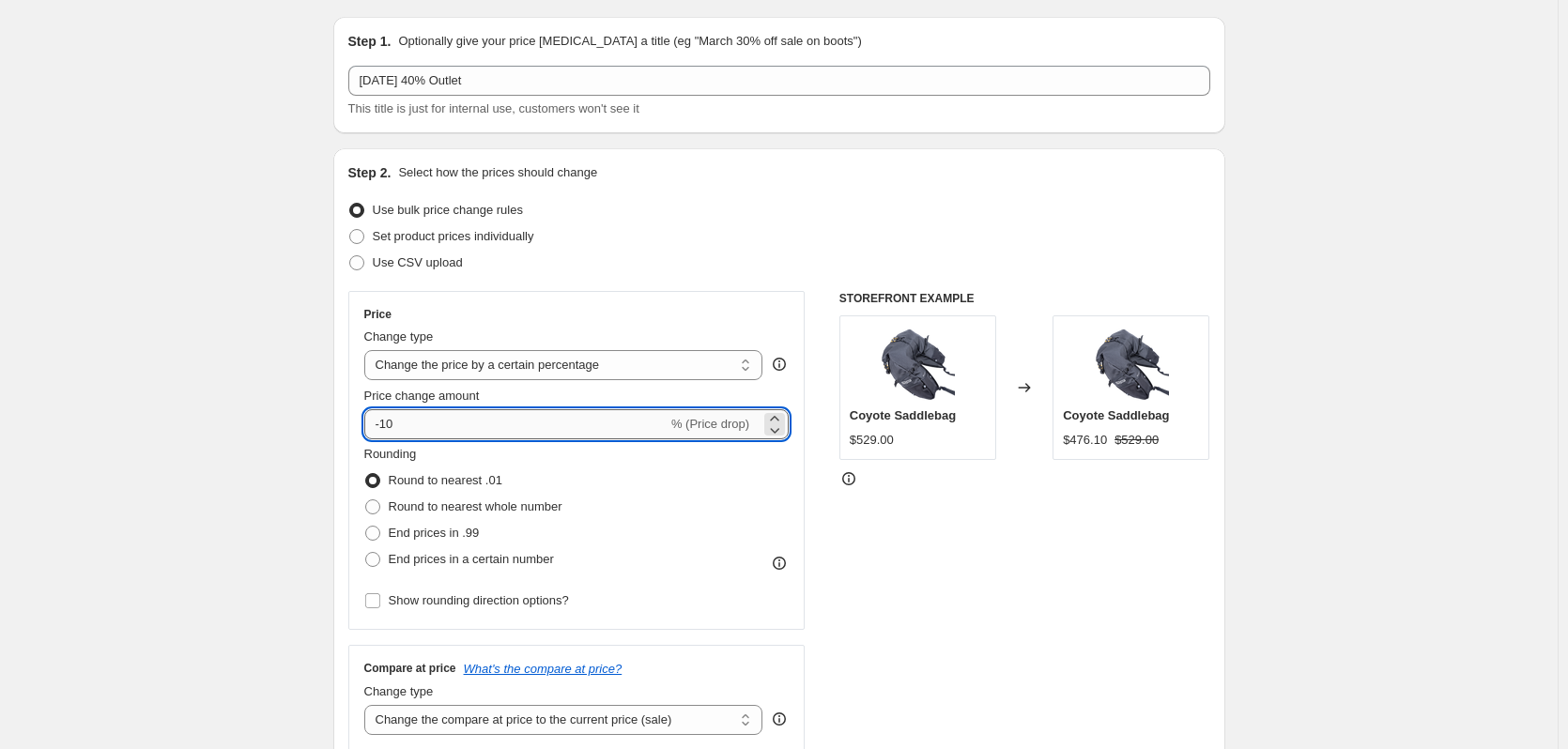
type input "-1"
type input "-40"
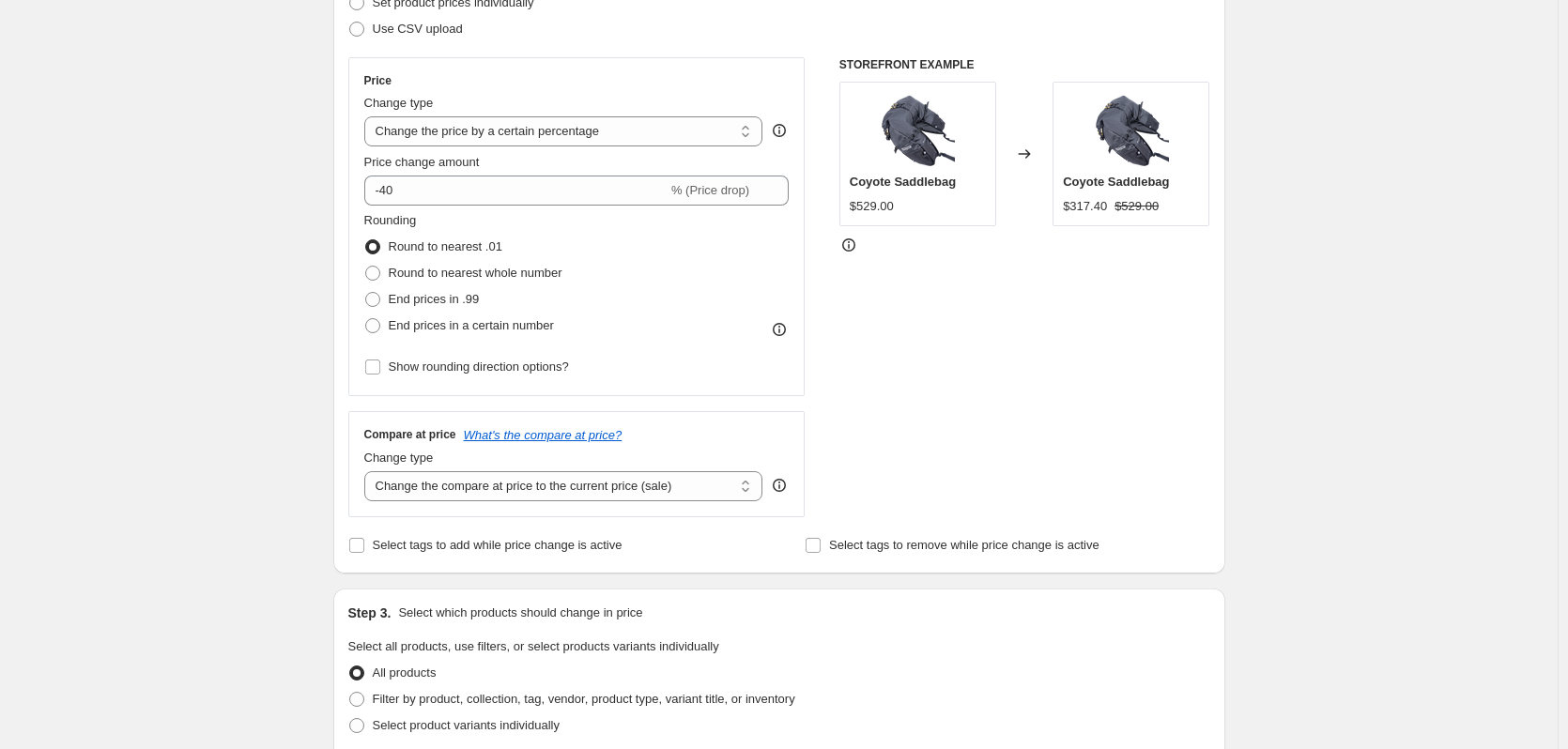
scroll to position [289, 0]
click at [411, 272] on span "Round to nearest whole number" at bounding box center [476, 271] width 174 height 14
click at [366, 266] on input "Round to nearest whole number" at bounding box center [365, 265] width 1 height 1
radio input "true"
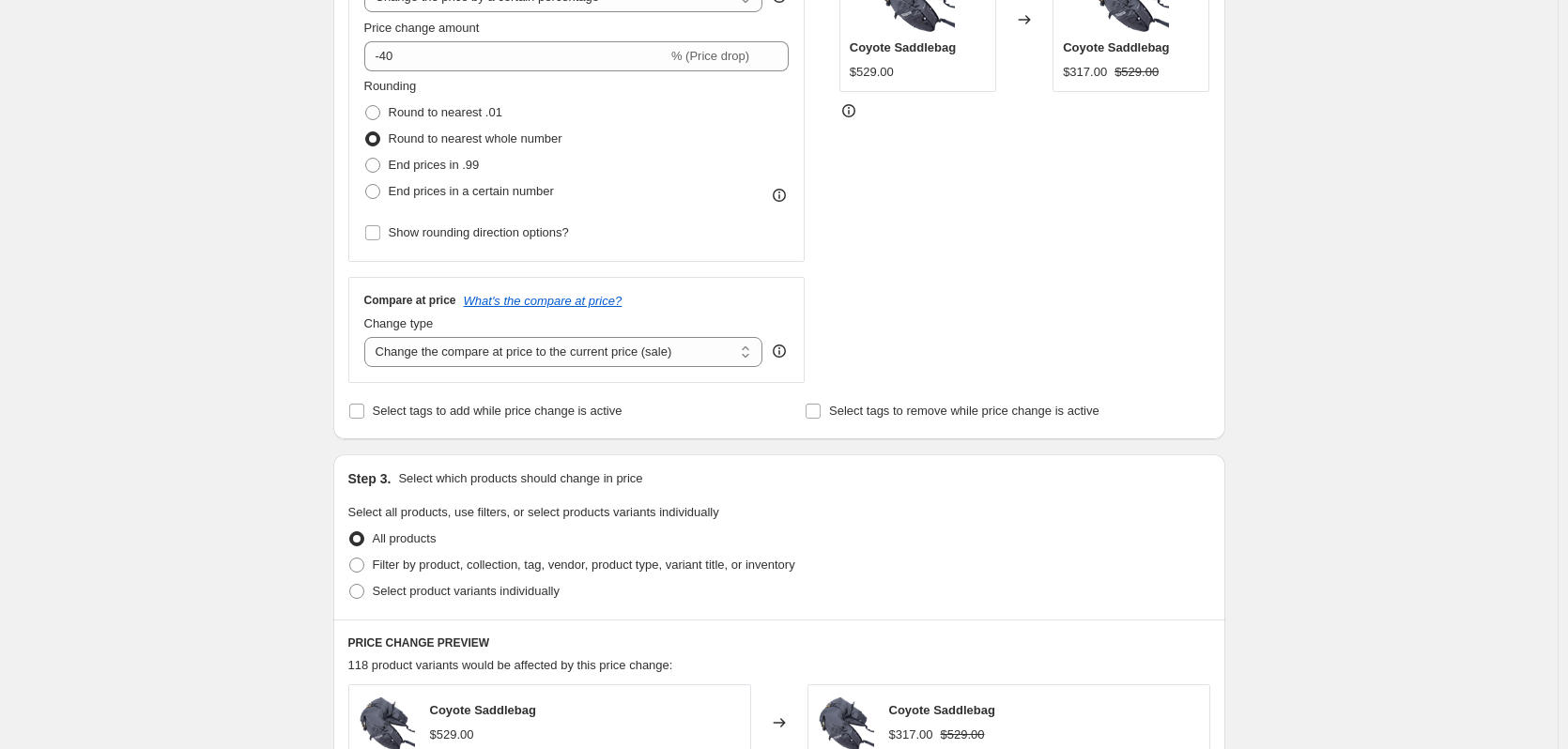
scroll to position [424, 0]
click at [396, 401] on span "Select tags to add while price change is active" at bounding box center [498, 410] width 250 height 19
click at [364, 403] on input "Select tags to add while price change is active" at bounding box center [357, 410] width 15 height 15
checkbox input "true"
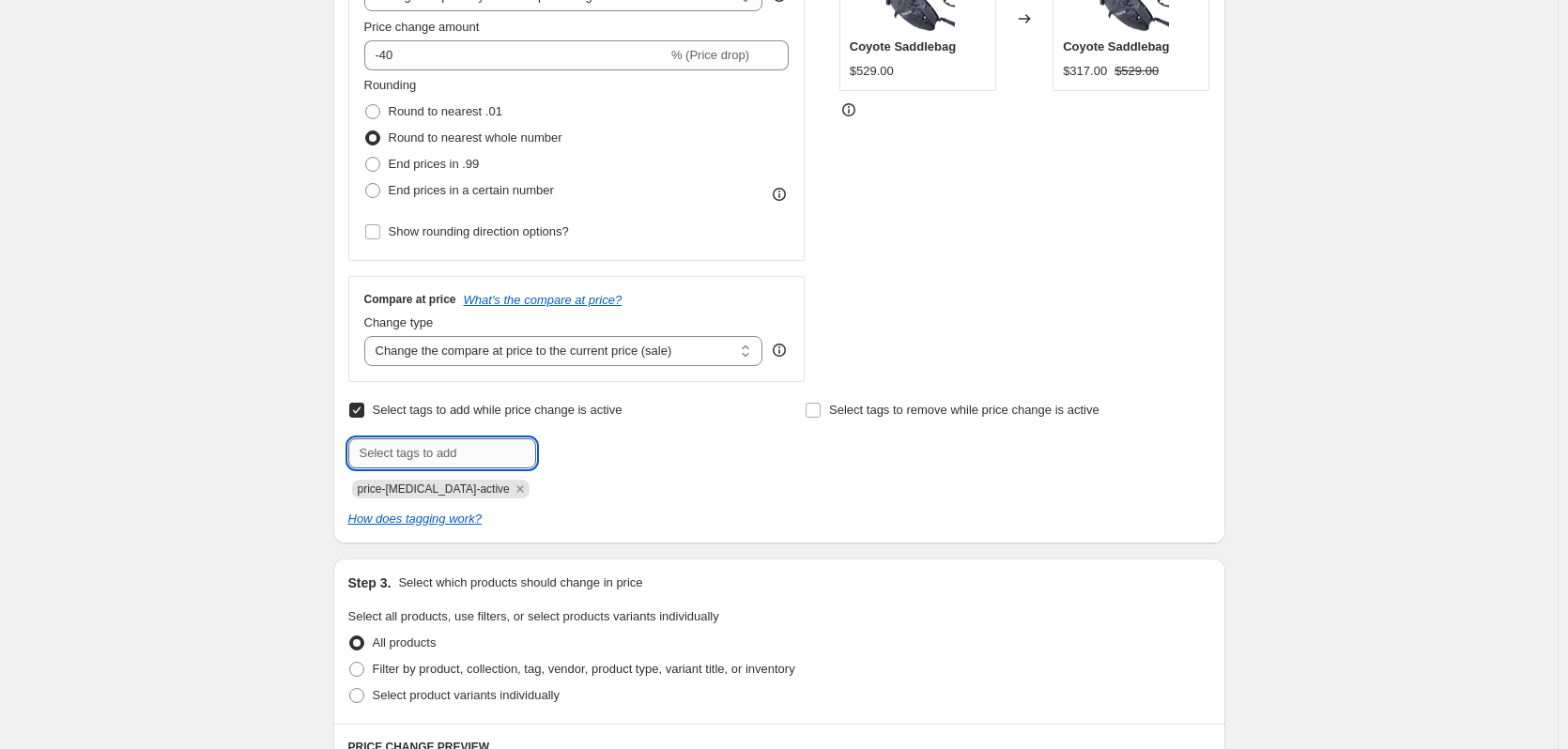
click at [487, 458] on input "text" at bounding box center [442, 453] width 187 height 30
type input "sale"
click at [590, 455] on span "sale" at bounding box center [587, 451] width 22 height 13
click at [149, 415] on div "Create new price [MEDICAL_DATA]. This page is ready Create new price [MEDICAL_D…" at bounding box center [779, 619] width 1558 height 2086
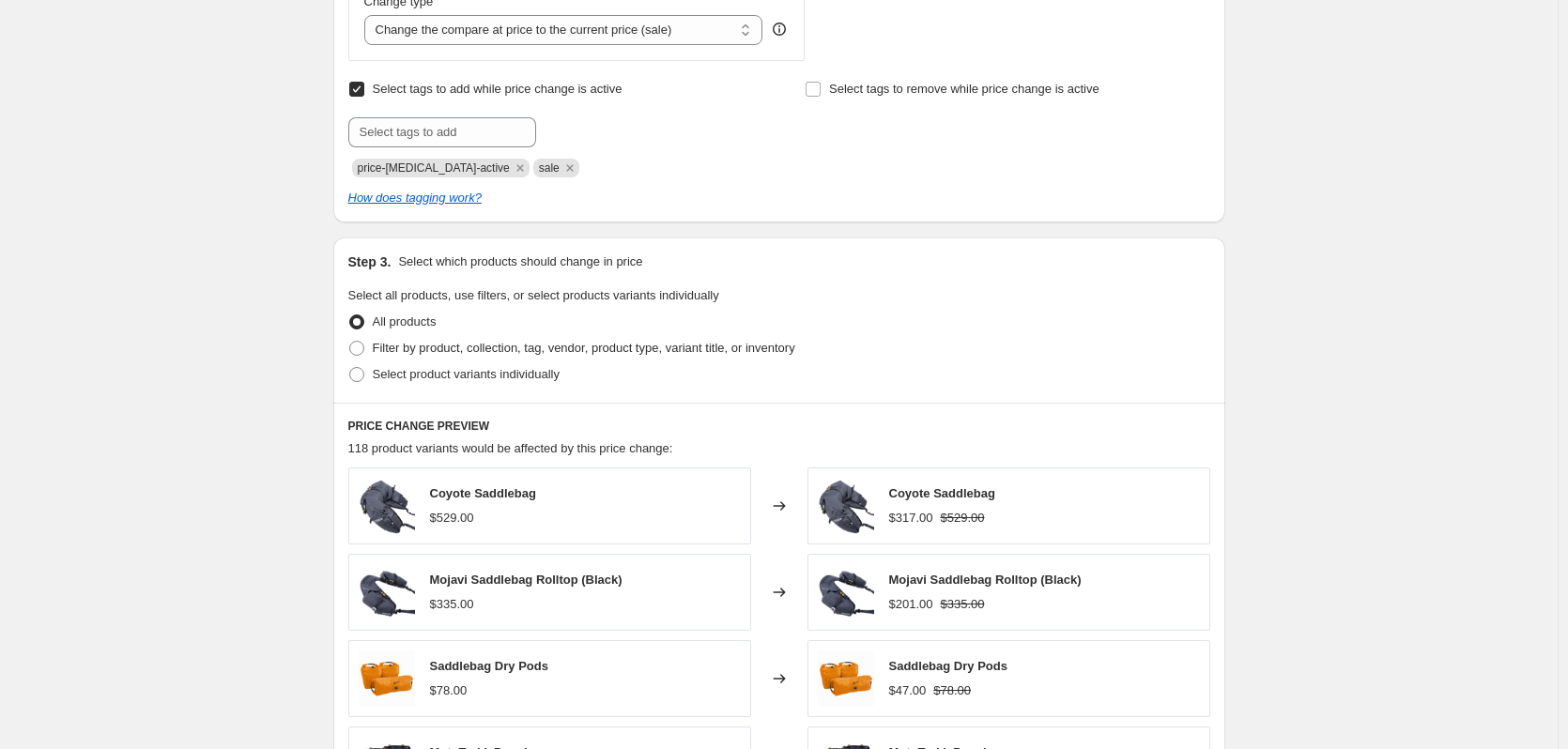
scroll to position [755, 0]
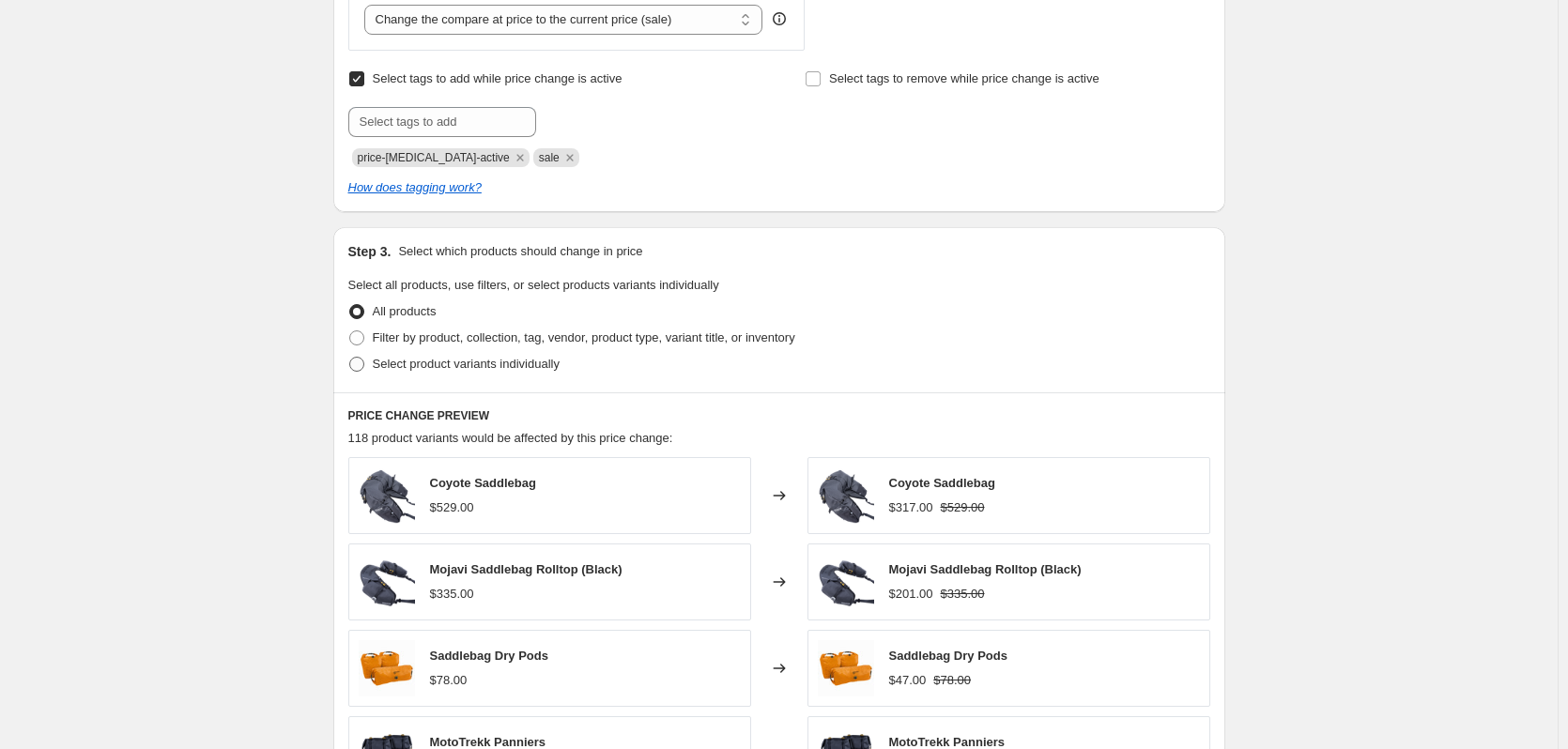
click at [393, 365] on span "Select product variants individually" at bounding box center [466, 363] width 186 height 14
click at [350, 357] on input "Select product variants individually" at bounding box center [349, 357] width 1 height 1
radio input "true"
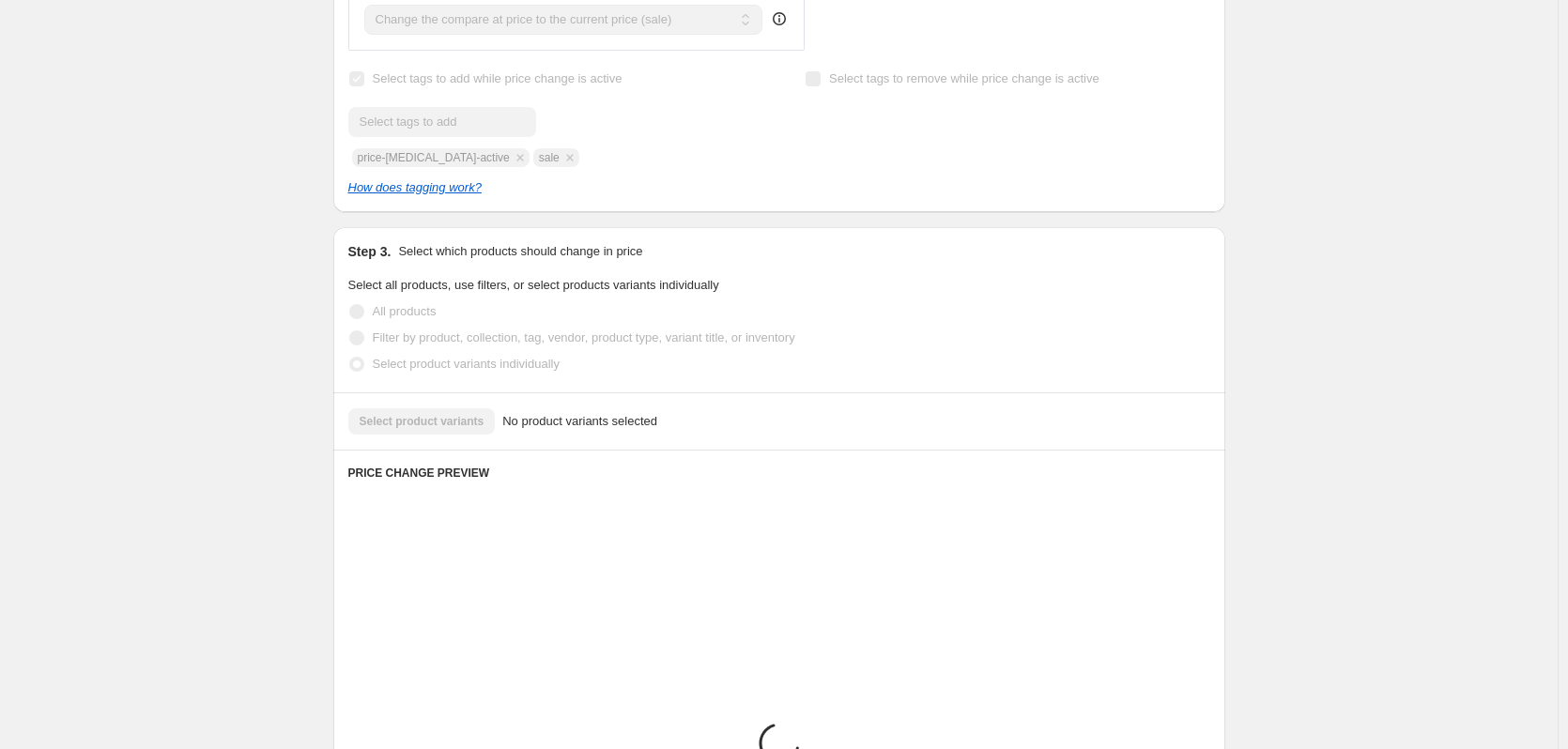
scroll to position [923, 0]
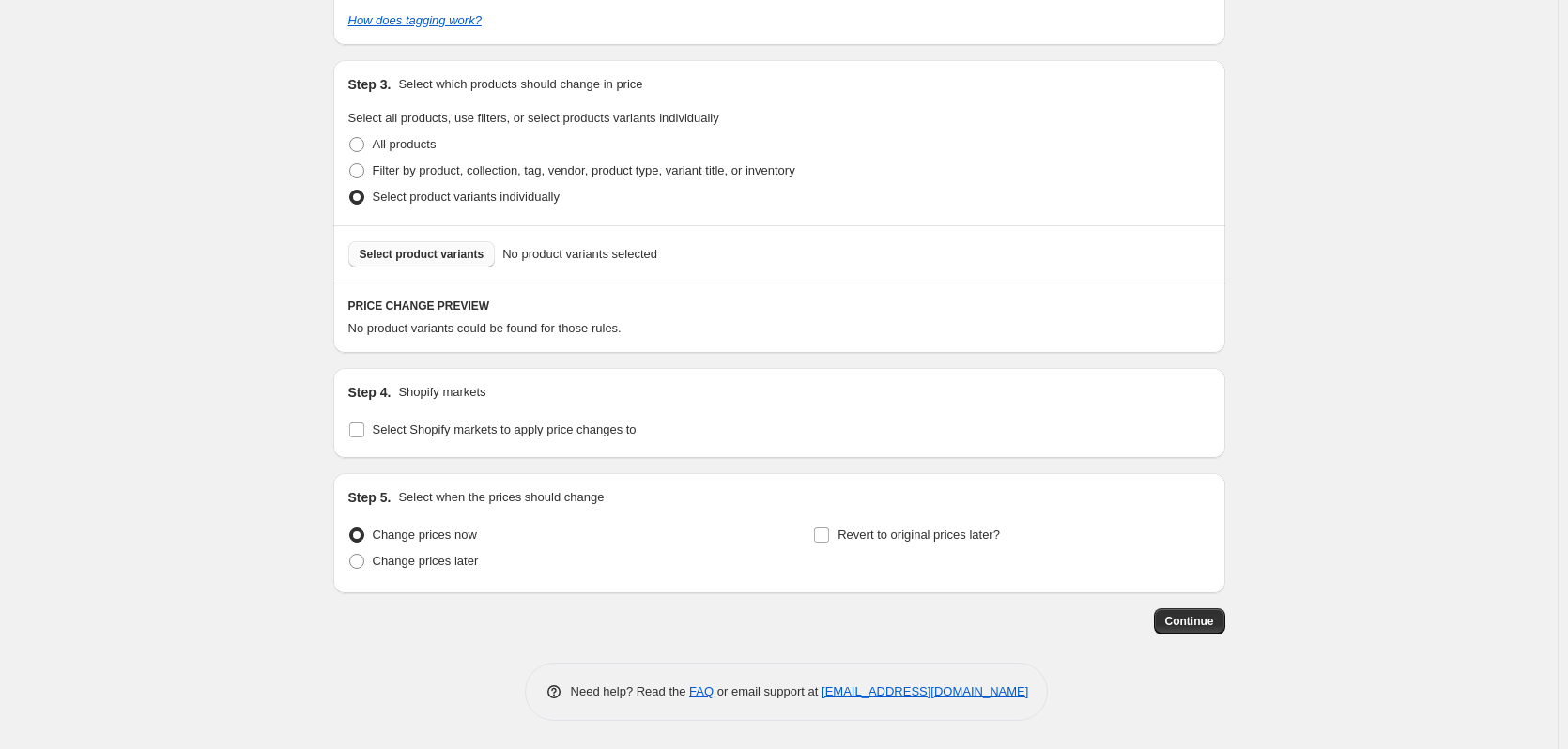
click at [429, 255] on span "Select product variants" at bounding box center [422, 254] width 125 height 15
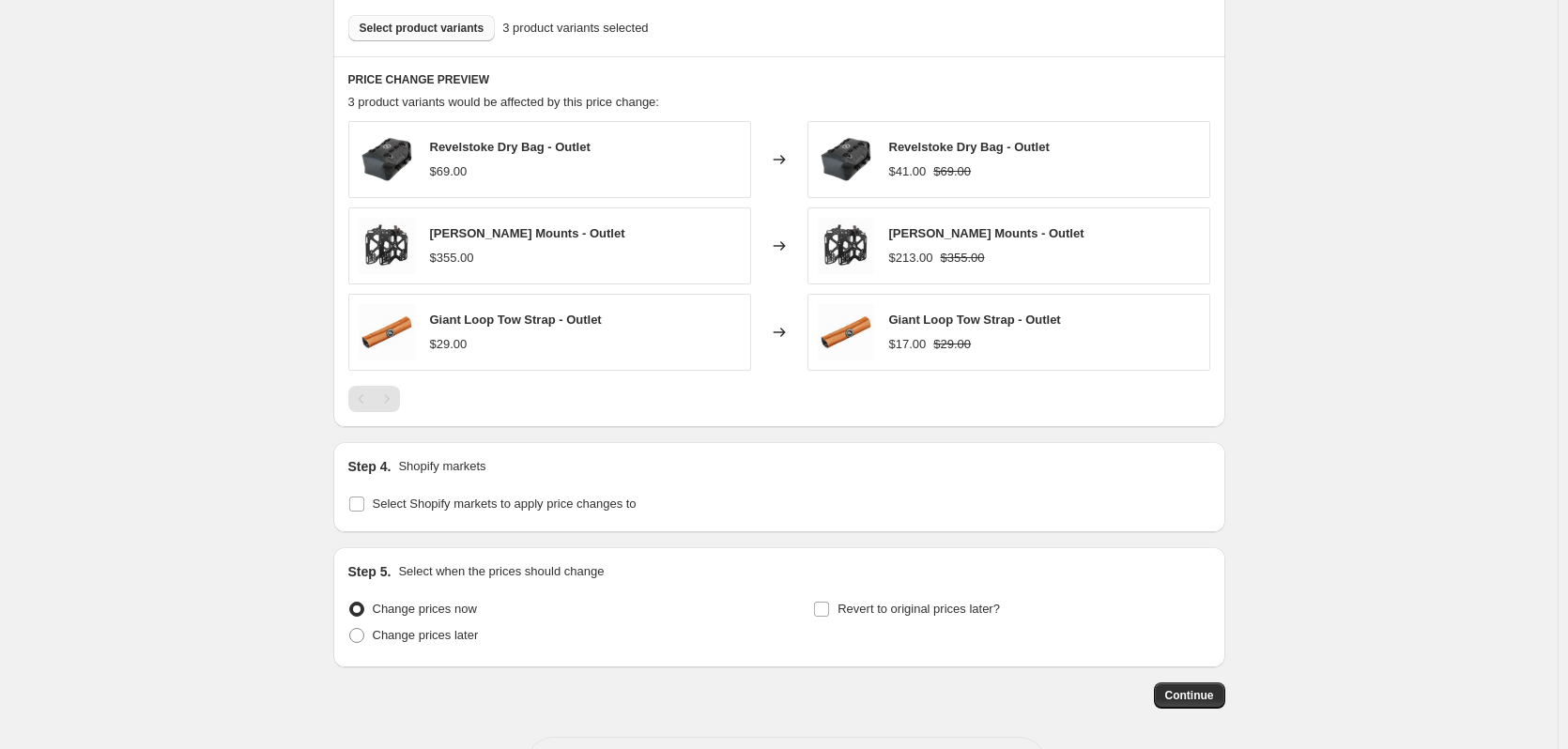
scroll to position [1223, 0]
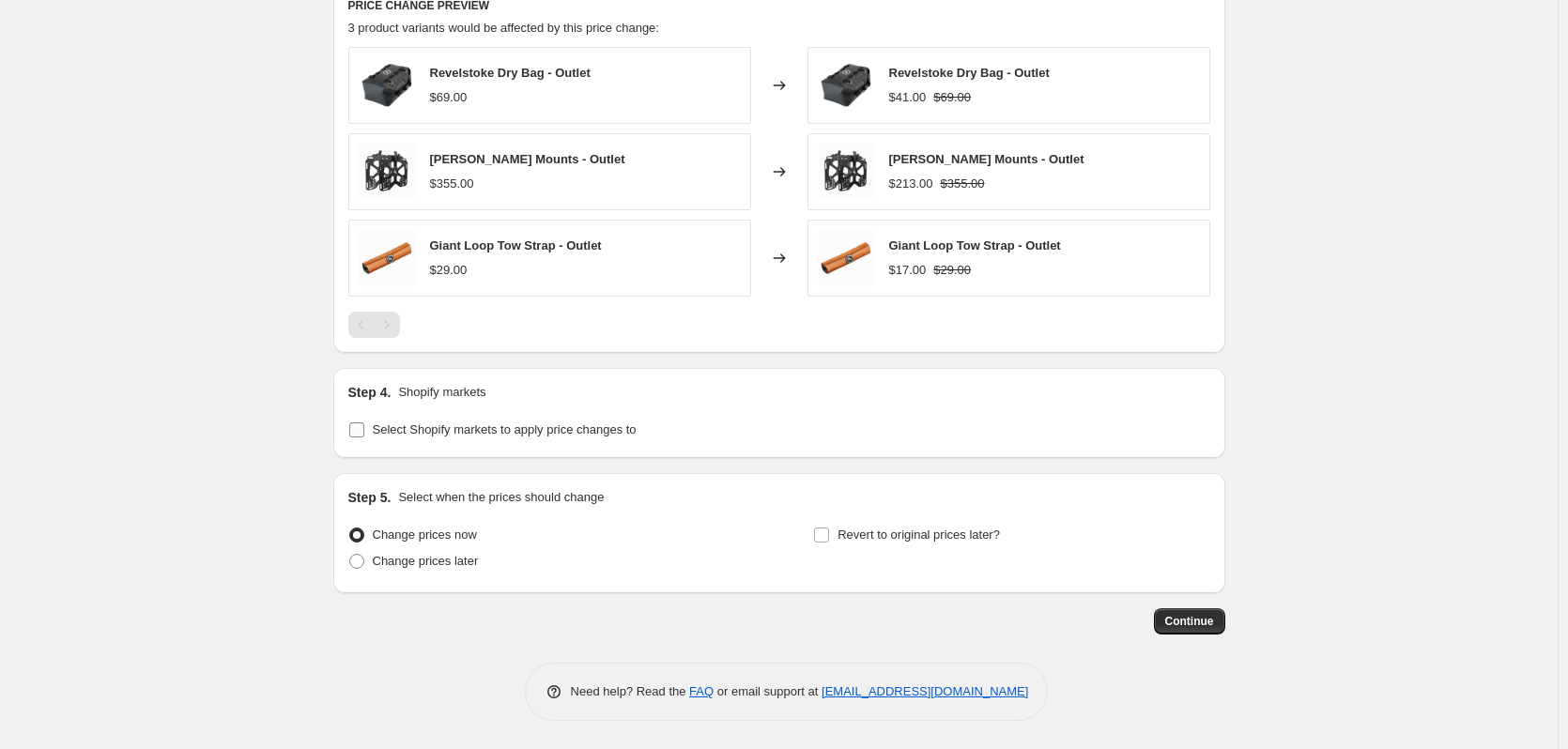
click at [420, 437] on span "Select Shopify markets to apply price changes to" at bounding box center [504, 430] width 264 height 19
click at [364, 437] on input "Select Shopify markets to apply price changes to" at bounding box center [357, 430] width 15 height 15
checkbox input "true"
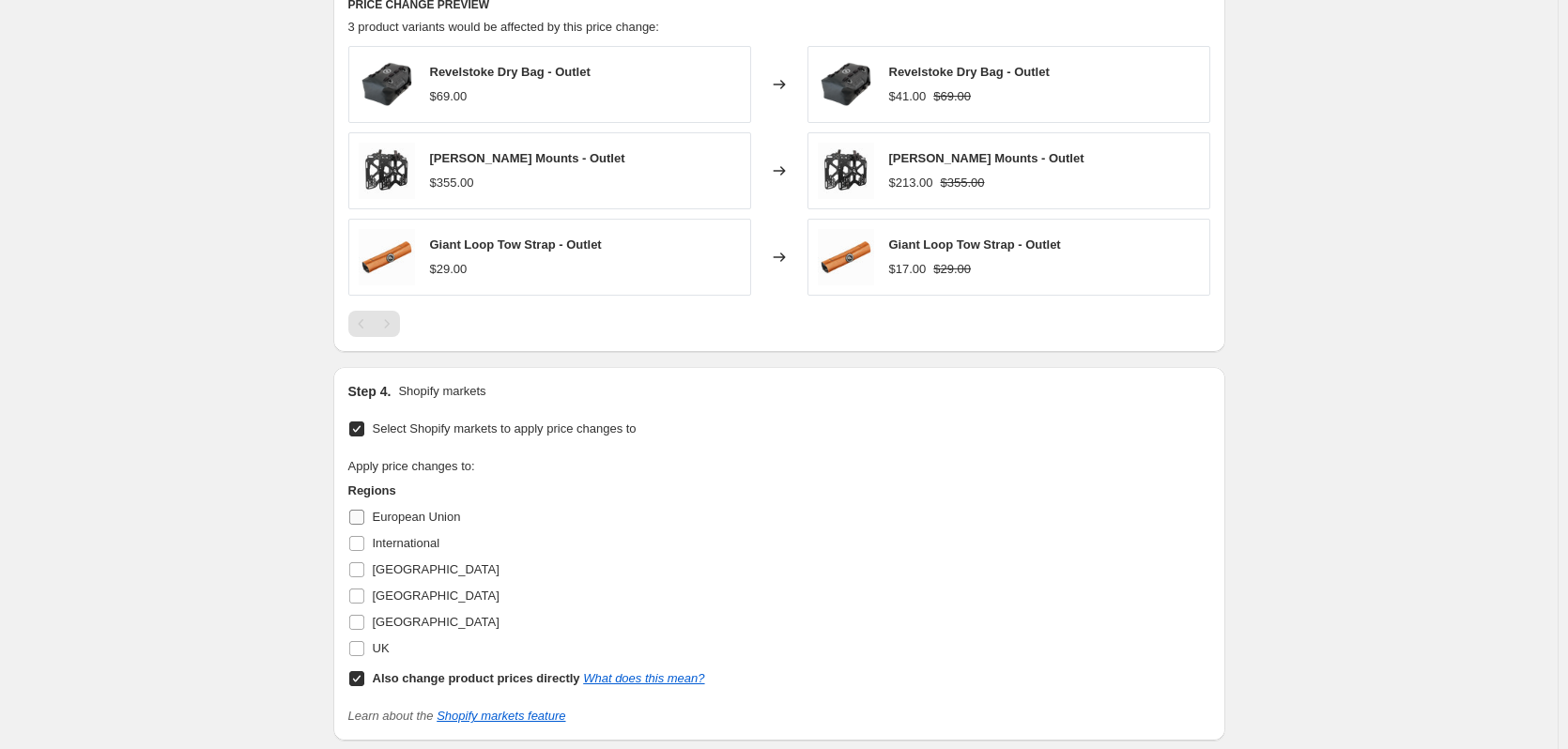
click at [402, 520] on span "European Union" at bounding box center [416, 516] width 88 height 14
click at [364, 520] on input "European Union" at bounding box center [357, 517] width 15 height 15
checkbox input "true"
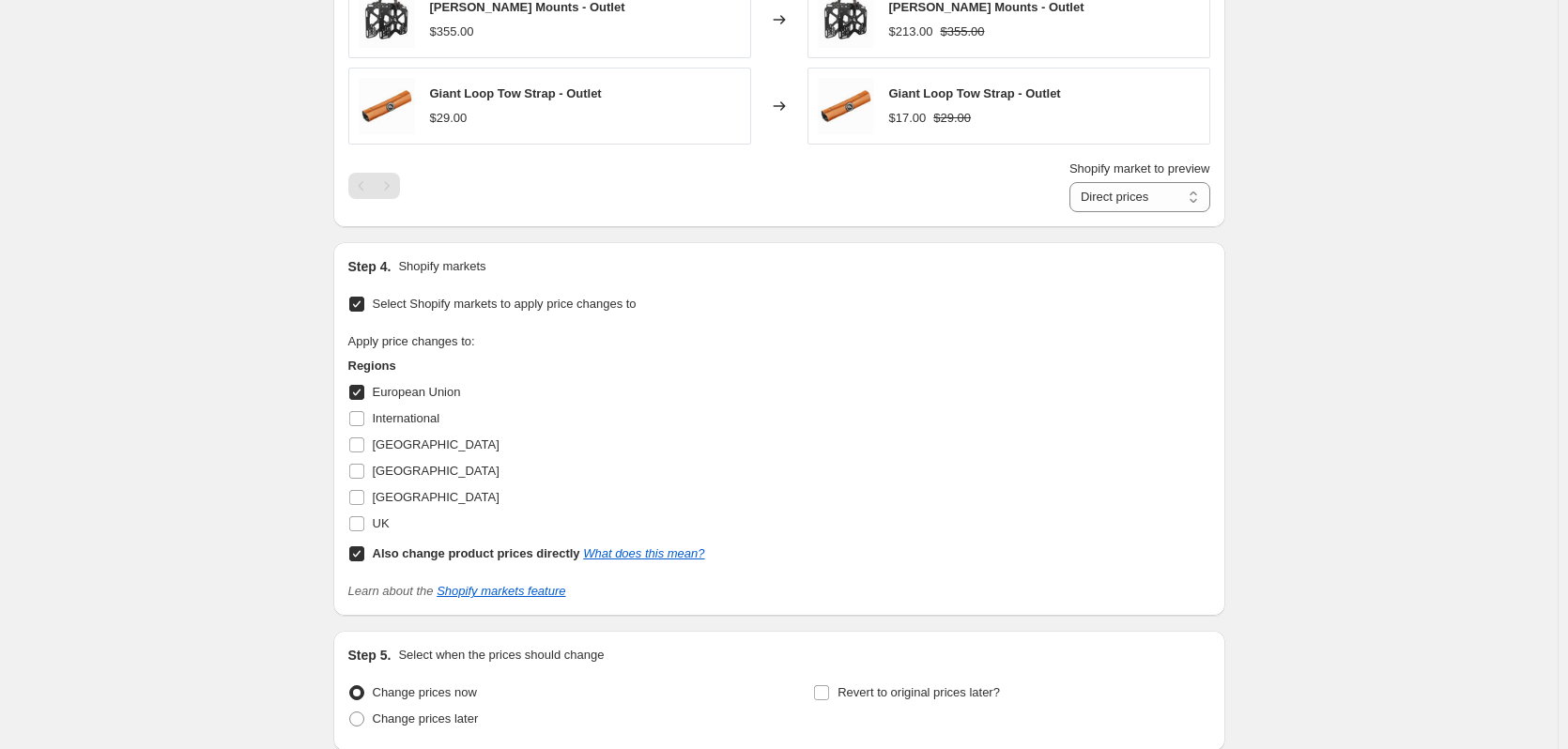
scroll to position [1375, 0]
click at [376, 514] on label "UK" at bounding box center [369, 523] width 42 height 26
click at [364, 515] on input "UK" at bounding box center [357, 523] width 15 height 15
checkbox input "true"
click at [396, 499] on span "[GEOGRAPHIC_DATA]" at bounding box center [436, 496] width 127 height 14
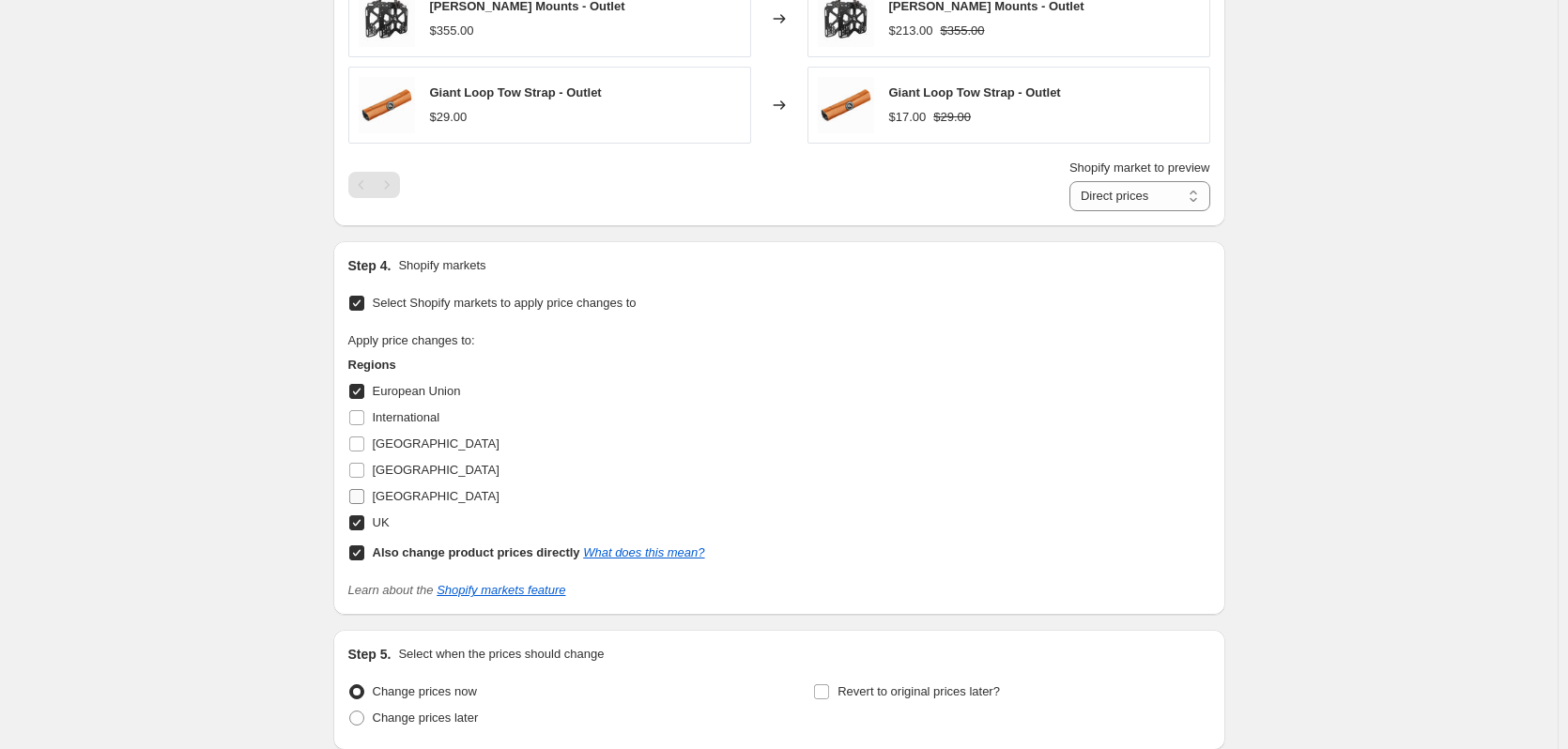
click at [364, 499] on input "[GEOGRAPHIC_DATA]" at bounding box center [357, 496] width 15 height 15
checkbox input "true"
click at [397, 475] on span "[GEOGRAPHIC_DATA]" at bounding box center [436, 469] width 127 height 14
click at [364, 475] on input "[GEOGRAPHIC_DATA]" at bounding box center [357, 470] width 15 height 15
checkbox input "true"
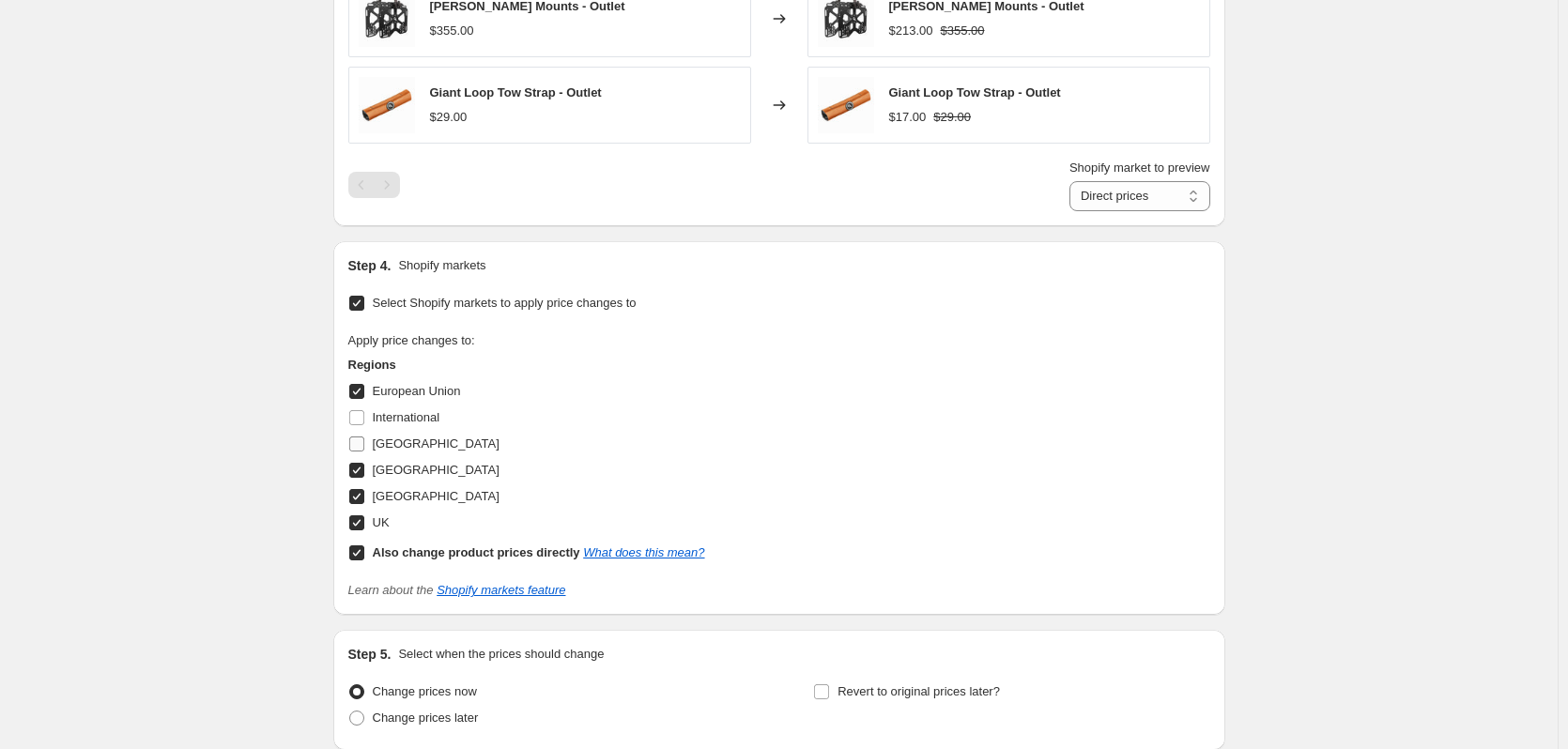
click at [412, 449] on span "[GEOGRAPHIC_DATA]" at bounding box center [436, 443] width 127 height 14
click at [364, 449] on input "[GEOGRAPHIC_DATA]" at bounding box center [357, 444] width 15 height 15
checkbox input "true"
click at [416, 423] on span "International" at bounding box center [406, 417] width 67 height 14
click at [364, 423] on input "International" at bounding box center [357, 418] width 15 height 15
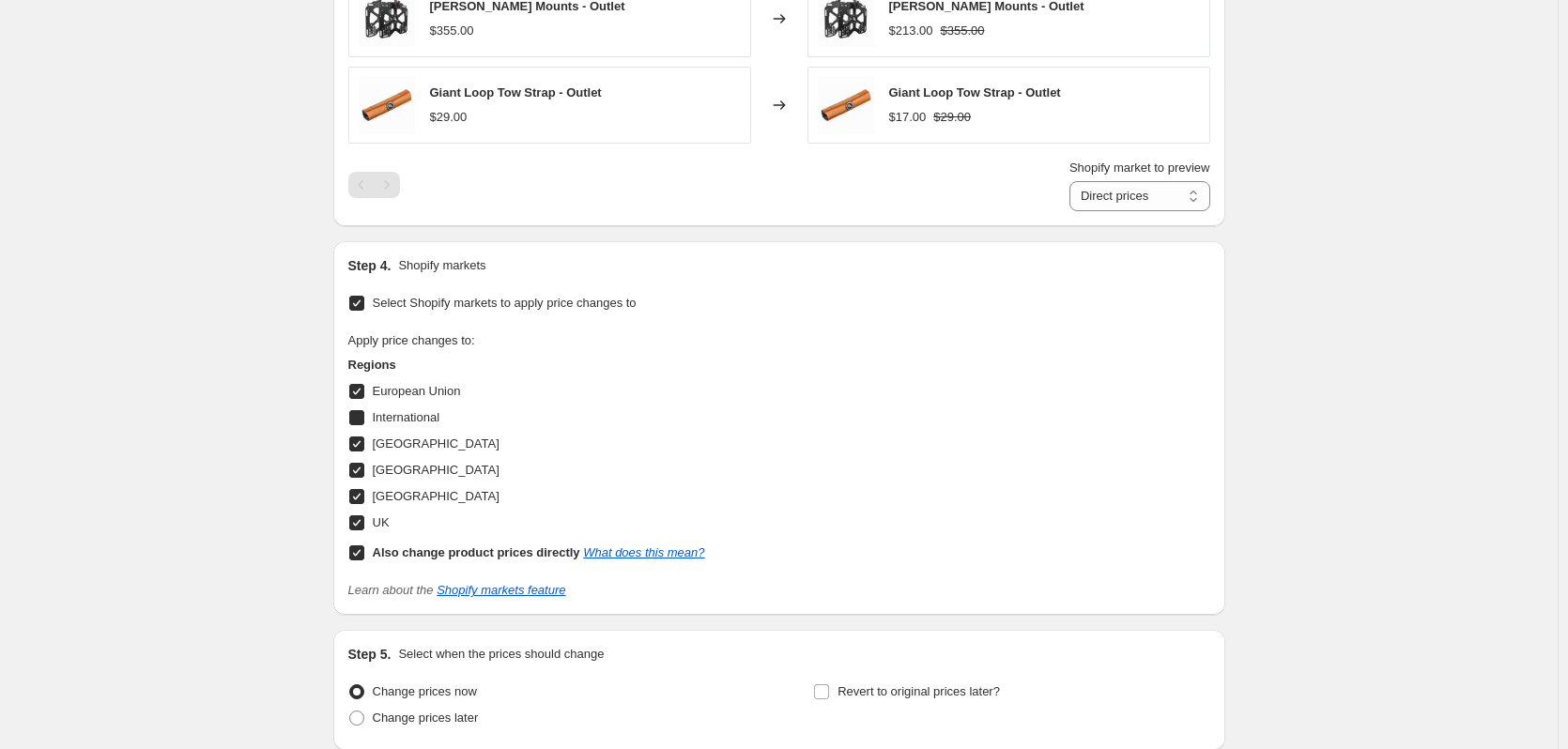
checkbox input "true"
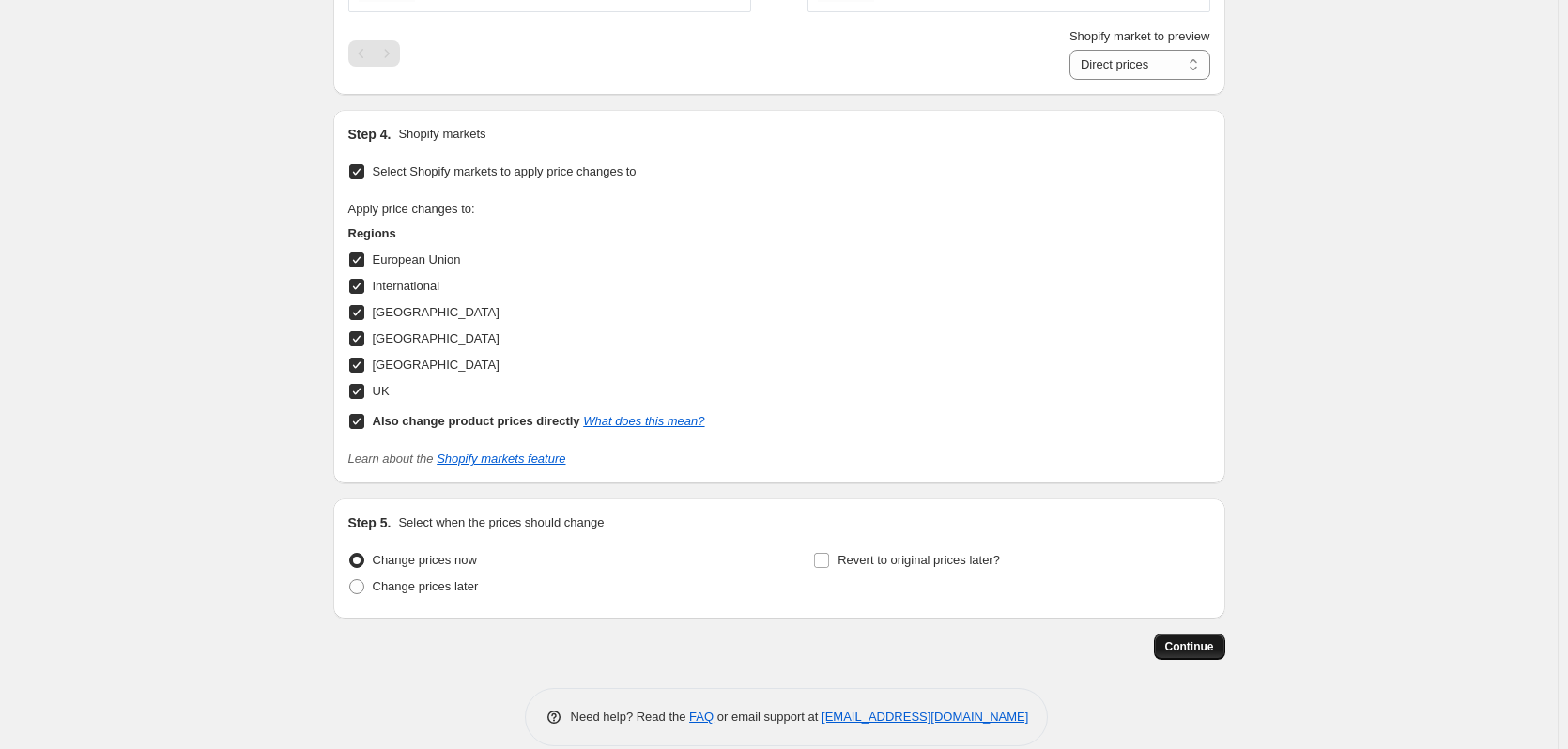
scroll to position [1514, 0]
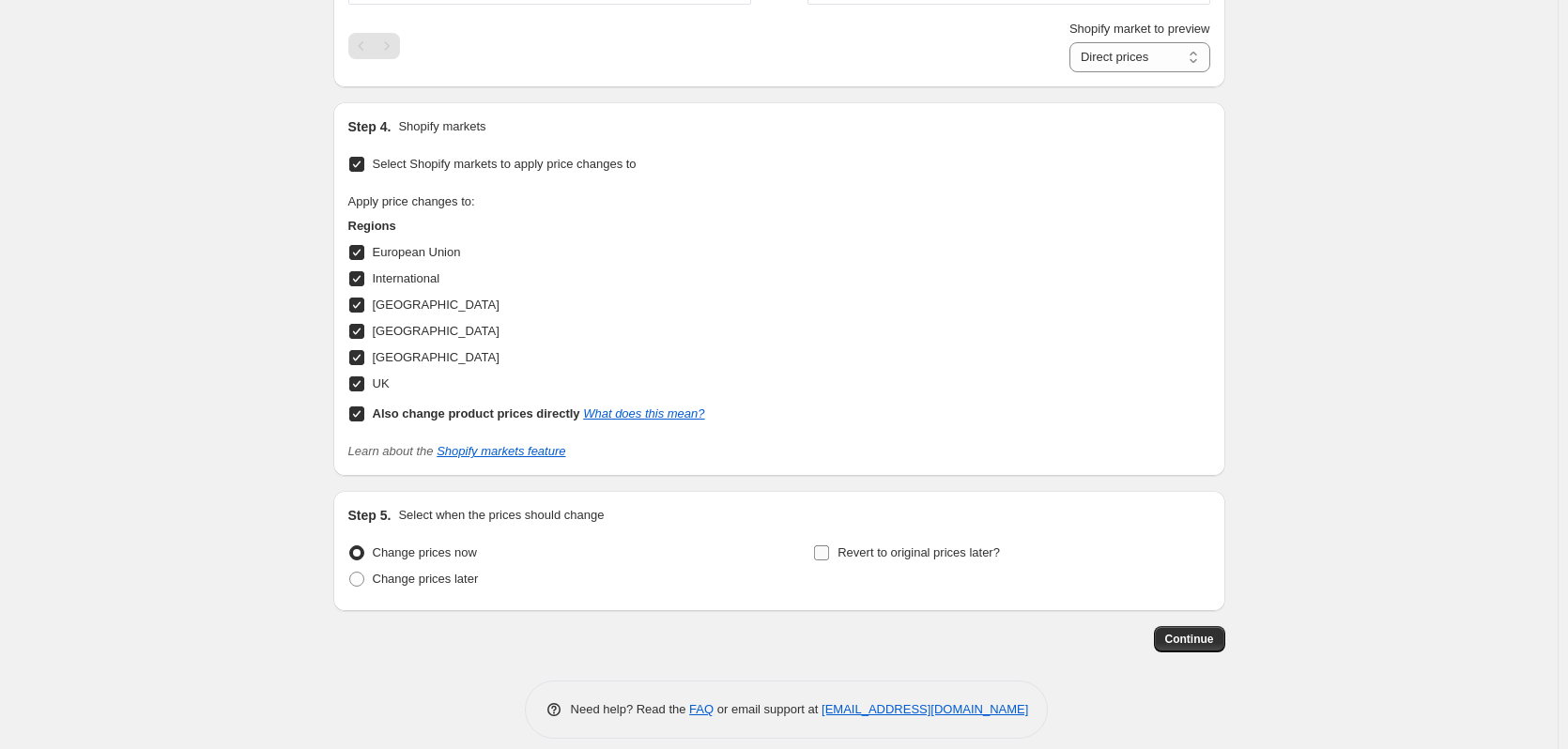
click at [984, 559] on span "Revert to original prices later?" at bounding box center [919, 552] width 163 height 14
click at [829, 559] on input "Revert to original prices later?" at bounding box center [821, 553] width 15 height 15
checkbox input "true"
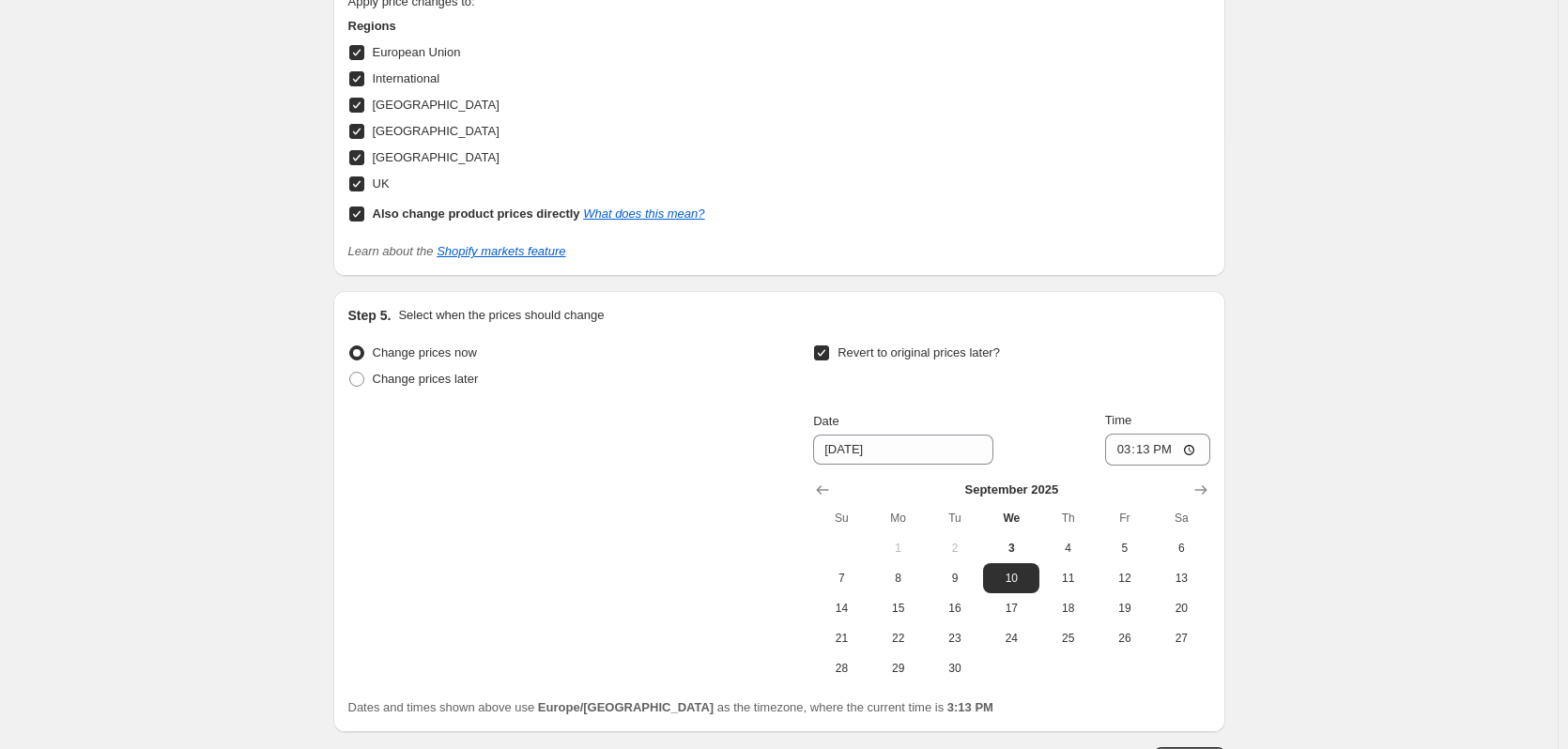
scroll to position [1715, 0]
click at [907, 569] on button "8" at bounding box center [899, 577] width 57 height 30
type input "[DATE]"
click at [1165, 444] on input "15:13" at bounding box center [1157, 449] width 105 height 32
click at [1156, 449] on input "15:13" at bounding box center [1157, 449] width 105 height 32
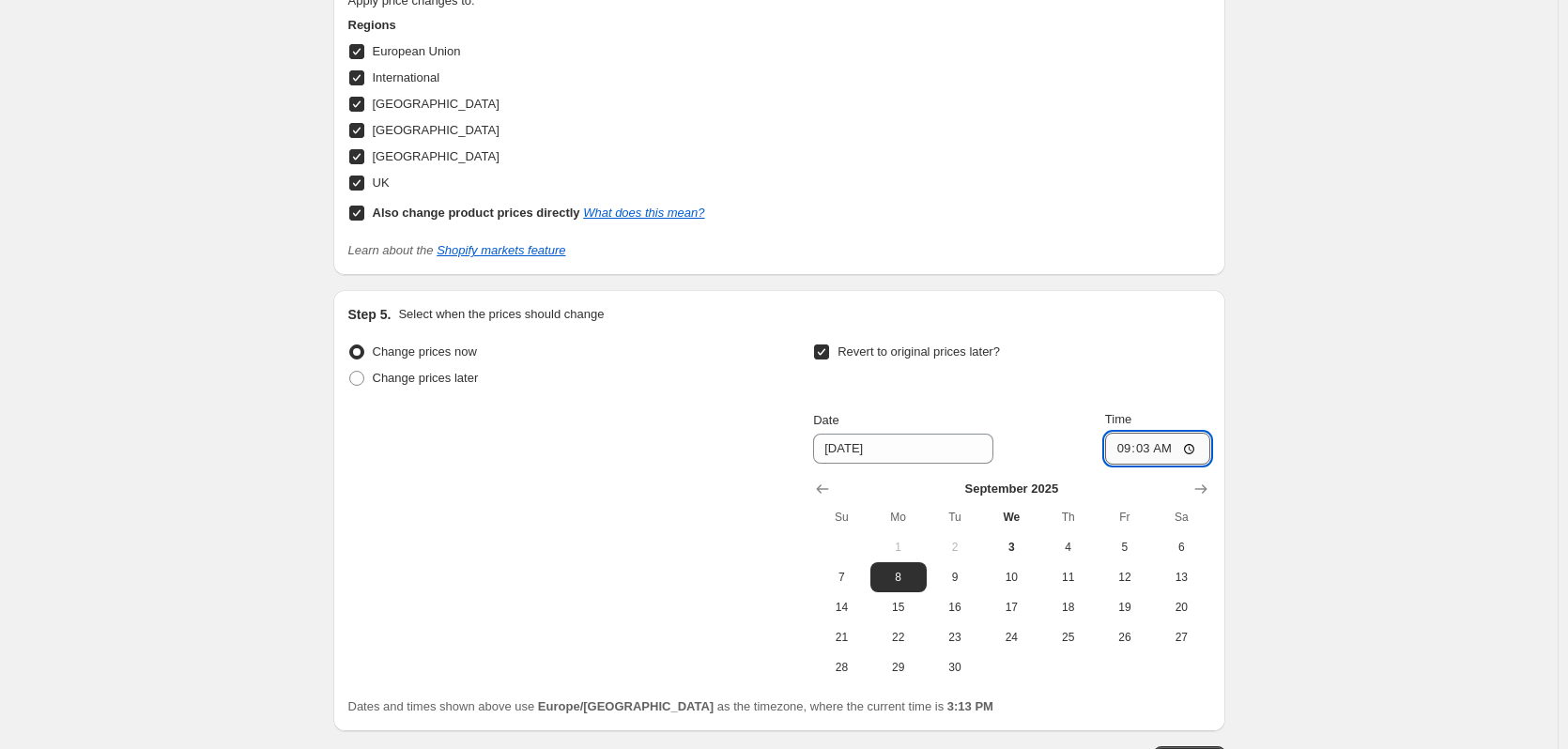
type input "09:30"
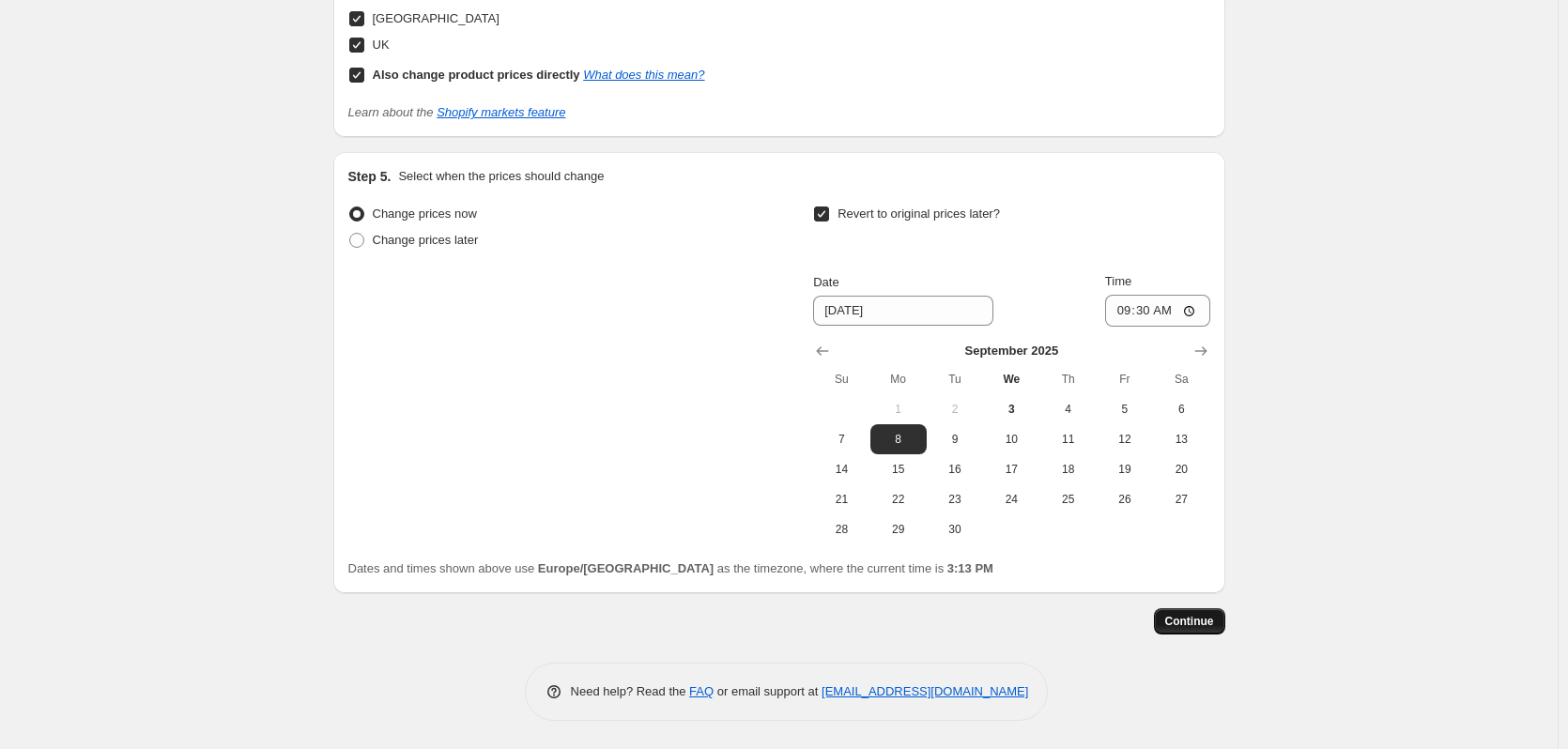
click at [1204, 616] on span "Continue" at bounding box center [1190, 621] width 49 height 15
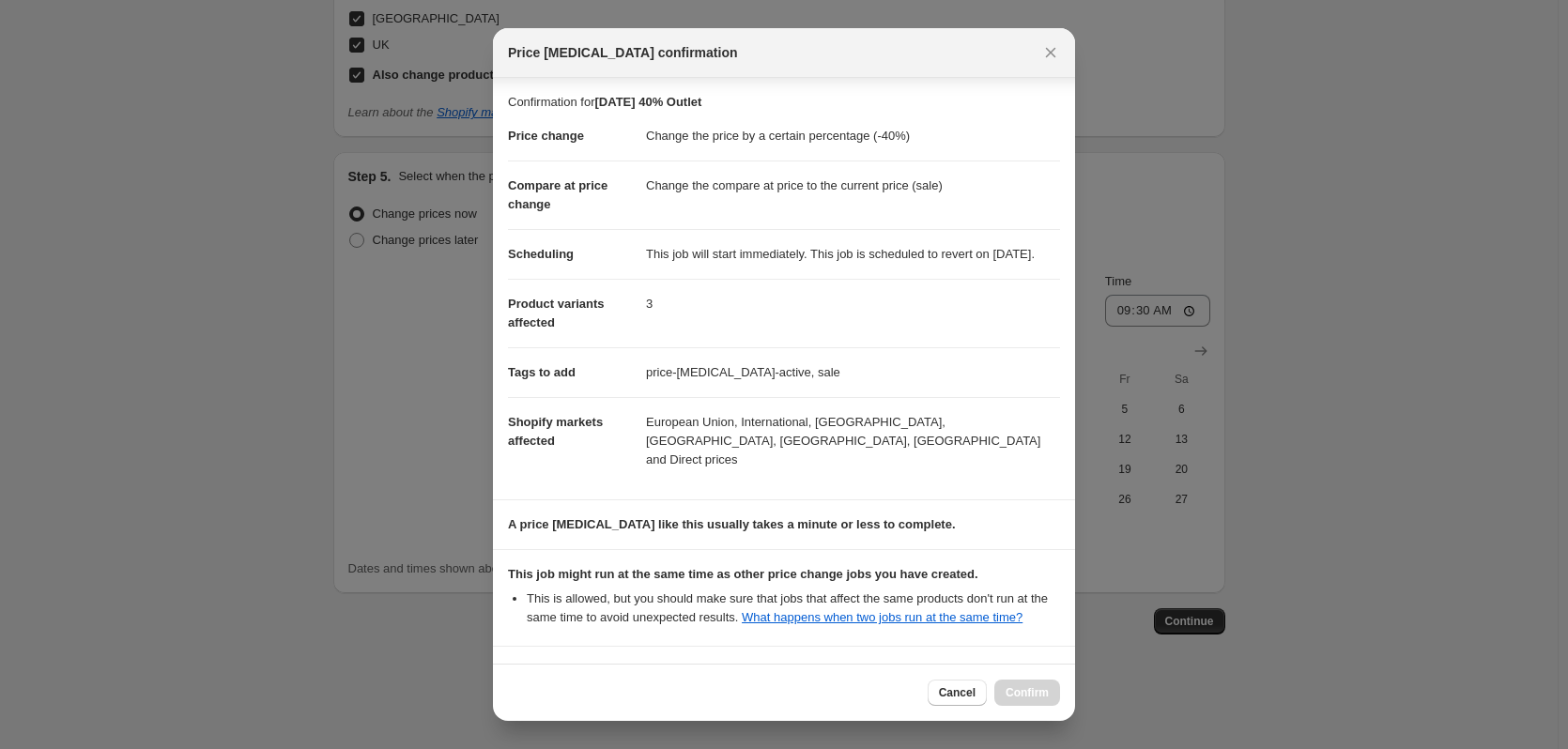
scroll to position [179, 0]
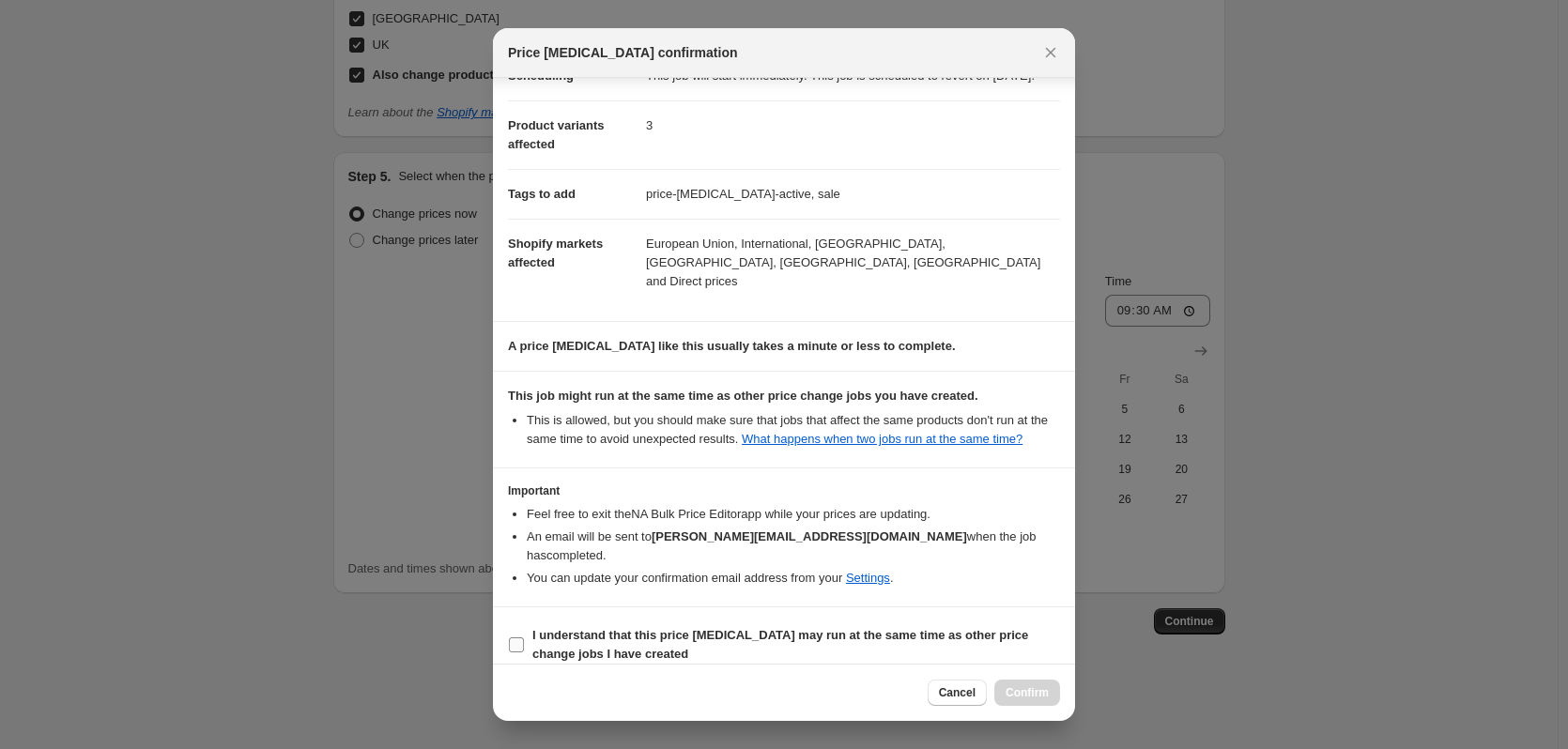
click at [596, 633] on b "I understand that this price [MEDICAL_DATA] may run at the same time as other p…" at bounding box center [781, 644] width 496 height 33
click at [524, 637] on input "I understand that this price [MEDICAL_DATA] may run at the same time as other p…" at bounding box center [517, 645] width 15 height 15
checkbox input "true"
click at [1044, 692] on span "Confirm" at bounding box center [1028, 692] width 44 height 15
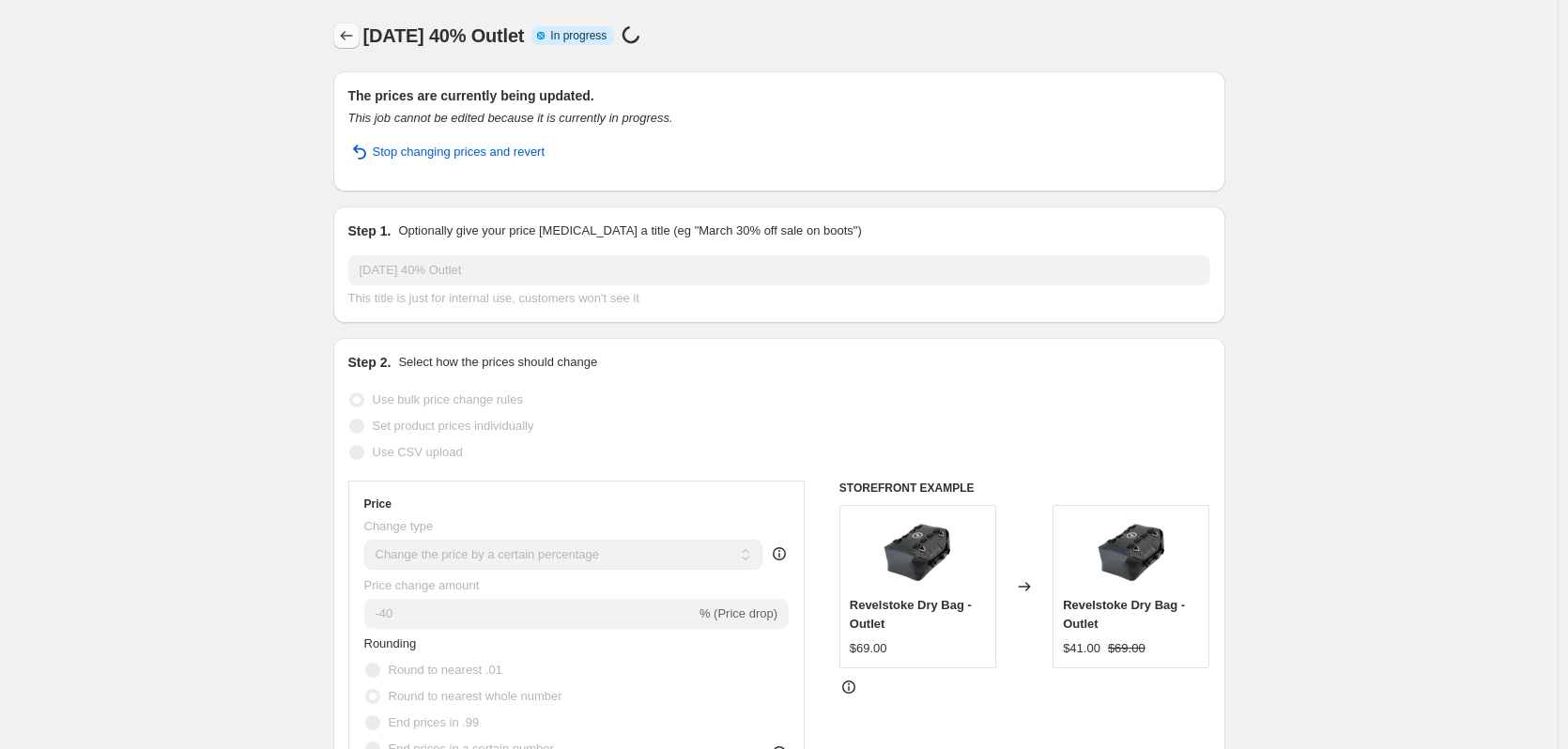
click at [356, 34] on icon "Price change jobs" at bounding box center [346, 36] width 19 height 19
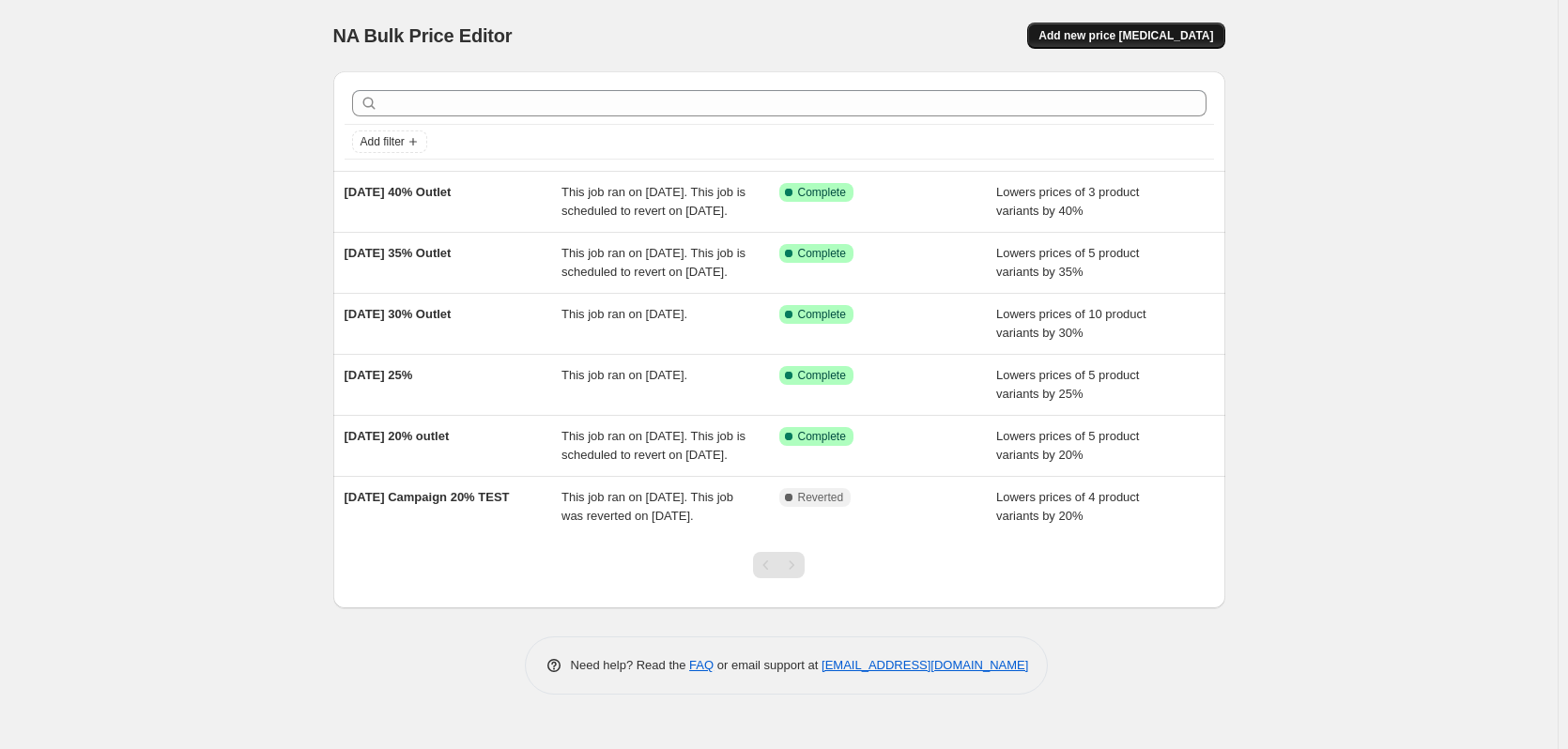
drag, startPoint x: 1164, startPoint y: 47, endPoint x: 1105, endPoint y: 39, distance: 59.5
click at [1105, 39] on span "Add new price [MEDICAL_DATA]" at bounding box center [1126, 36] width 175 height 15
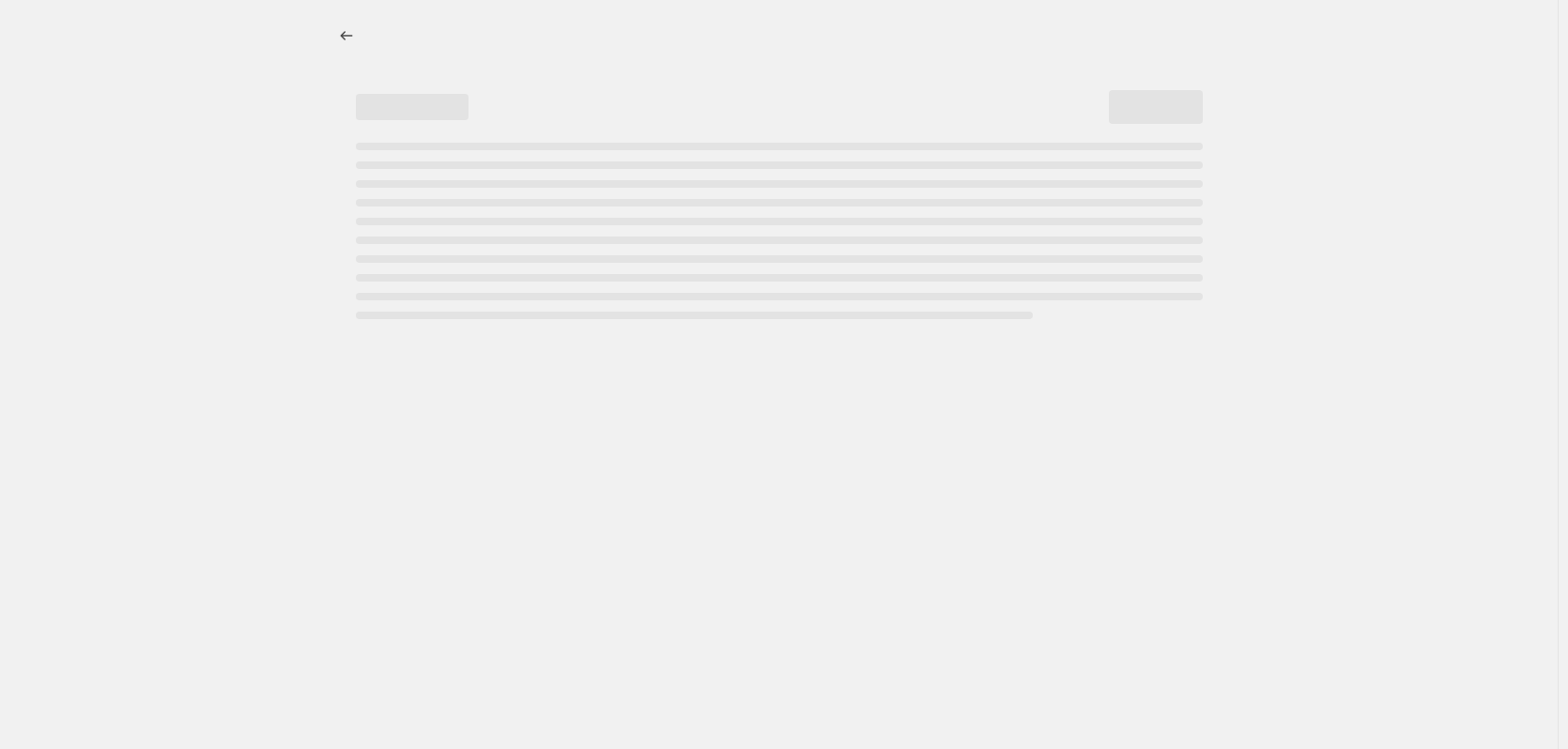
select select "percentage"
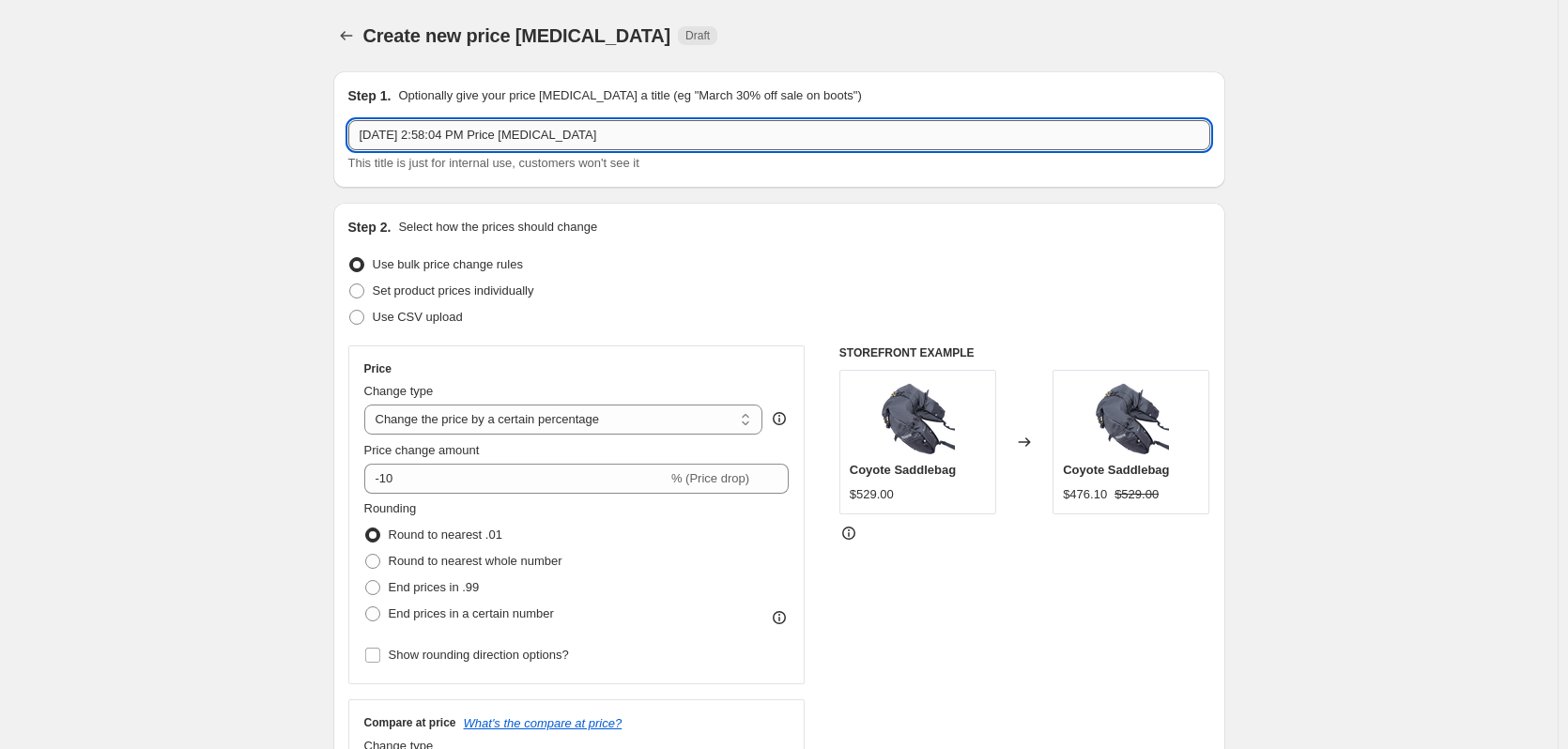
click at [539, 131] on input "[DATE] 2:58:04 PM Price [MEDICAL_DATA]" at bounding box center [779, 135] width 862 height 30
type input "[DATE] 50% Outlet"
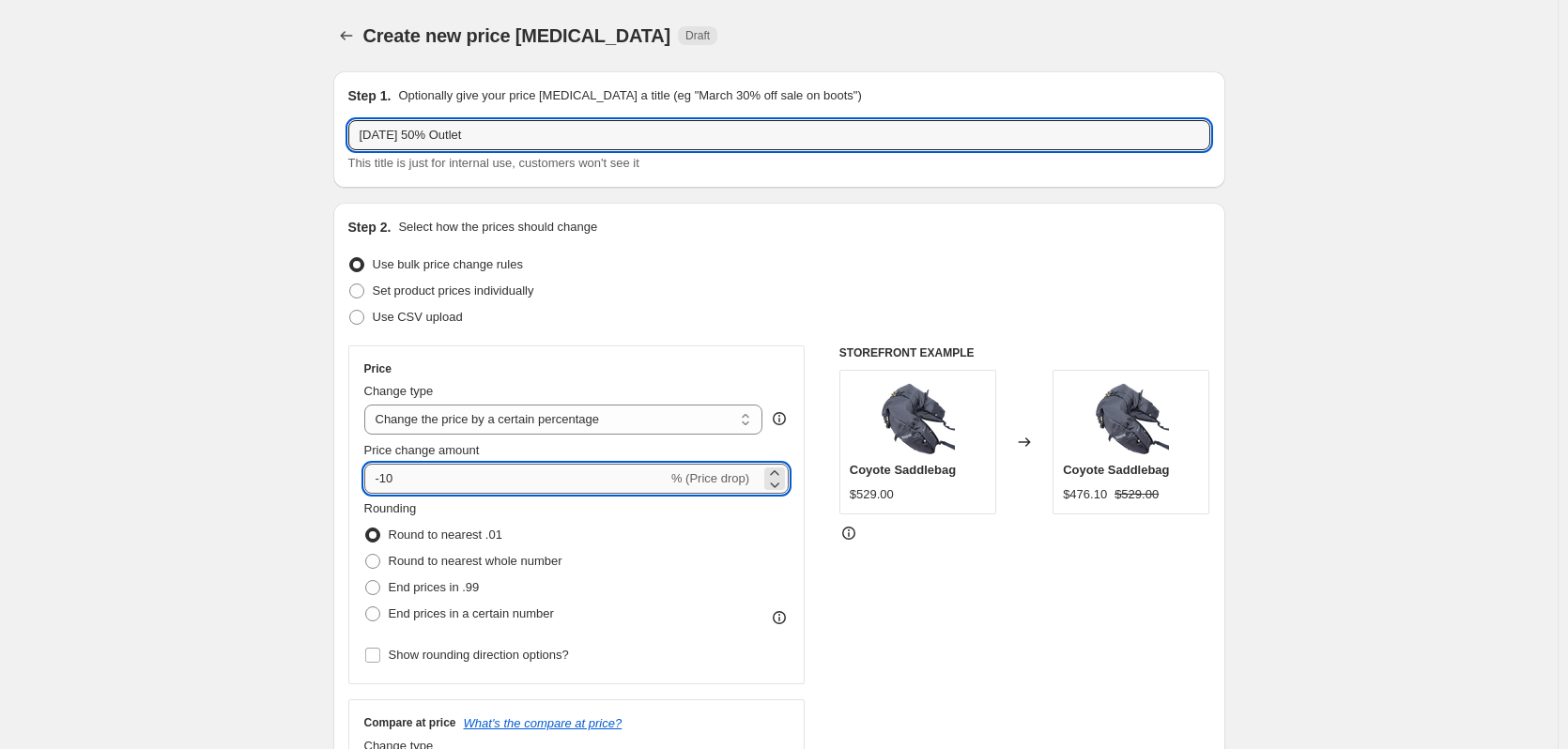
click at [443, 478] on input "-10" at bounding box center [516, 479] width 304 height 30
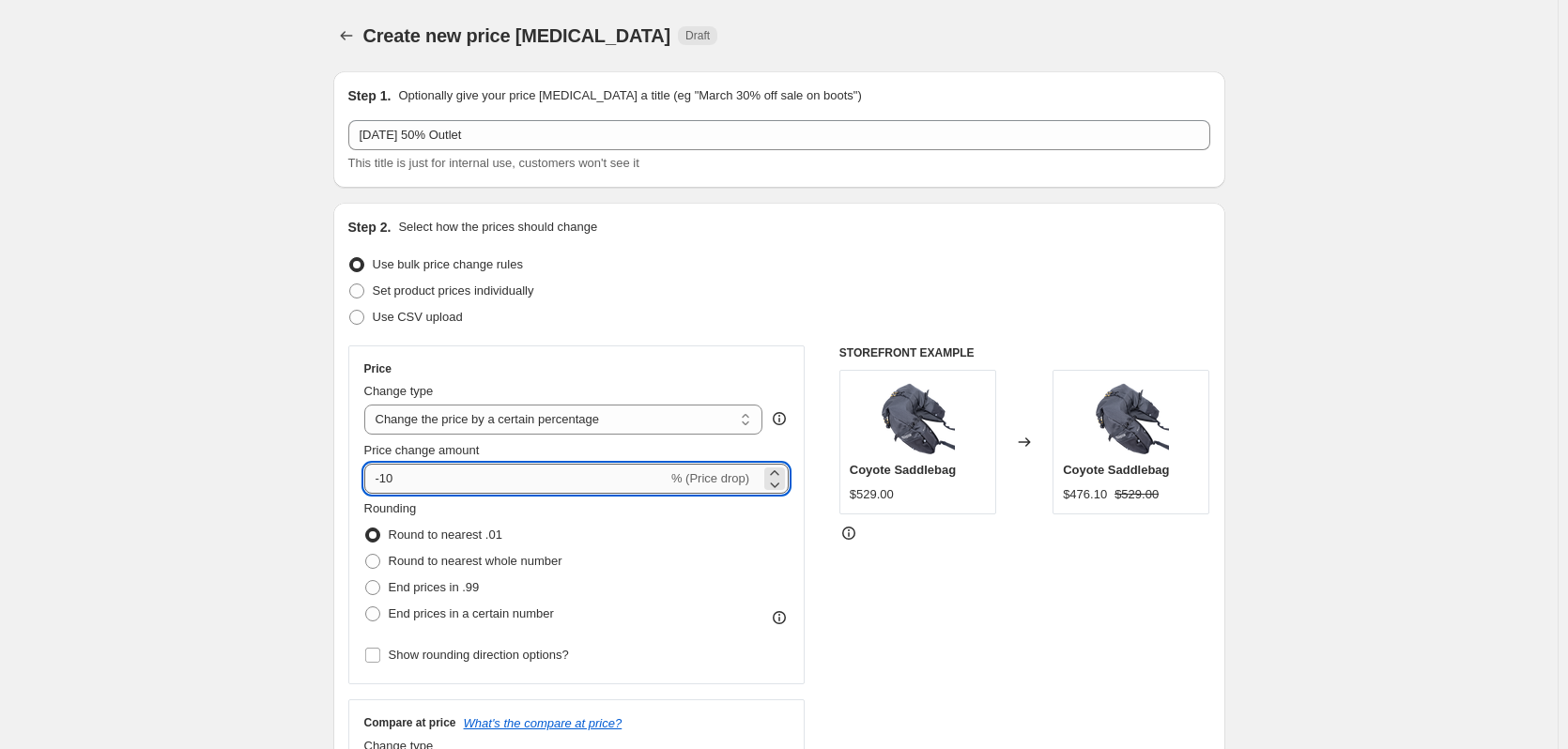
type input "-1"
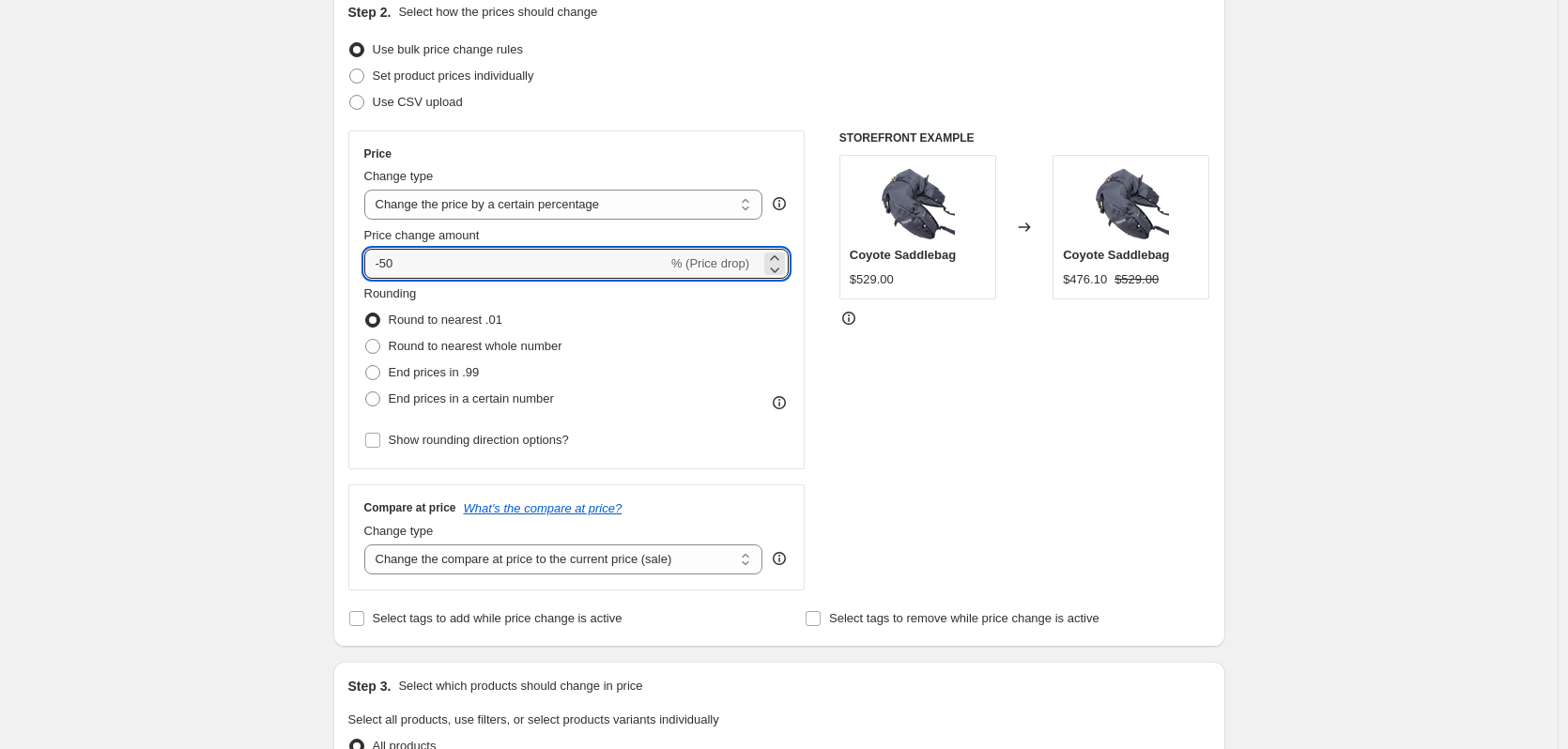
scroll to position [216, 0]
type input "-50"
click at [444, 350] on span "Round to nearest whole number" at bounding box center [476, 344] width 174 height 14
click at [366, 339] on input "Round to nearest whole number" at bounding box center [365, 338] width 1 height 1
radio input "true"
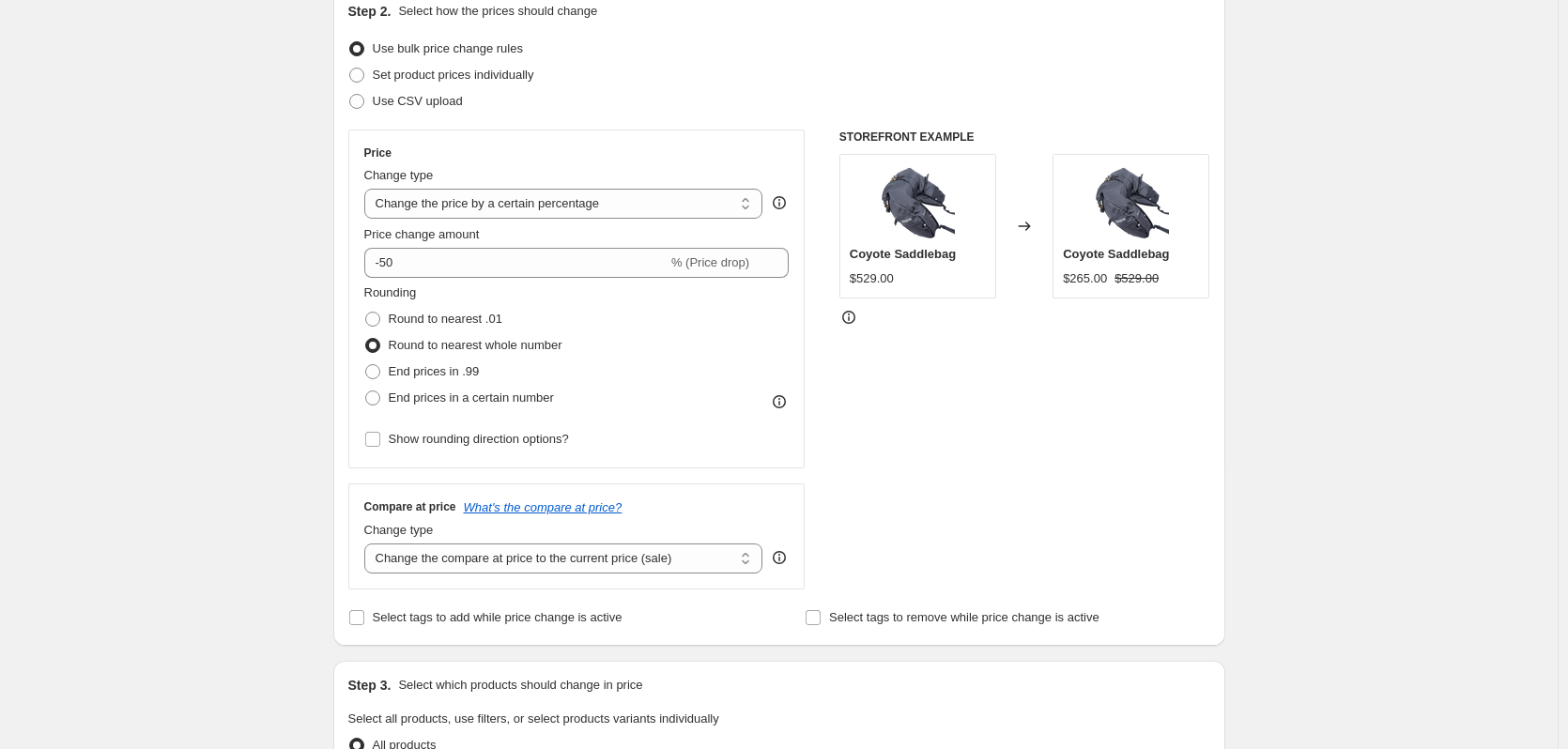
scroll to position [496, 0]
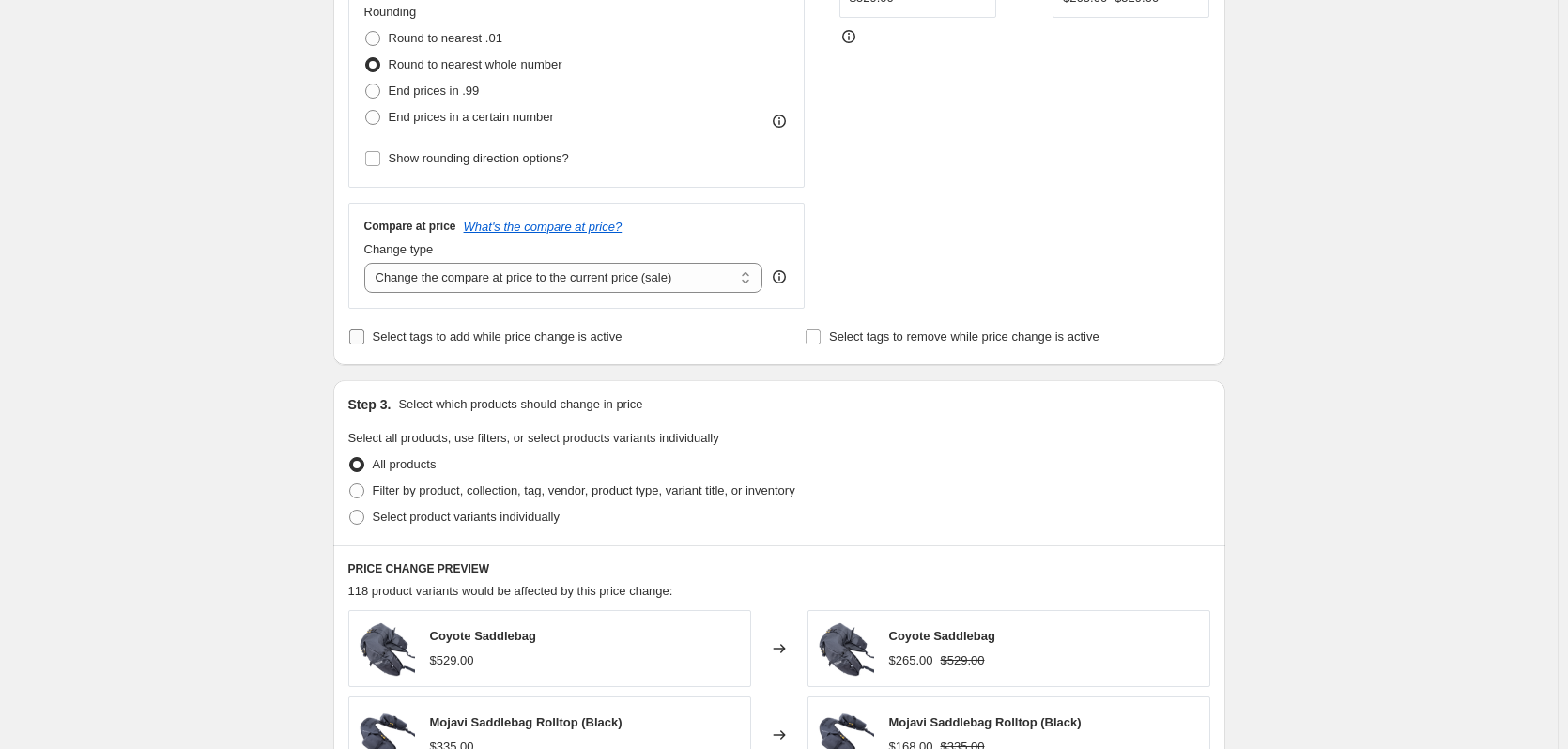
click at [401, 347] on label "Select tags to add while price change is active" at bounding box center [485, 337] width 274 height 26
click at [364, 344] on input "Select tags to add while price change is active" at bounding box center [357, 337] width 15 height 15
checkbox input "true"
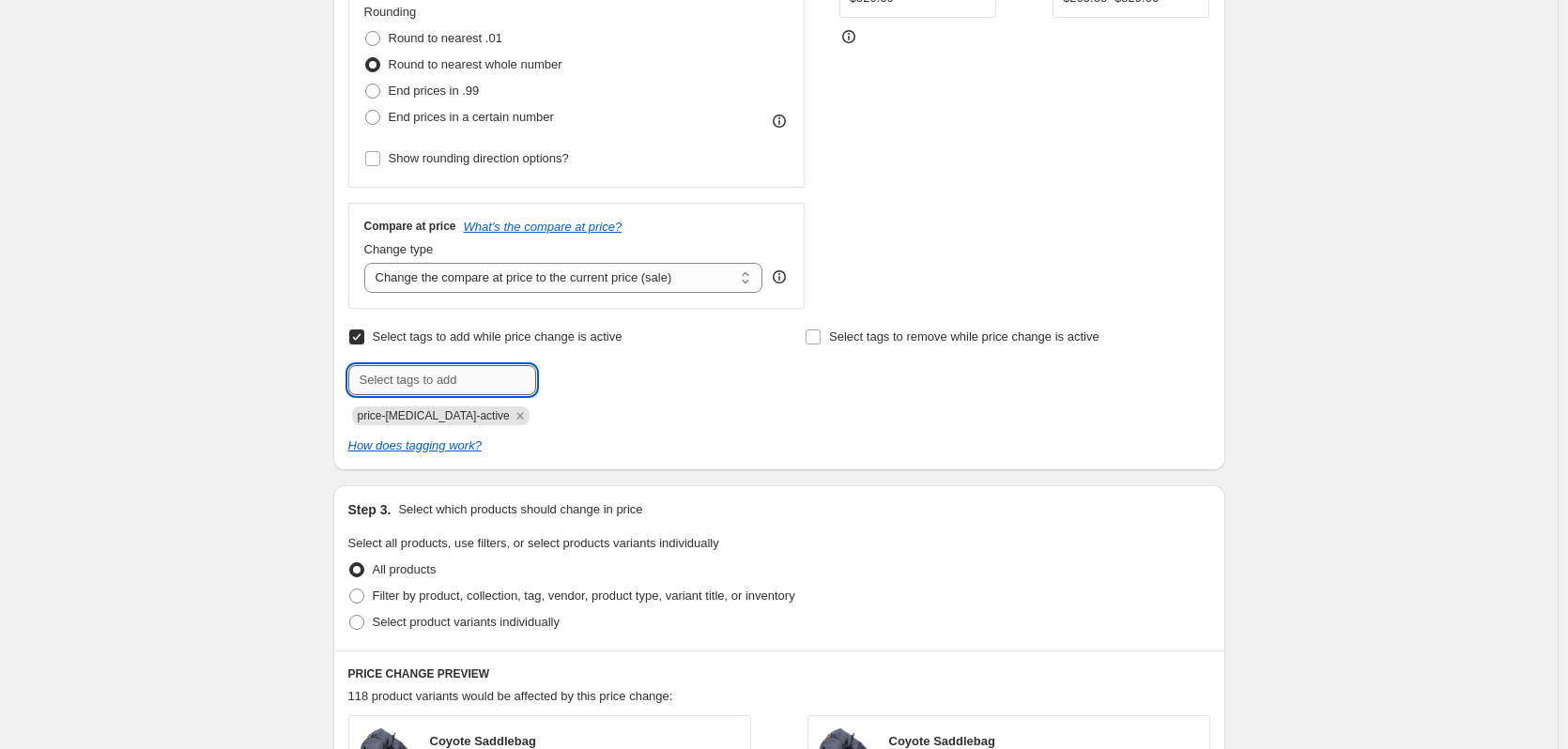
click at [450, 374] on input "text" at bounding box center [442, 380] width 187 height 30
type input "sale"
click at [570, 391] on button "Add sale" at bounding box center [575, 378] width 69 height 26
click at [165, 379] on div "Create new price [MEDICAL_DATA]. This page is ready Create new price [MEDICAL_D…" at bounding box center [779, 547] width 1558 height 2086
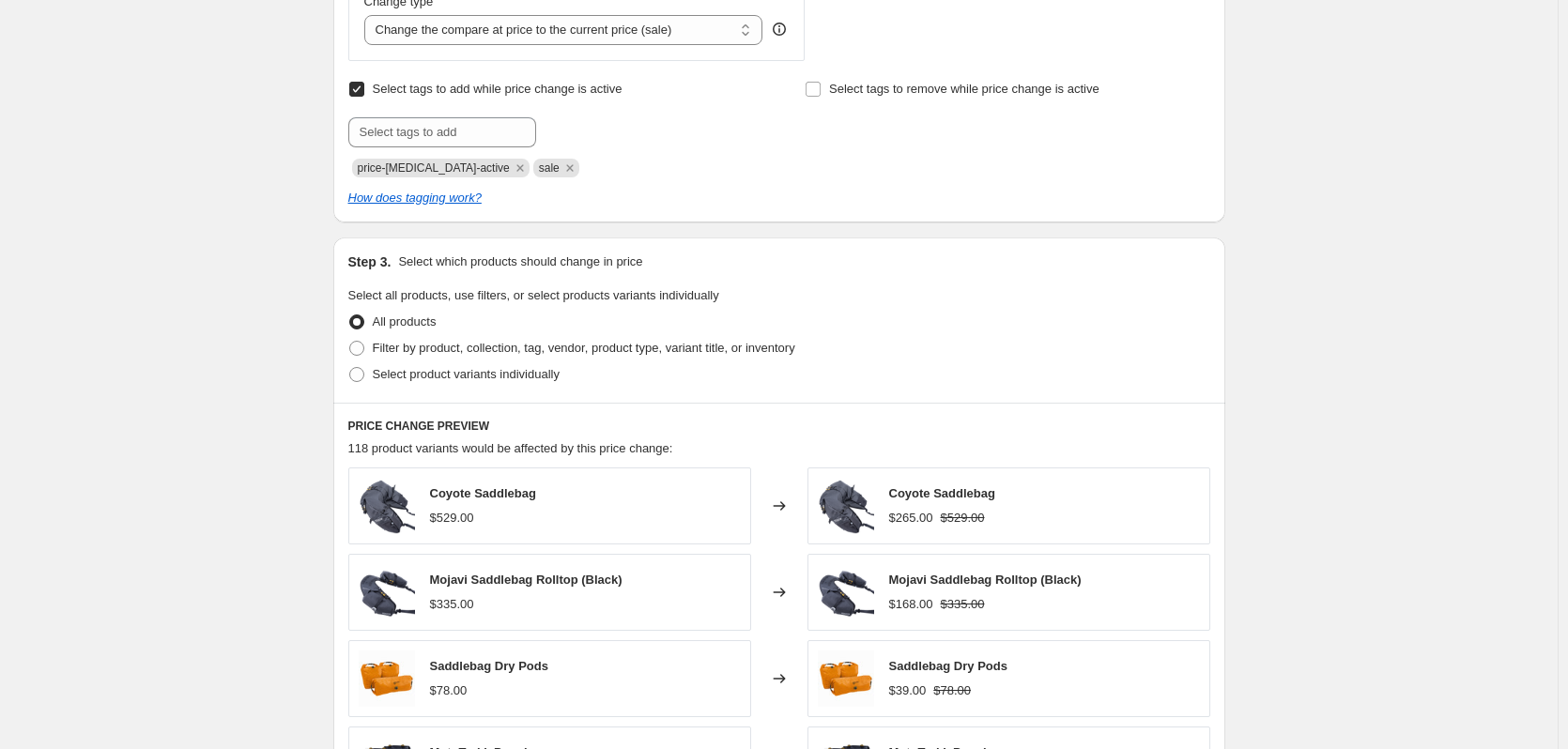
scroll to position [746, 0]
click at [389, 371] on span "Select product variants individually" at bounding box center [466, 372] width 186 height 14
click at [350, 366] on input "Select product variants individually" at bounding box center [349, 365] width 1 height 1
radio input "true"
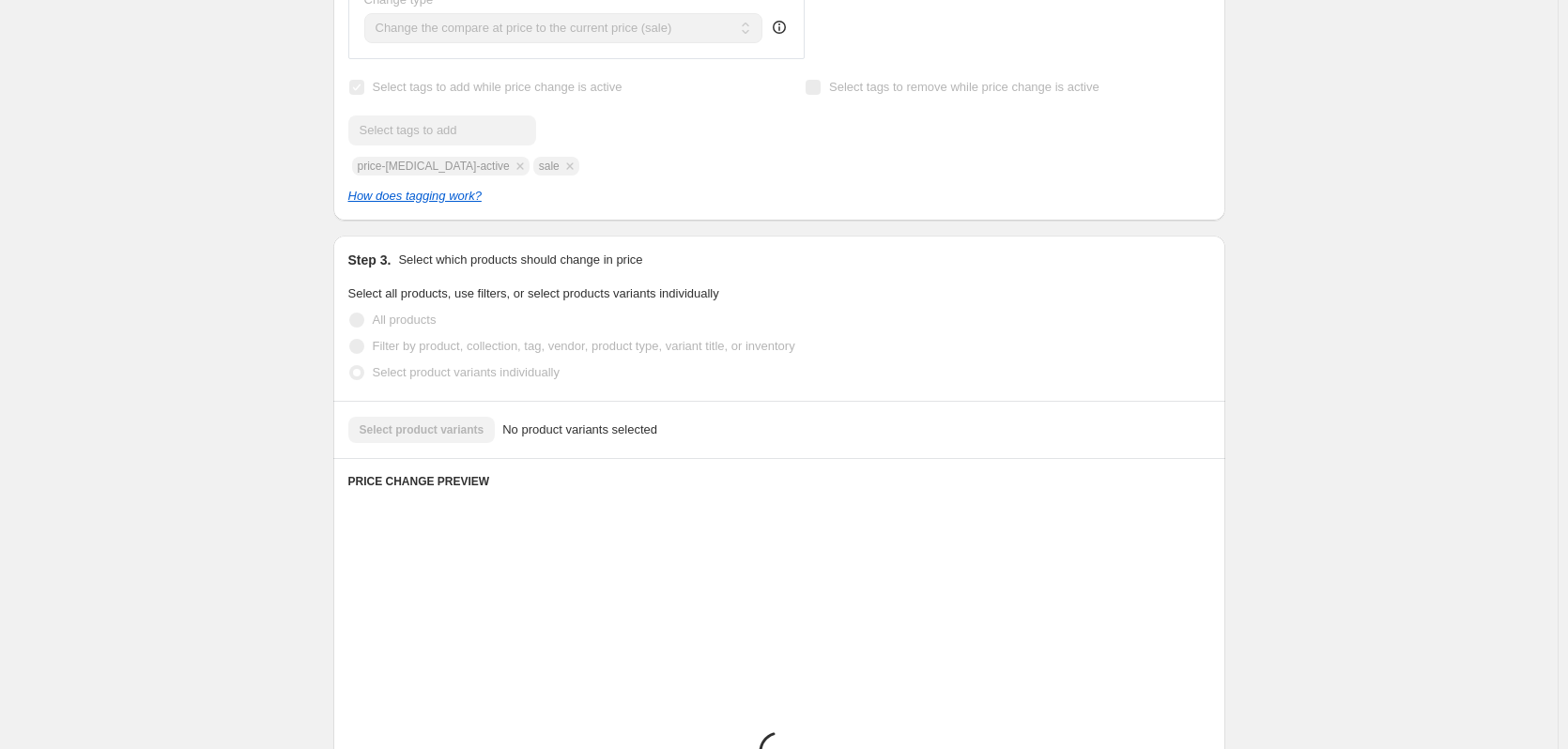
scroll to position [923, 0]
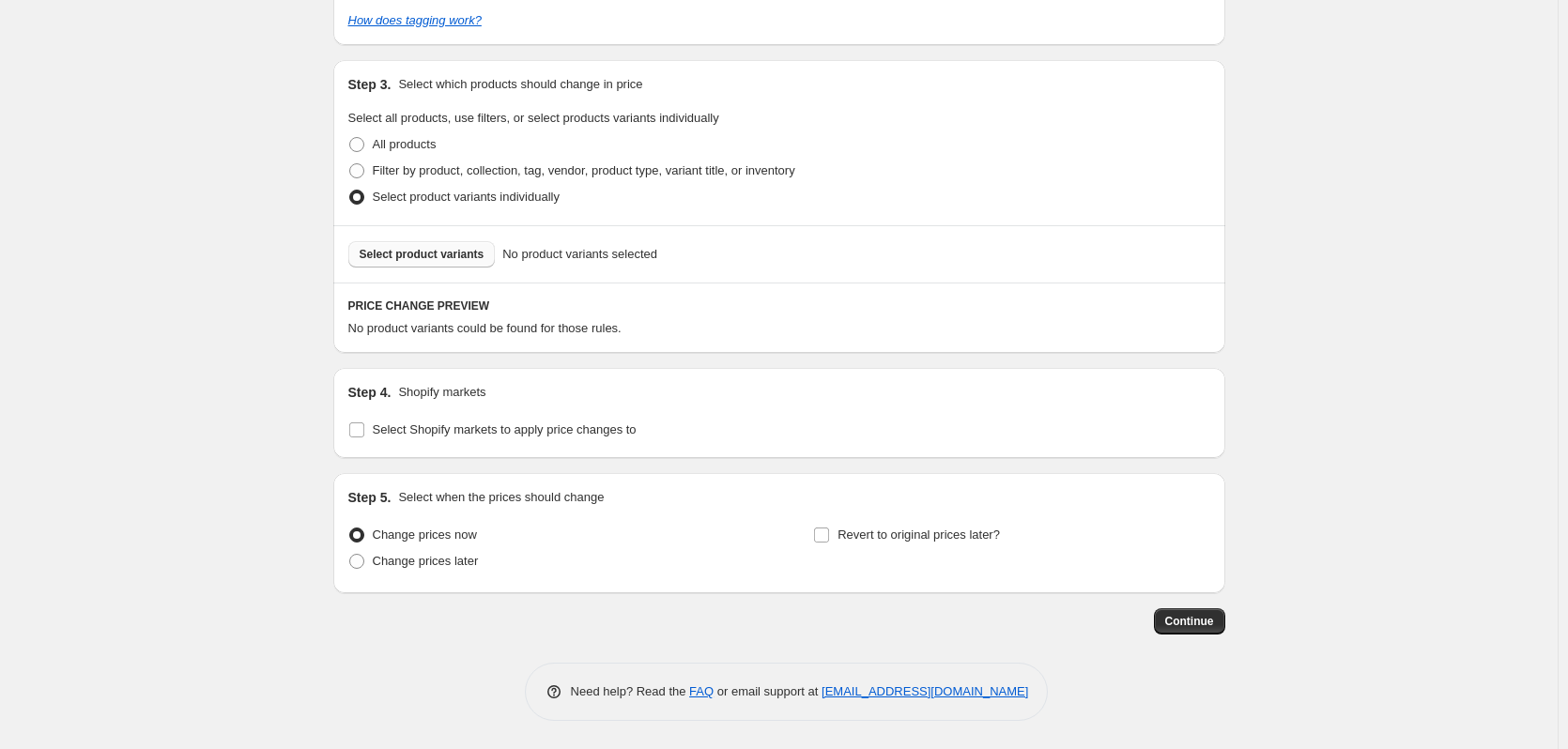
click at [455, 255] on span "Select product variants" at bounding box center [422, 254] width 125 height 15
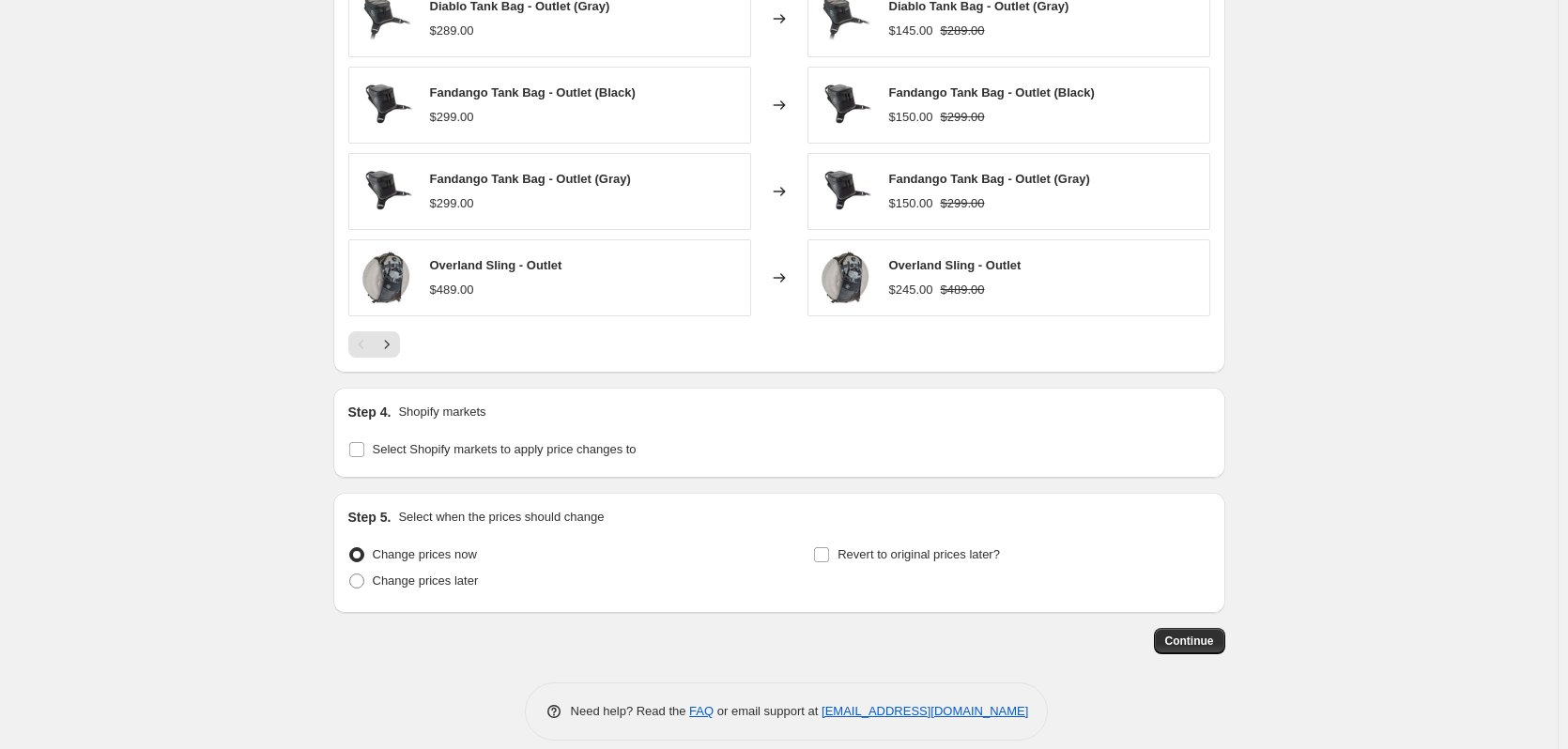
scroll to position [1396, 0]
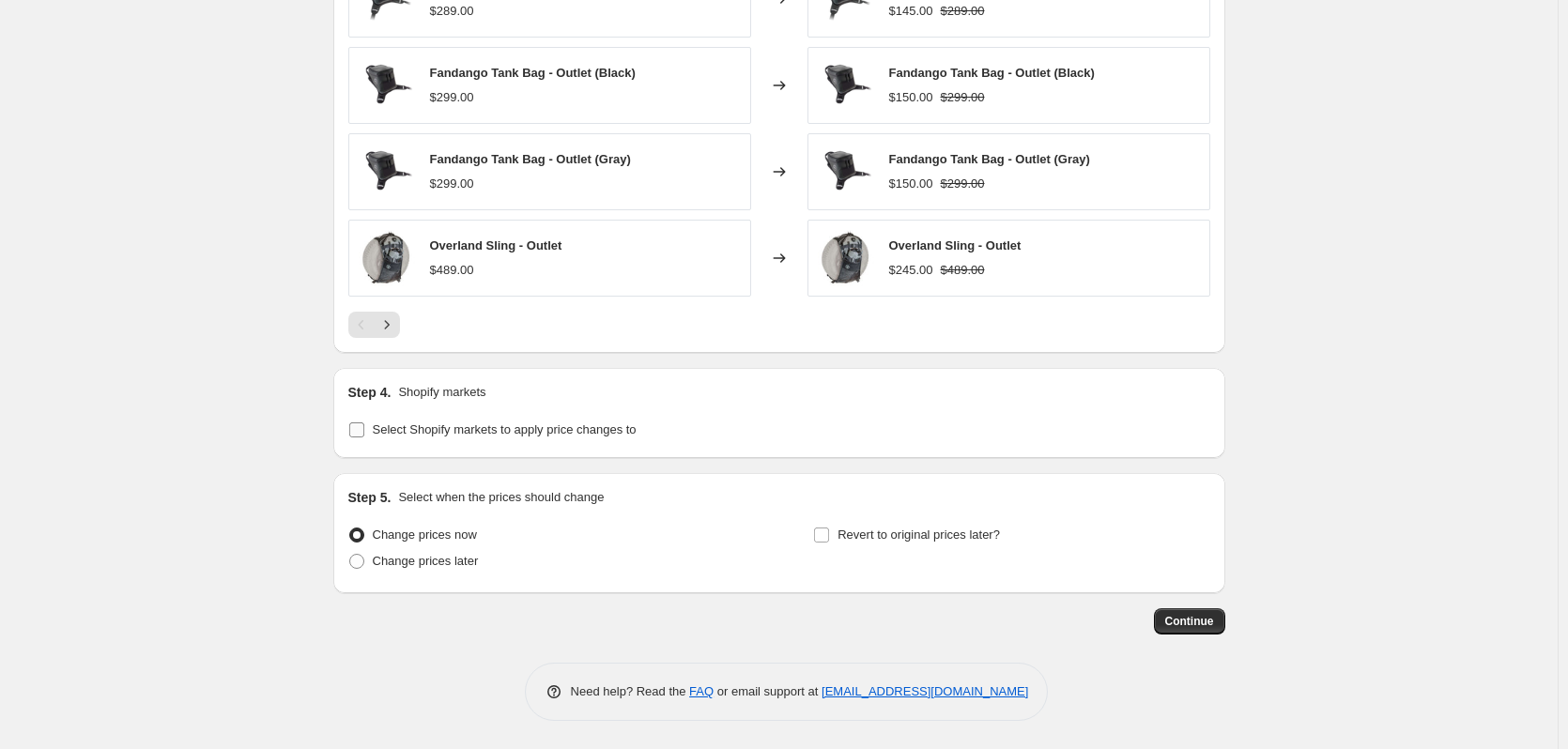
click at [467, 434] on span "Select Shopify markets to apply price changes to" at bounding box center [504, 429] width 264 height 14
click at [364, 434] on input "Select Shopify markets to apply price changes to" at bounding box center [357, 430] width 15 height 15
checkbox input "true"
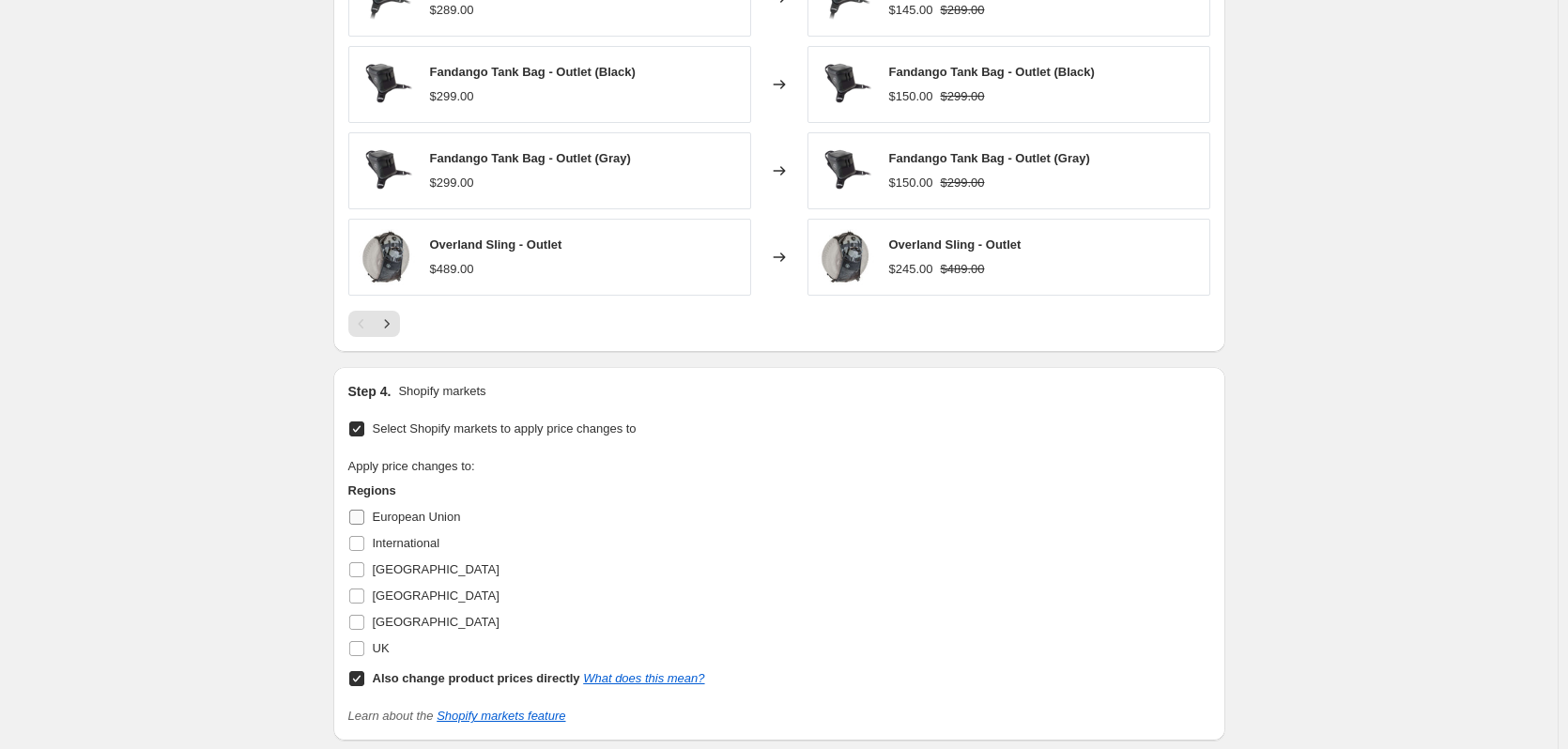
click at [399, 507] on label "European Union" at bounding box center [404, 517] width 113 height 26
click at [364, 510] on input "European Union" at bounding box center [357, 517] width 15 height 15
checkbox input "true"
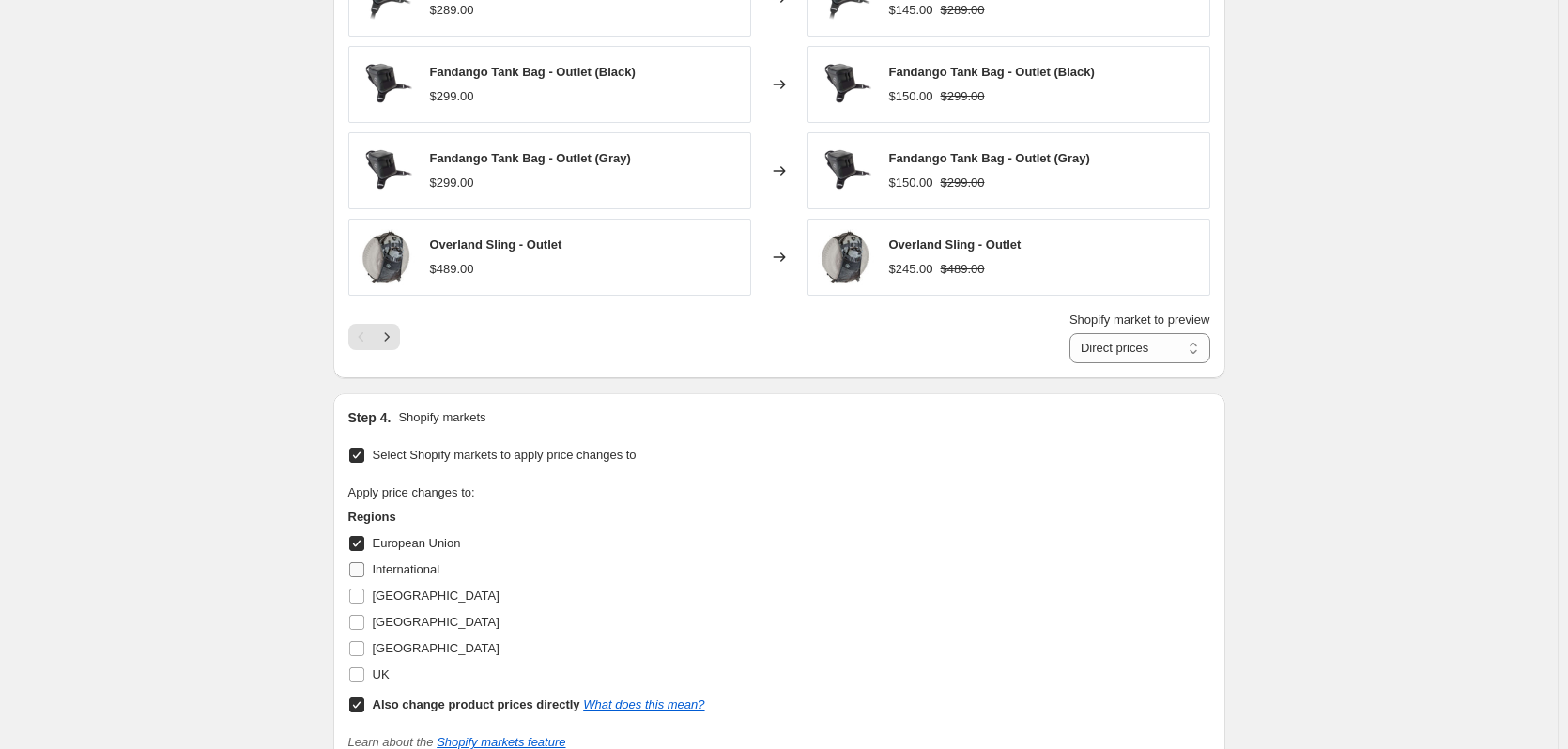
click at [397, 561] on span "International" at bounding box center [406, 569] width 67 height 19
click at [364, 562] on input "International" at bounding box center [357, 569] width 15 height 15
checkbox input "true"
click at [396, 587] on span "[GEOGRAPHIC_DATA]" at bounding box center [436, 596] width 127 height 19
click at [364, 588] on input "[GEOGRAPHIC_DATA]" at bounding box center [357, 596] width 15 height 15
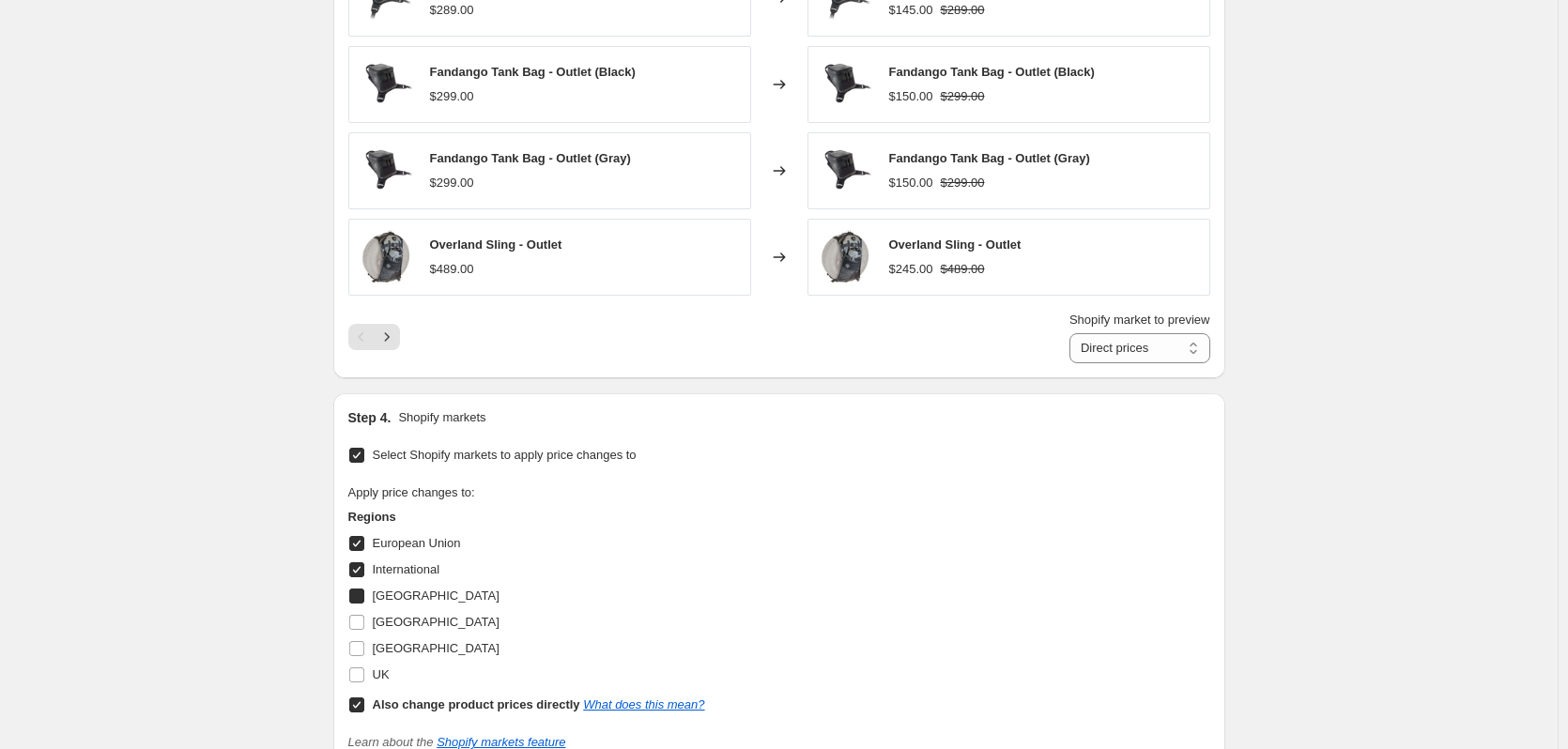
checkbox input "true"
click at [393, 627] on span "[GEOGRAPHIC_DATA]" at bounding box center [436, 621] width 127 height 14
click at [364, 627] on input "[GEOGRAPHIC_DATA]" at bounding box center [357, 622] width 15 height 15
checkbox input "true"
click at [390, 653] on span "[GEOGRAPHIC_DATA]" at bounding box center [436, 648] width 127 height 14
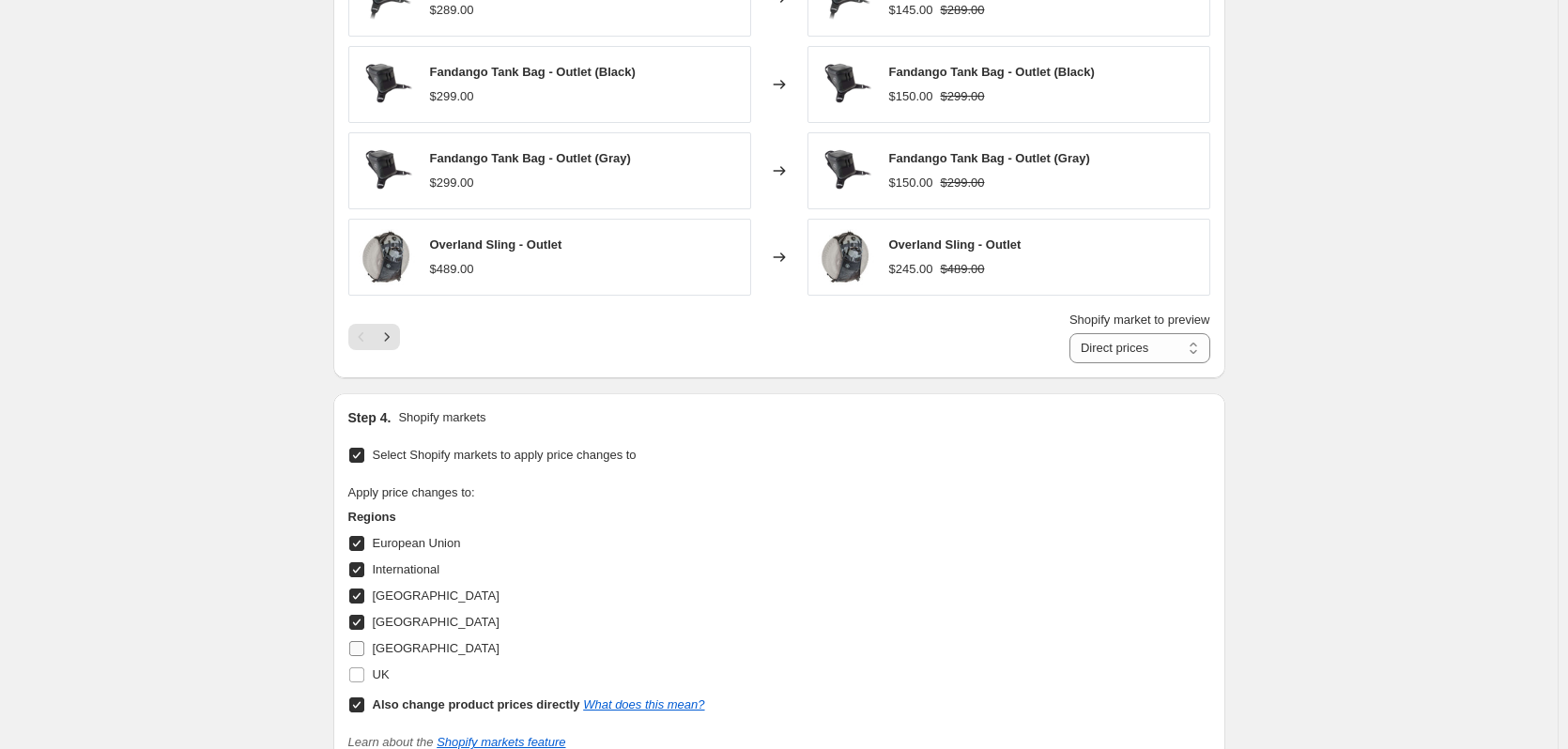
click at [364, 653] on input "[GEOGRAPHIC_DATA]" at bounding box center [357, 649] width 15 height 15
checkbox input "true"
click at [381, 673] on span "UK" at bounding box center [381, 674] width 17 height 14
click at [364, 673] on input "UK" at bounding box center [357, 675] width 15 height 15
checkbox input "true"
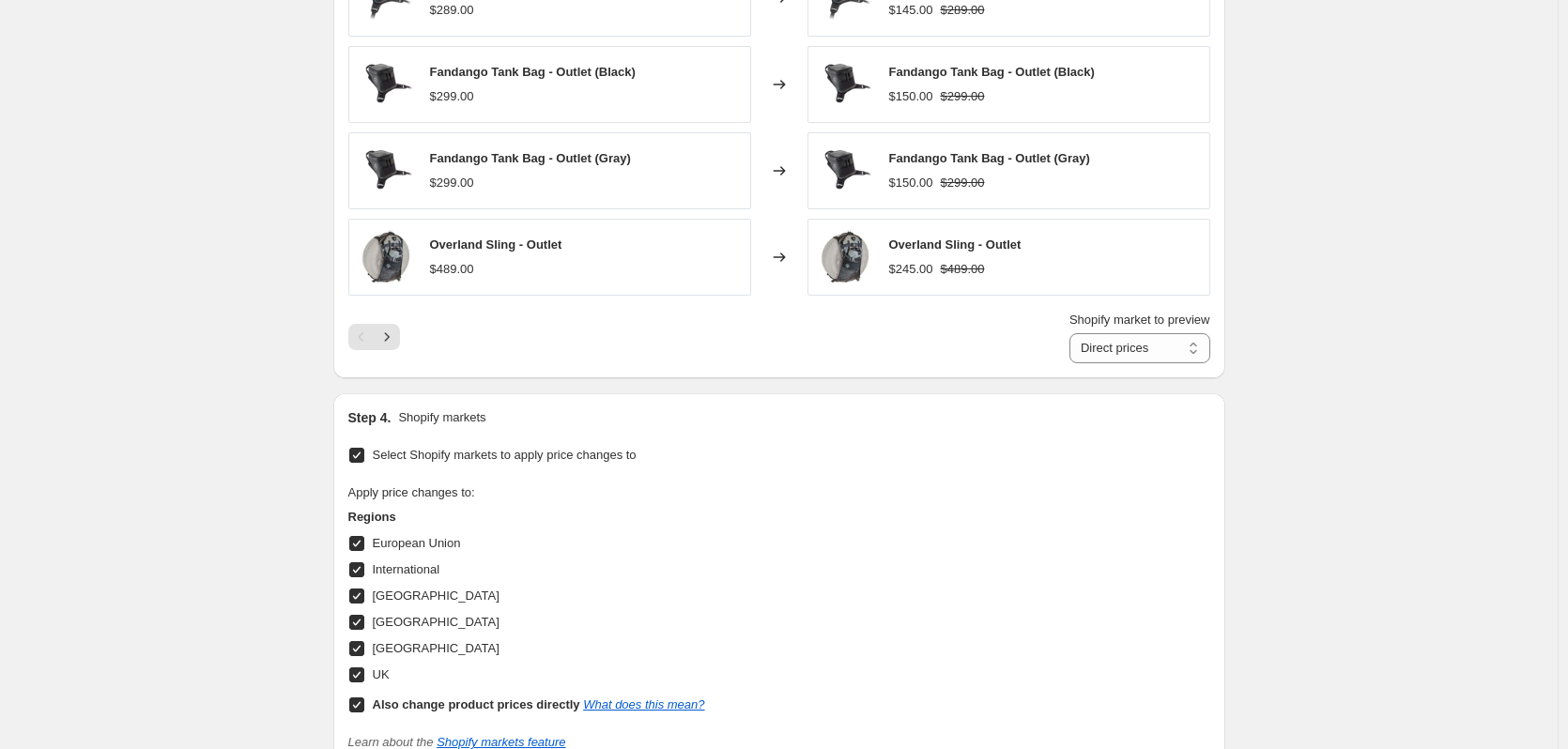
scroll to position [1705, 0]
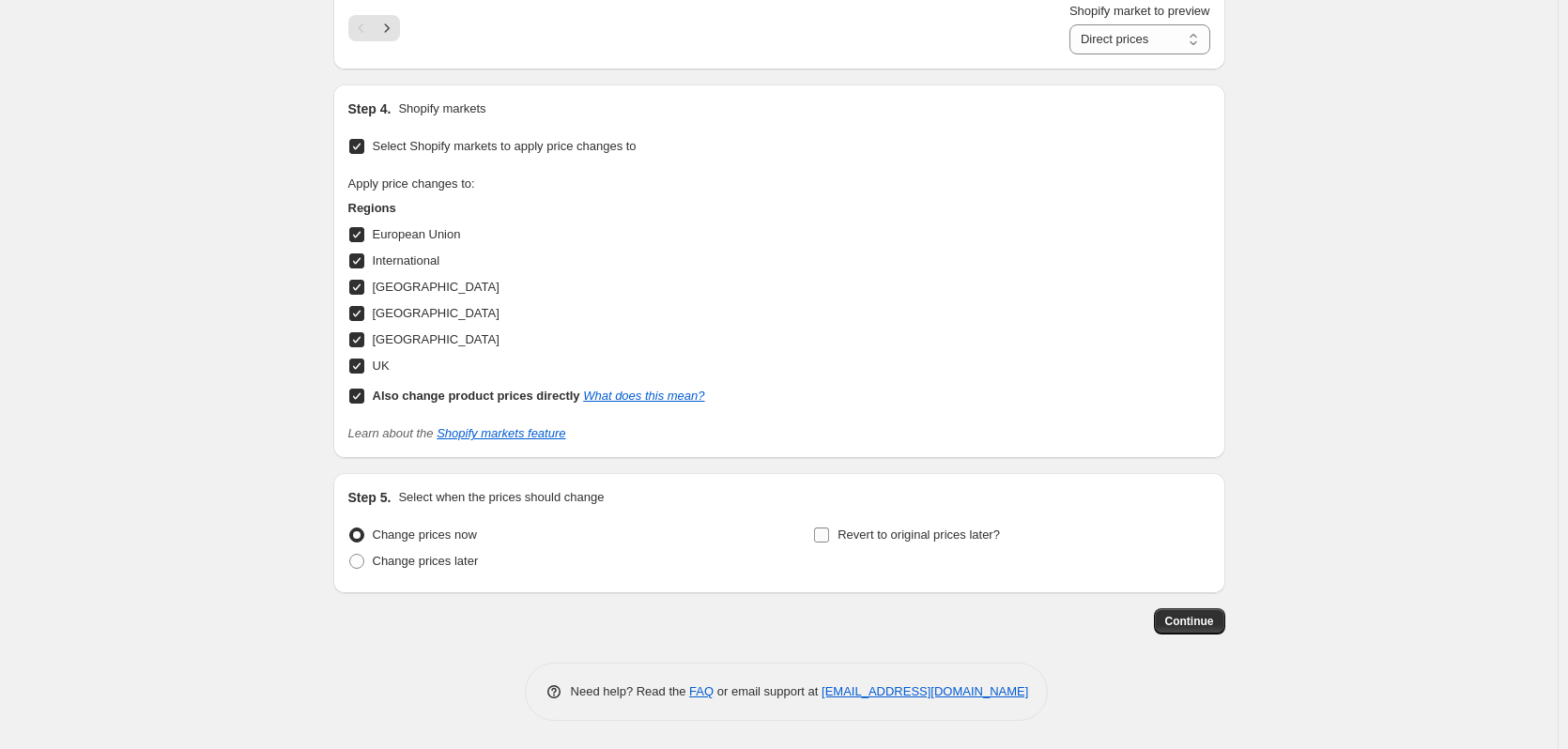
click at [978, 544] on span "Revert to original prices later?" at bounding box center [919, 535] width 163 height 19
click at [829, 543] on input "Revert to original prices later?" at bounding box center [821, 535] width 15 height 15
checkbox input "true"
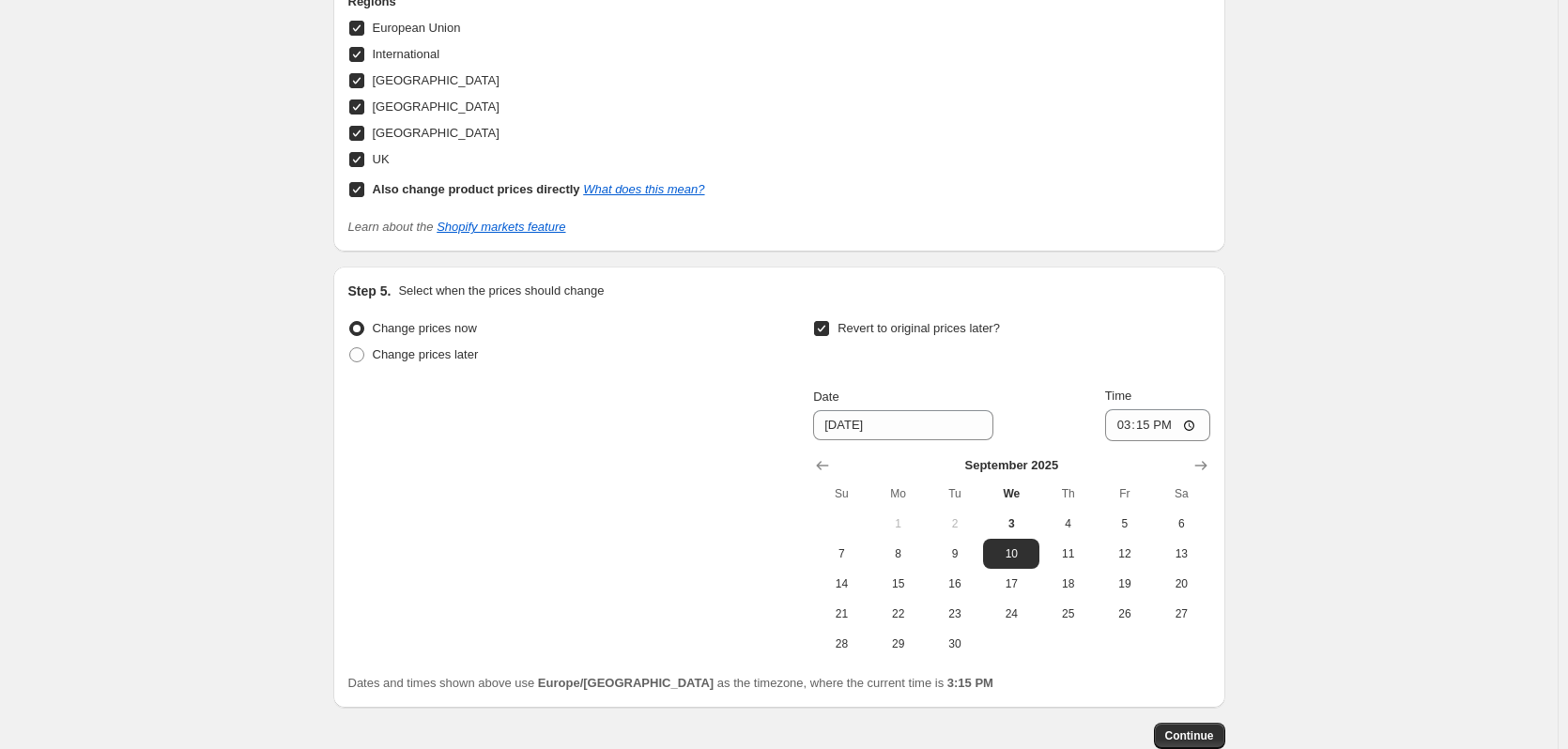
scroll to position [1912, 0]
click at [908, 589] on span "15" at bounding box center [899, 583] width 42 height 15
type input "[DATE]"
click at [1146, 424] on input "15:15" at bounding box center [1157, 425] width 105 height 32
type input "09:30"
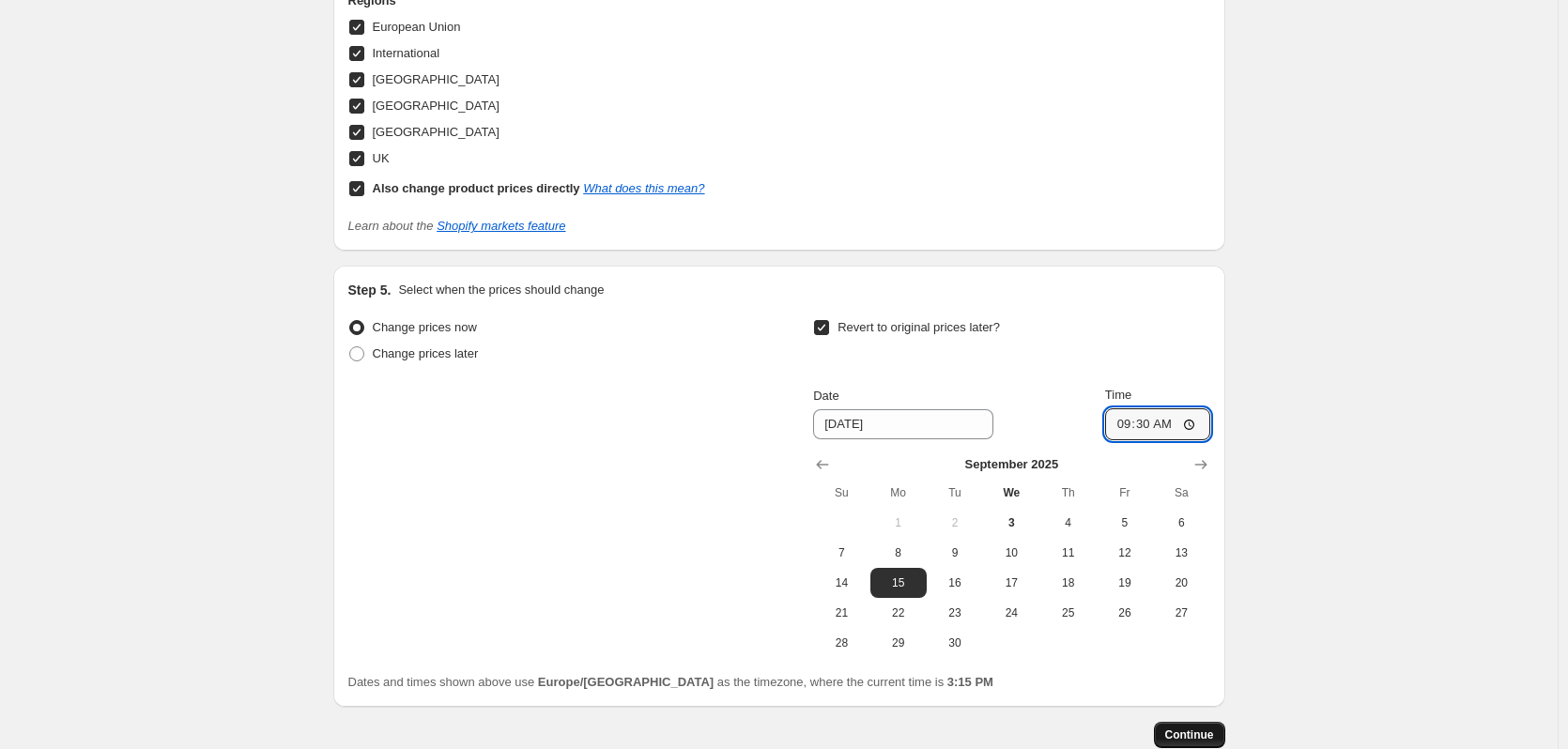
click at [1183, 731] on span "Continue" at bounding box center [1190, 735] width 49 height 15
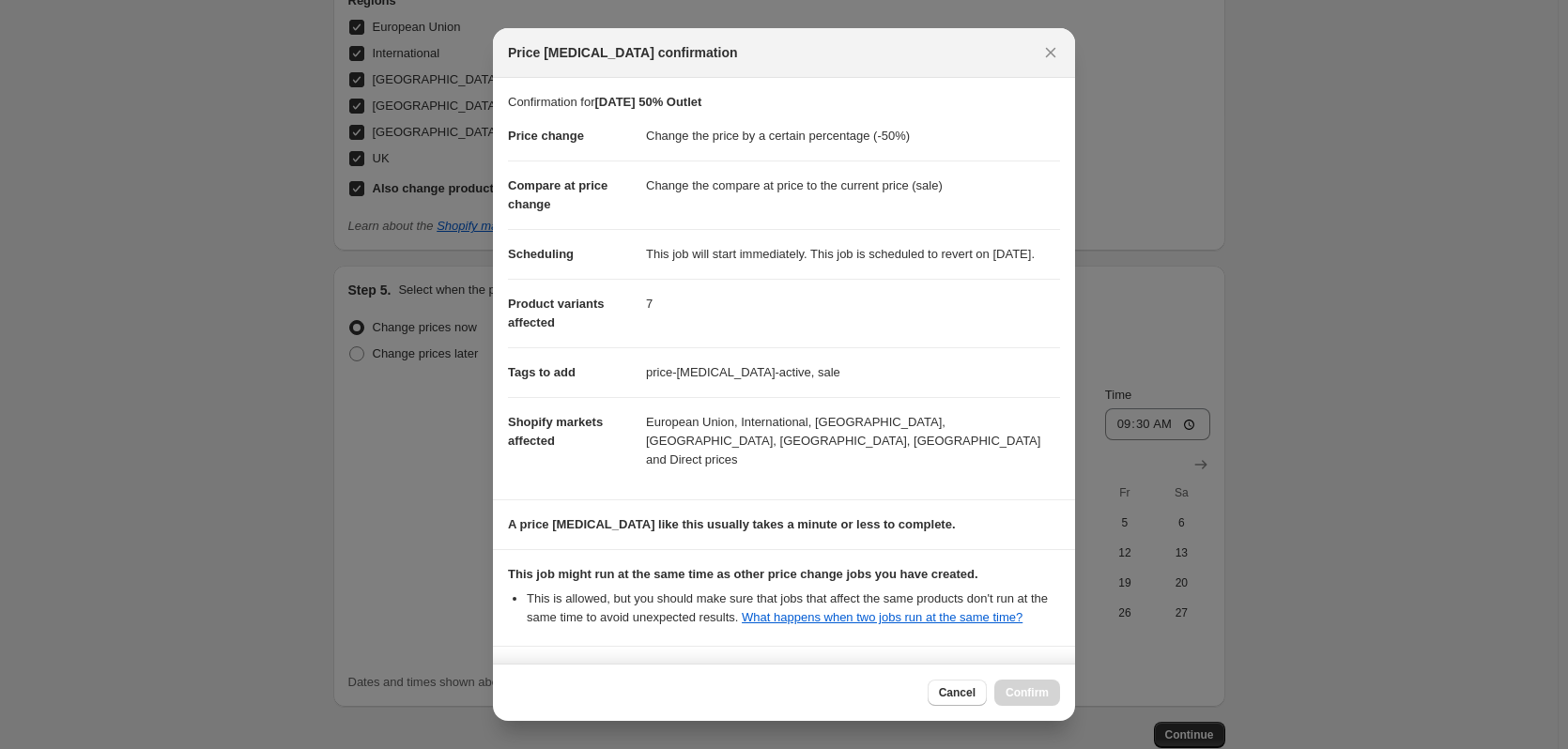
scroll to position [179, 0]
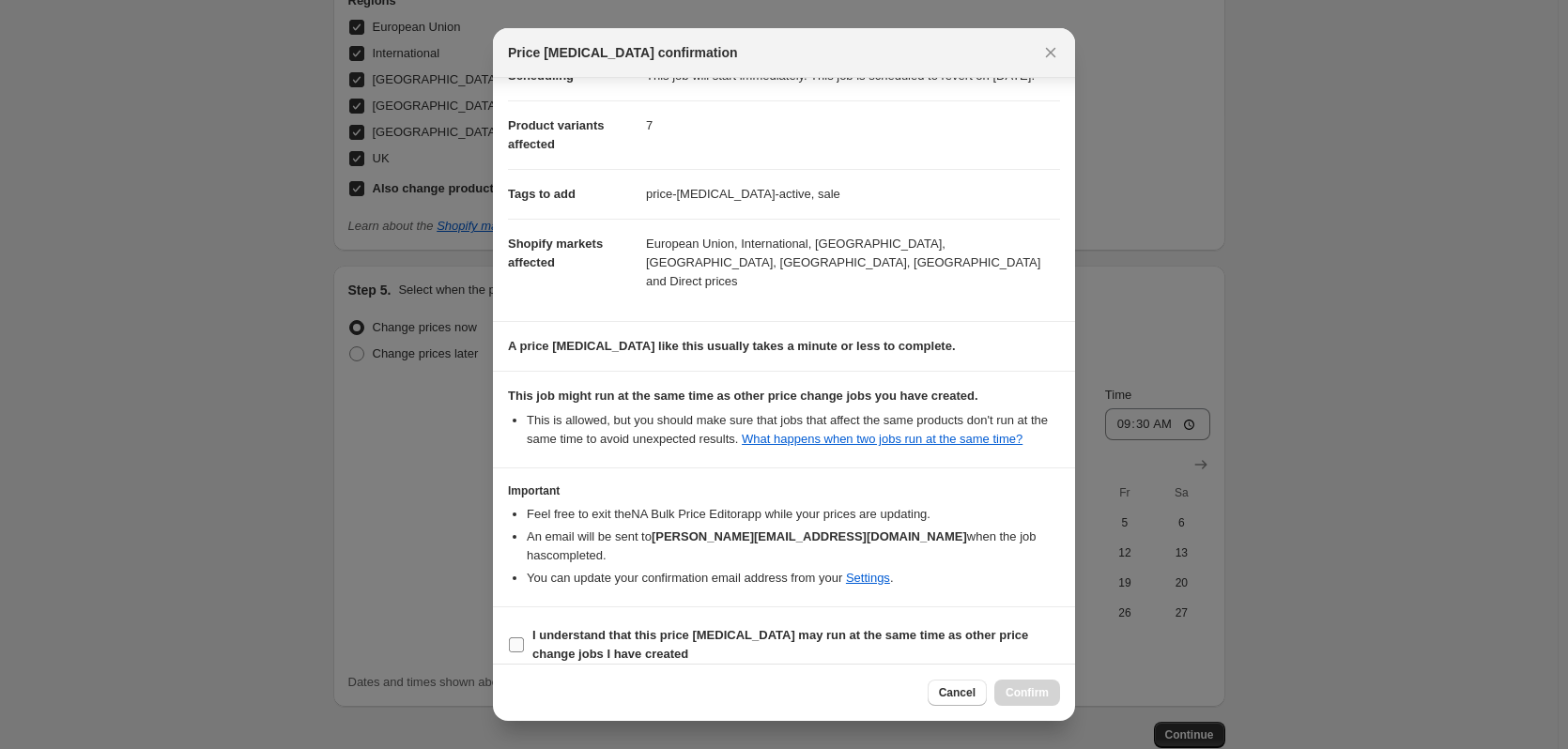
click at [552, 630] on b "I understand that this price [MEDICAL_DATA] may run at the same time as other p…" at bounding box center [781, 644] width 496 height 33
click at [524, 637] on input "I understand that this price [MEDICAL_DATA] may run at the same time as other p…" at bounding box center [517, 645] width 15 height 15
checkbox input "true"
click at [1024, 692] on span "Confirm" at bounding box center [1028, 692] width 44 height 15
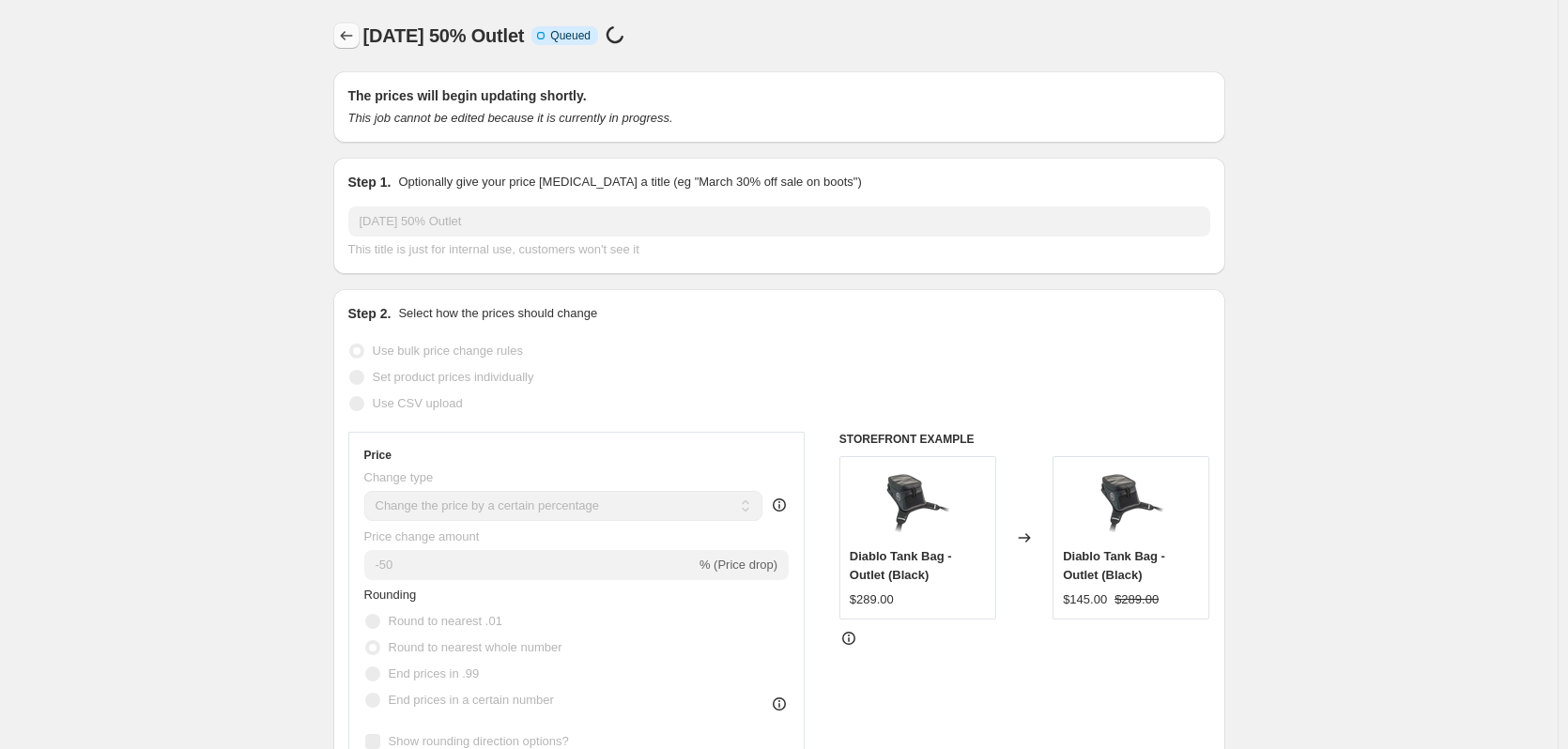
click at [342, 44] on icon "Price change jobs" at bounding box center [346, 36] width 19 height 19
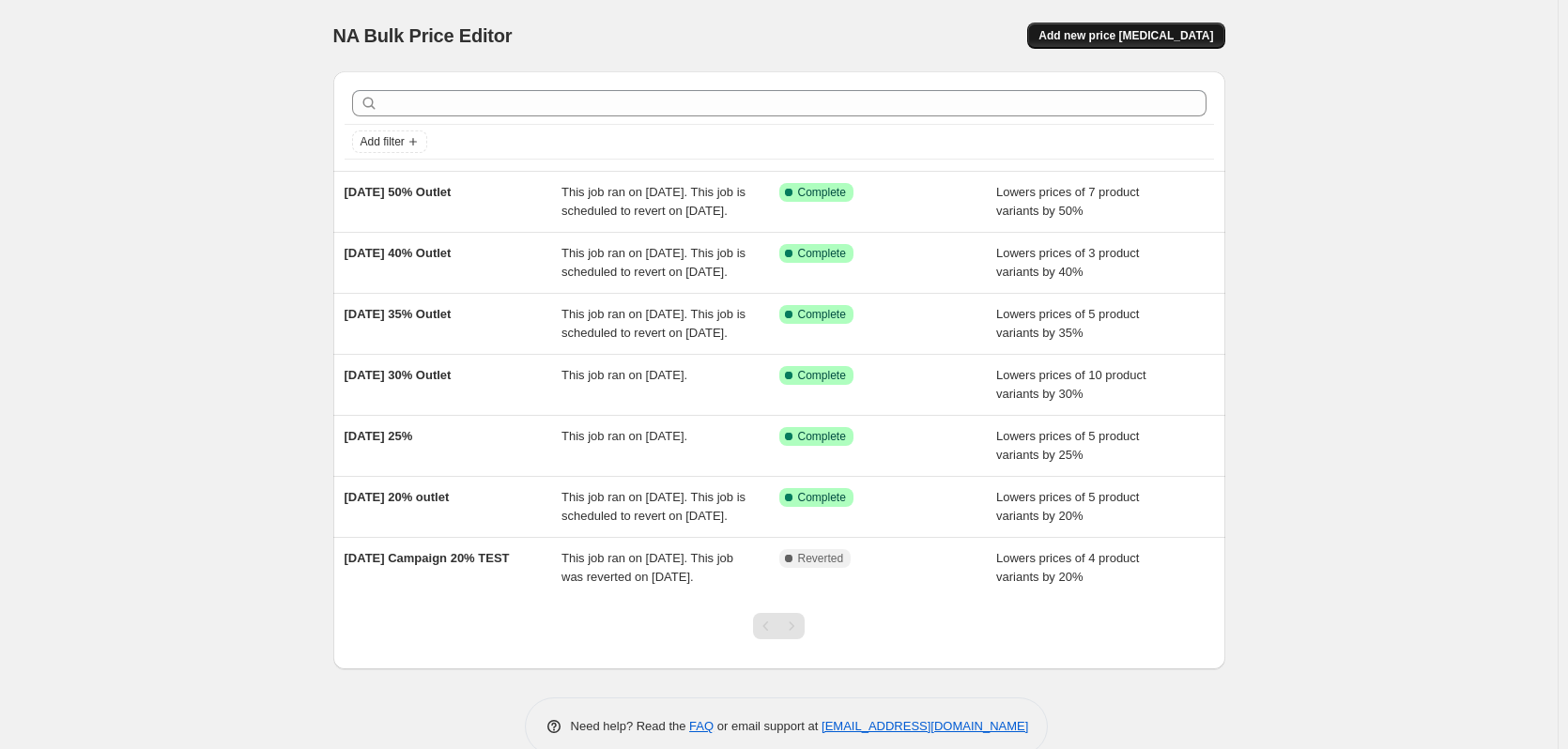
click at [1139, 32] on span "Add new price [MEDICAL_DATA]" at bounding box center [1126, 36] width 175 height 15
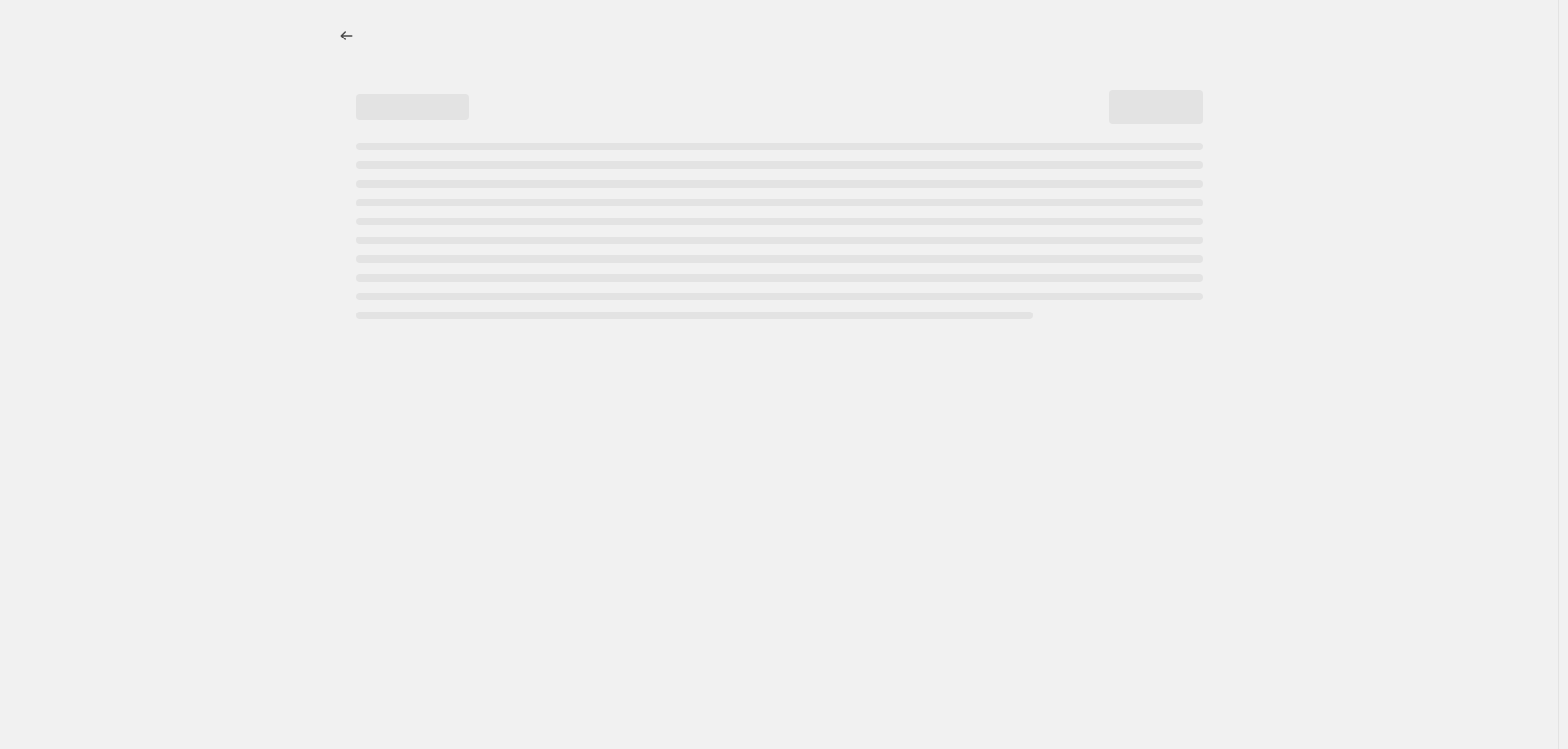
select select "percentage"
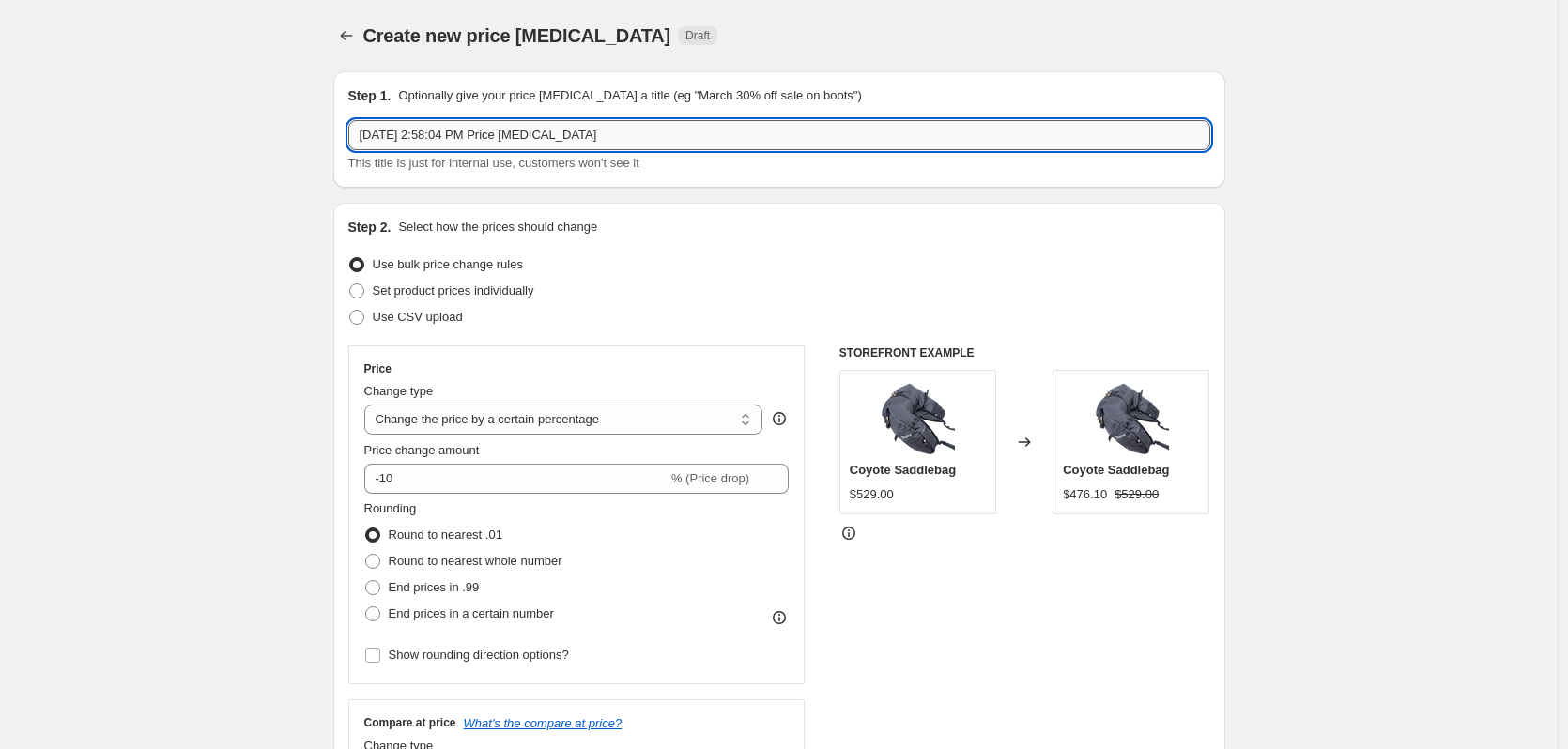
click at [458, 129] on input "[DATE] 2:58:04 PM Price [MEDICAL_DATA]" at bounding box center [779, 135] width 862 height 30
type input "[DATE] 20% outlet (more products)"
click at [450, 290] on span "Set product prices individually" at bounding box center [453, 290] width 162 height 14
click at [350, 285] on input "Set product prices individually" at bounding box center [349, 284] width 1 height 1
radio input "true"
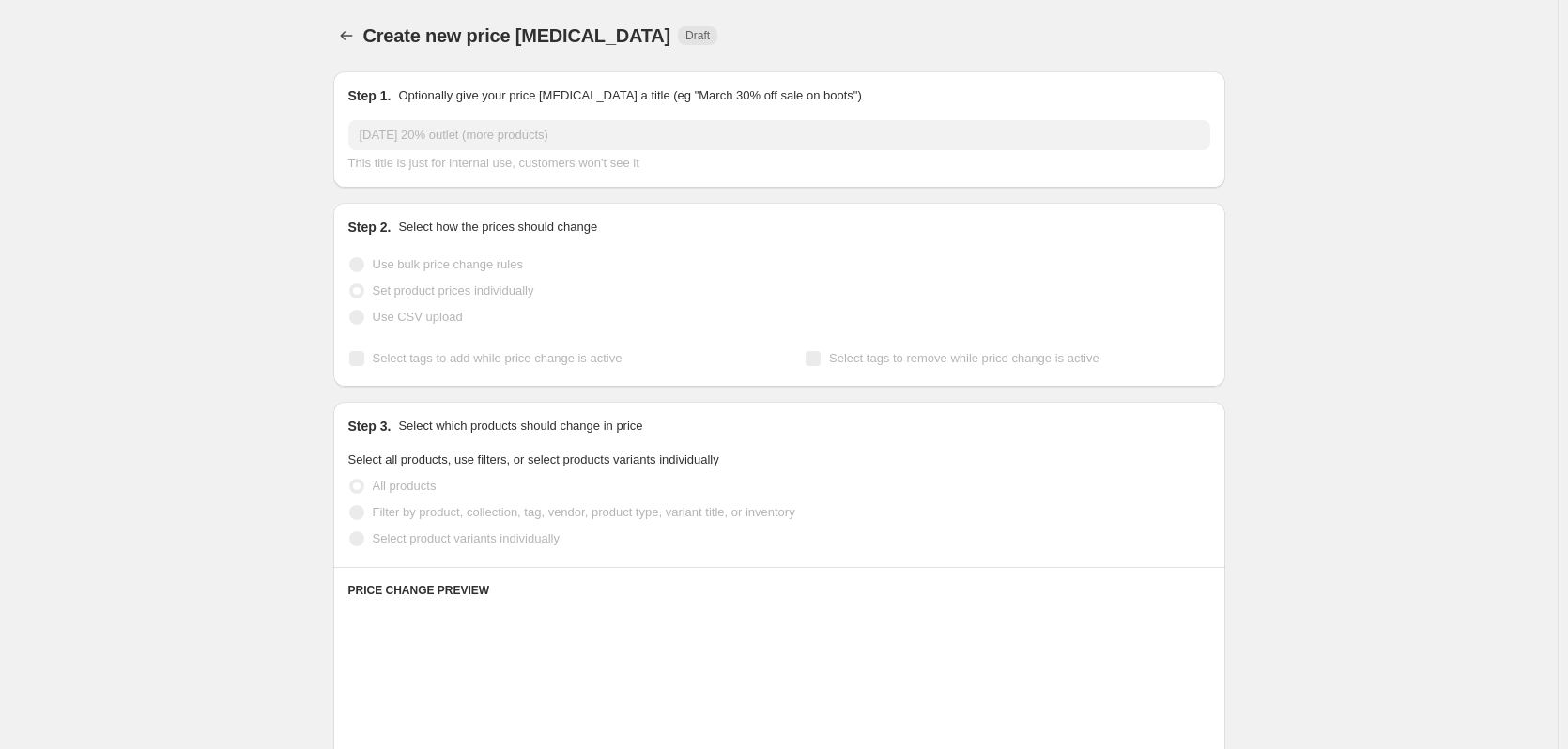
click at [434, 251] on div "Step 2. Select how the prices should change Use bulk price change rules Set pro…" at bounding box center [779, 294] width 862 height 154
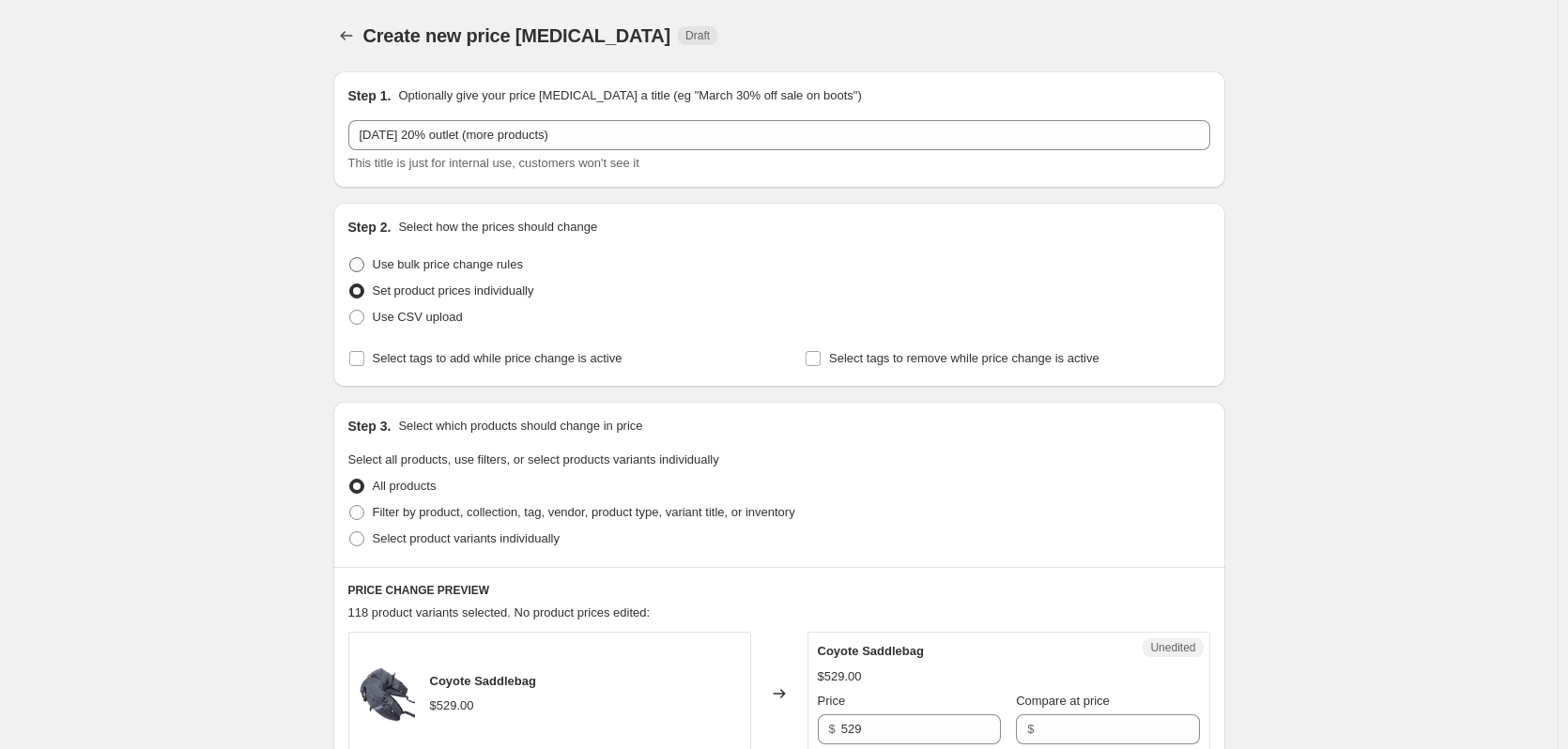
click at [420, 257] on span "Use bulk price change rules" at bounding box center [448, 264] width 150 height 14
click at [350, 257] on input "Use bulk price change rules" at bounding box center [349, 257] width 1 height 1
radio input "true"
select select "percentage"
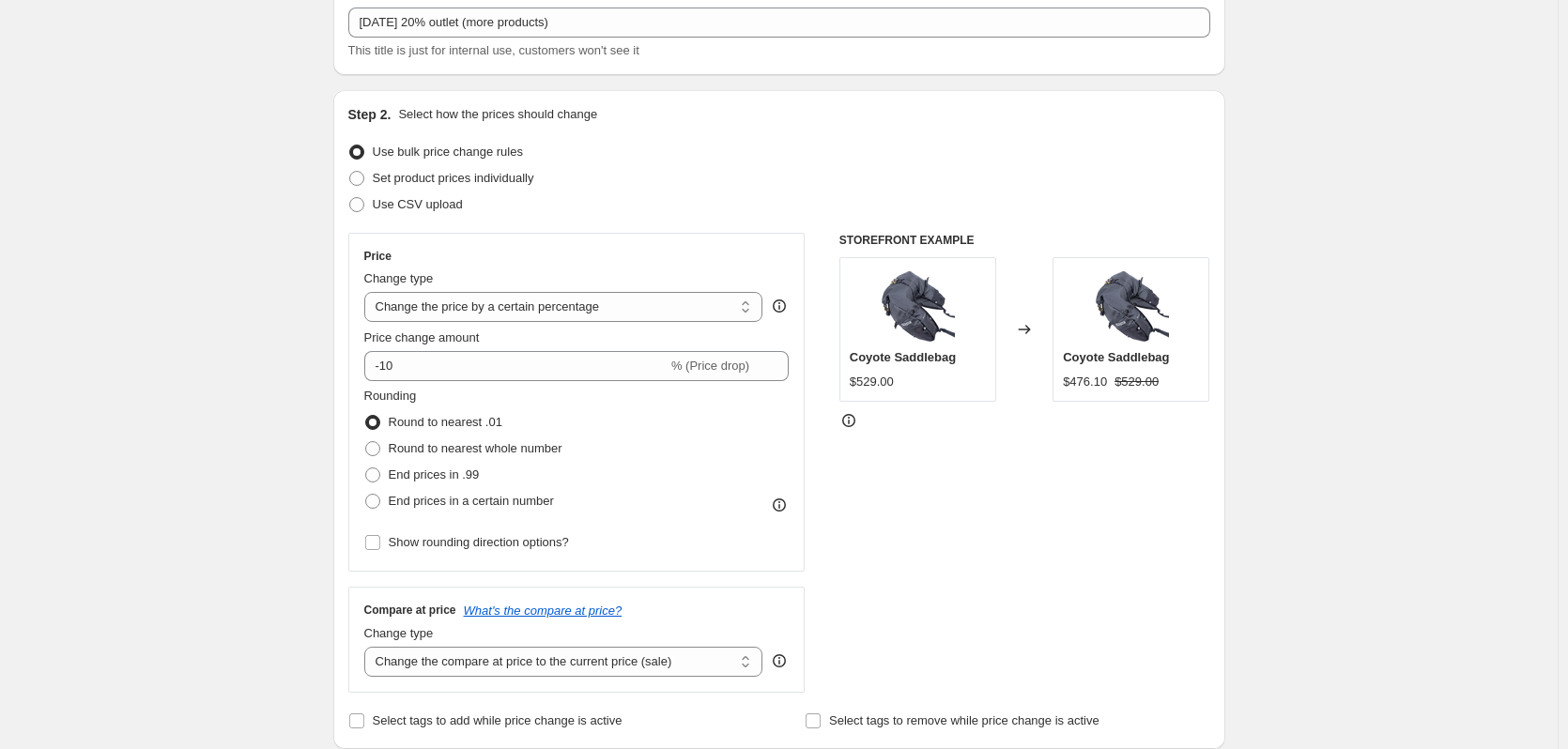
scroll to position [113, 0]
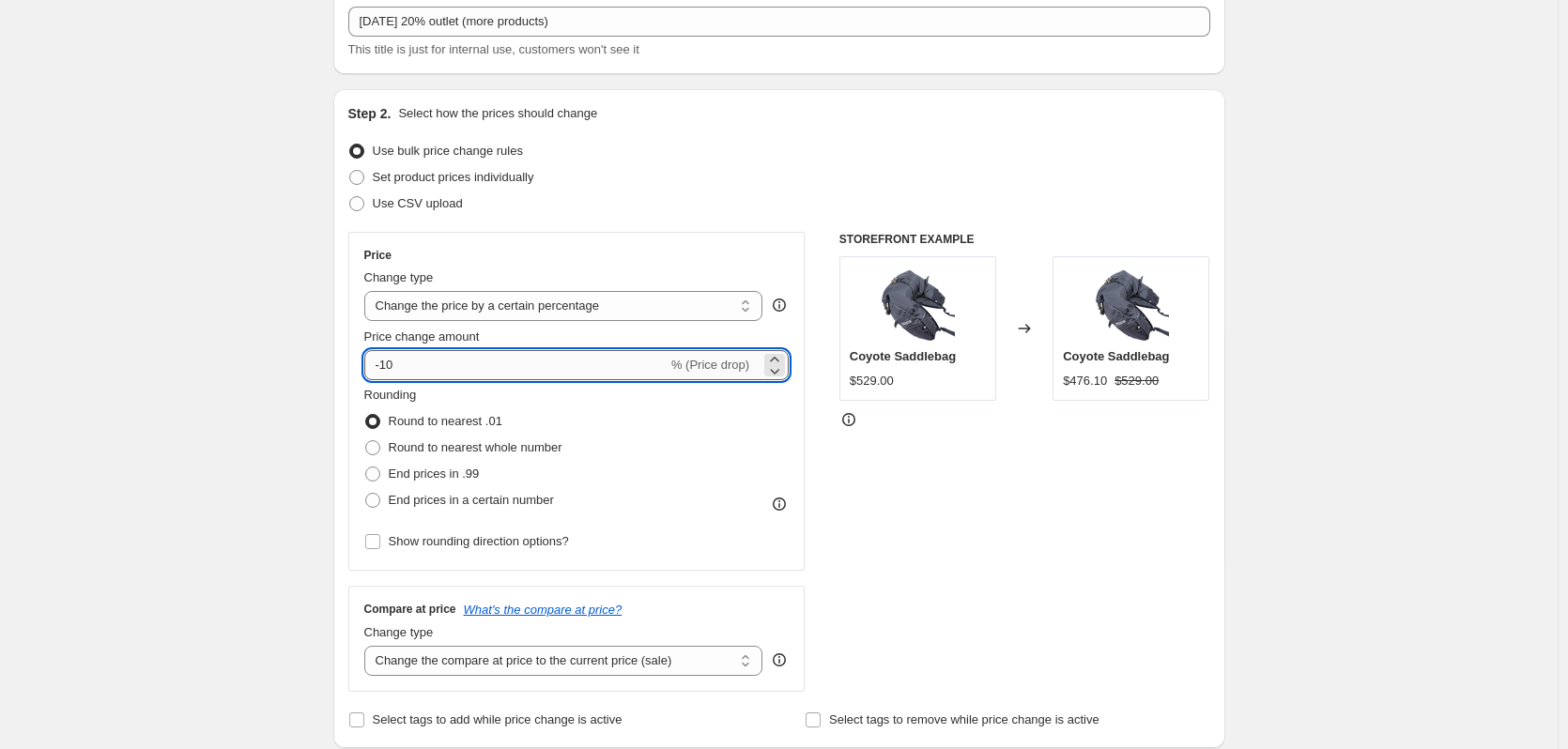
click at [425, 357] on input "-10" at bounding box center [516, 365] width 304 height 30
type input "-1"
type input "-20"
click at [423, 501] on span "End prices in a certain number" at bounding box center [471, 499] width 166 height 14
click at [366, 494] on input "End prices in a certain number" at bounding box center [365, 493] width 1 height 1
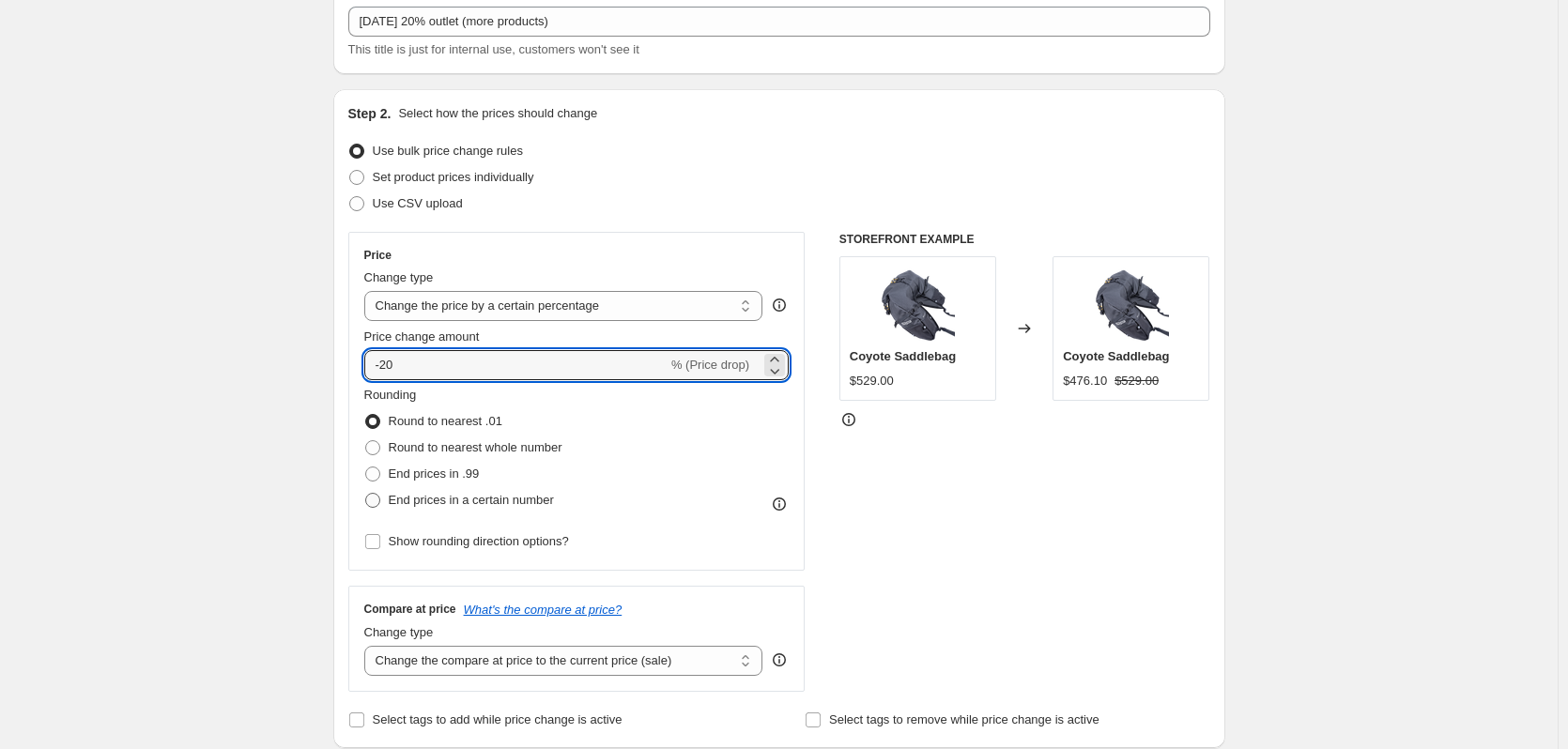
radio input "true"
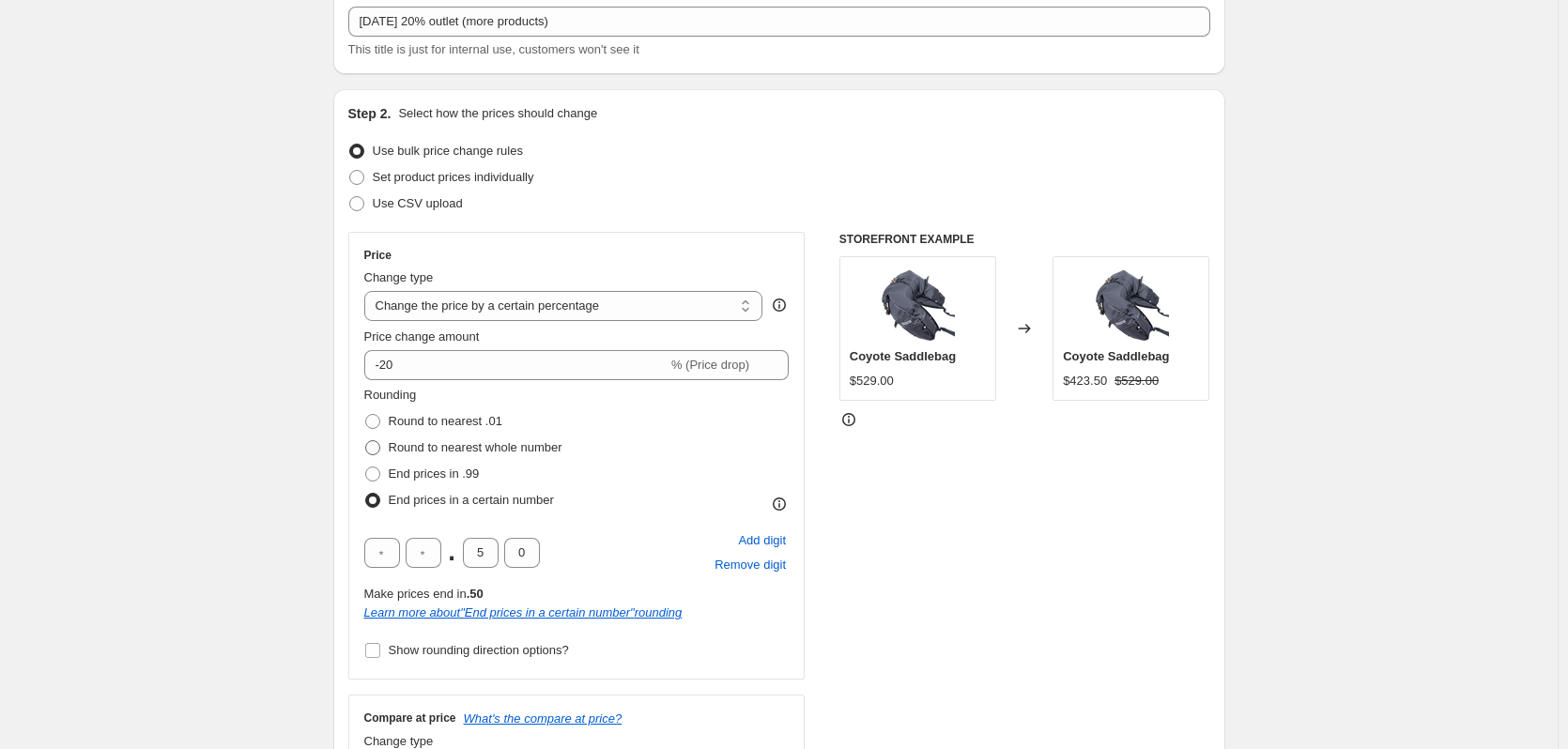
click at [445, 434] on label "Round to nearest whole number" at bounding box center [463, 447] width 198 height 26
click at [366, 440] on input "Round to nearest whole number" at bounding box center [365, 440] width 1 height 1
radio input "true"
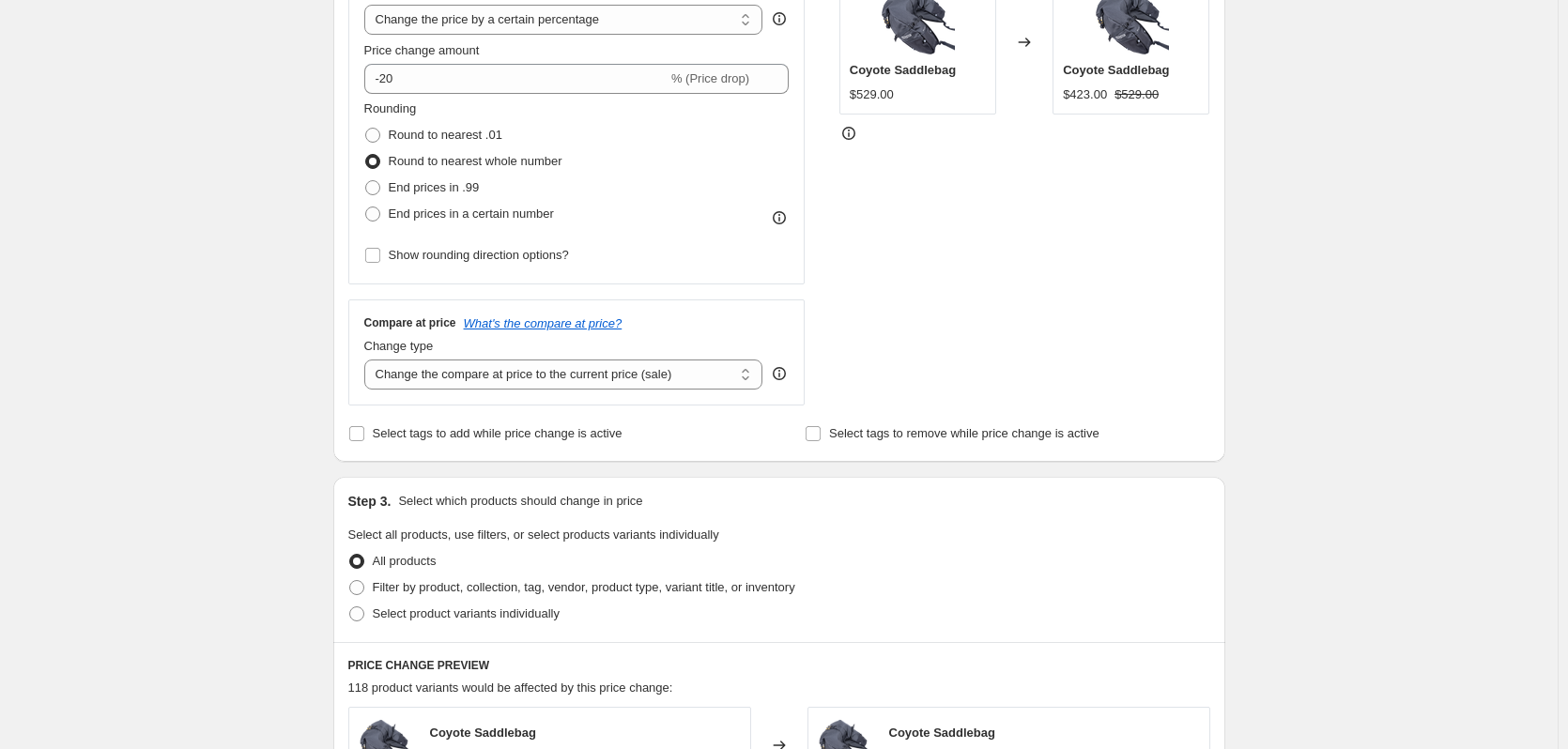
scroll to position [401, 0]
click at [564, 443] on label "Select tags to add while price change is active" at bounding box center [485, 433] width 274 height 26
click at [364, 440] on input "Select tags to add while price change is active" at bounding box center [357, 433] width 15 height 15
checkbox input "true"
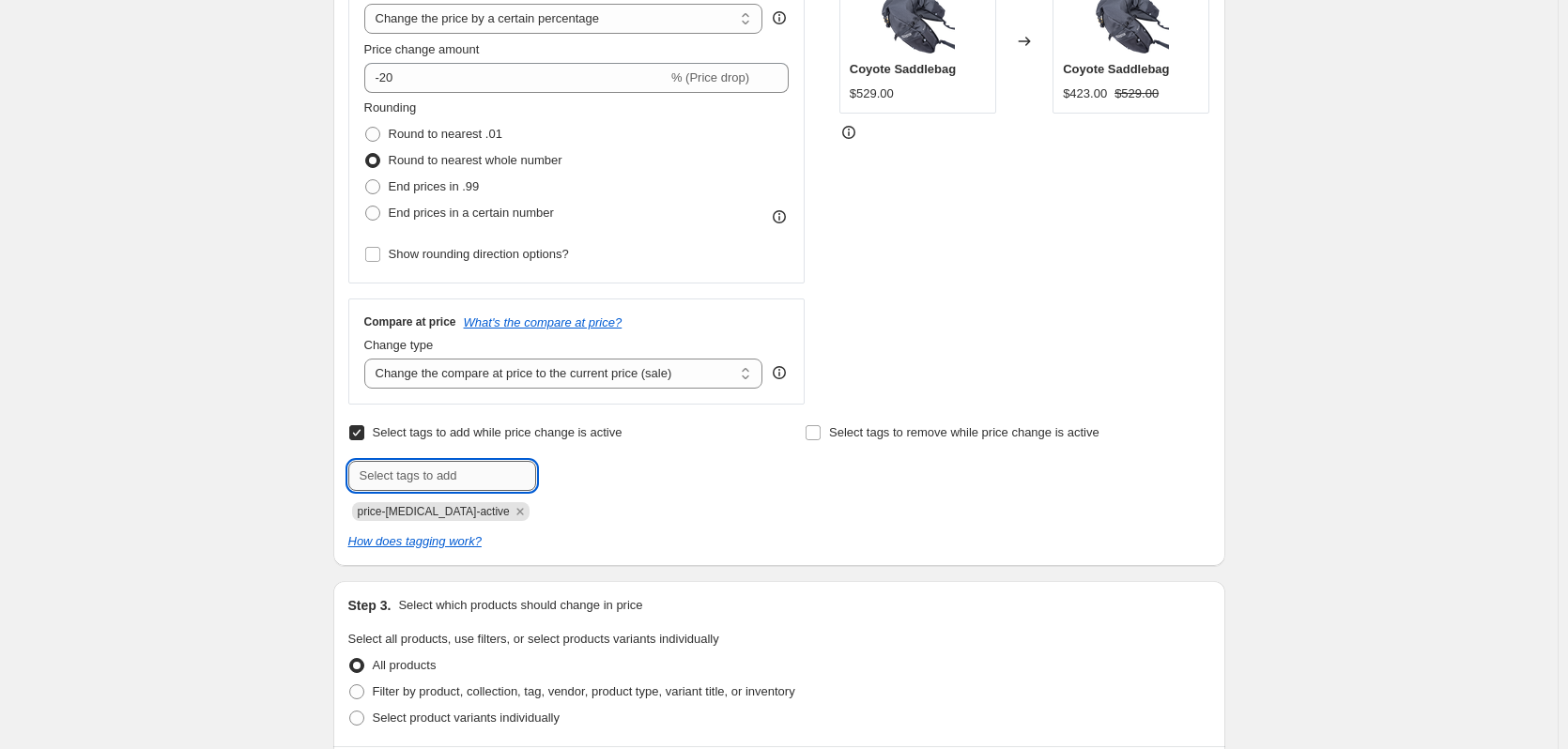
click at [505, 469] on input "text" at bounding box center [442, 476] width 187 height 30
type input "sale"
click at [589, 480] on span "sale" at bounding box center [587, 474] width 22 height 13
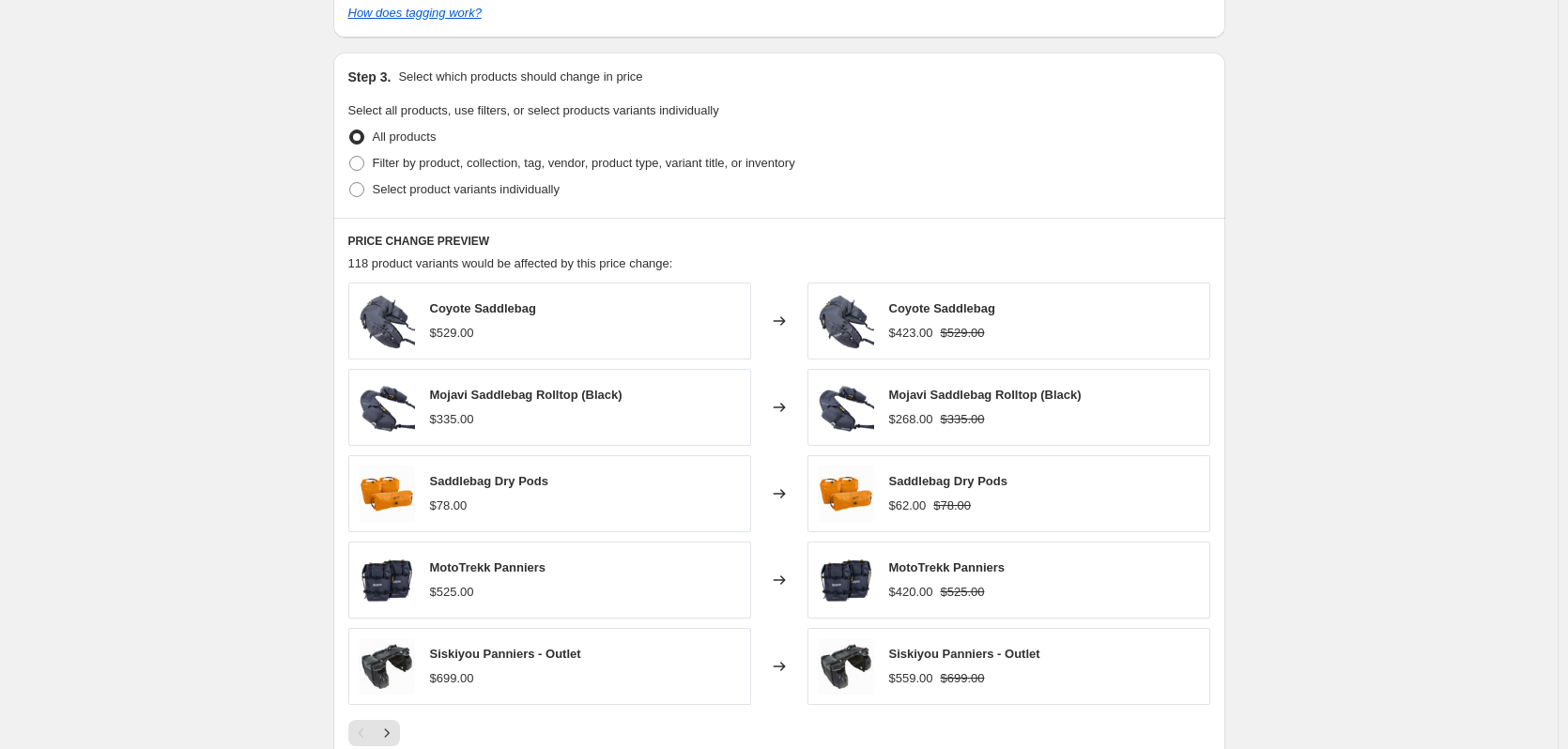
scroll to position [931, 0]
click at [362, 191] on span at bounding box center [357, 189] width 15 height 15
click at [350, 183] on input "Select product variants individually" at bounding box center [349, 182] width 1 height 1
radio input "true"
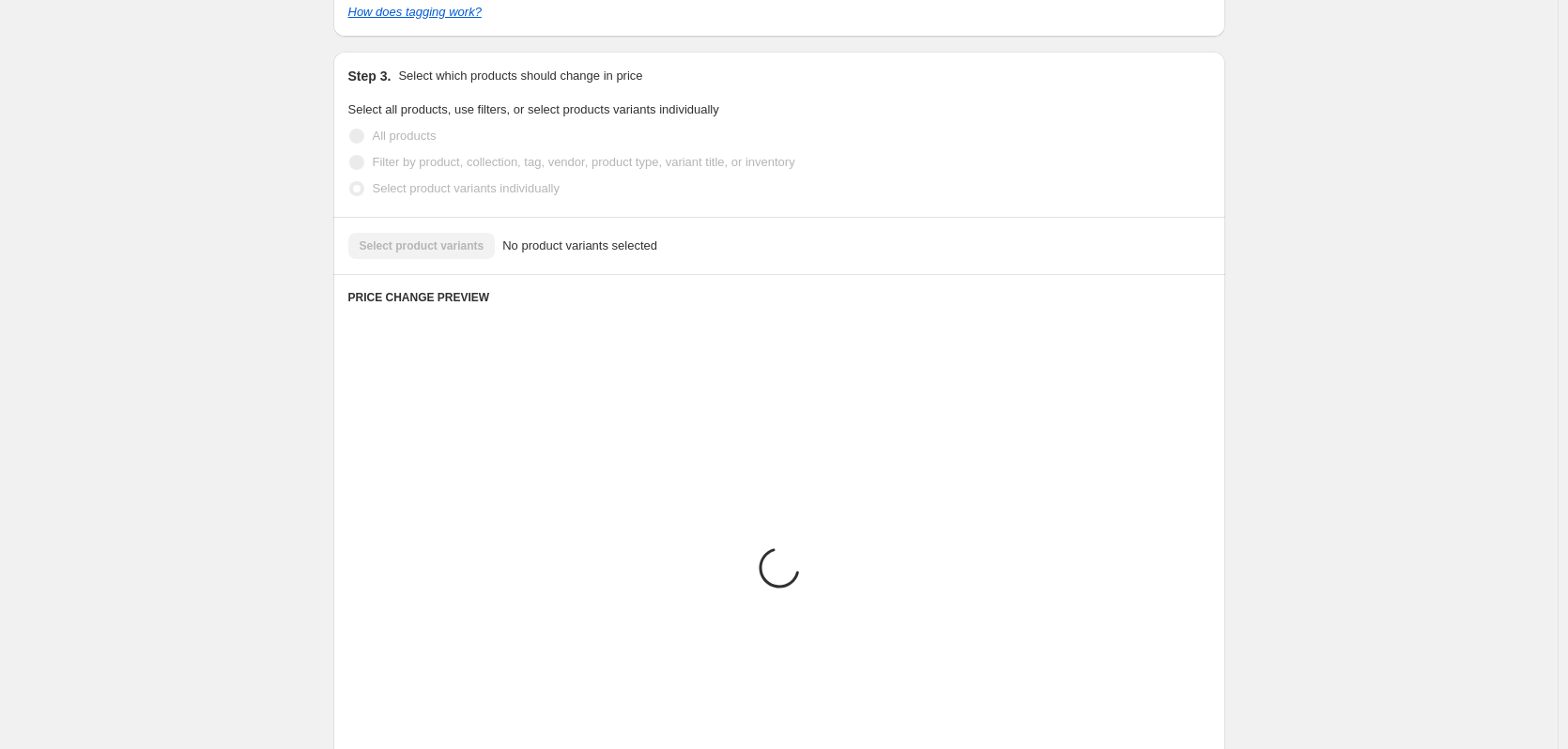
scroll to position [923, 0]
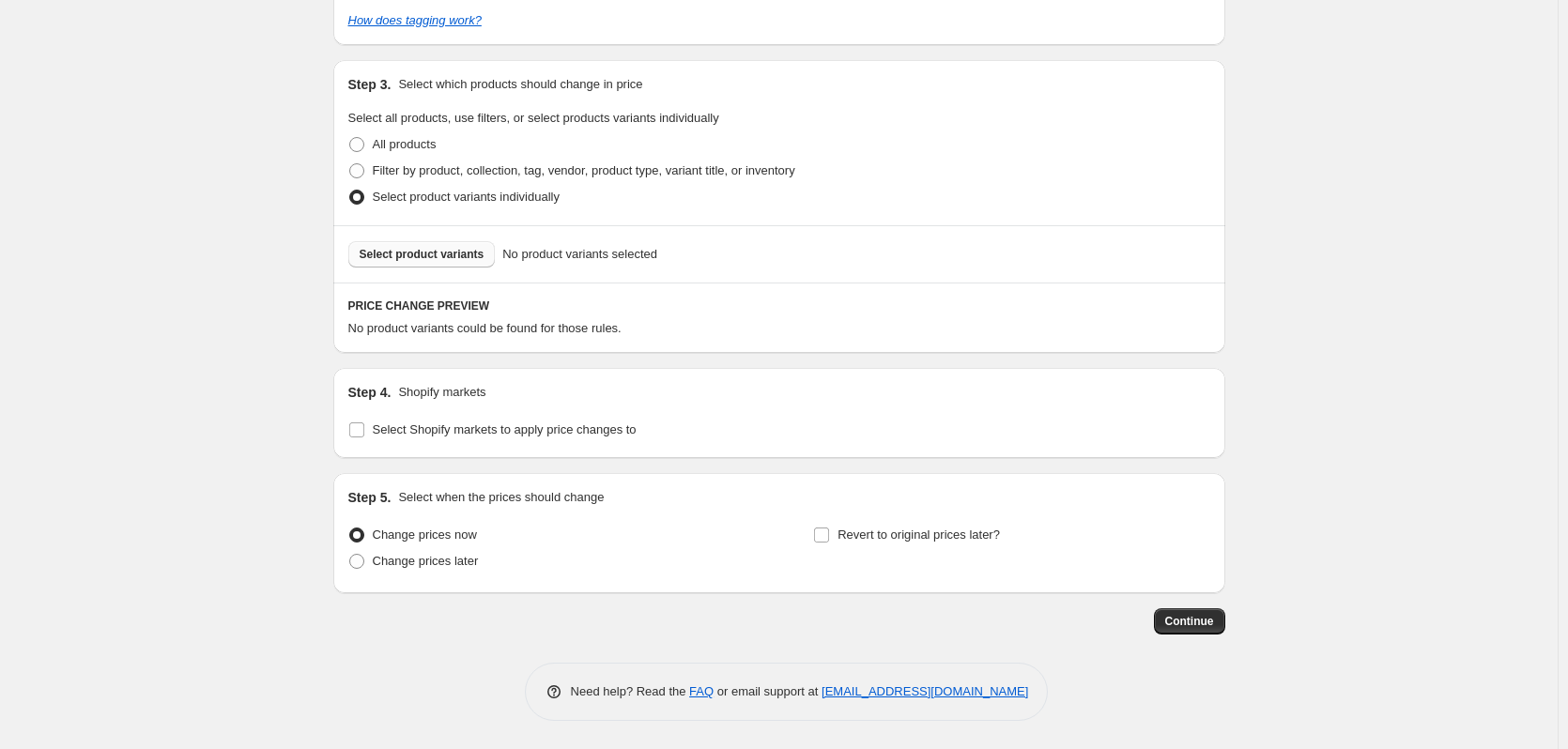
click at [428, 242] on button "Select product variants" at bounding box center [422, 254] width 148 height 26
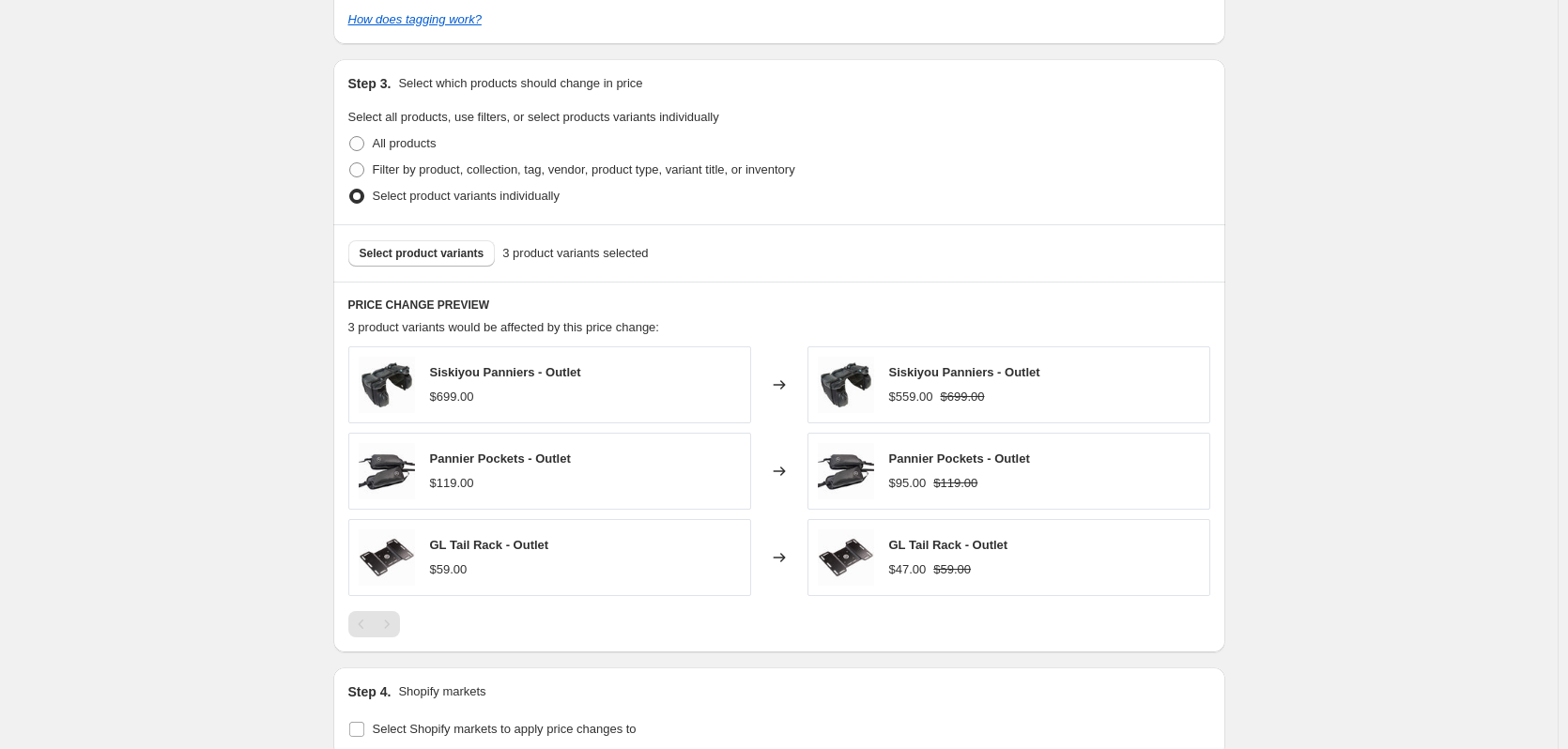
scroll to position [1223, 0]
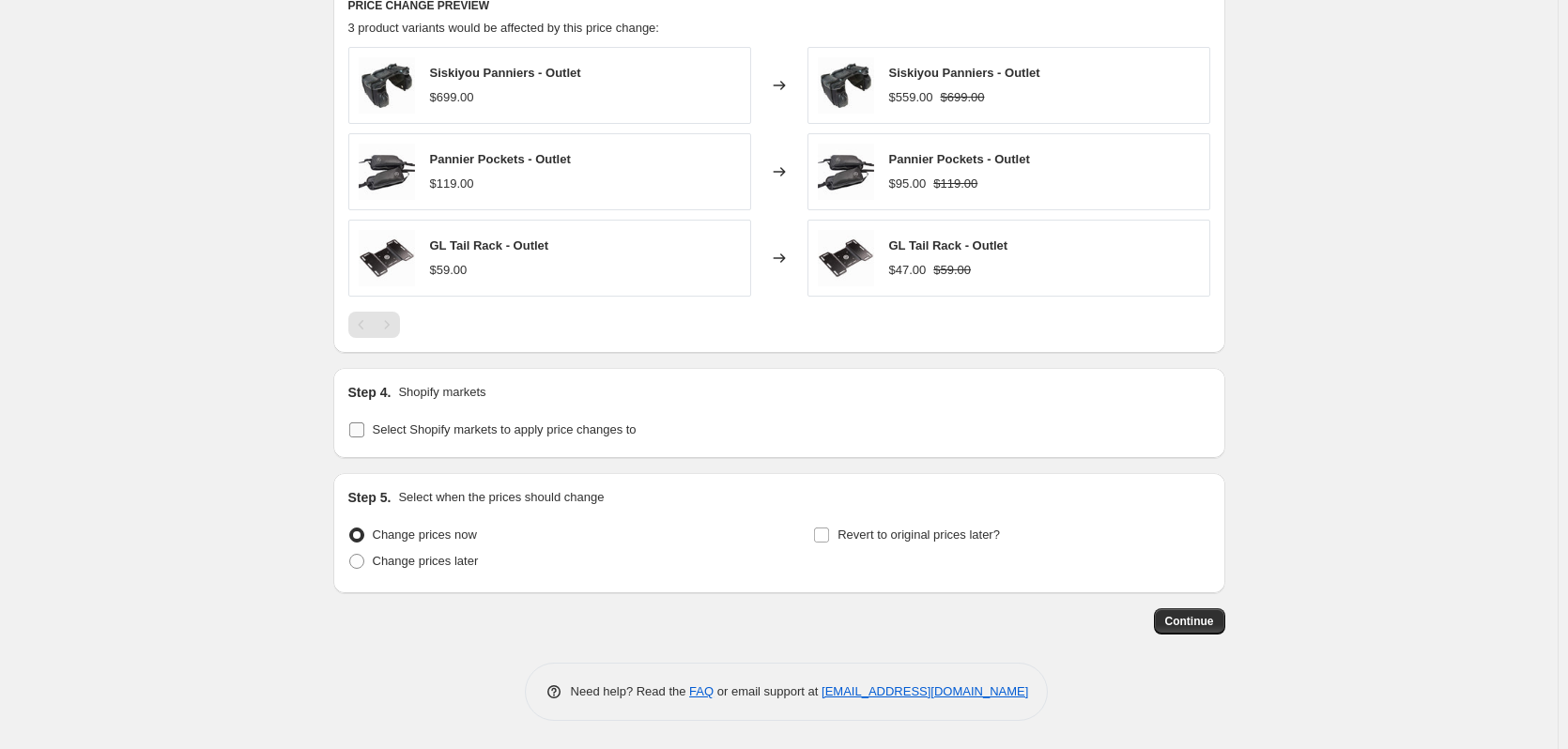
click at [577, 427] on span "Select Shopify markets to apply price changes to" at bounding box center [504, 429] width 264 height 14
click at [364, 427] on input "Select Shopify markets to apply price changes to" at bounding box center [357, 430] width 15 height 15
checkbox input "true"
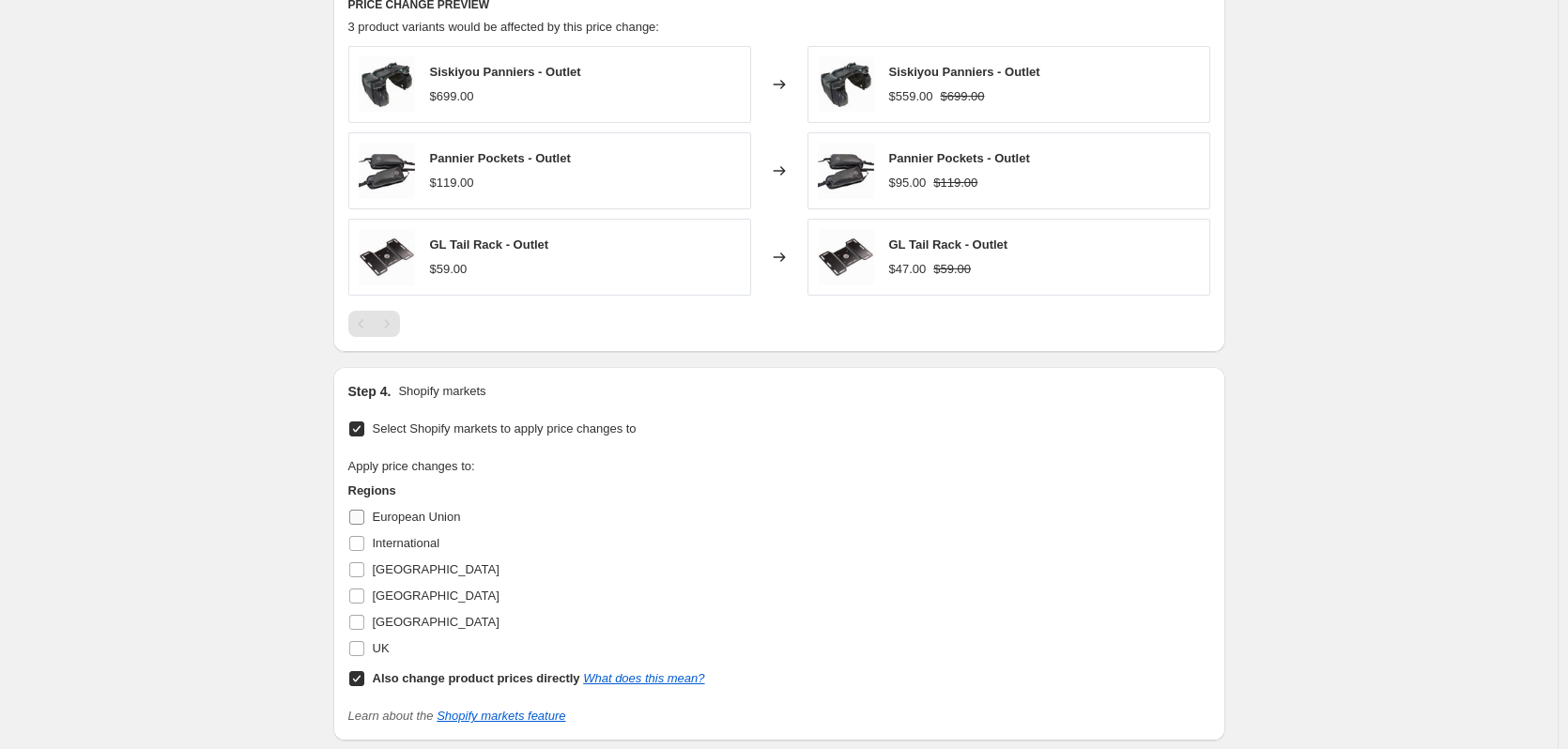
click at [415, 515] on span "European Union" at bounding box center [416, 516] width 88 height 14
click at [364, 515] on input "European Union" at bounding box center [357, 517] width 15 height 15
checkbox input "true"
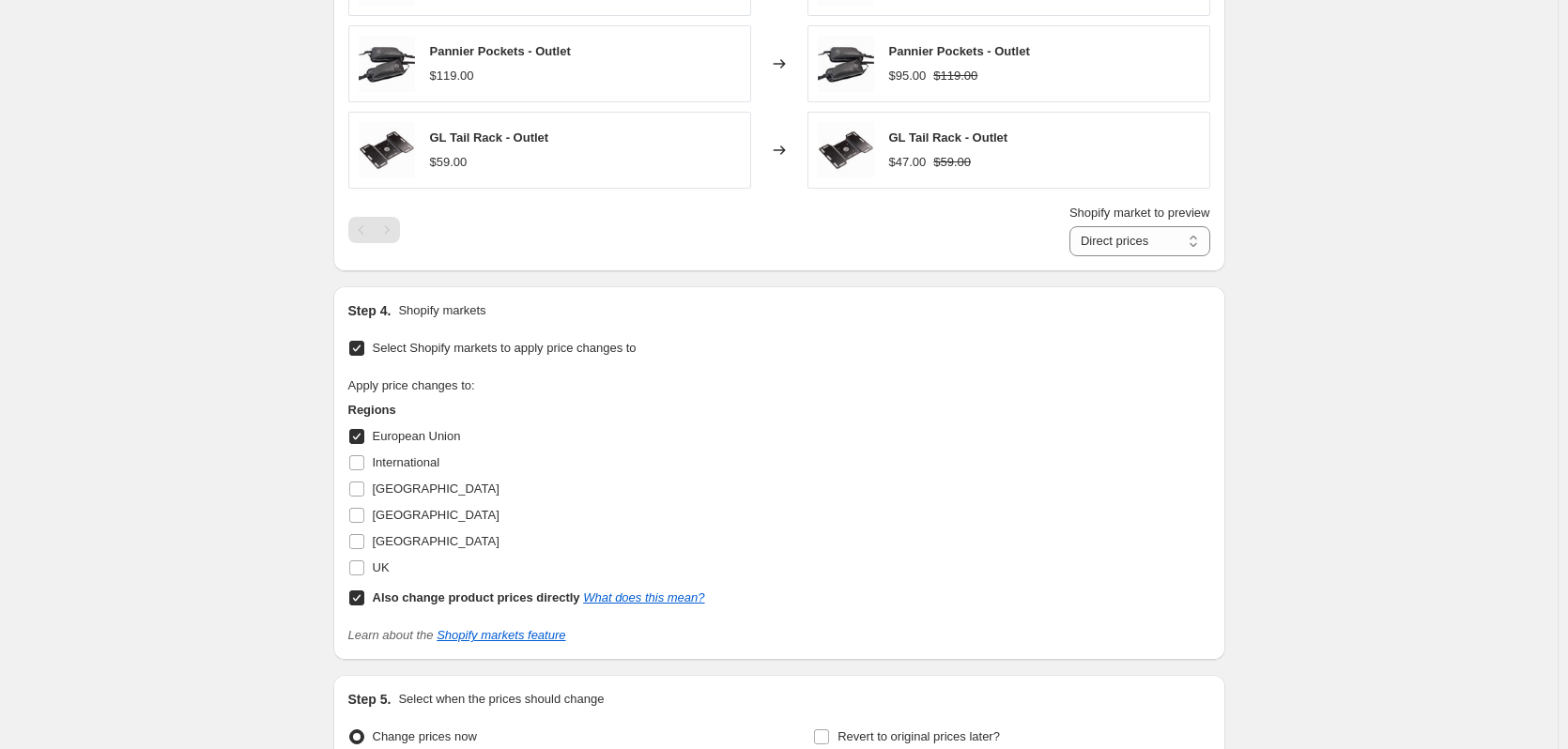
scroll to position [1332, 0]
click at [405, 460] on span "International" at bounding box center [406, 460] width 67 height 14
click at [364, 460] on input "International" at bounding box center [357, 461] width 15 height 15
checkbox input "true"
click at [396, 490] on span "[GEOGRAPHIC_DATA]" at bounding box center [436, 486] width 127 height 14
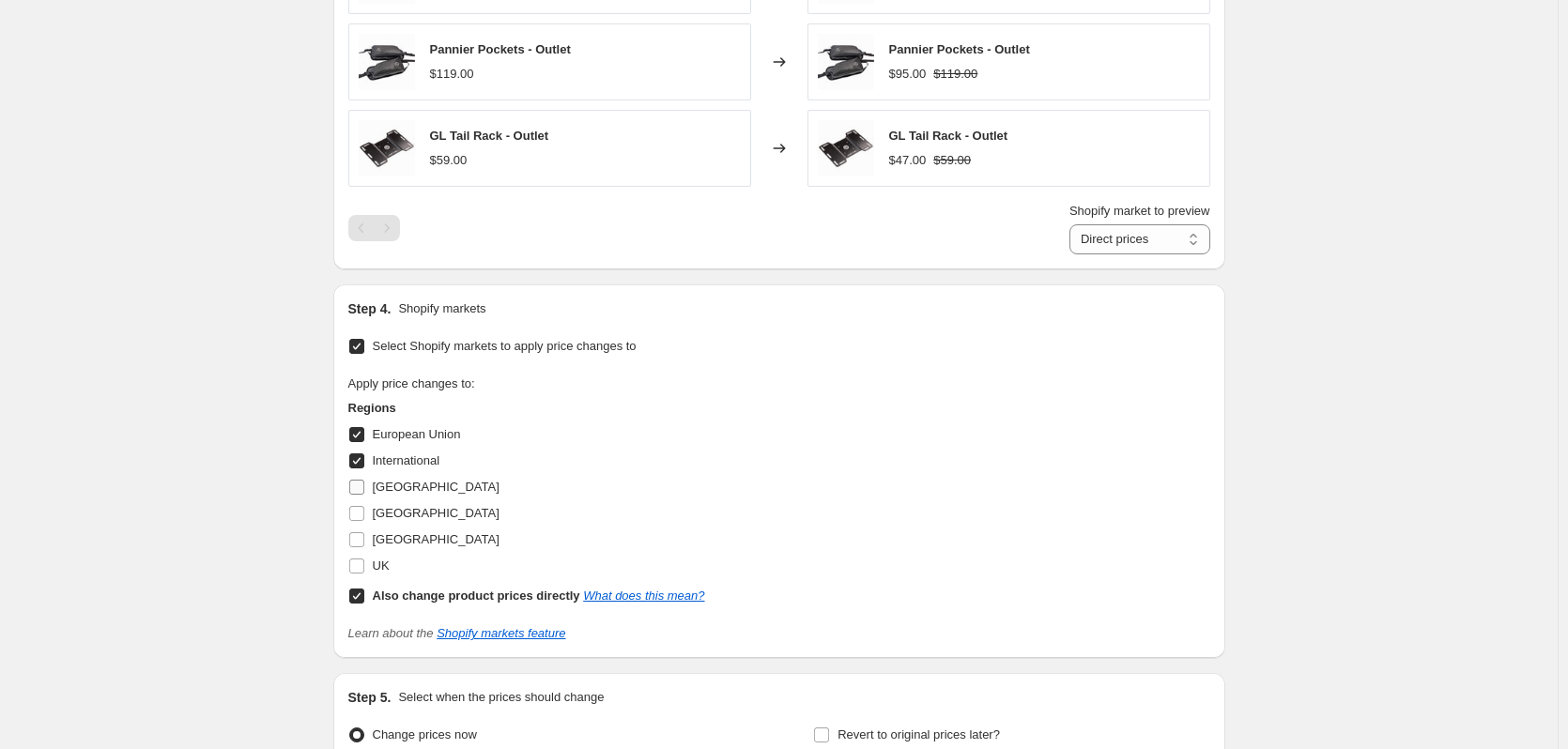
click at [364, 490] on input "[GEOGRAPHIC_DATA]" at bounding box center [357, 487] width 15 height 15
checkbox input "true"
click at [386, 507] on span "[GEOGRAPHIC_DATA]" at bounding box center [436, 513] width 127 height 14
click at [364, 507] on input "[GEOGRAPHIC_DATA]" at bounding box center [357, 514] width 15 height 15
checkbox input "true"
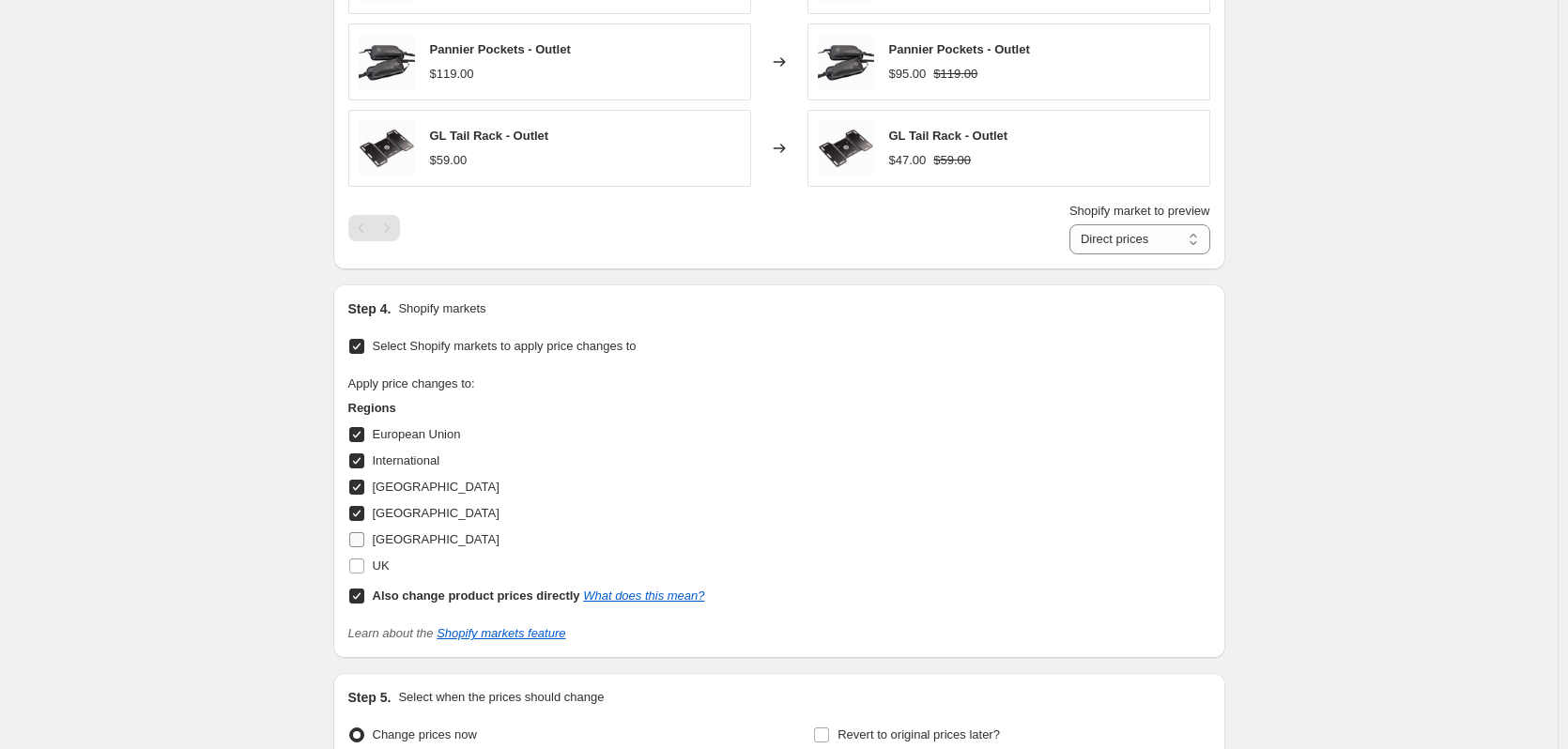
click at [388, 535] on span "[GEOGRAPHIC_DATA]" at bounding box center [436, 539] width 127 height 14
click at [364, 535] on input "[GEOGRAPHIC_DATA]" at bounding box center [357, 540] width 15 height 15
checkbox input "true"
click at [381, 562] on span "UK" at bounding box center [381, 566] width 17 height 14
click at [364, 562] on input "UK" at bounding box center [357, 566] width 15 height 15
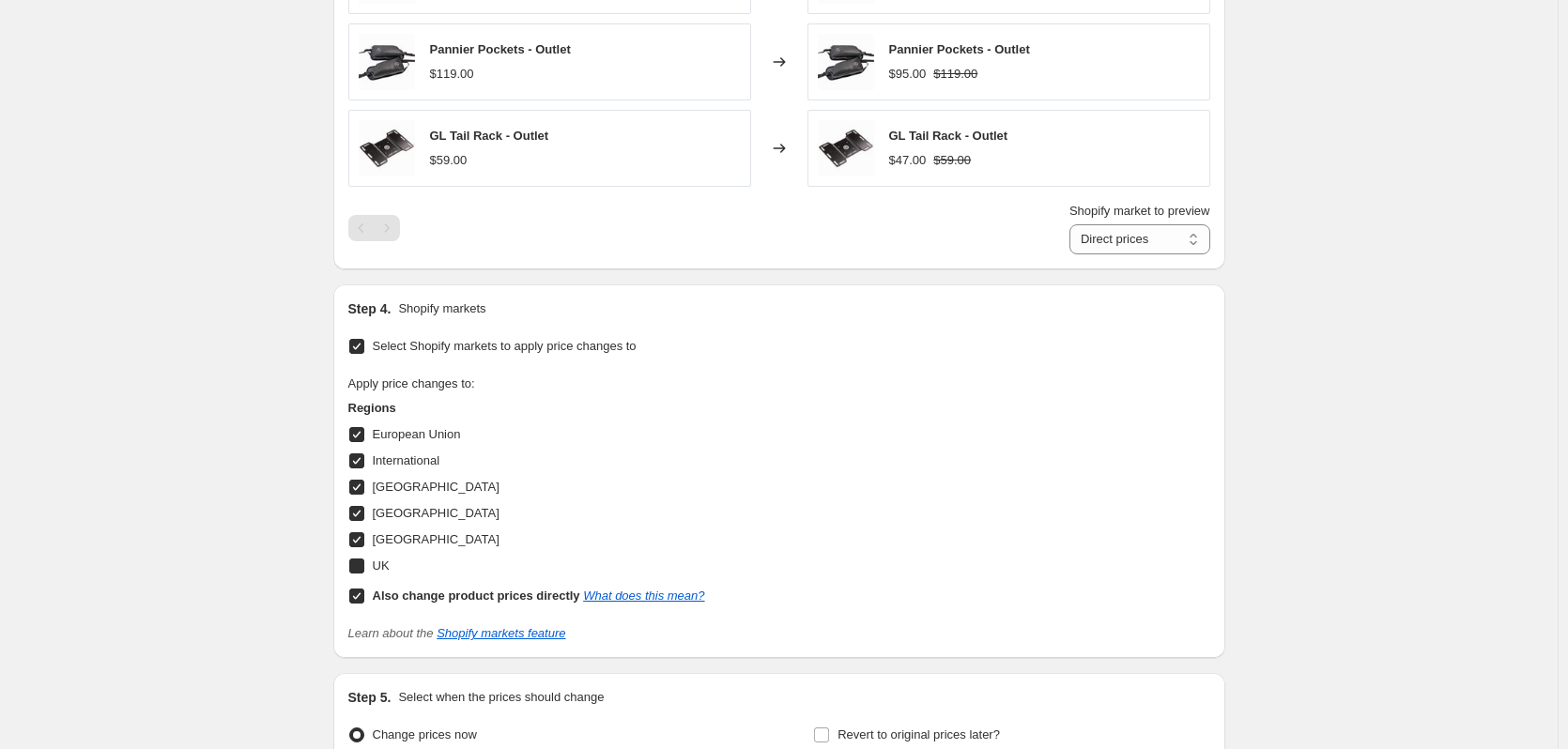
checkbox input "true"
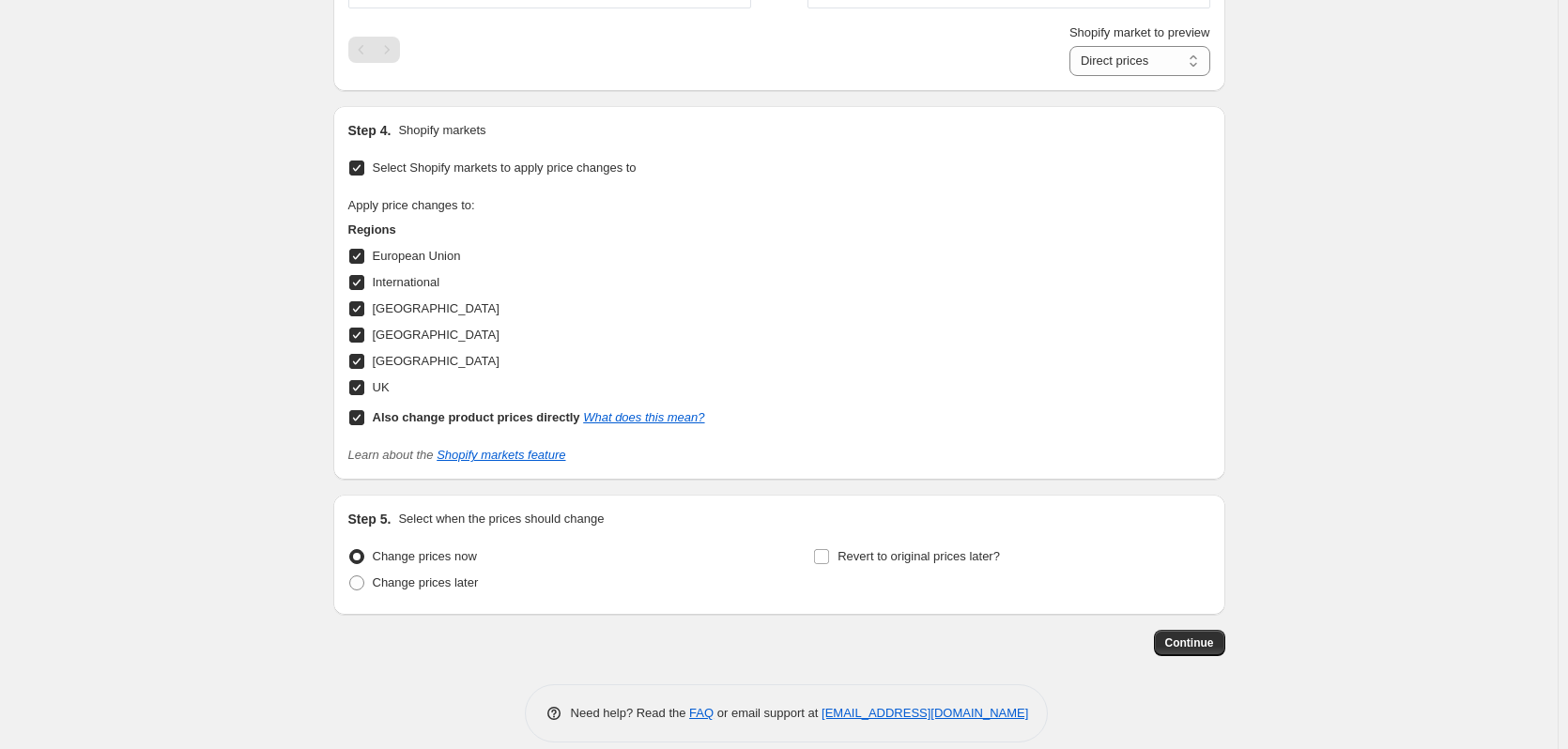
scroll to position [1533, 0]
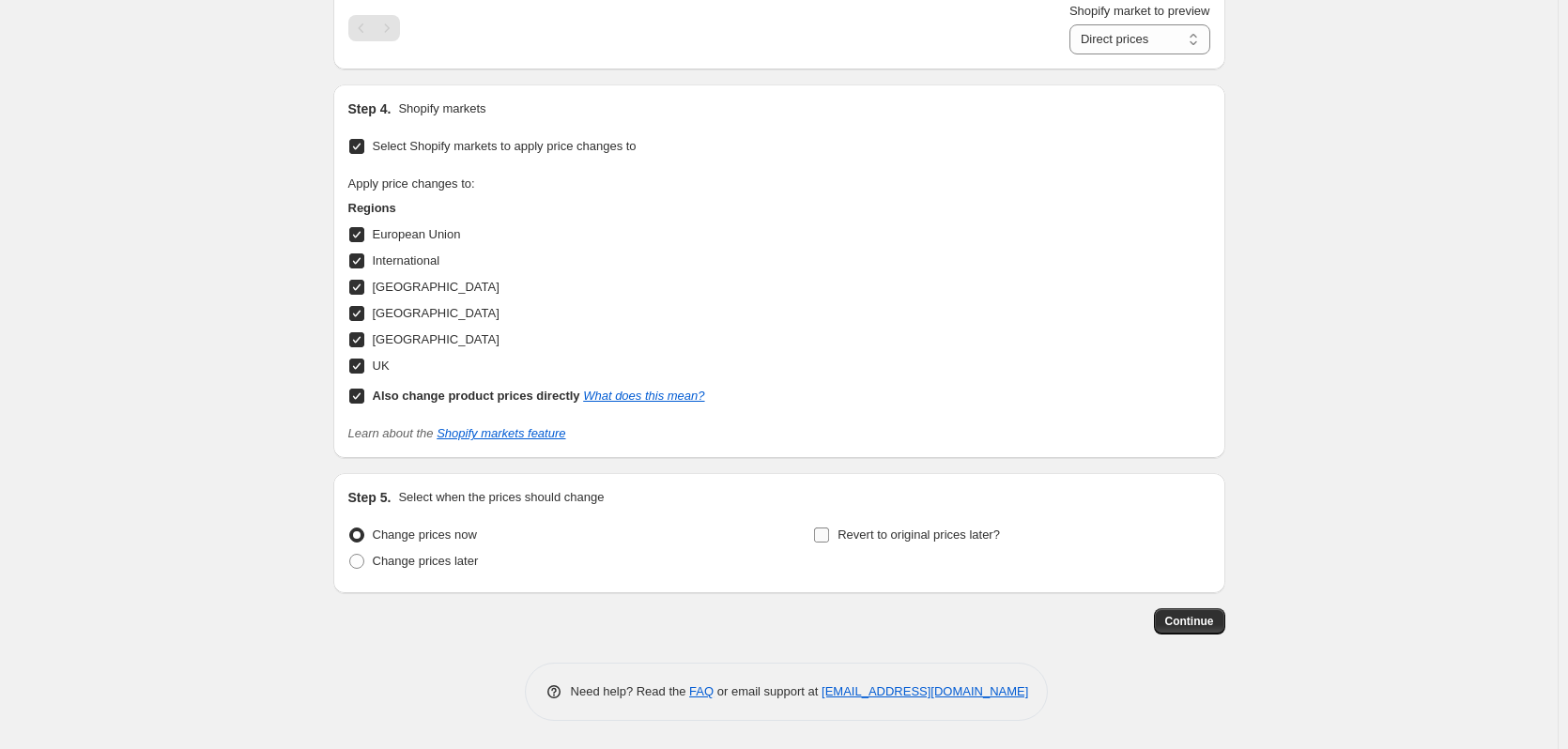
click at [966, 536] on span "Revert to original prices later?" at bounding box center [919, 534] width 163 height 14
click at [829, 536] on input "Revert to original prices later?" at bounding box center [821, 535] width 15 height 15
checkbox input "true"
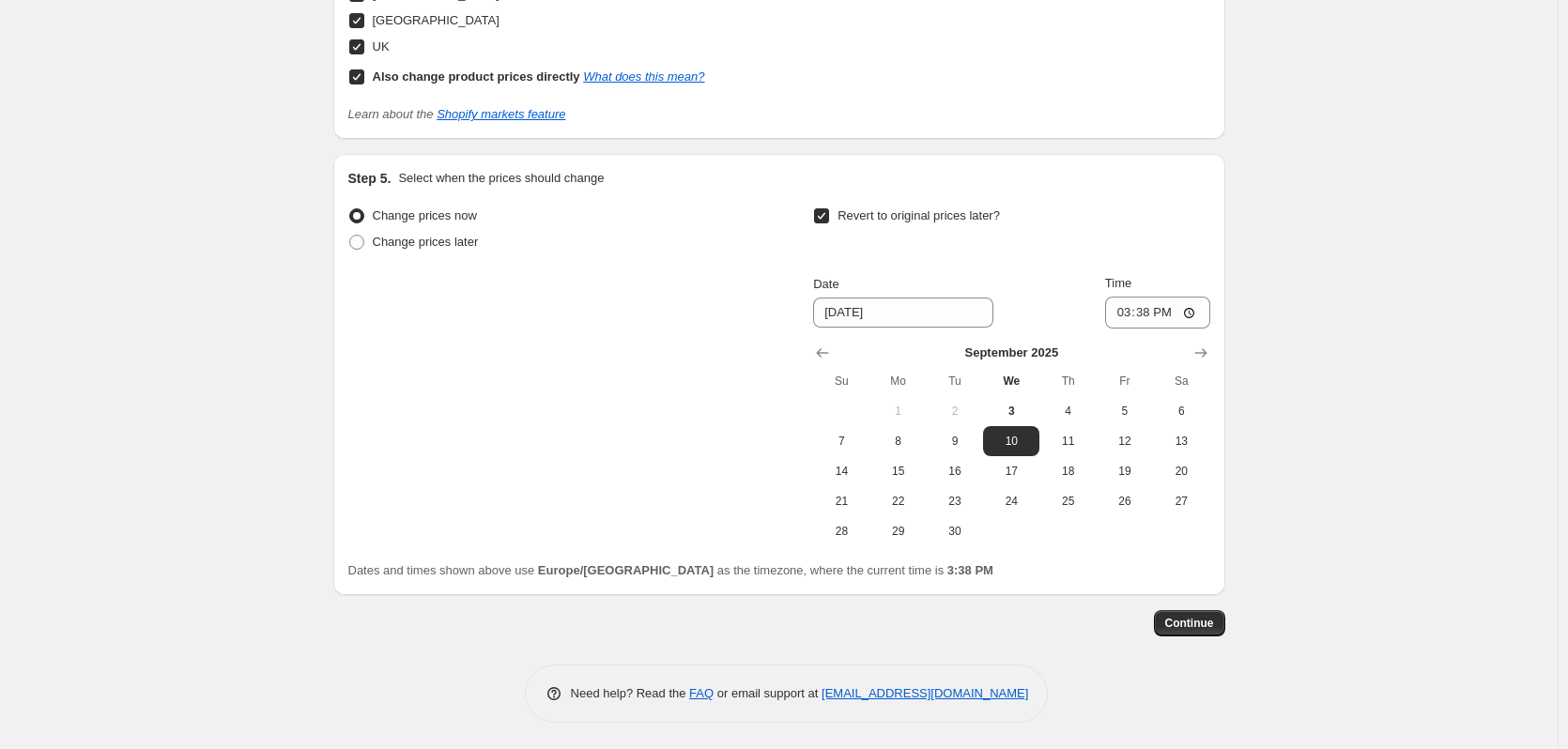
scroll to position [1853, 0]
click at [900, 446] on span "8" at bounding box center [899, 440] width 42 height 15
type input "[DATE]"
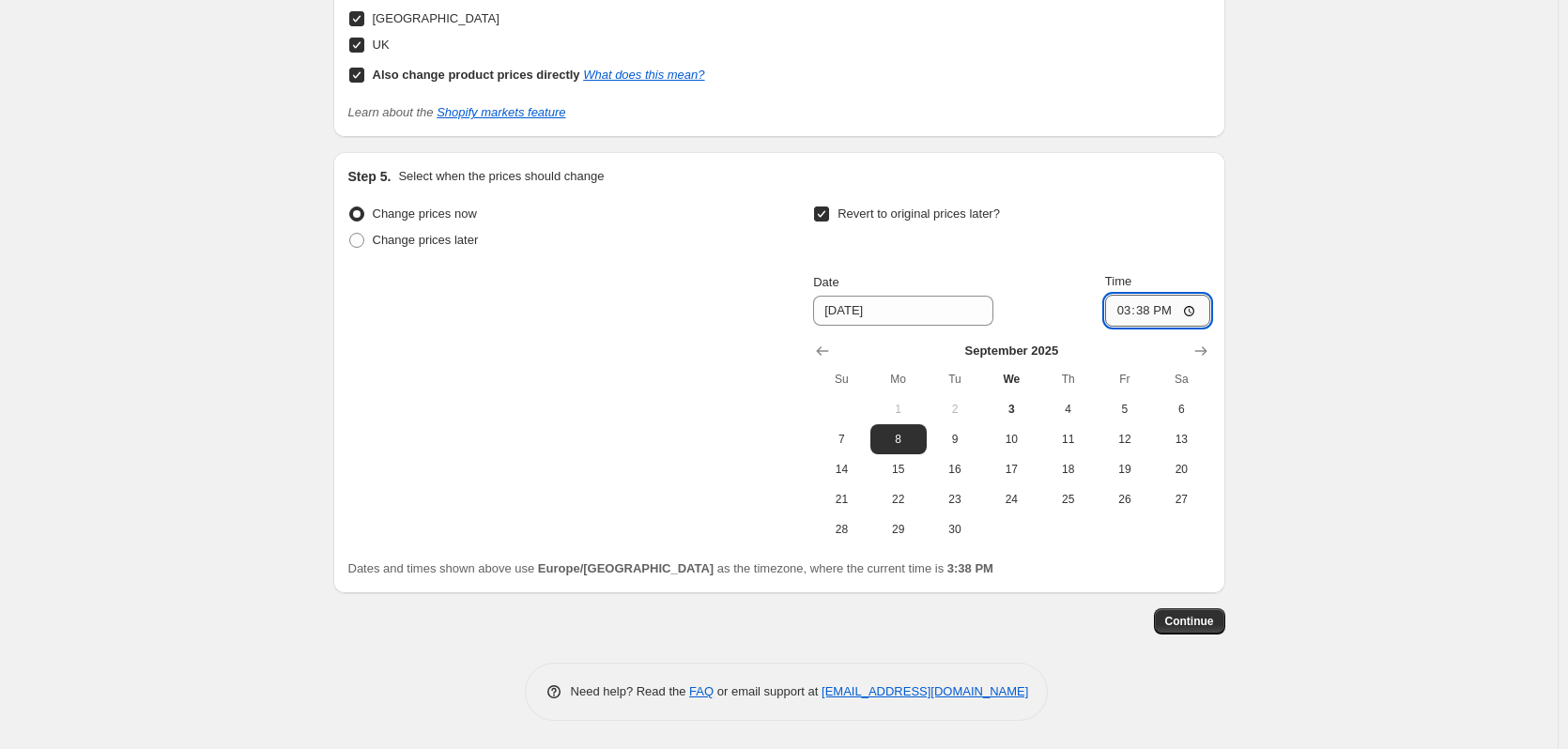
click at [1160, 306] on input "15:38" at bounding box center [1157, 311] width 105 height 32
type input "09:30"
click at [1180, 626] on span "Continue" at bounding box center [1190, 621] width 49 height 15
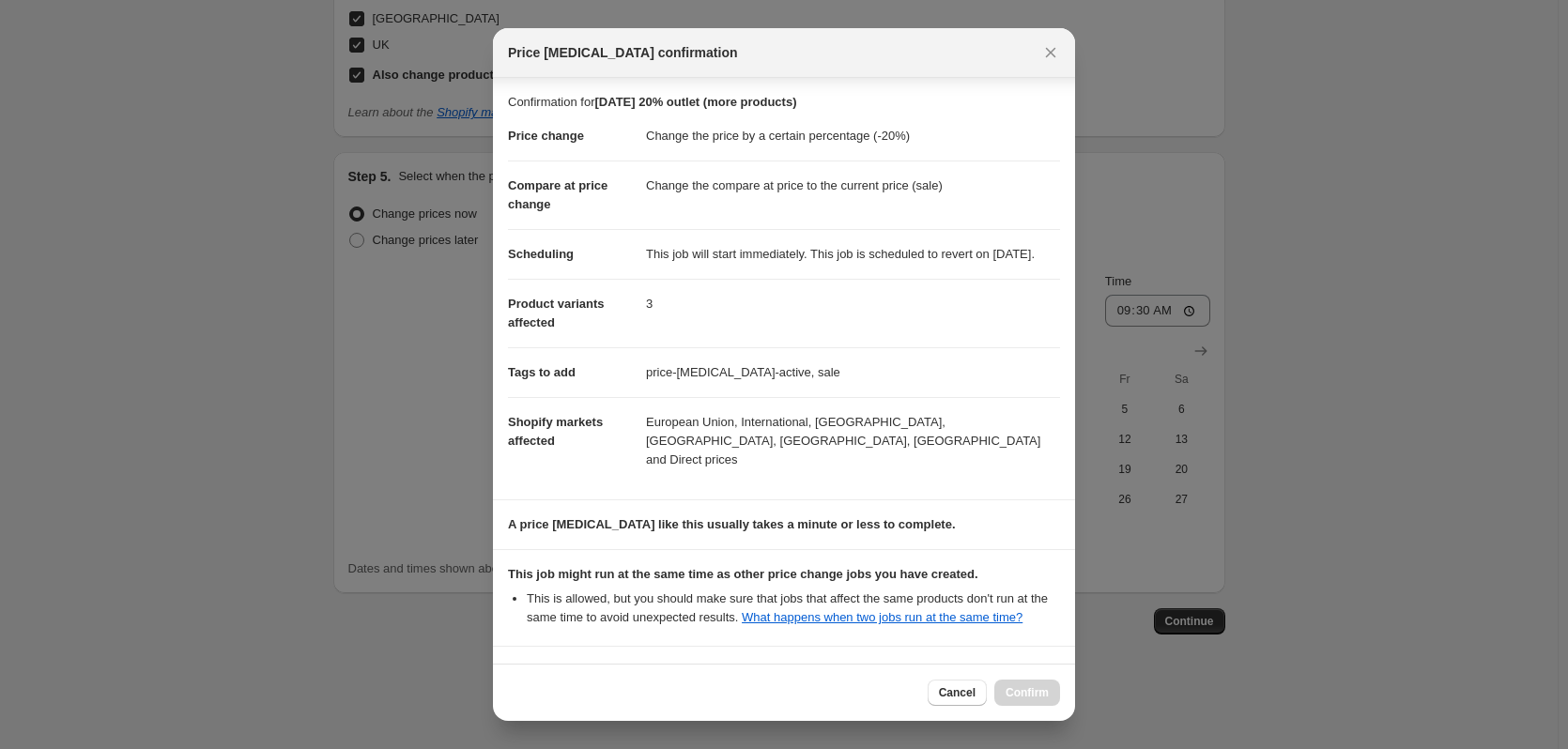
scroll to position [179, 0]
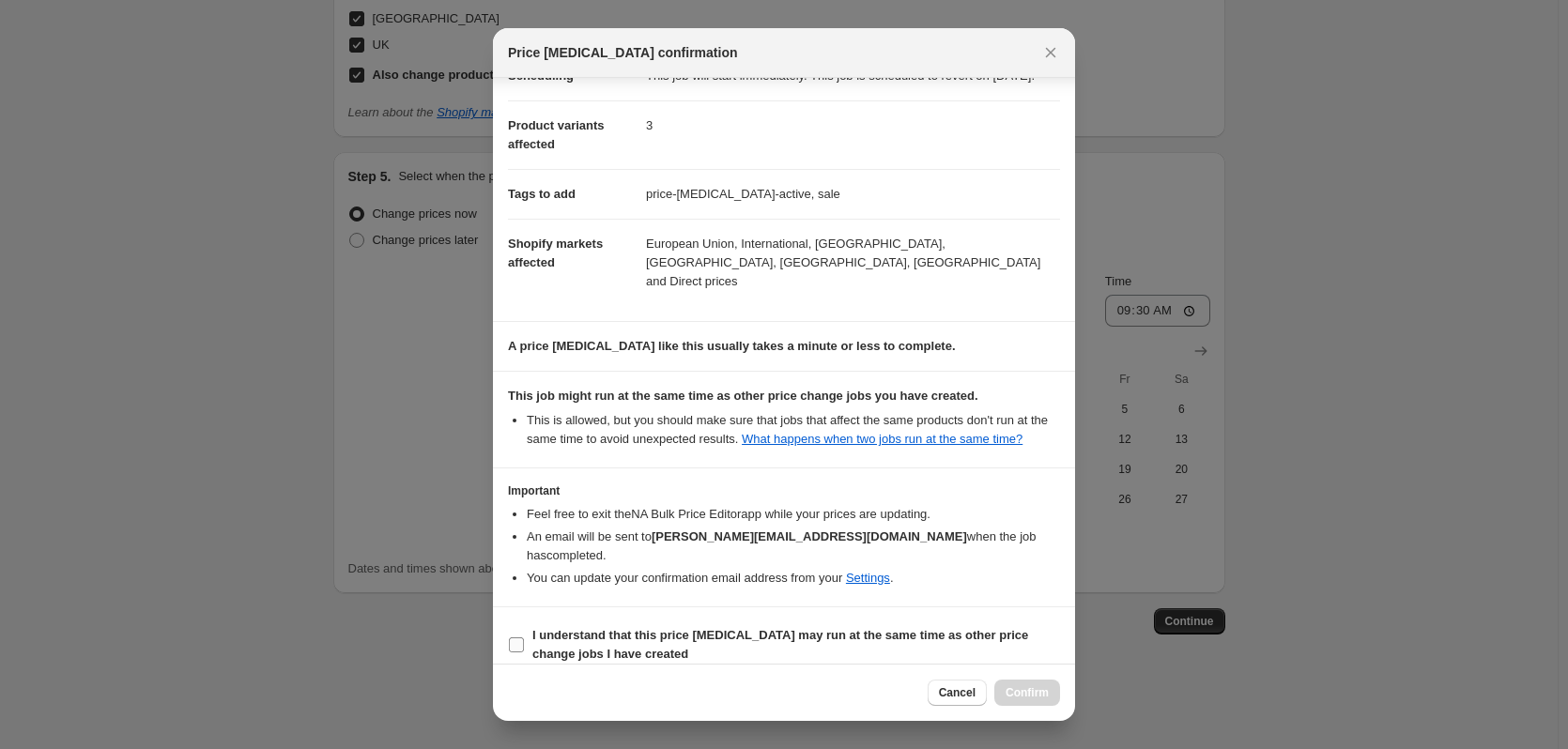
click at [731, 628] on b "I understand that this price [MEDICAL_DATA] may run at the same time as other p…" at bounding box center [781, 644] width 496 height 33
click at [524, 637] on input "I understand that this price [MEDICAL_DATA] may run at the same time as other p…" at bounding box center [517, 645] width 15 height 15
checkbox input "true"
click at [1034, 694] on span "Confirm" at bounding box center [1028, 692] width 44 height 15
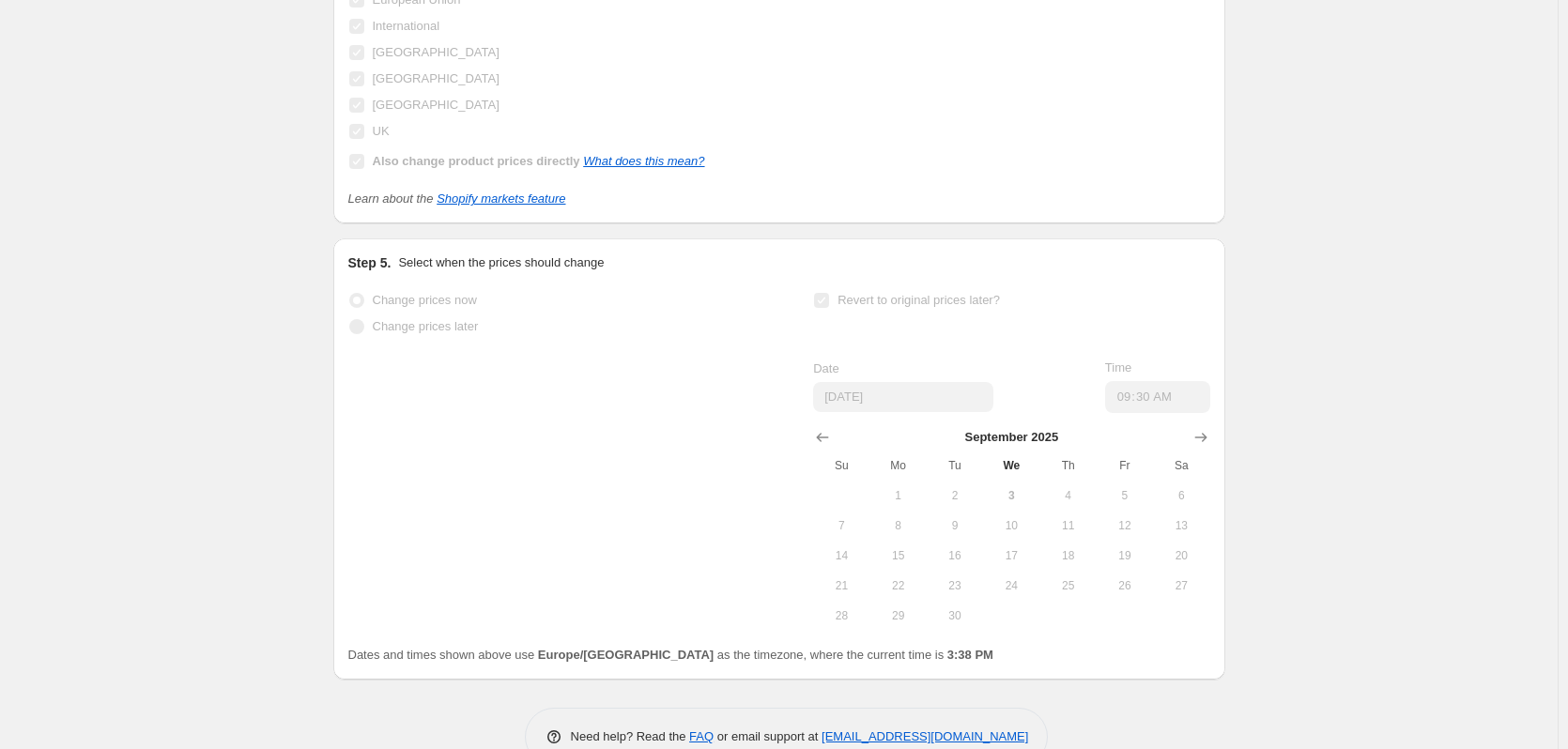
scroll to position [1902, 0]
select select "percentage"
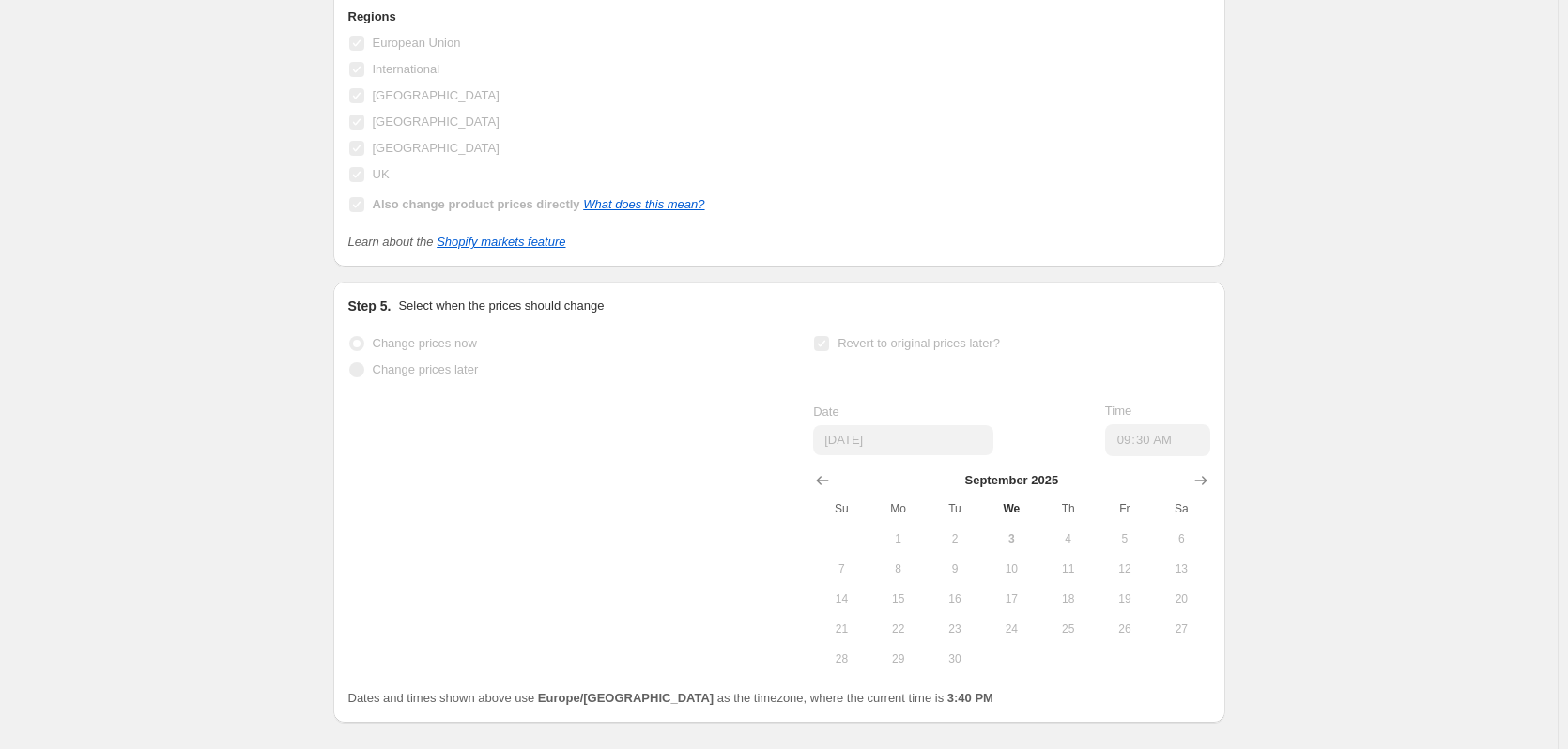
scroll to position [0, 0]
